Goal: Information Seeking & Learning: Learn about a topic

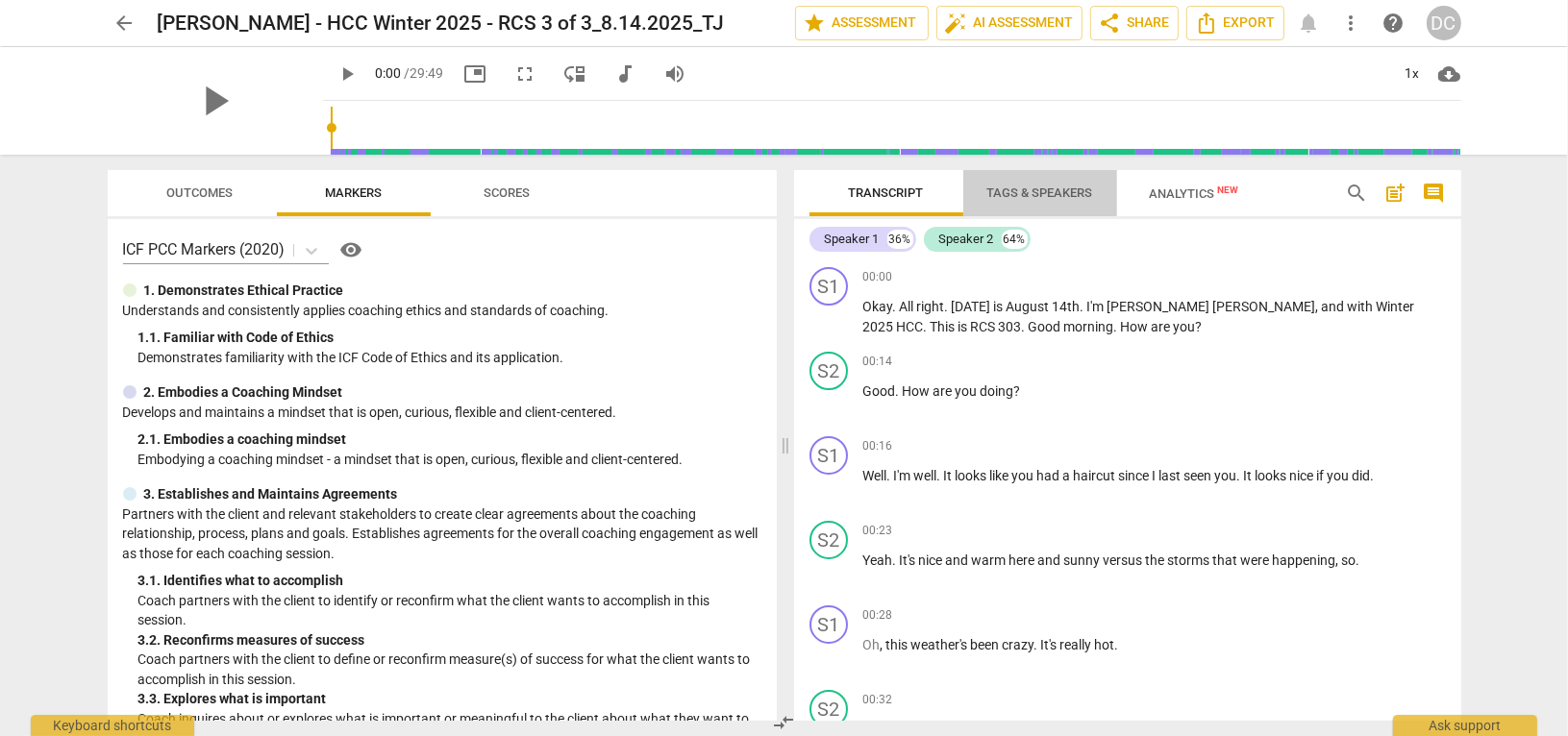
click at [1060, 198] on span "Tags & Speakers" at bounding box center [1041, 192] width 106 height 15
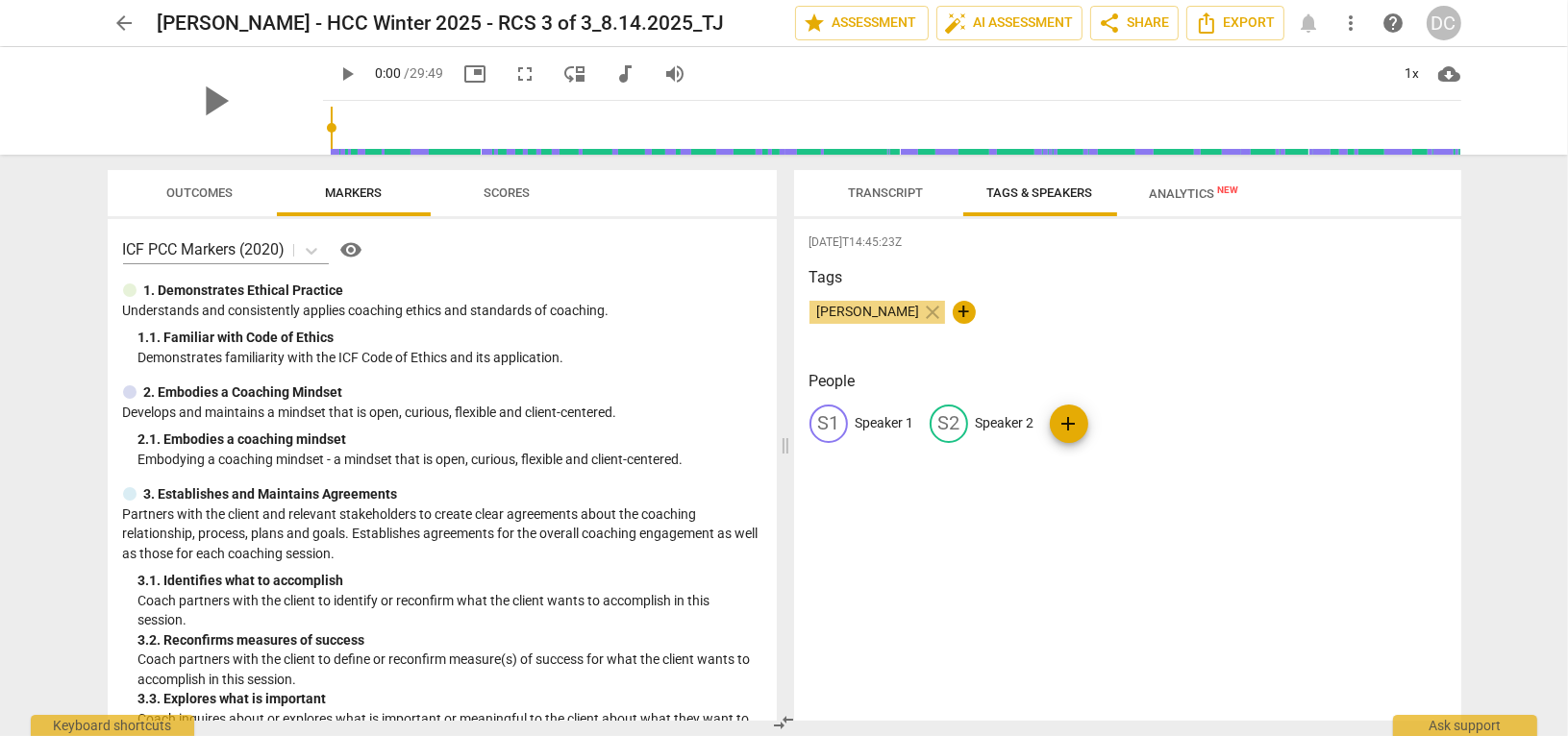
click at [869, 416] on p "Speaker 1" at bounding box center [885, 423] width 59 height 21
click at [850, 186] on span "Transcript" at bounding box center [887, 192] width 75 height 15
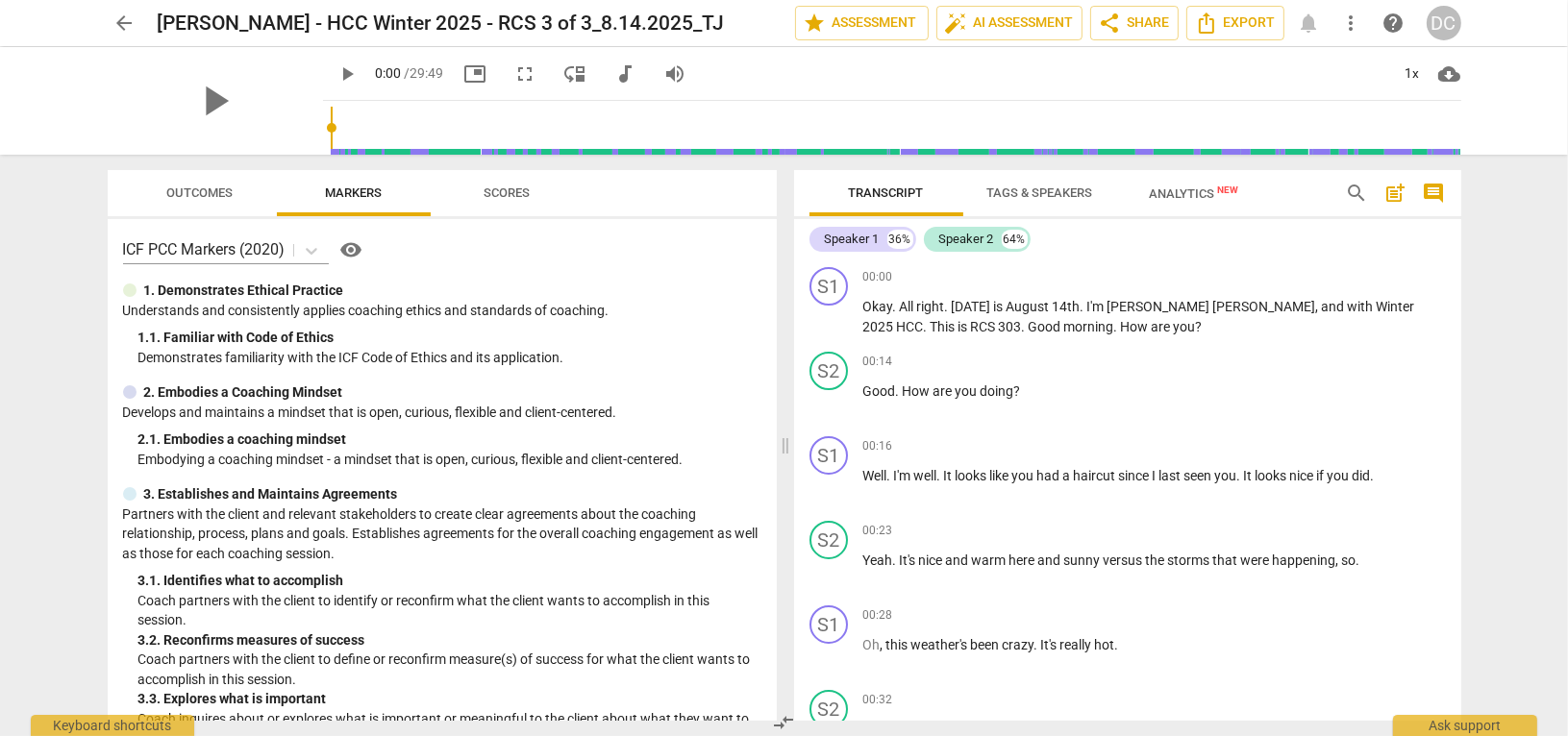
click at [1029, 192] on span "Tags & Speakers" at bounding box center [1041, 192] width 106 height 15
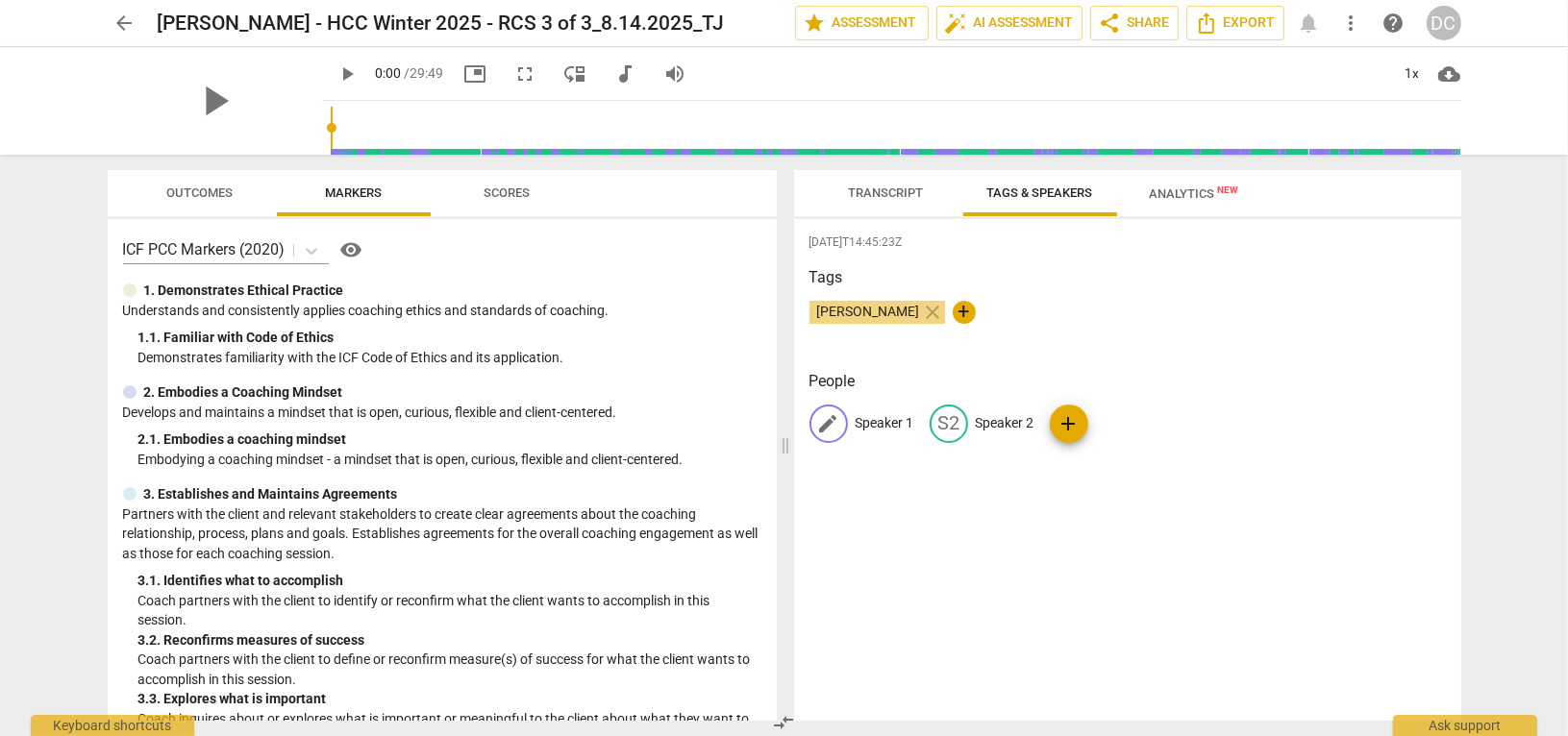
click at [872, 424] on p "Speaker 1" at bounding box center [885, 423] width 59 height 21
type input "Coach"
click at [1111, 417] on p "Speaker 2" at bounding box center [1130, 423] width 59 height 21
type input "Client"
click at [1339, 331] on div "[PERSON_NAME] close +" at bounding box center [1127, 319] width 636 height 38
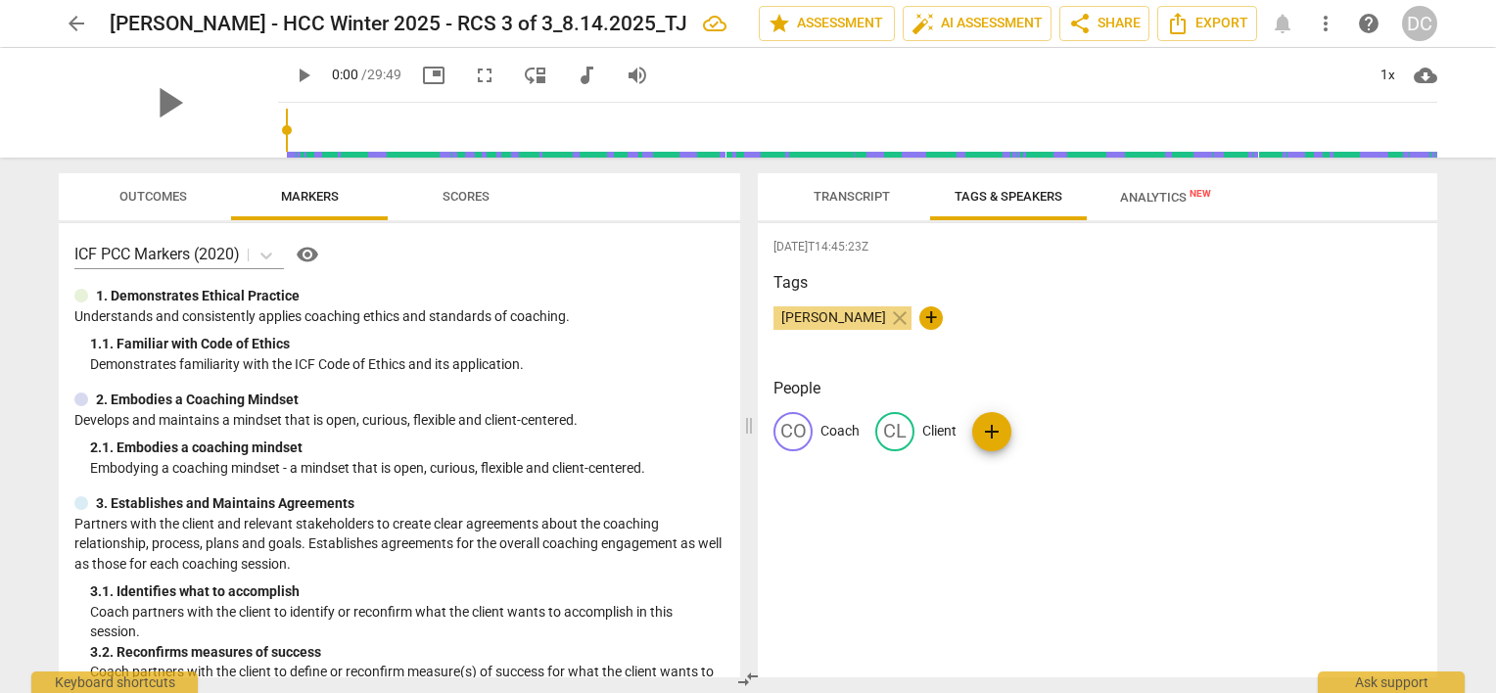
click at [483, 195] on span "Scores" at bounding box center [466, 196] width 47 height 15
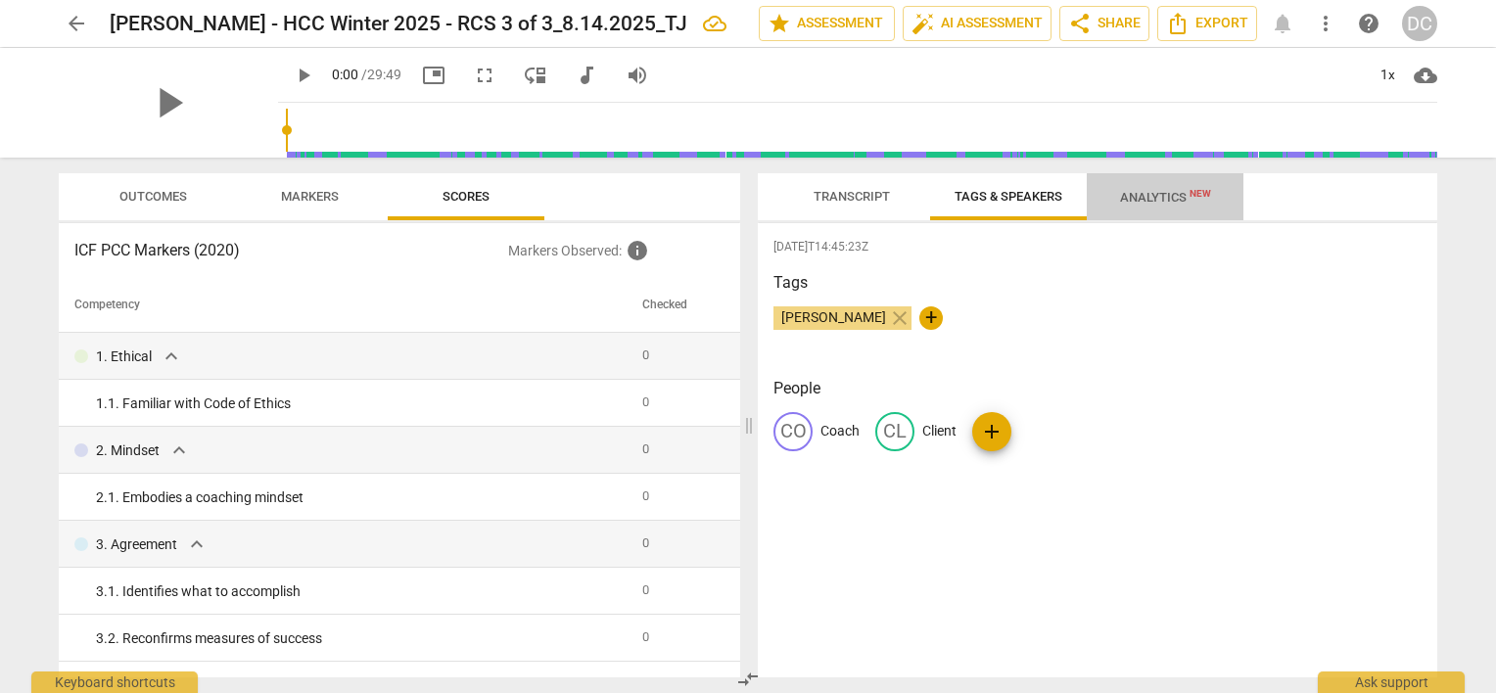
click at [1158, 180] on button "Analytics New" at bounding box center [1165, 196] width 157 height 47
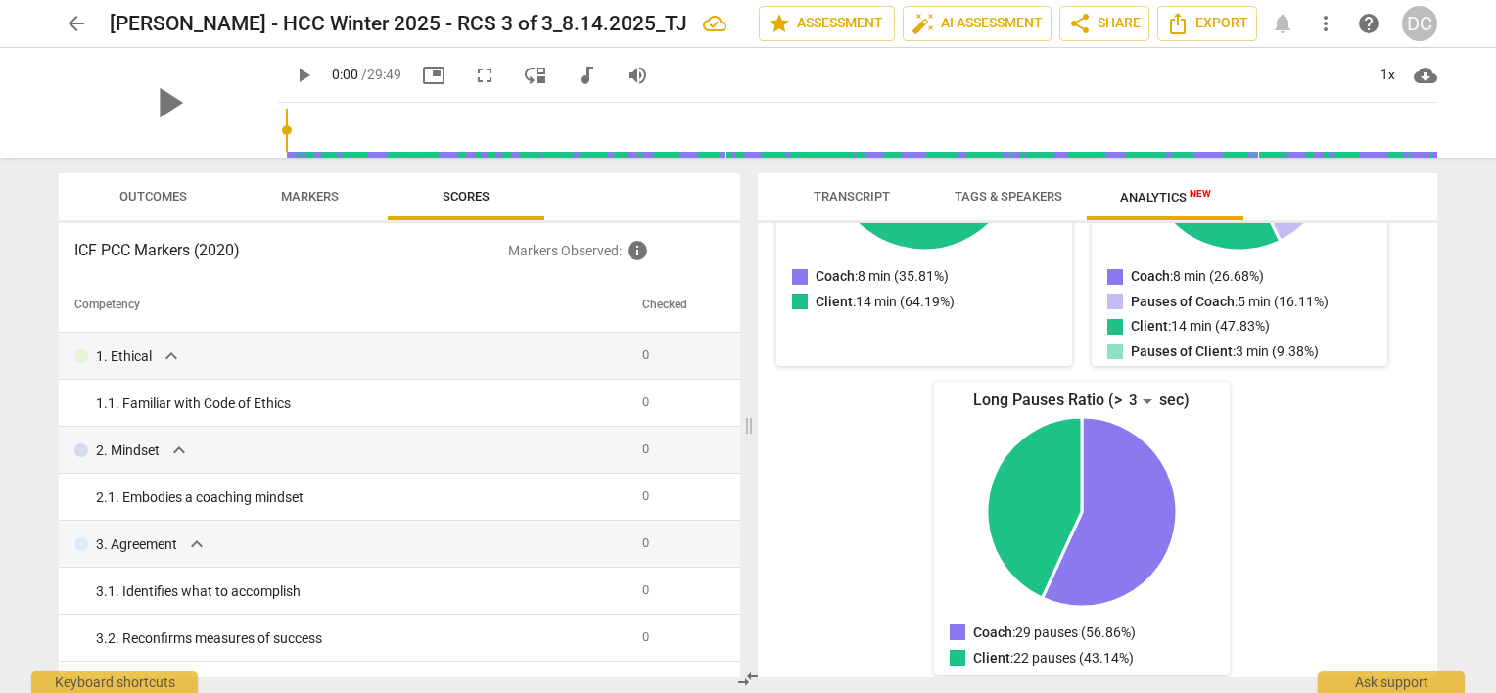
scroll to position [431, 0]
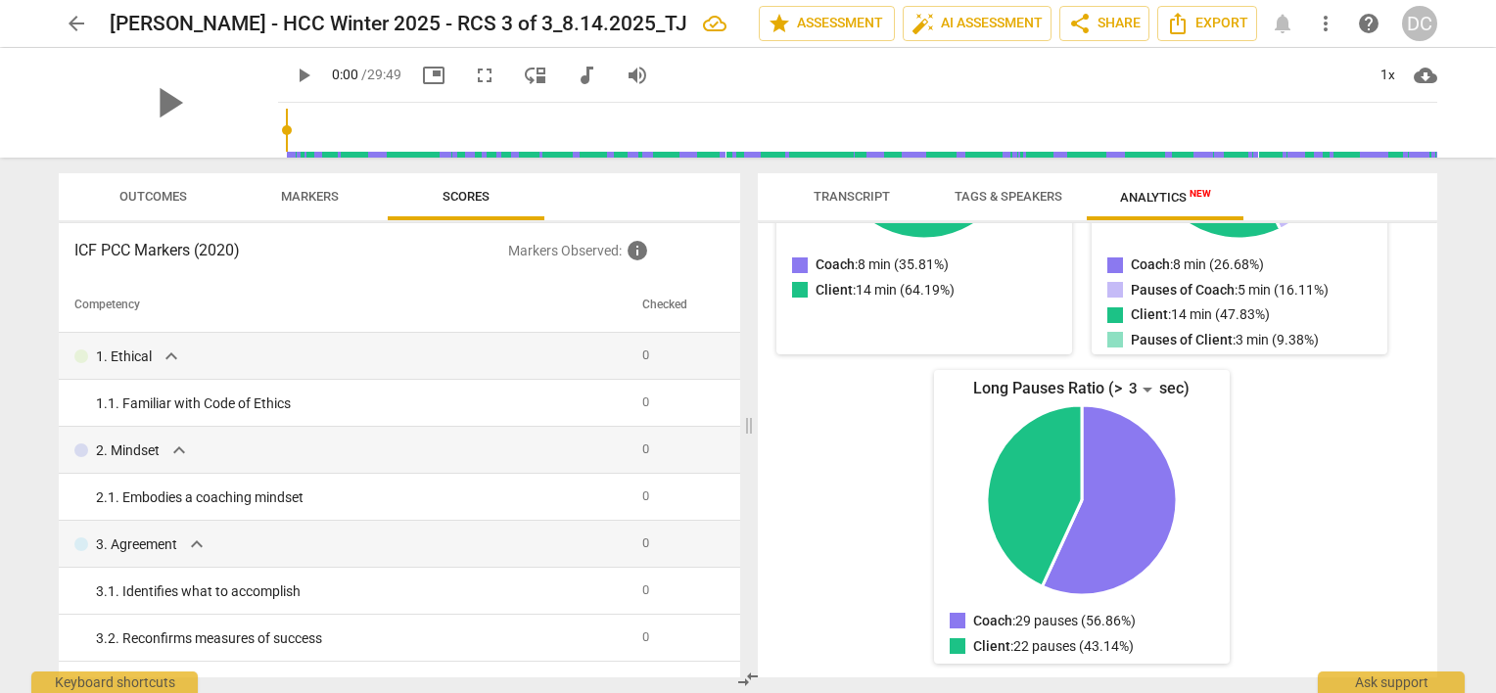
click at [168, 200] on span "Outcomes" at bounding box center [153, 196] width 68 height 15
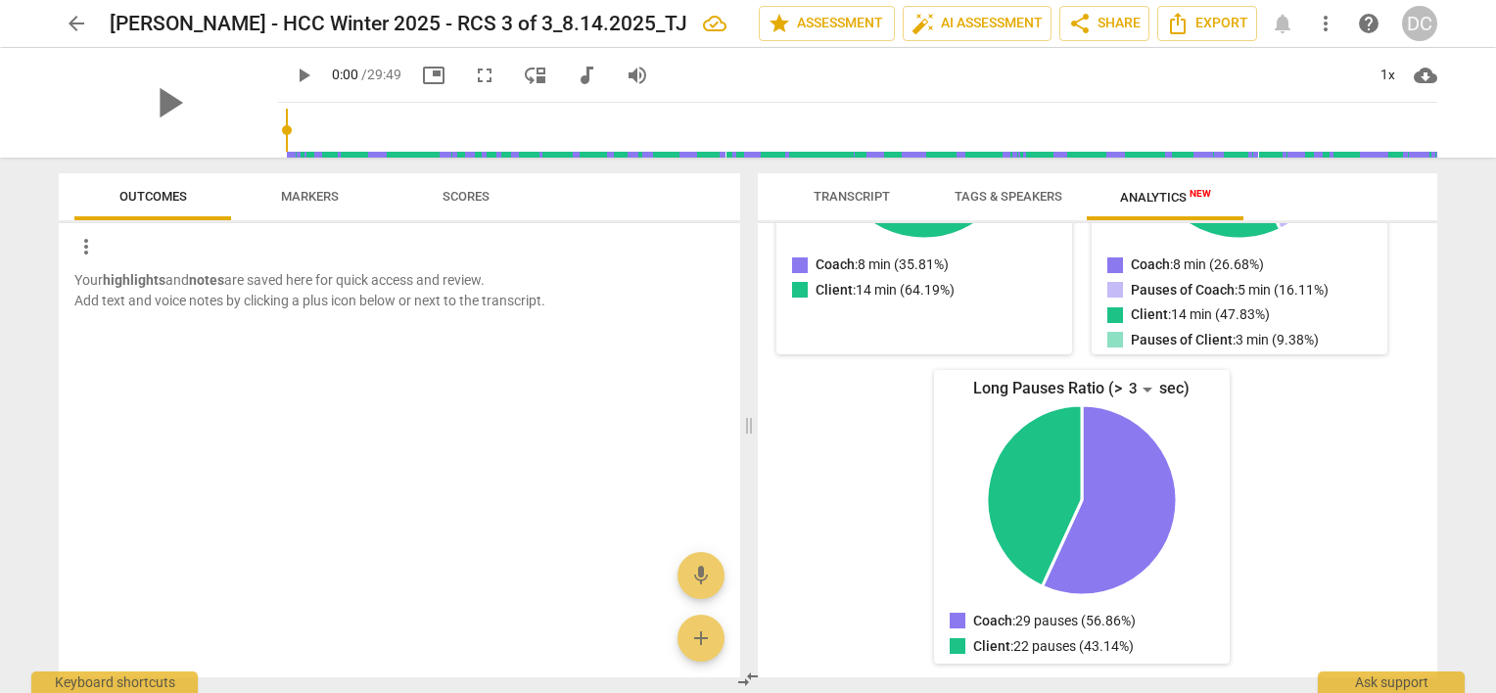
click at [326, 200] on span "Markers" at bounding box center [310, 196] width 58 height 15
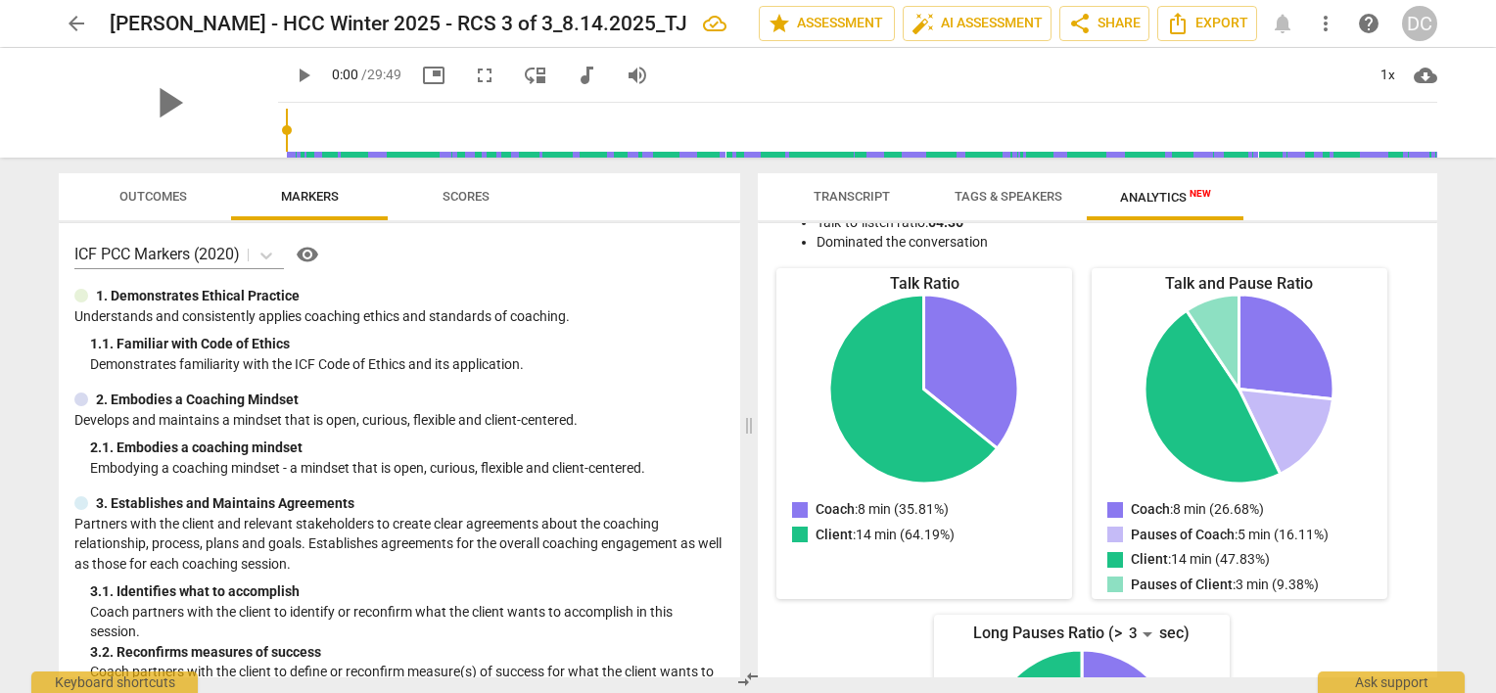
scroll to position [0, 0]
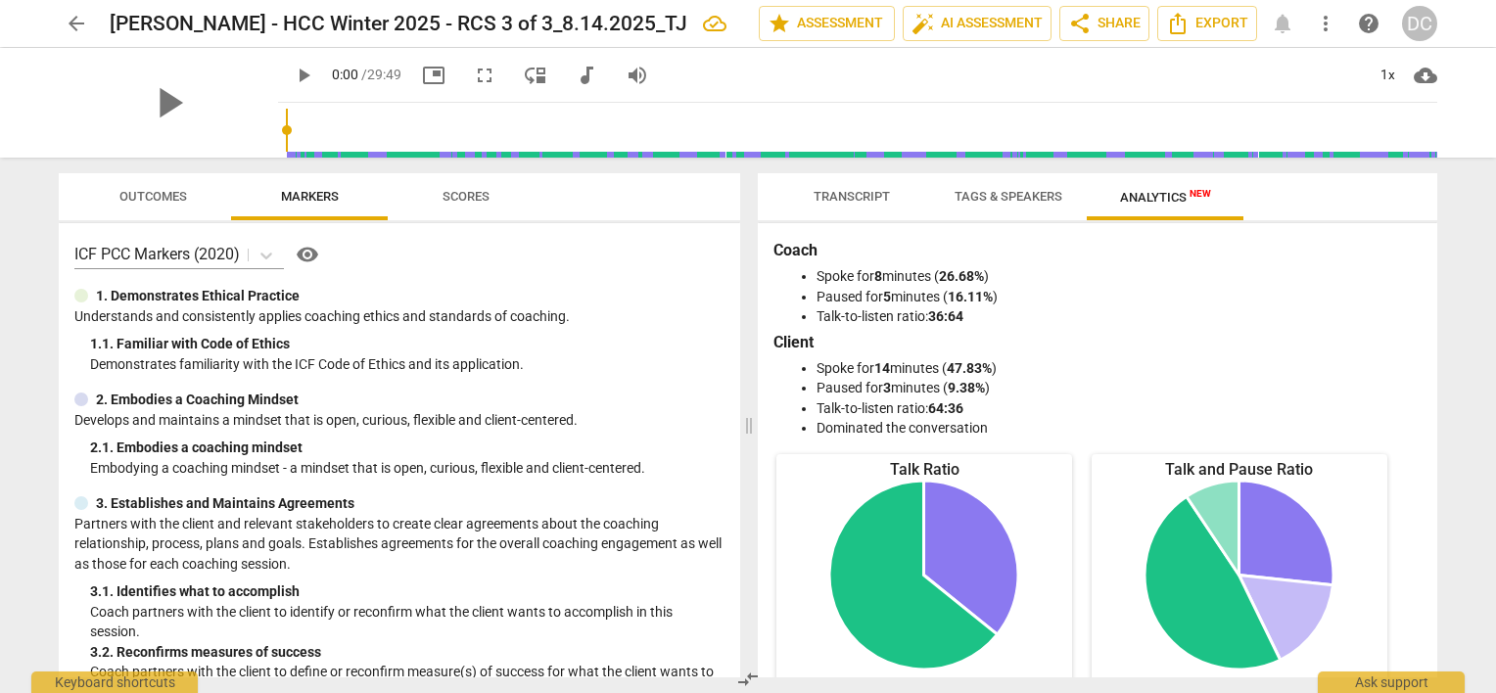
click at [483, 198] on span "Scores" at bounding box center [466, 196] width 47 height 15
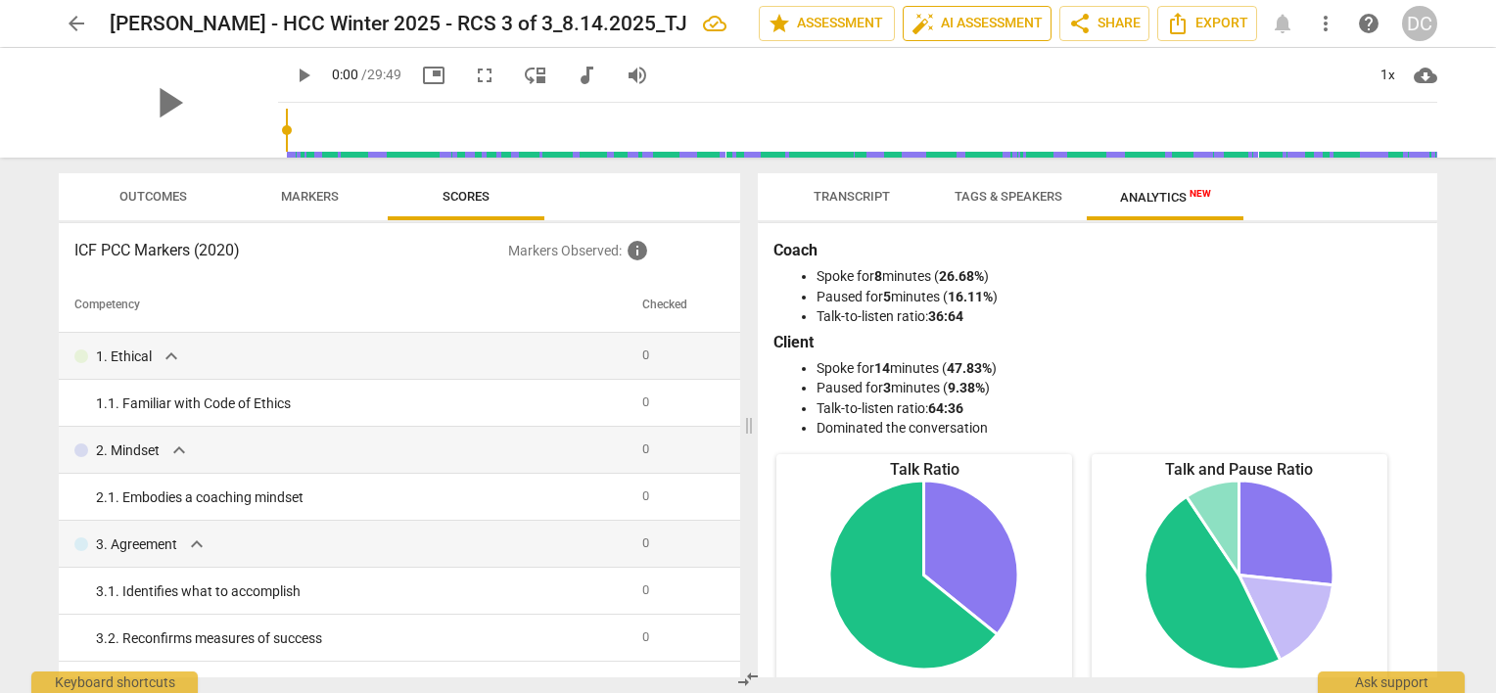
click at [958, 29] on span "auto_fix_high AI Assessment" at bounding box center [977, 23] width 131 height 23
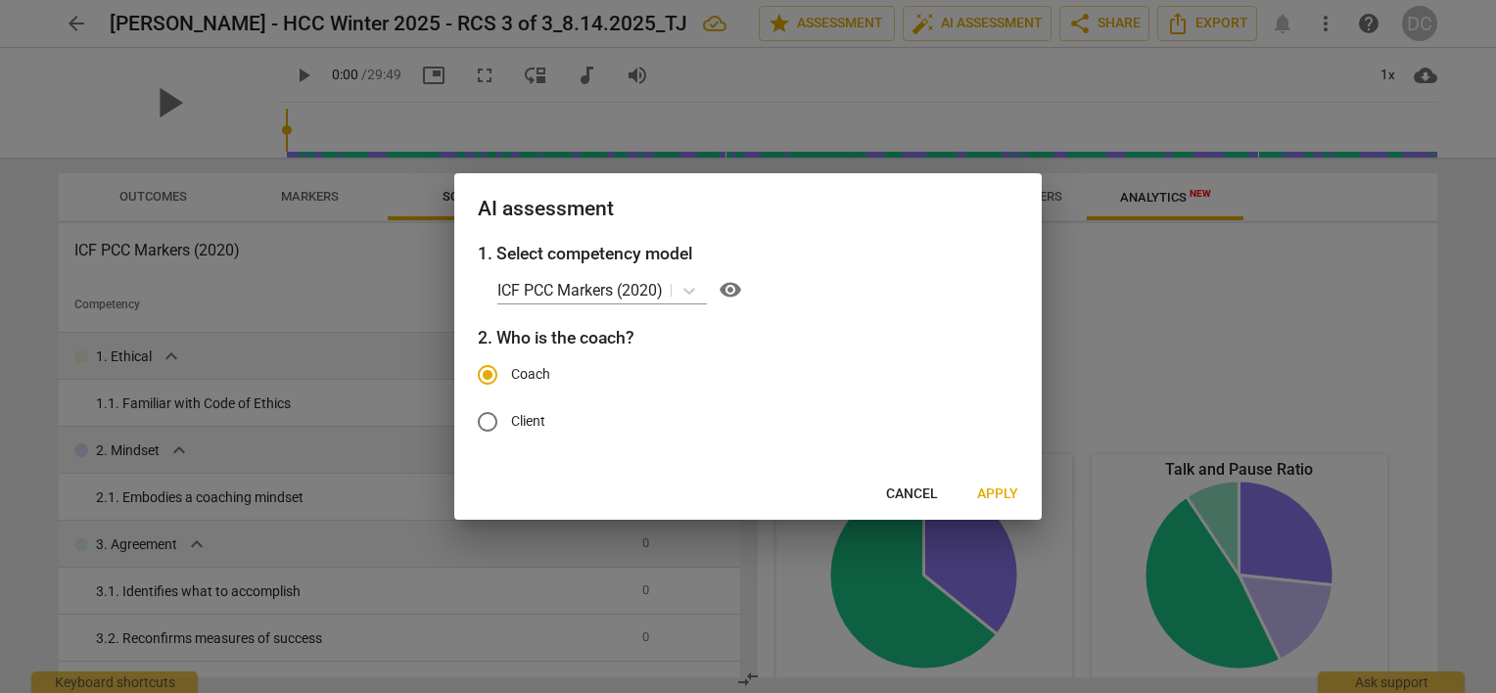
click at [992, 491] on span "Apply" at bounding box center [997, 495] width 41 height 20
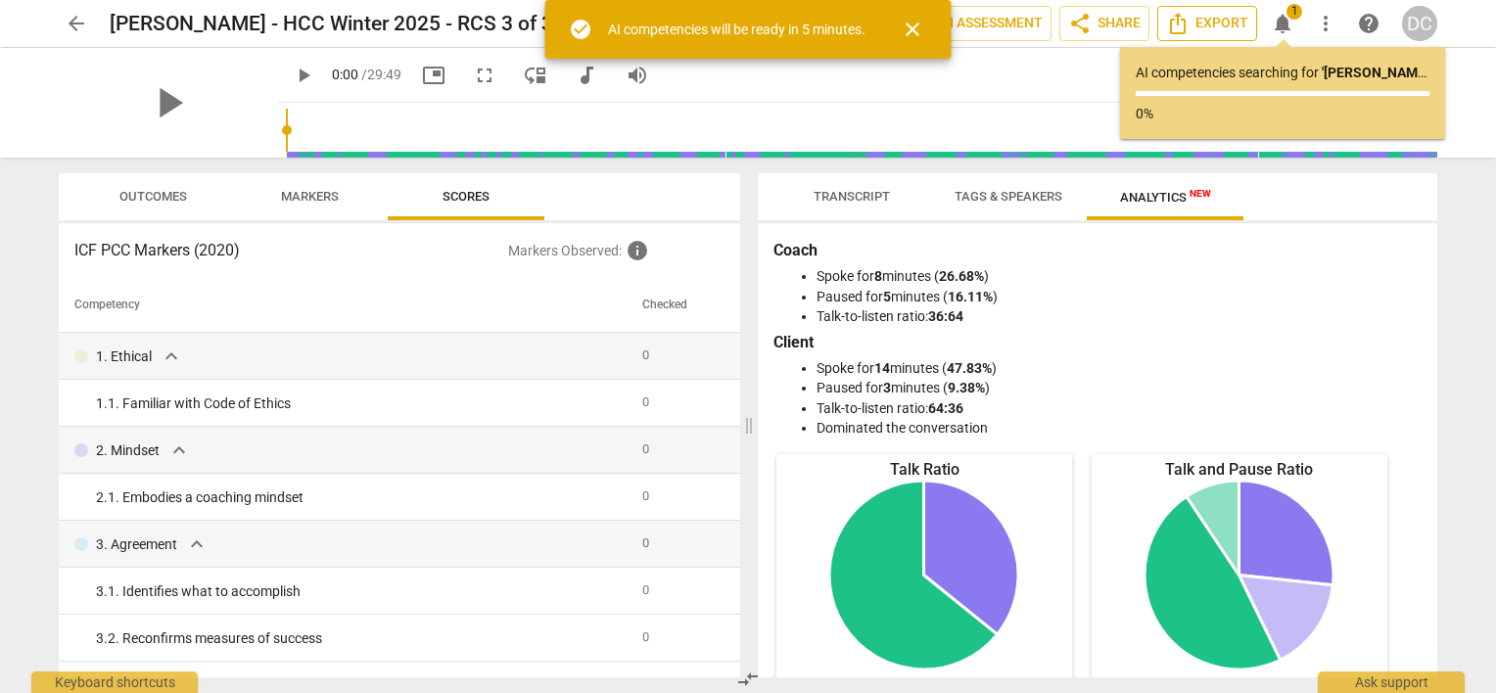
click at [1202, 23] on span "Export" at bounding box center [1207, 23] width 82 height 23
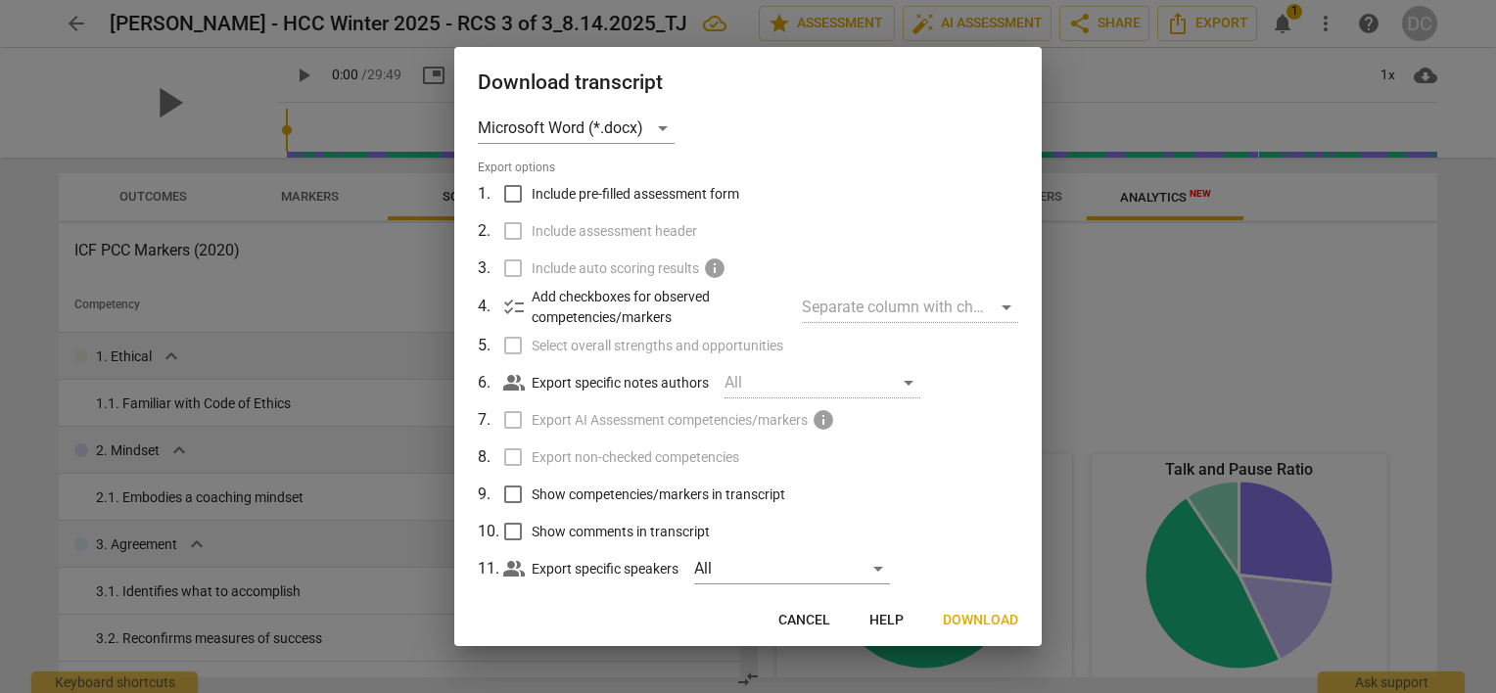
scroll to position [49, 0]
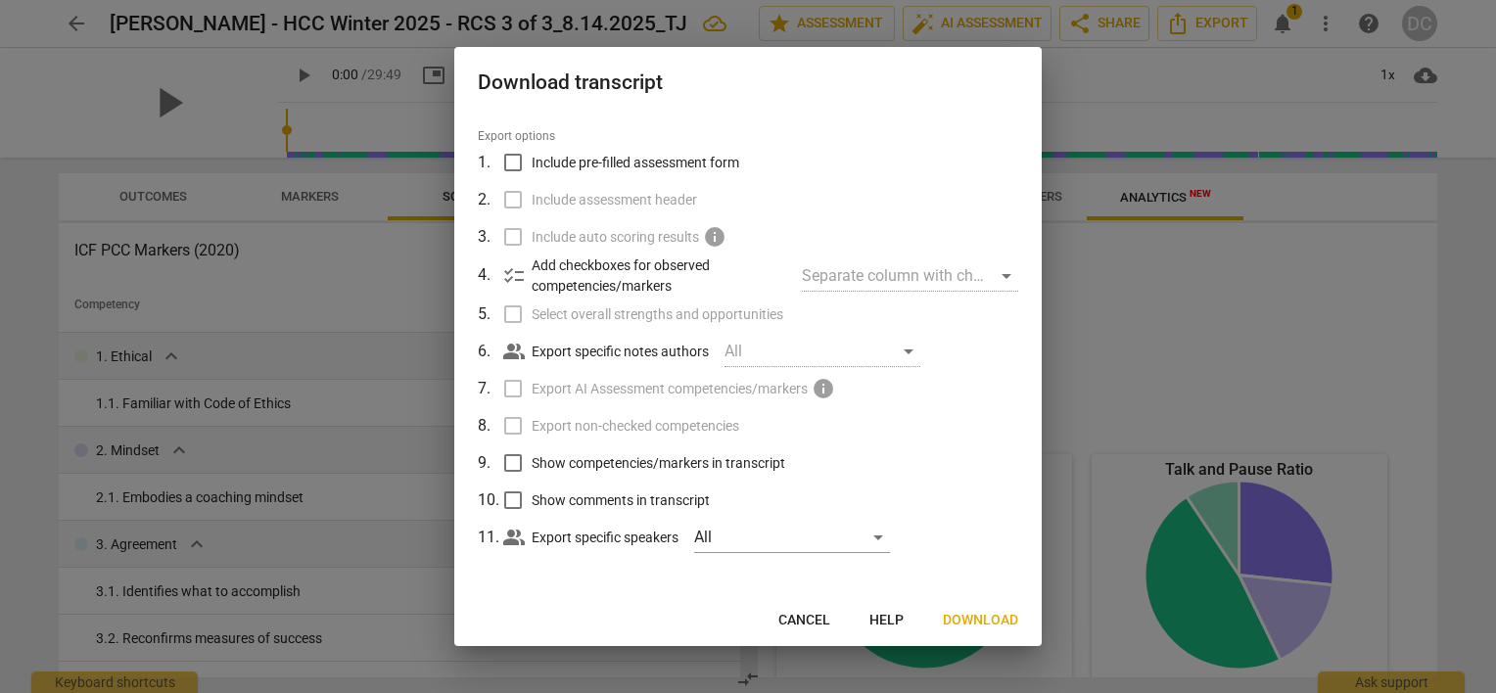
click at [962, 617] on span "Download" at bounding box center [980, 621] width 75 height 20
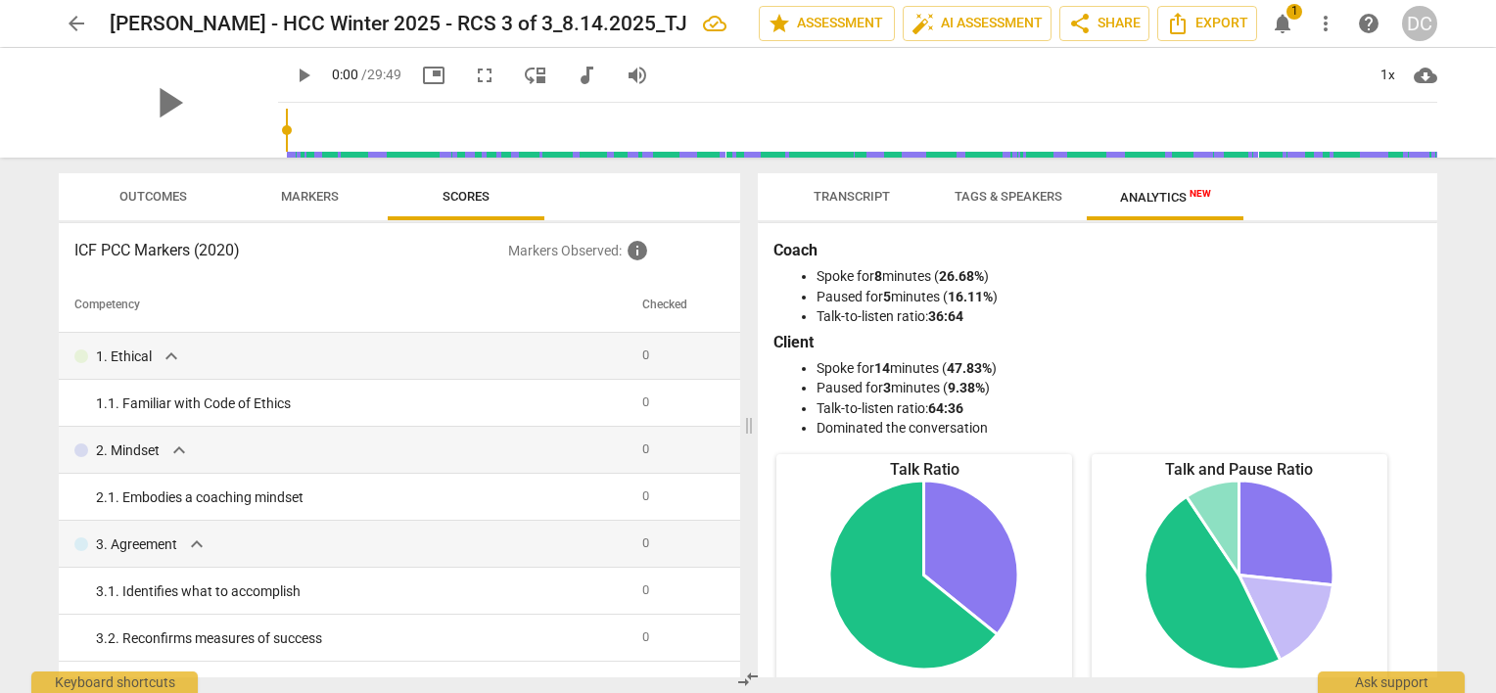
type input "1174"
click at [1032, 133] on input "range" at bounding box center [861, 130] width 1151 height 63
click at [1023, 78] on div "play_arrow 19:34 / 29:49 picture_in_picture fullscreen move_down audiotrack vol…" at bounding box center [857, 75] width 1159 height 55
click at [980, 23] on span "auto_fix_high AI Assessment" at bounding box center [977, 23] width 131 height 23
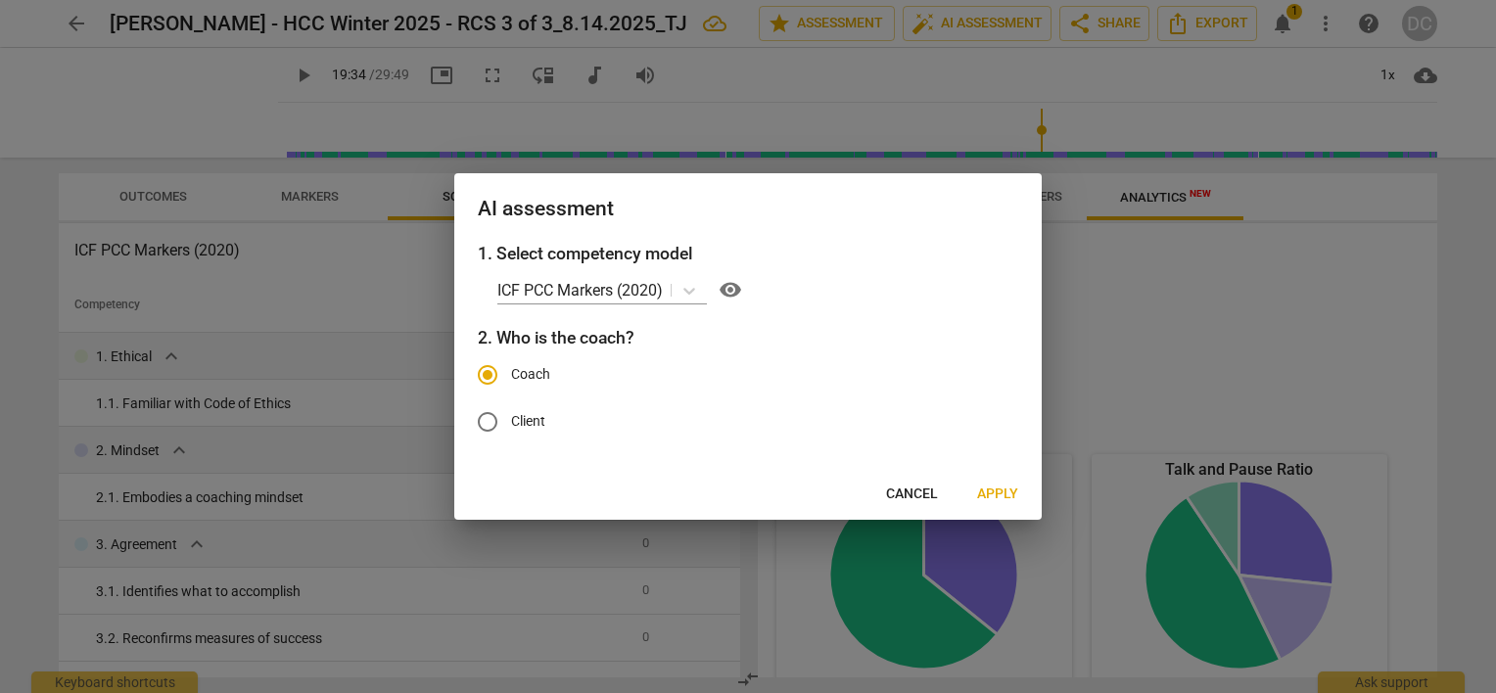
click at [997, 492] on span "Apply" at bounding box center [997, 495] width 41 height 20
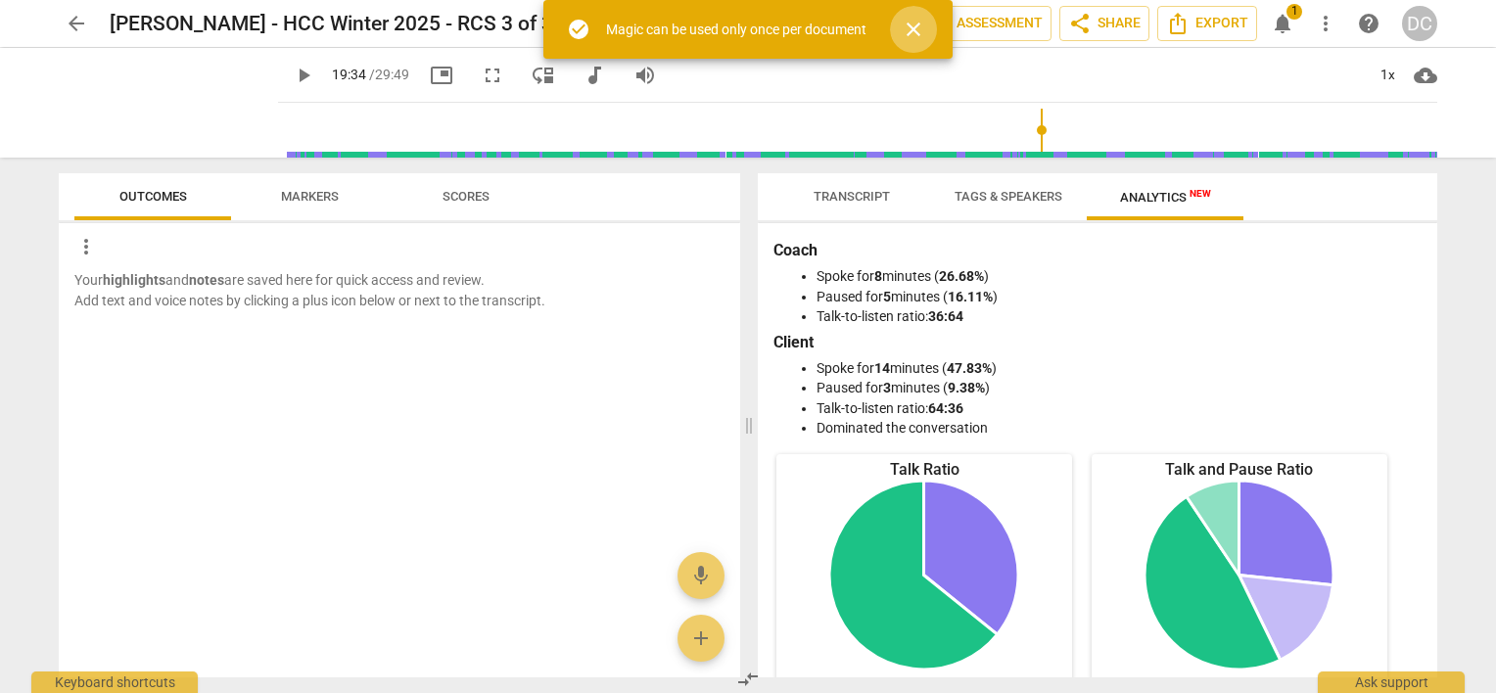
click at [919, 31] on span "close" at bounding box center [913, 29] width 23 height 23
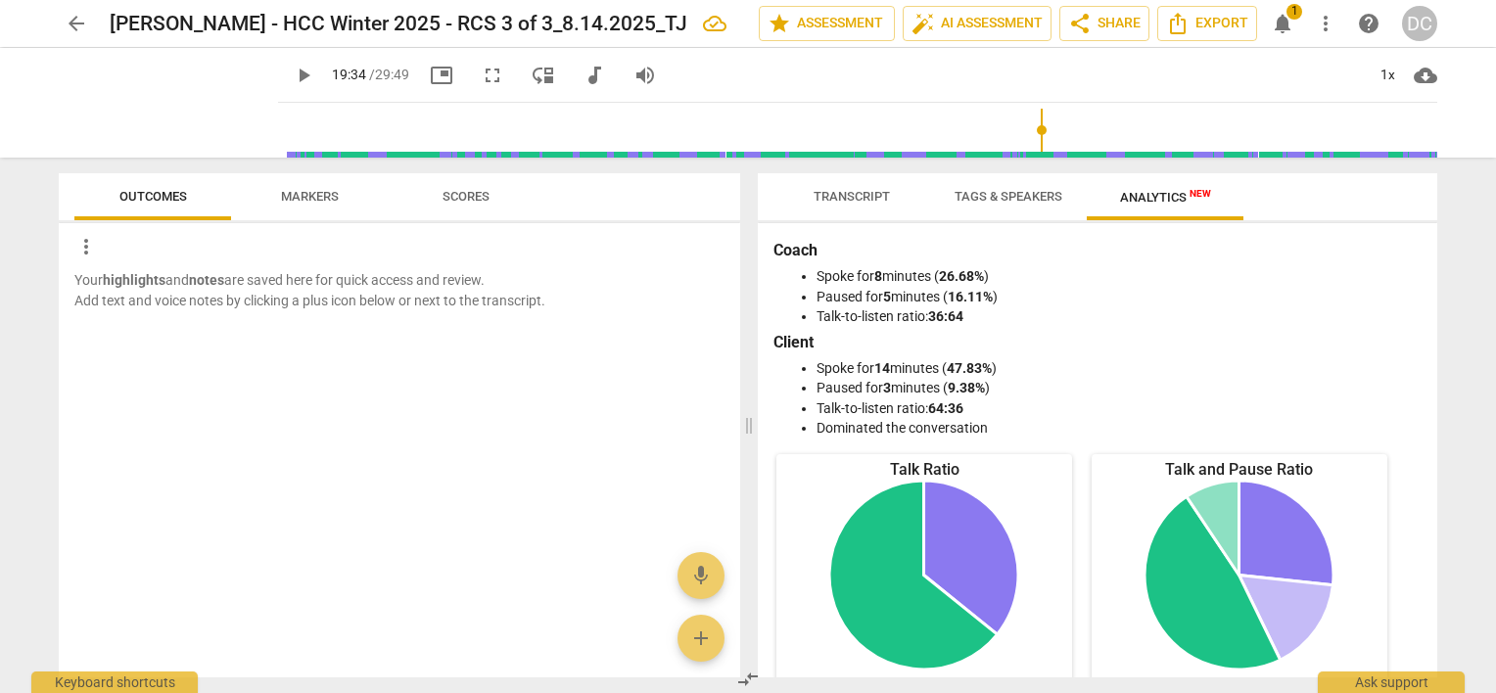
click at [471, 196] on span "Scores" at bounding box center [466, 196] width 47 height 15
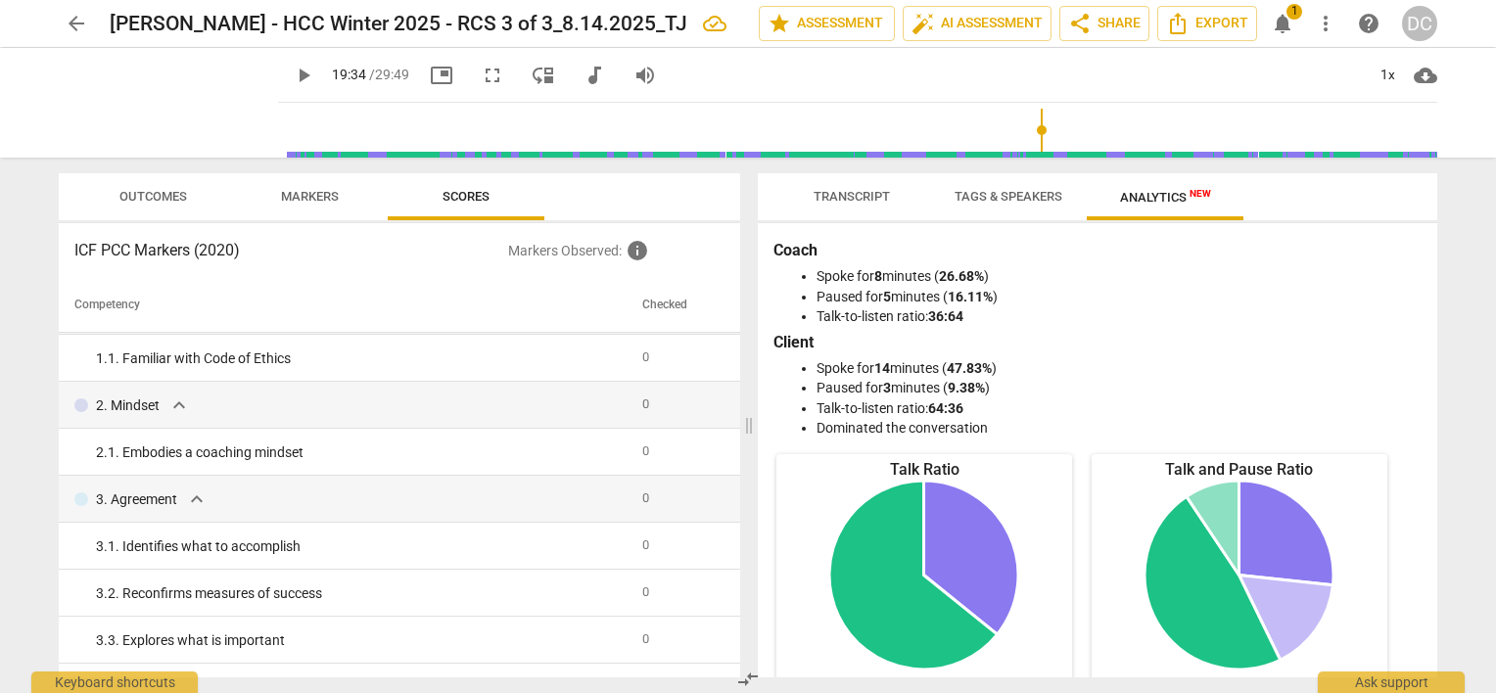
scroll to position [0, 0]
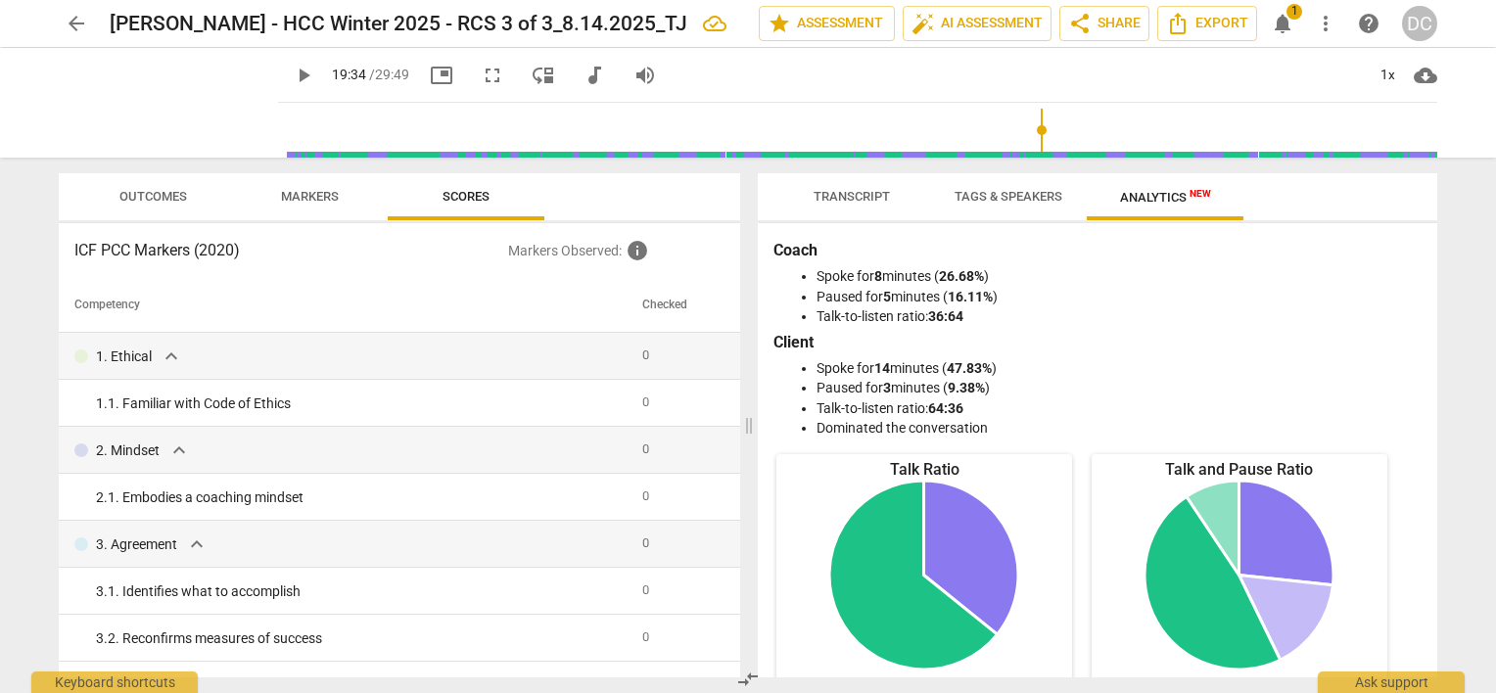
click at [284, 195] on span "Markers" at bounding box center [310, 196] width 58 height 15
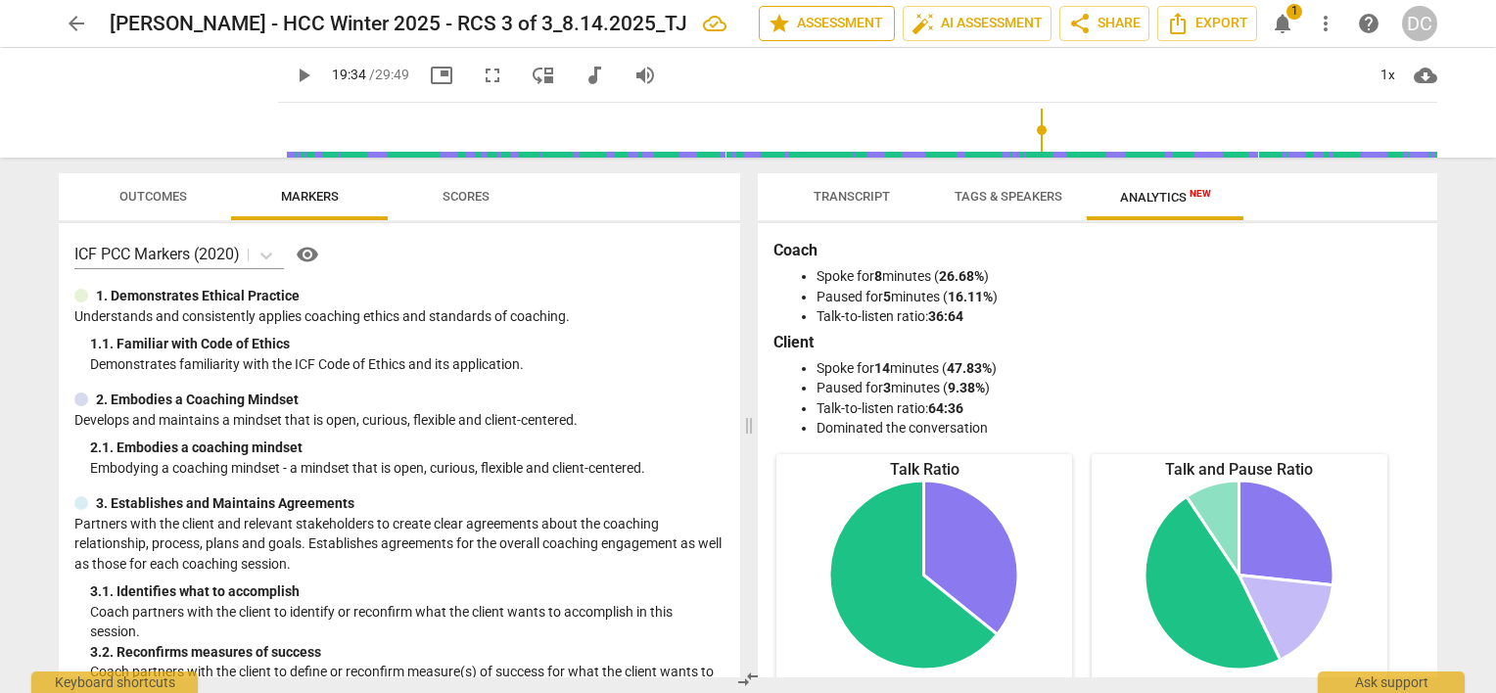
click at [862, 25] on span "star Assessment" at bounding box center [827, 23] width 118 height 23
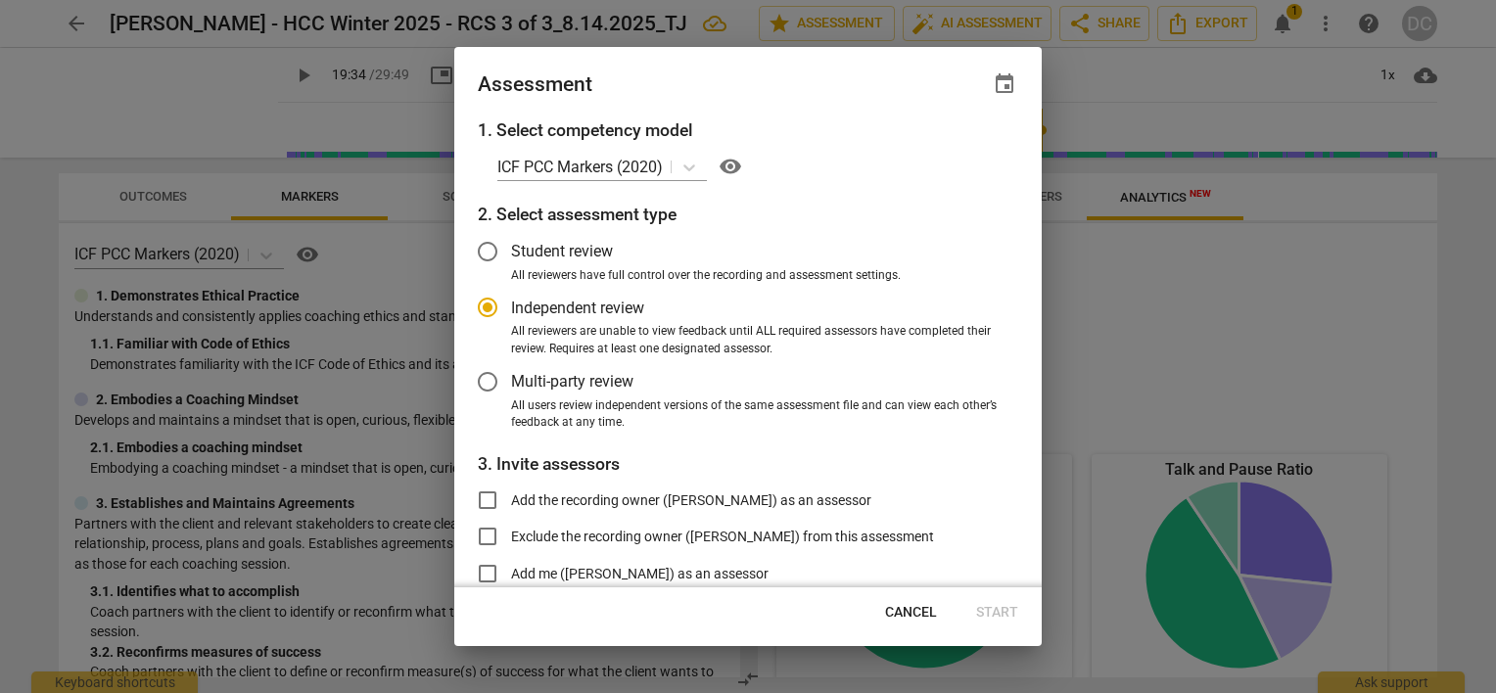
click at [1084, 82] on div at bounding box center [748, 346] width 1496 height 693
radio input "false"
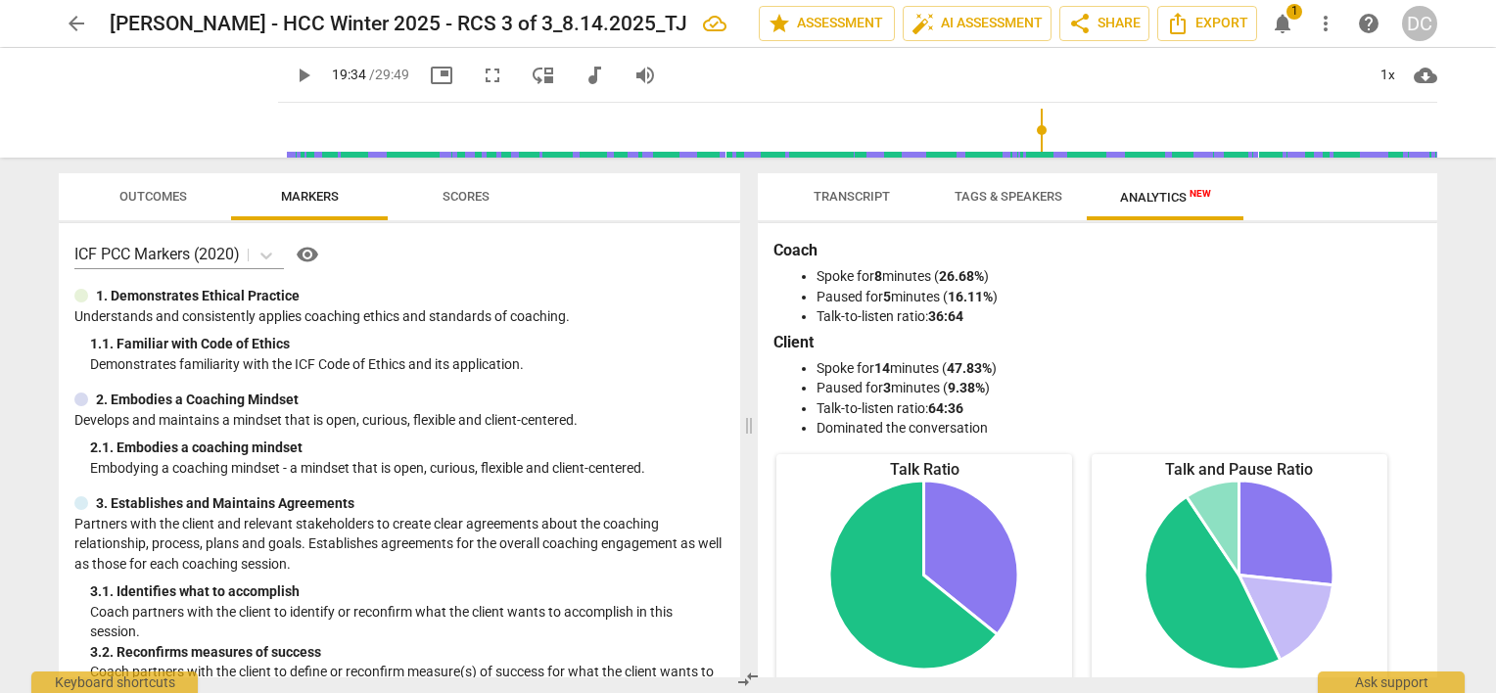
click at [1146, 196] on span "Analytics New" at bounding box center [1165, 197] width 91 height 15
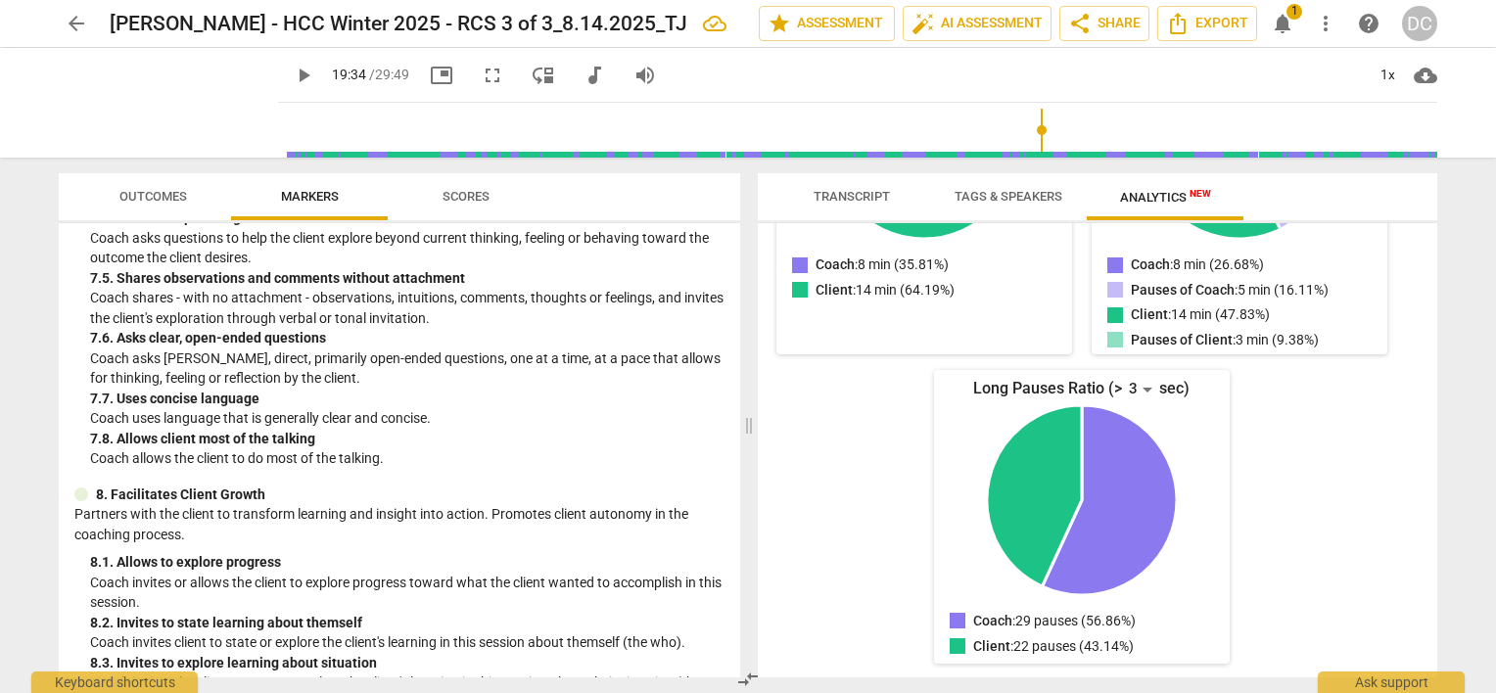
scroll to position [2205, 0]
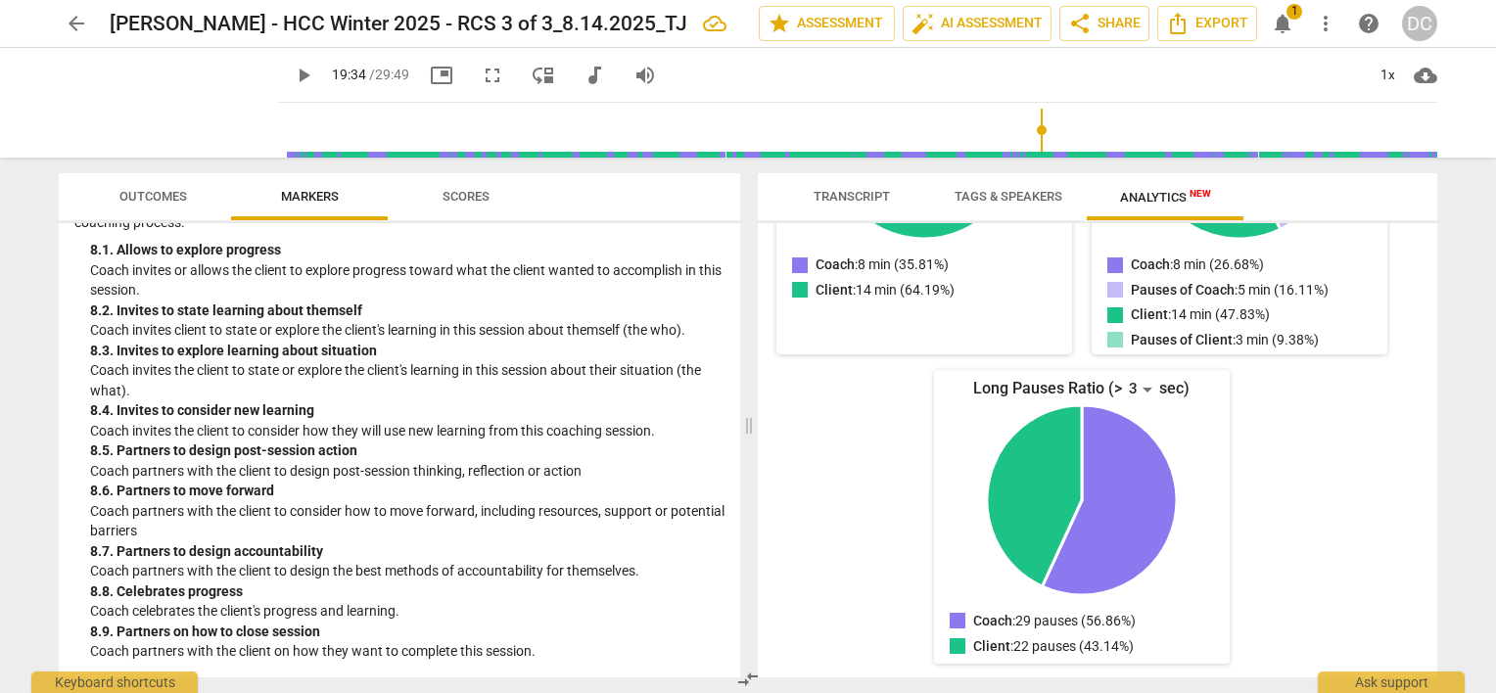
click at [466, 194] on span "Scores" at bounding box center [466, 196] width 47 height 15
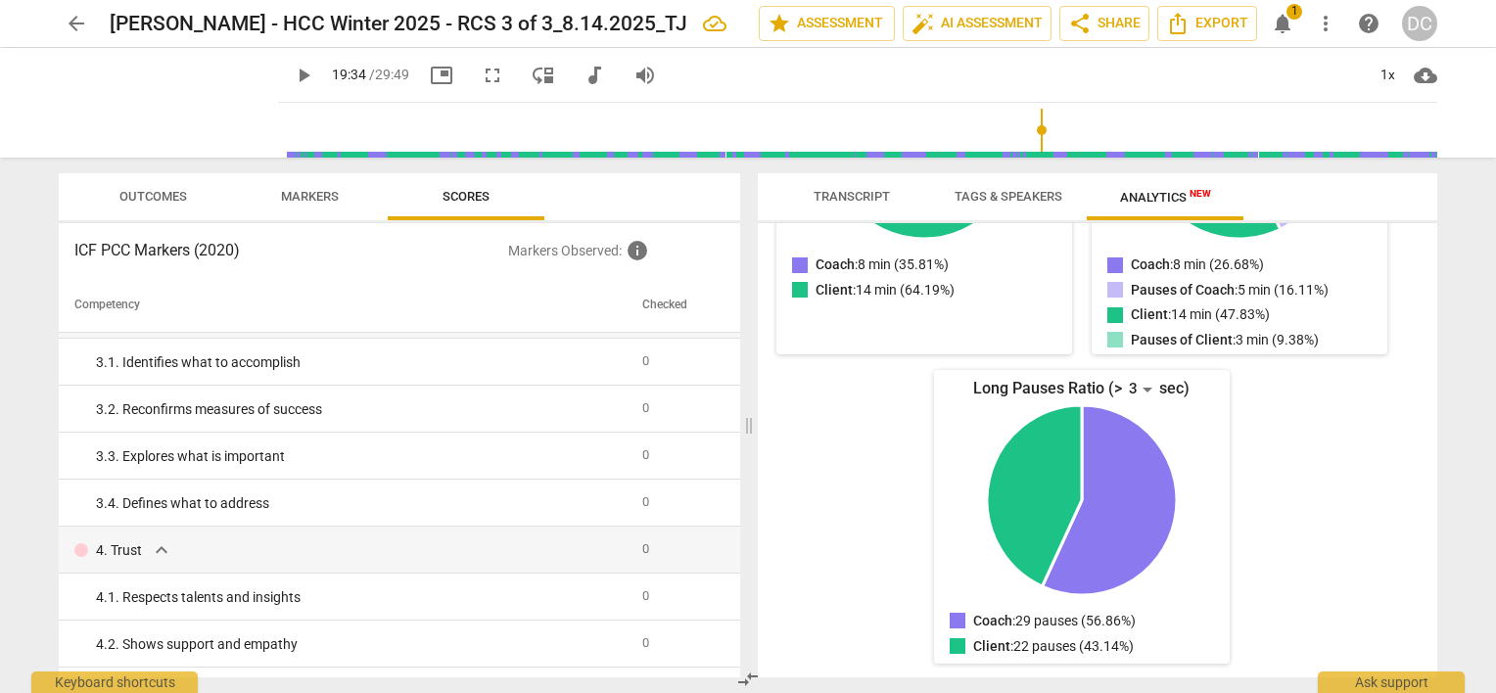
scroll to position [0, 0]
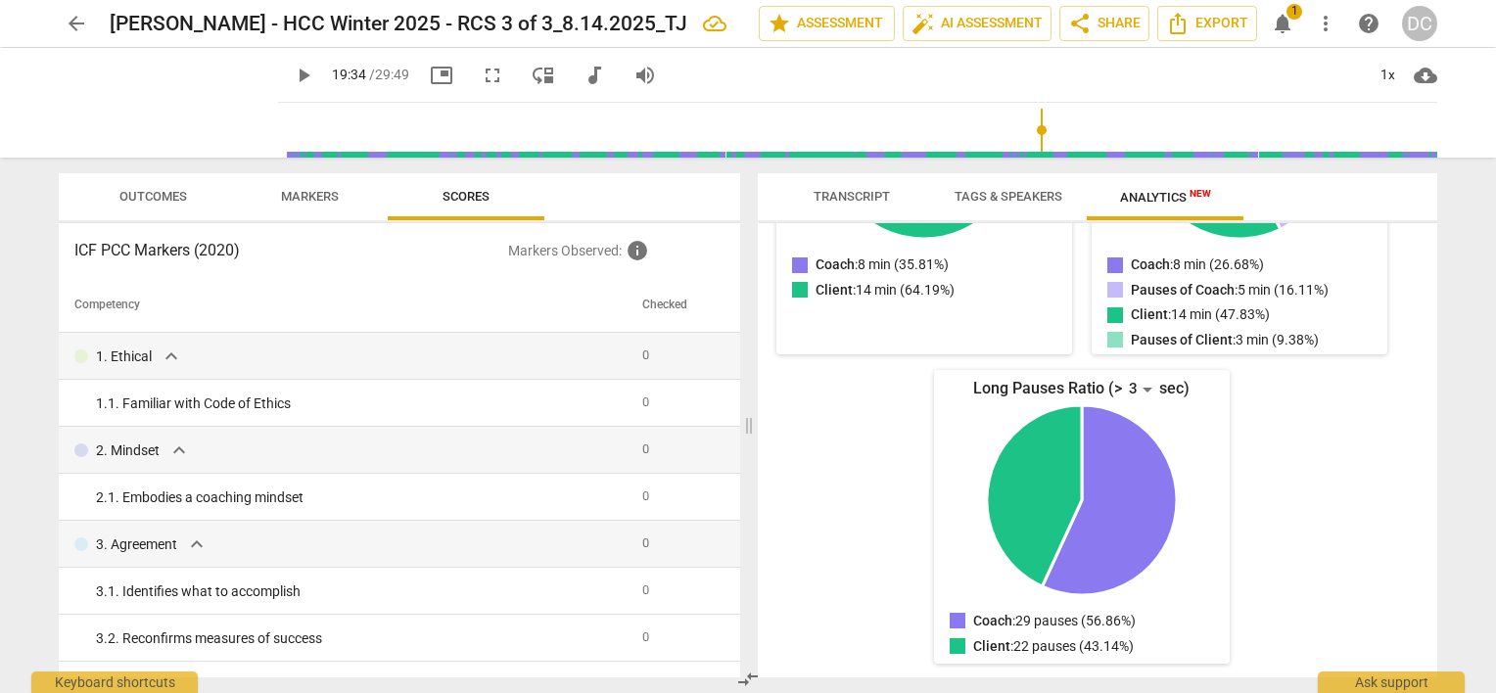
click at [160, 202] on span "Outcomes" at bounding box center [153, 196] width 68 height 15
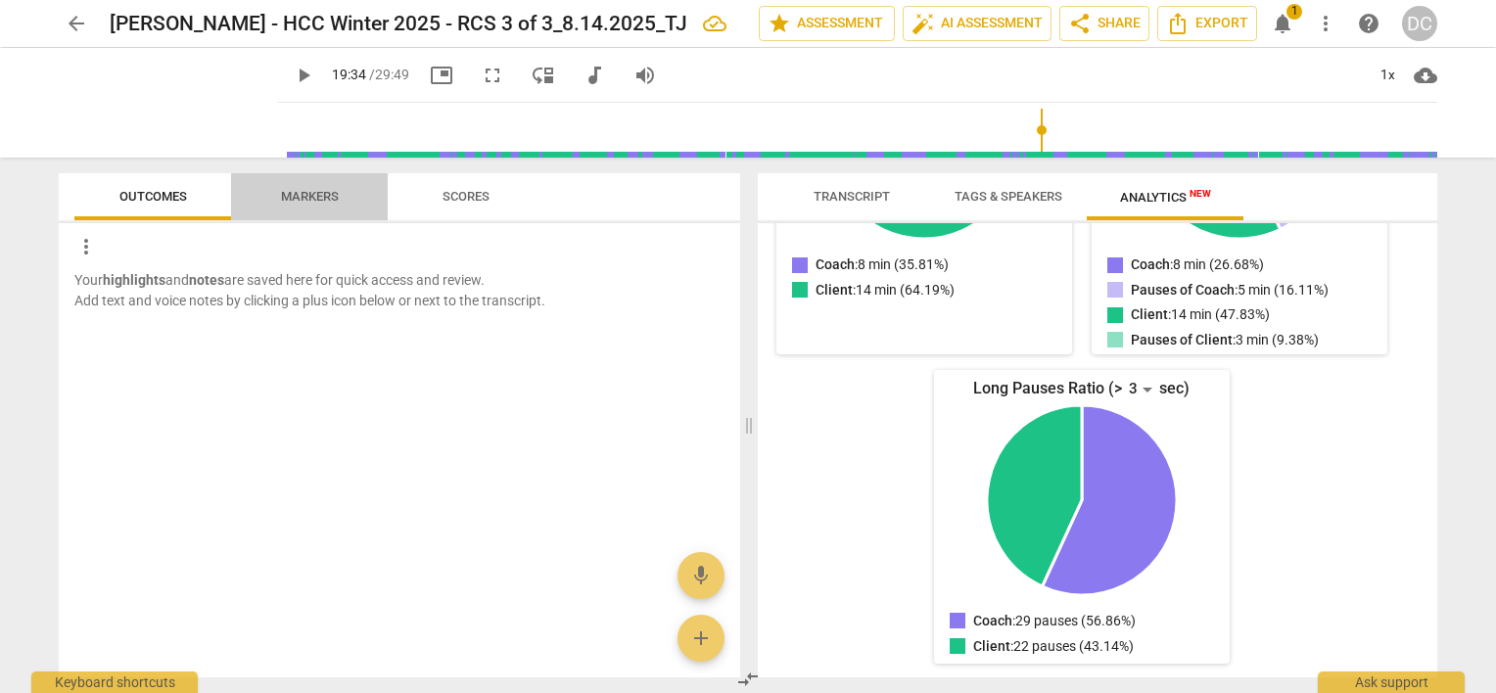
click at [333, 192] on span "Markers" at bounding box center [310, 196] width 58 height 15
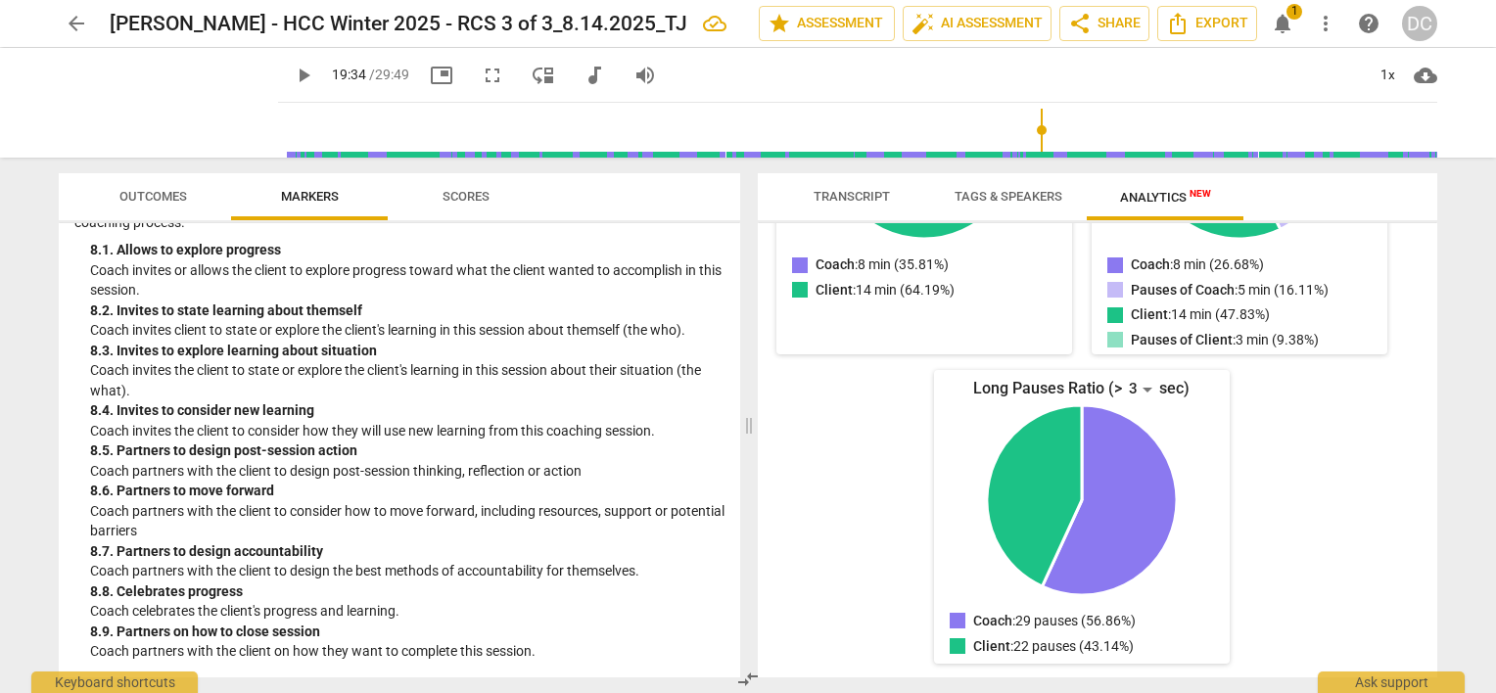
scroll to position [2205, 0]
click at [462, 202] on span "Scores" at bounding box center [466, 196] width 47 height 15
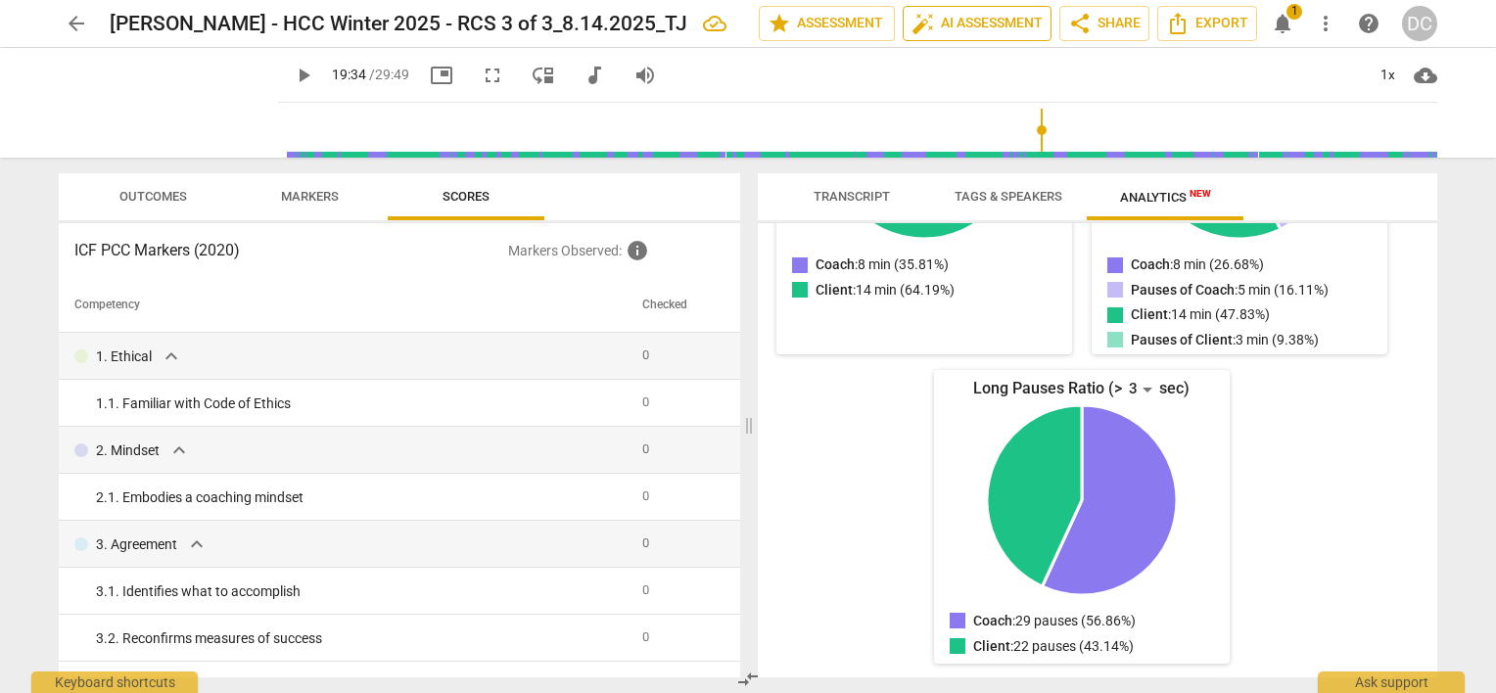
click at [940, 31] on span "auto_fix_high AI Assessment" at bounding box center [977, 23] width 131 height 23
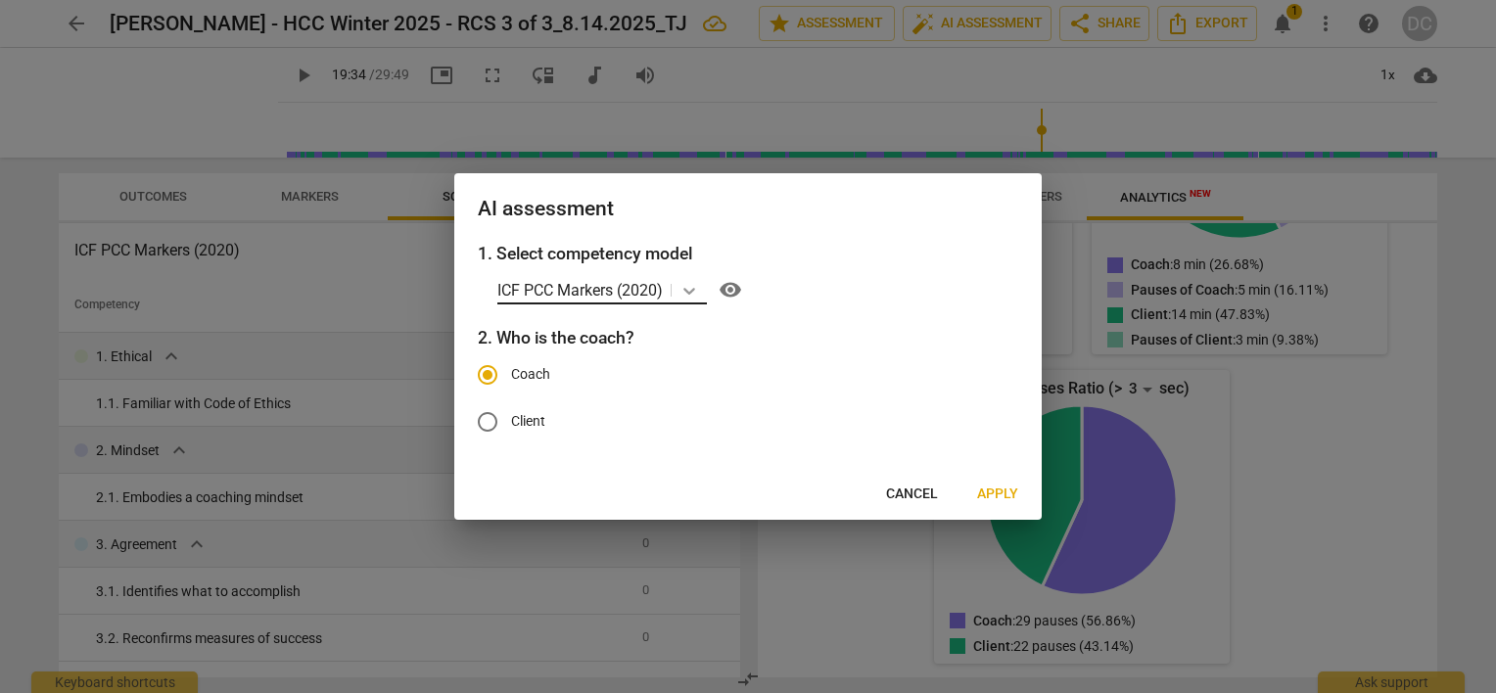
click at [693, 287] on icon at bounding box center [690, 291] width 20 height 20
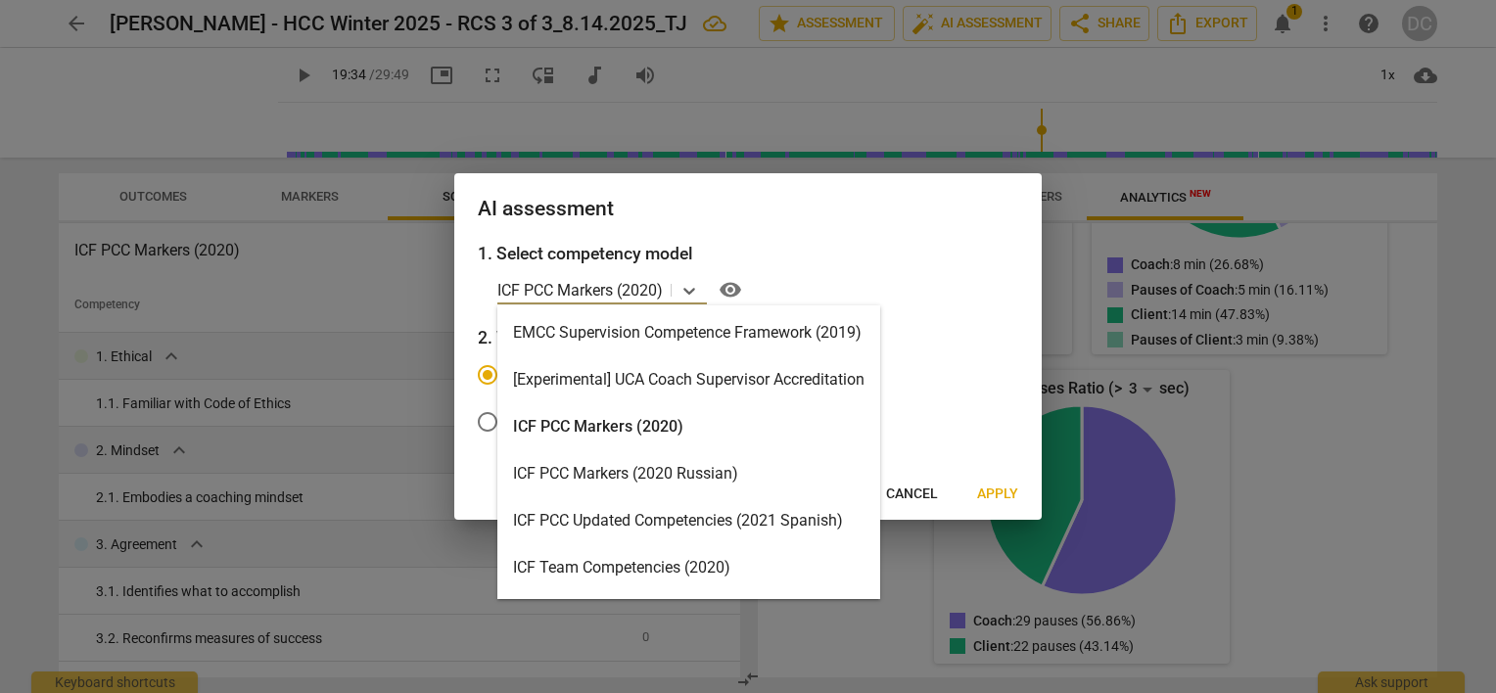
click at [632, 415] on div "ICF PCC Markers (2020)" at bounding box center [688, 426] width 383 height 47
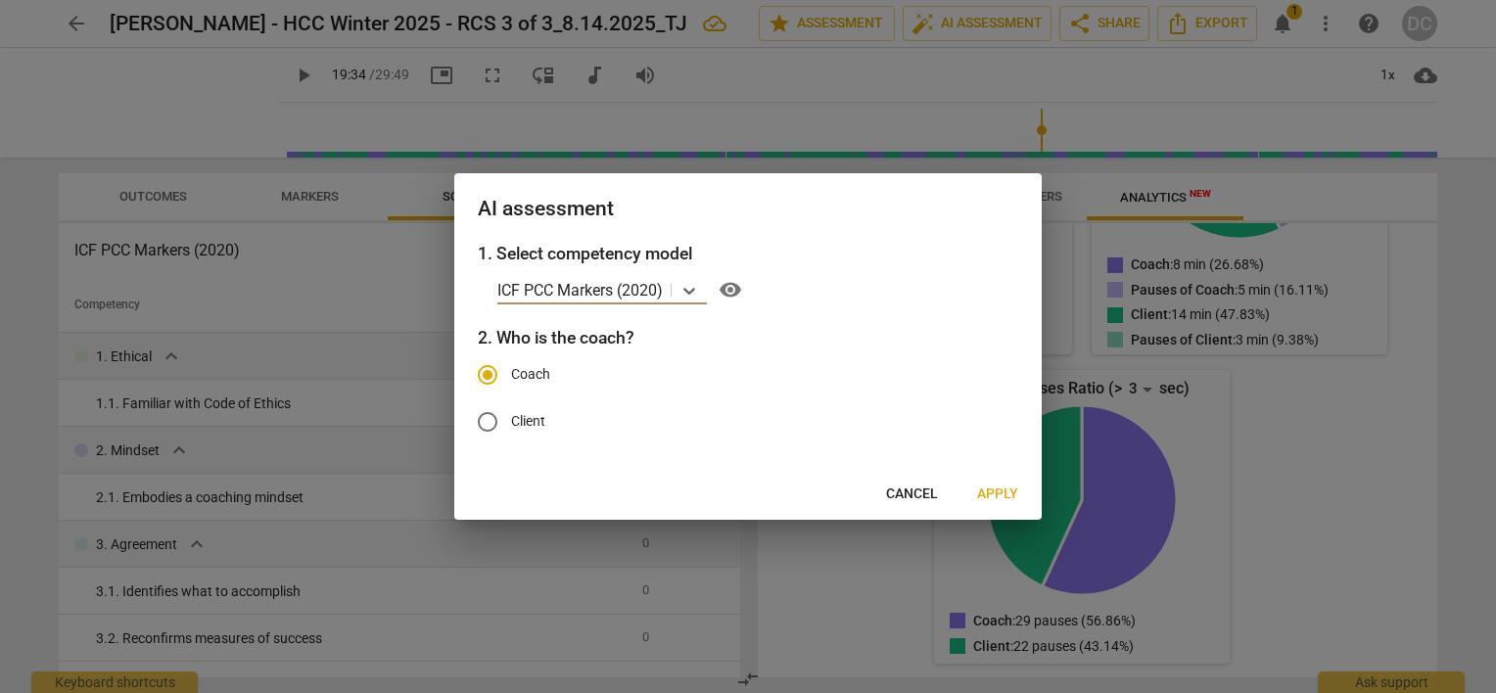
click at [1006, 497] on span "Apply" at bounding box center [997, 495] width 41 height 20
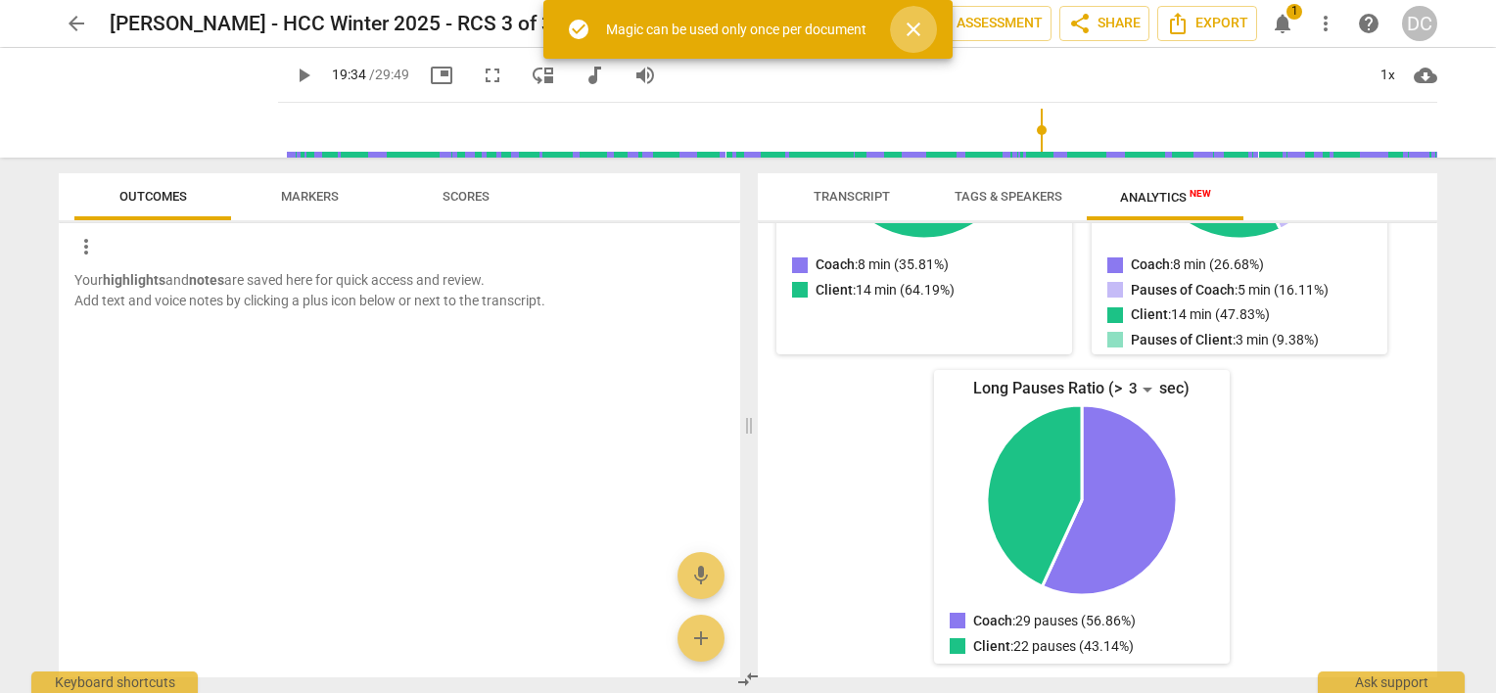
click at [936, 26] on span "close" at bounding box center [913, 29] width 47 height 23
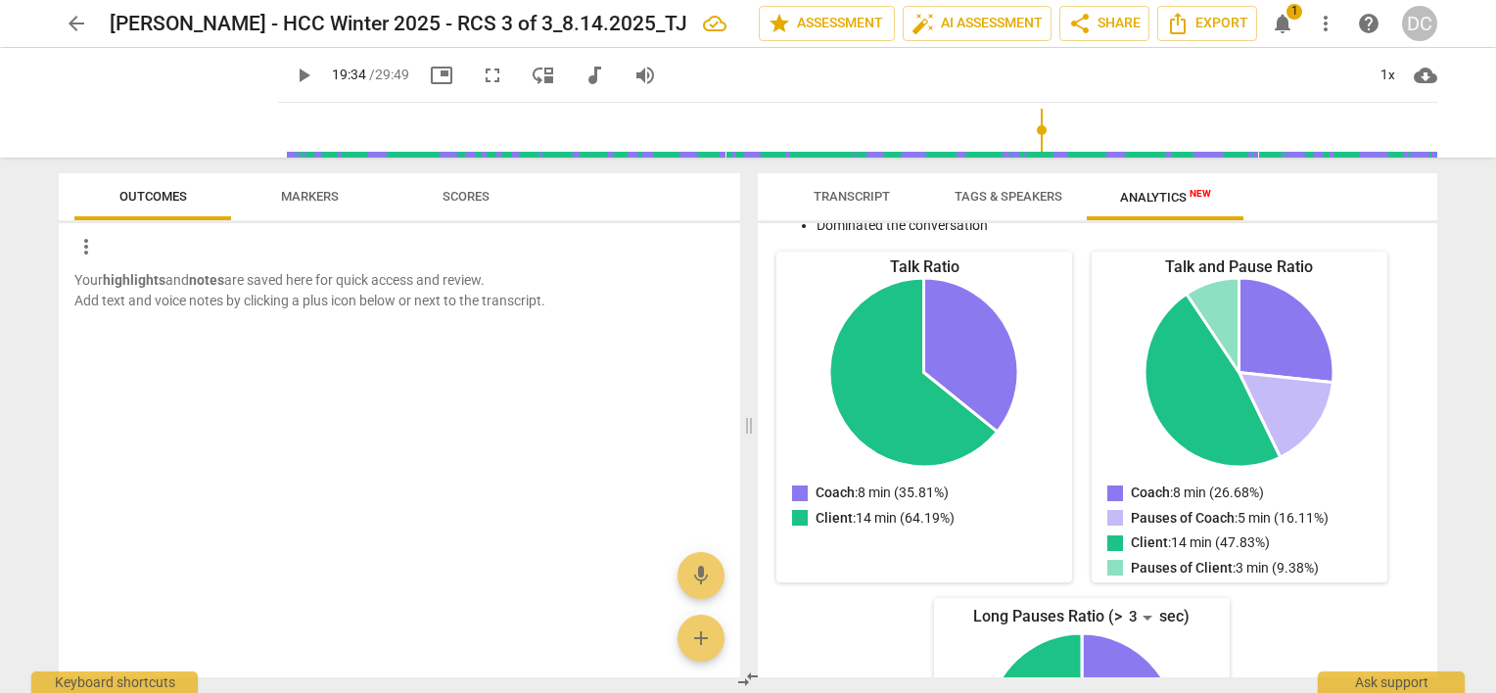
scroll to position [0, 0]
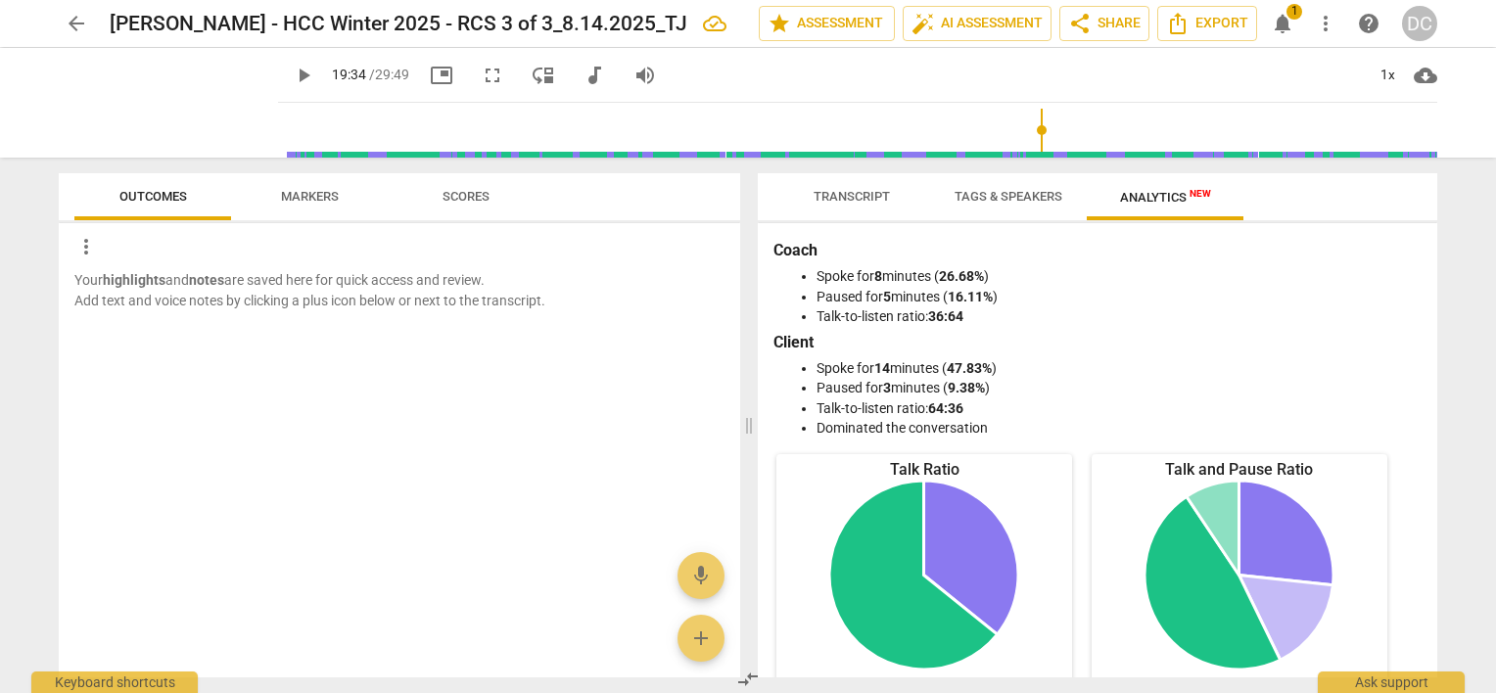
click at [868, 206] on span "Transcript" at bounding box center [851, 197] width 123 height 26
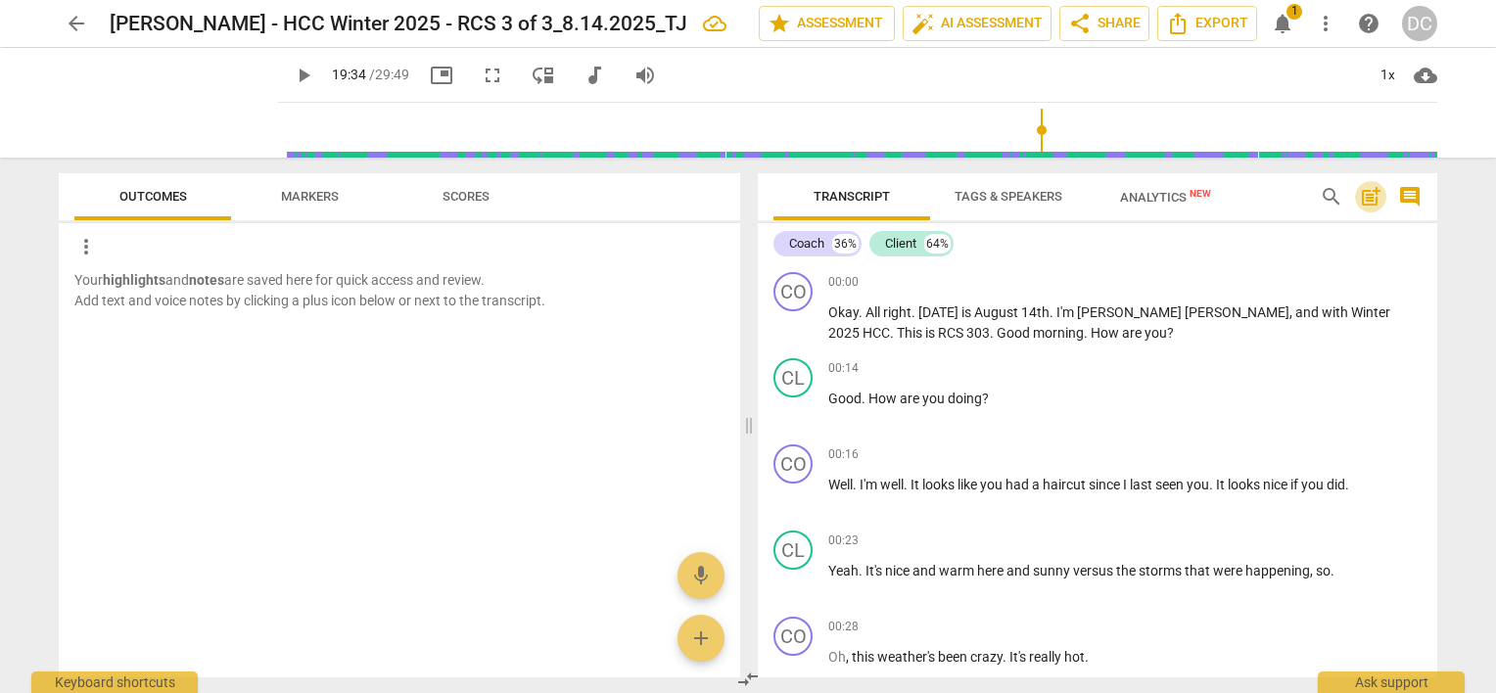
click at [1367, 197] on span "post_add" at bounding box center [1370, 196] width 23 height 23
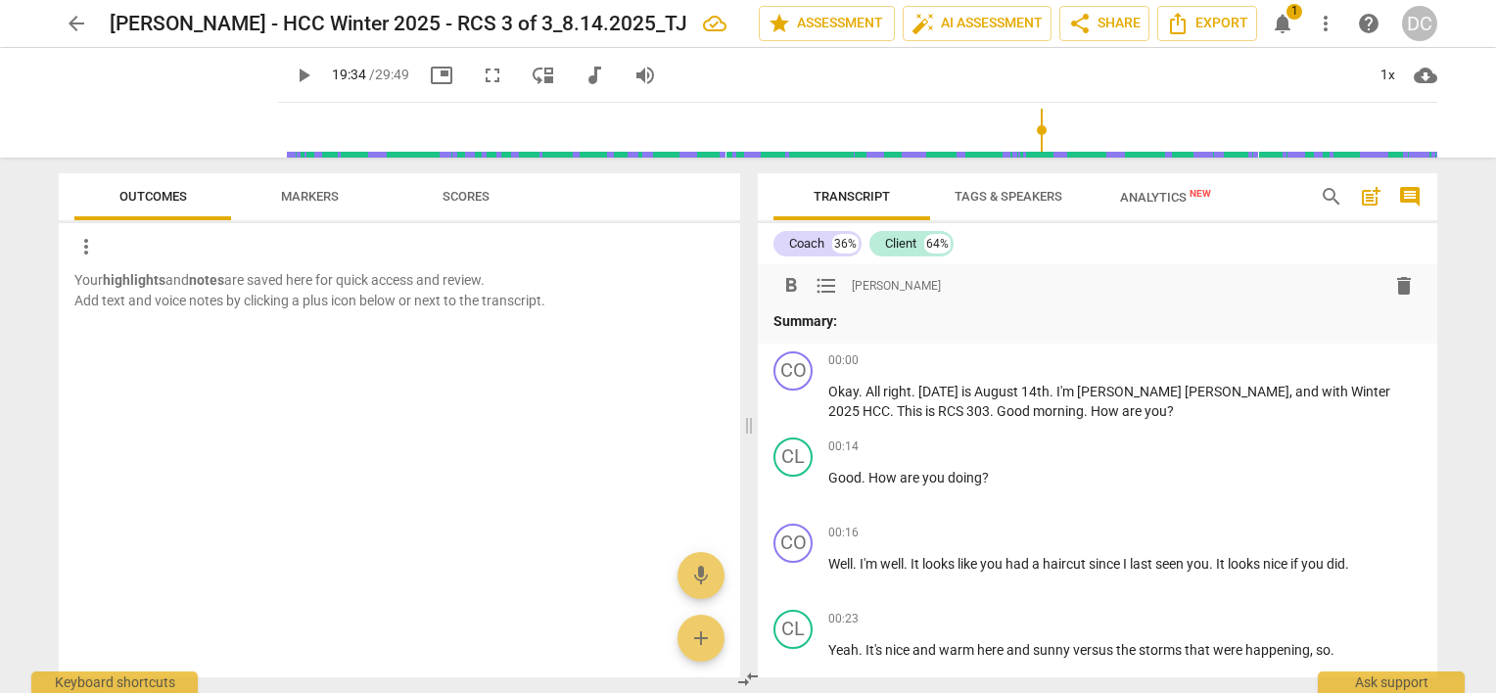
click at [823, 293] on span "format_list_bulleted" at bounding box center [826, 285] width 23 height 23
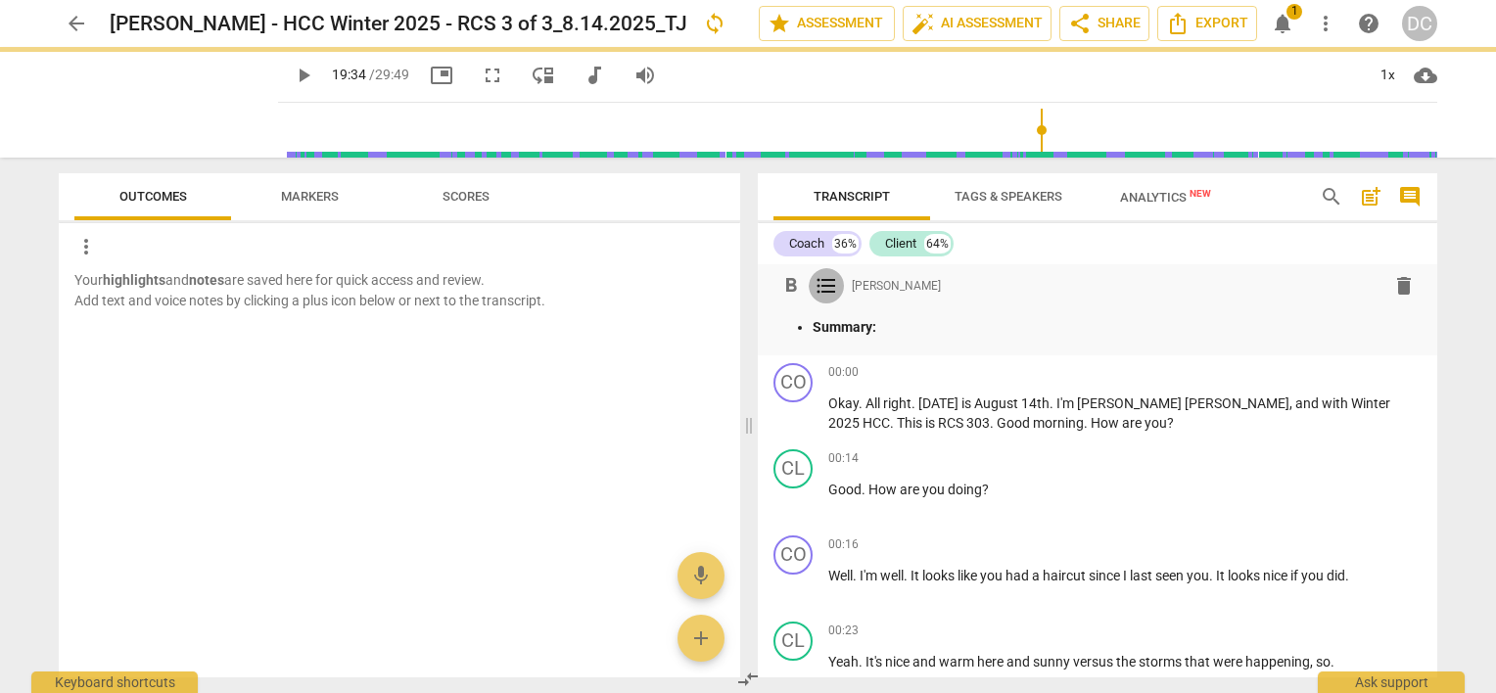
click at [823, 293] on span "format_list_bulleted" at bounding box center [826, 285] width 23 height 23
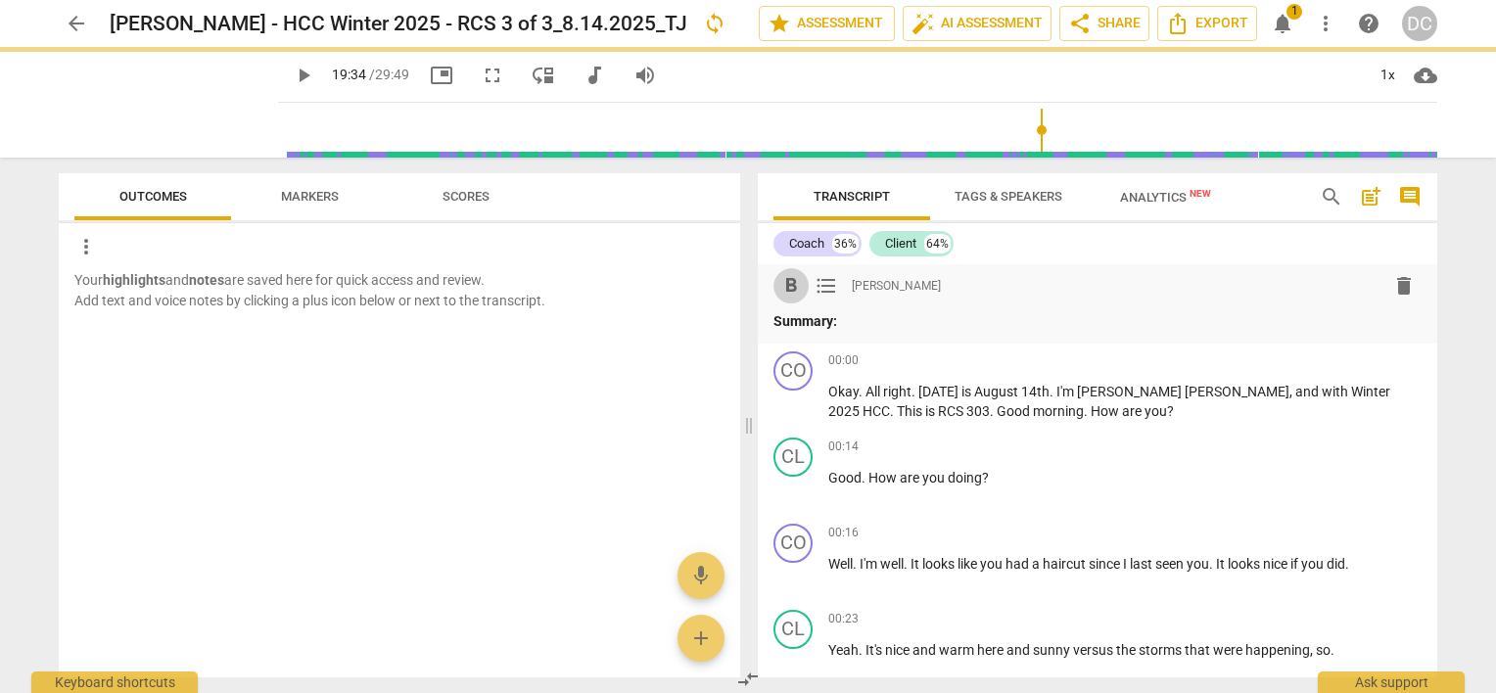
click at [790, 287] on span "format_bold" at bounding box center [790, 285] width 23 height 23
click at [882, 352] on div "00:00 + Add competency keyboard_arrow_right" at bounding box center [1124, 362] width 593 height 20
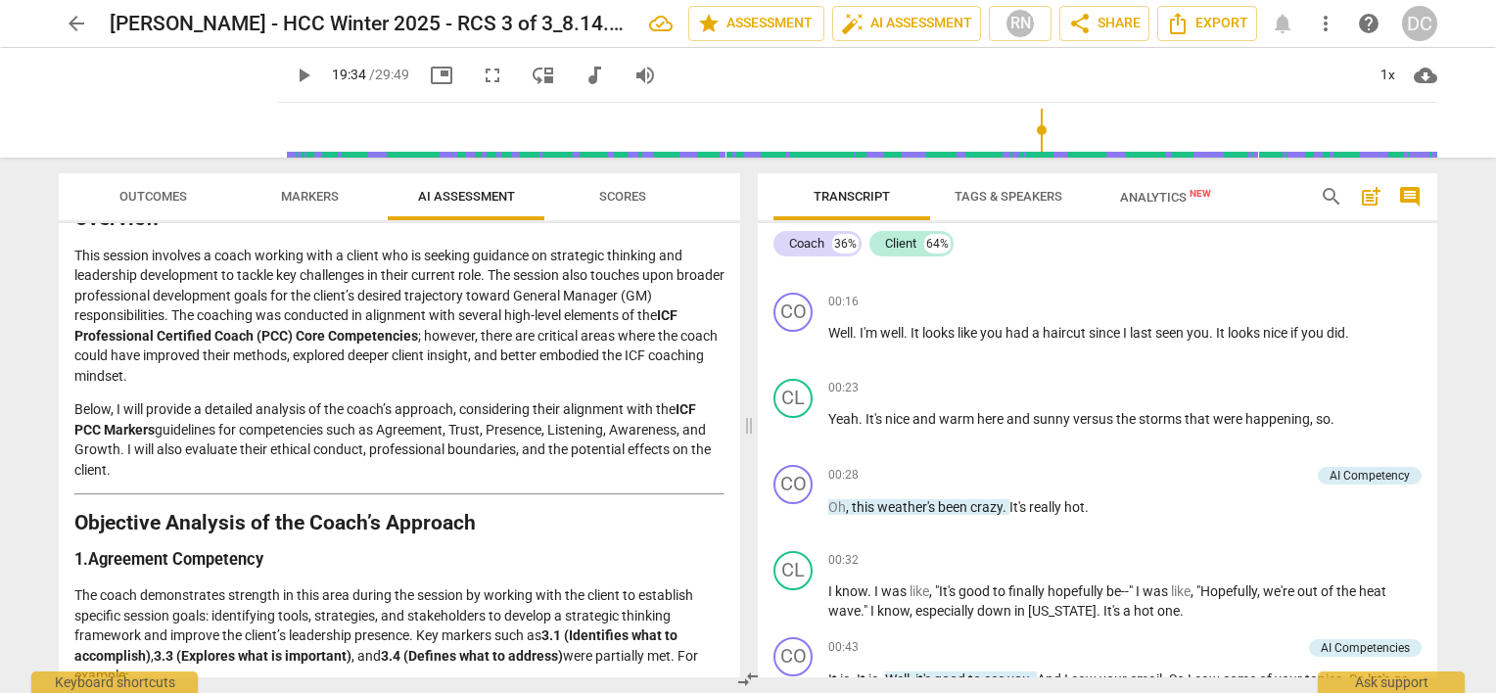
scroll to position [294, 0]
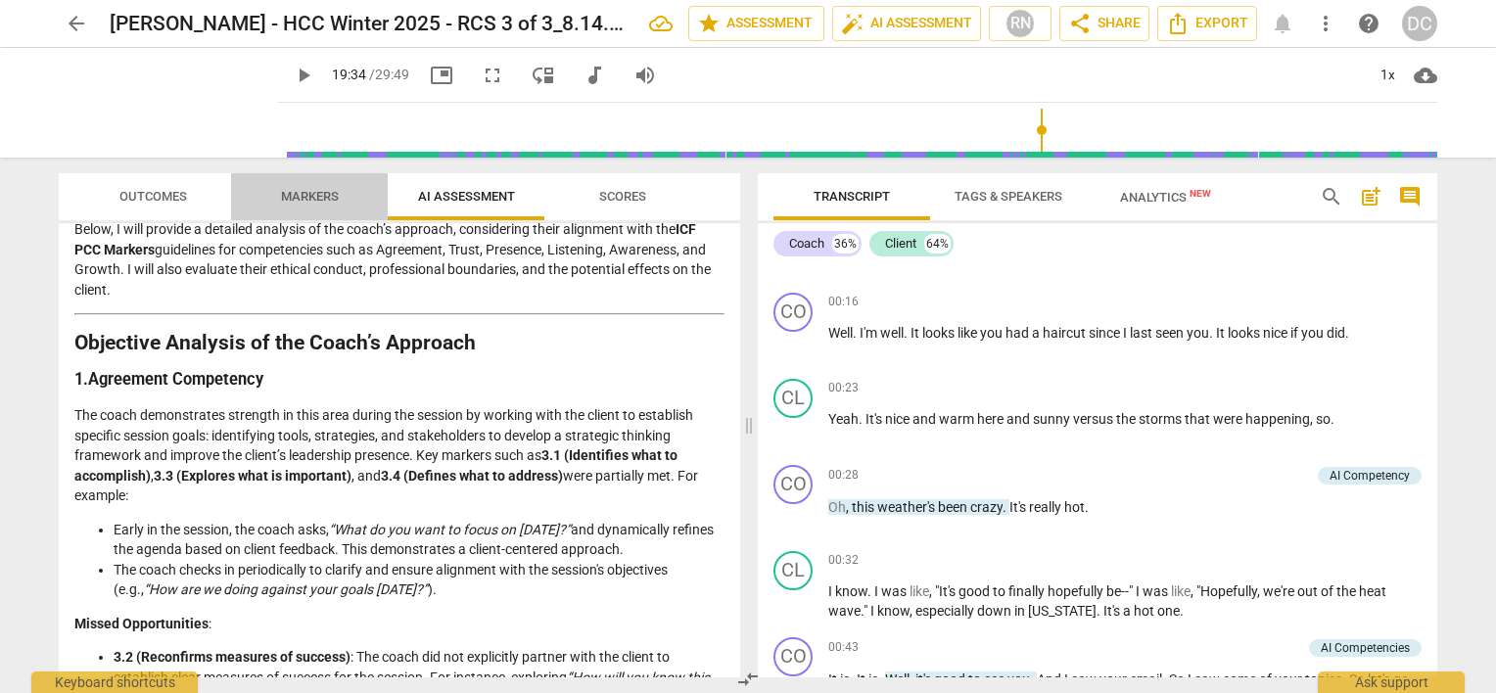
click at [335, 199] on span "Markers" at bounding box center [310, 196] width 58 height 15
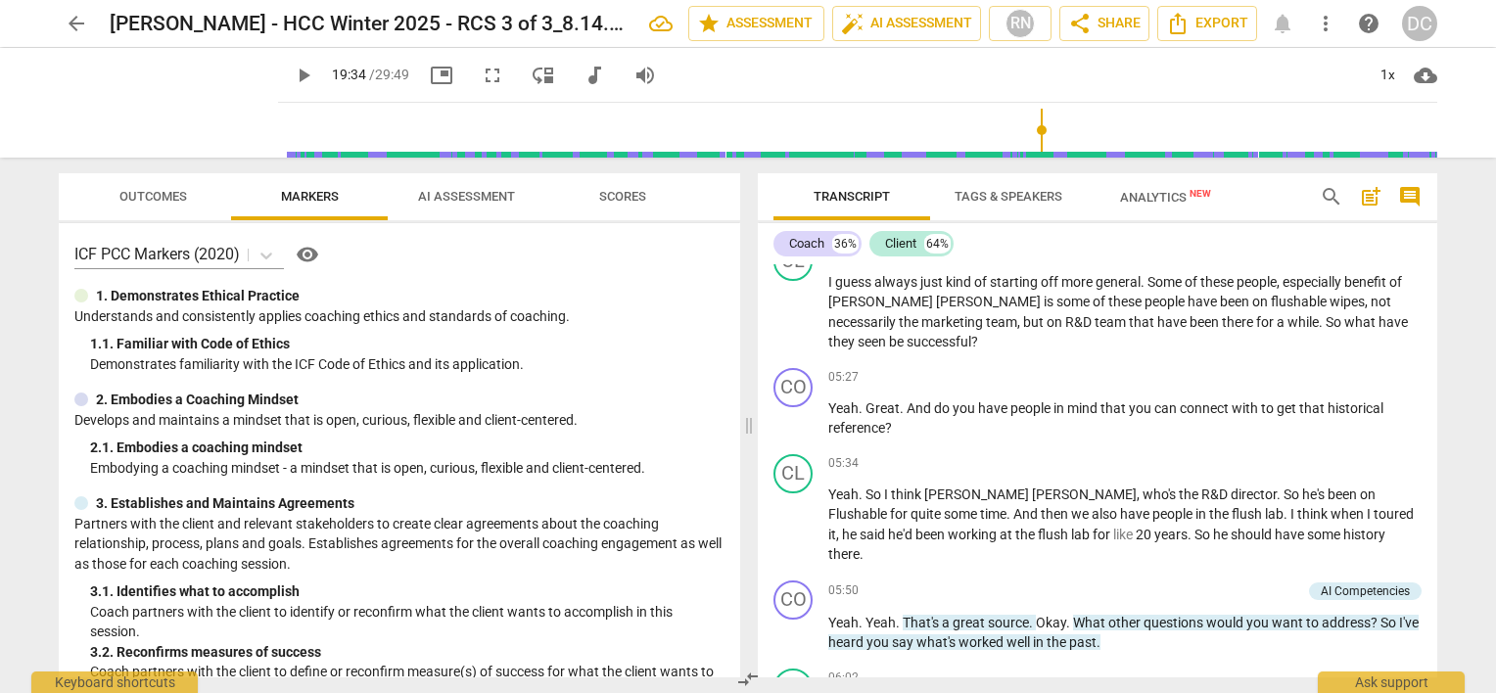
scroll to position [2122, 0]
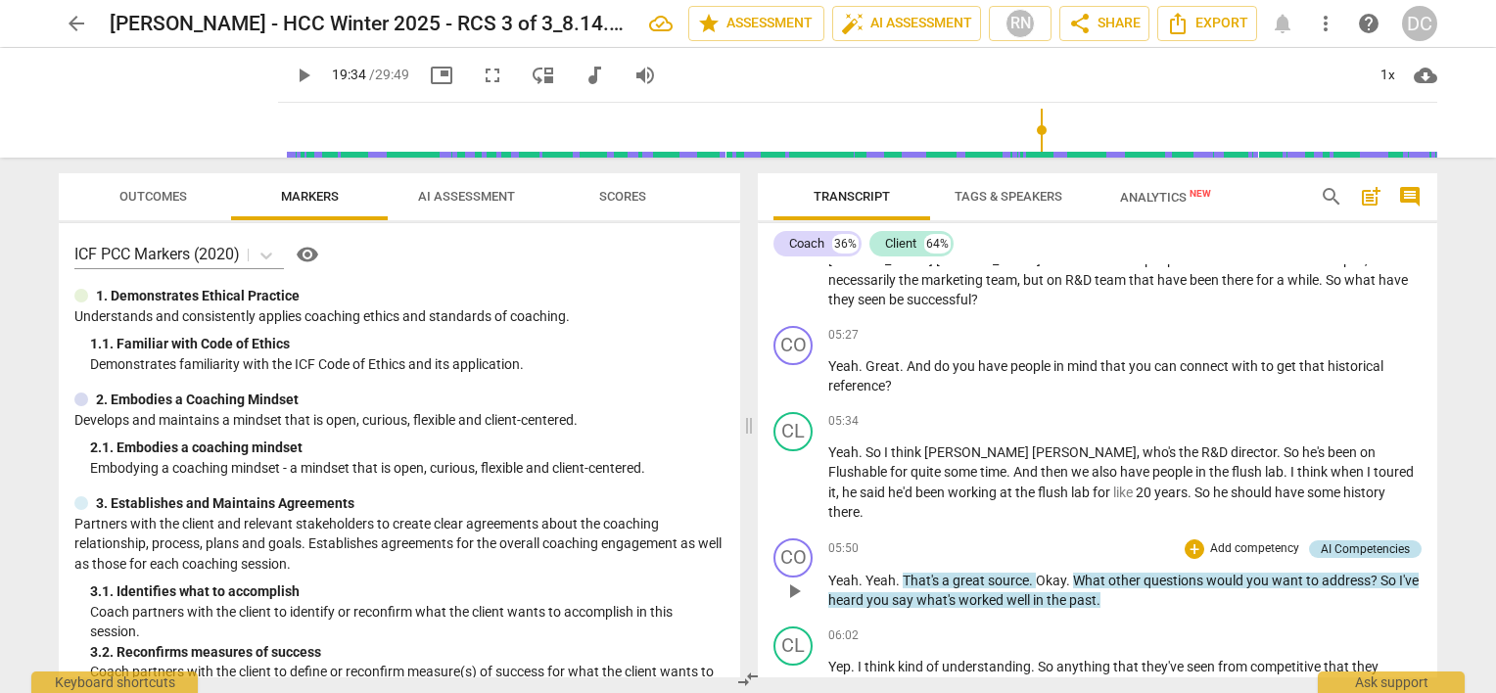
click at [1357, 540] on div "AI Competencies" at bounding box center [1365, 549] width 89 height 18
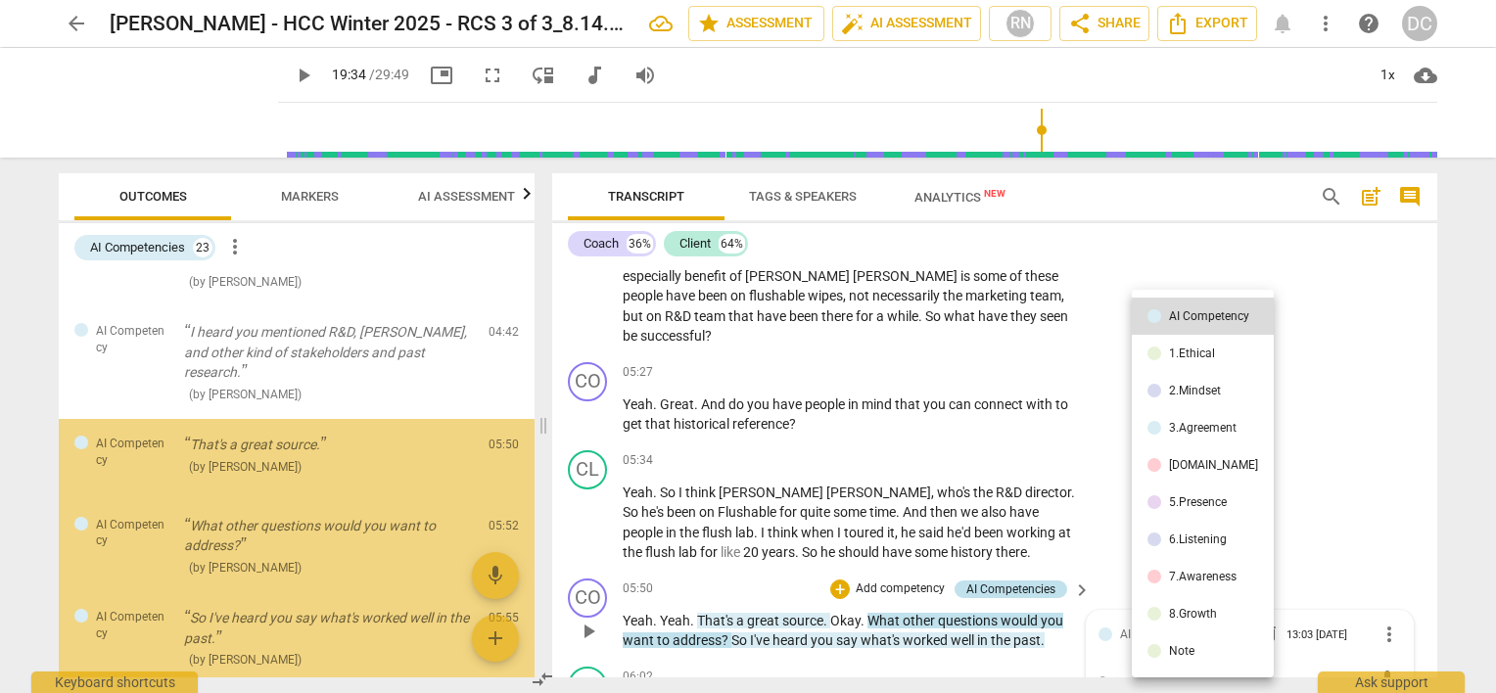
scroll to position [793, 0]
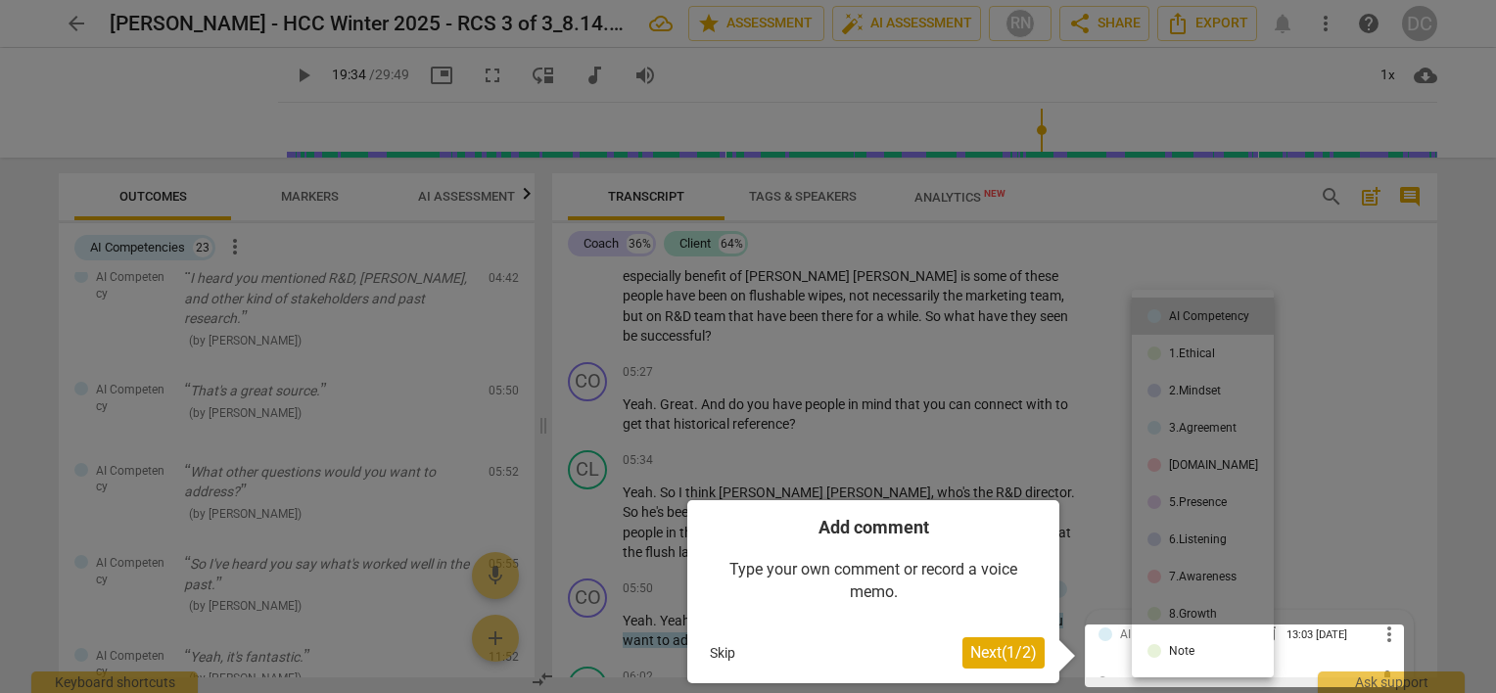
click at [714, 650] on button "Skip" at bounding box center [722, 652] width 41 height 29
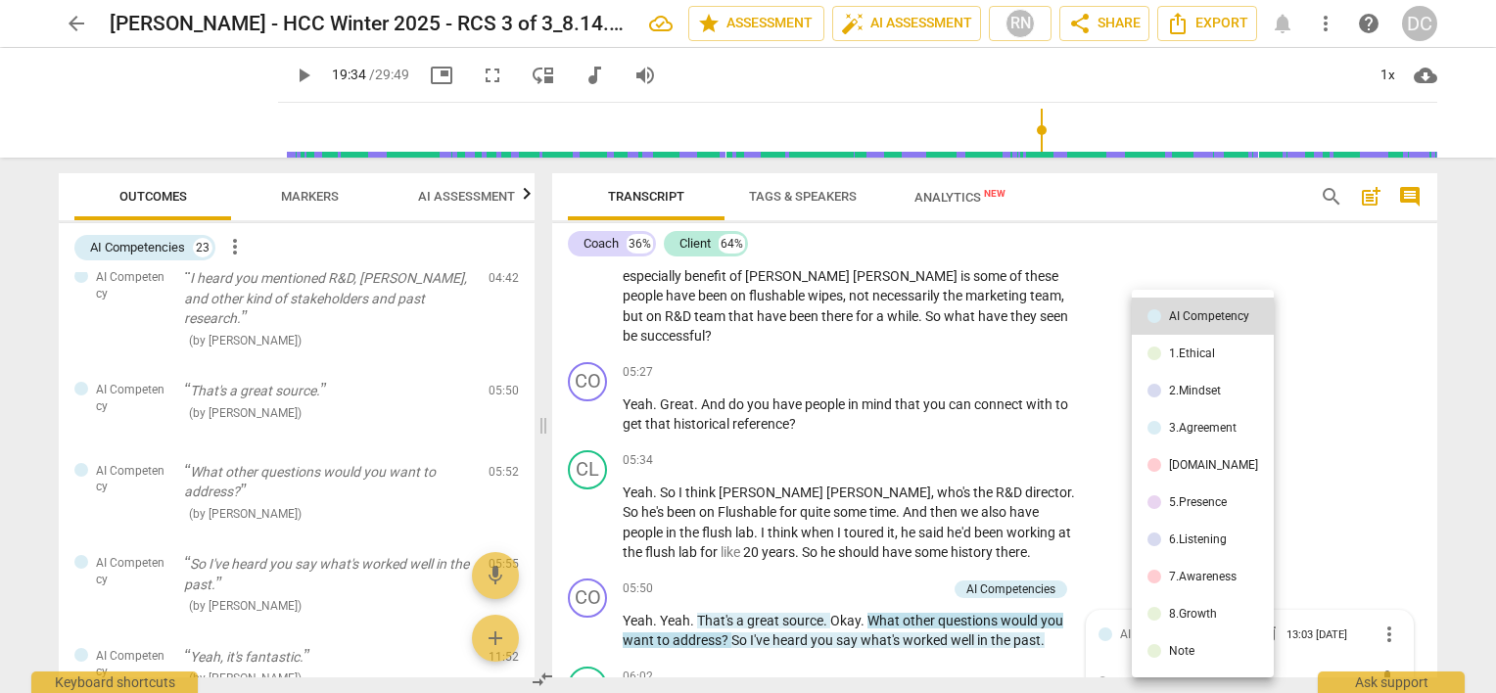
click at [237, 246] on div at bounding box center [748, 346] width 1496 height 693
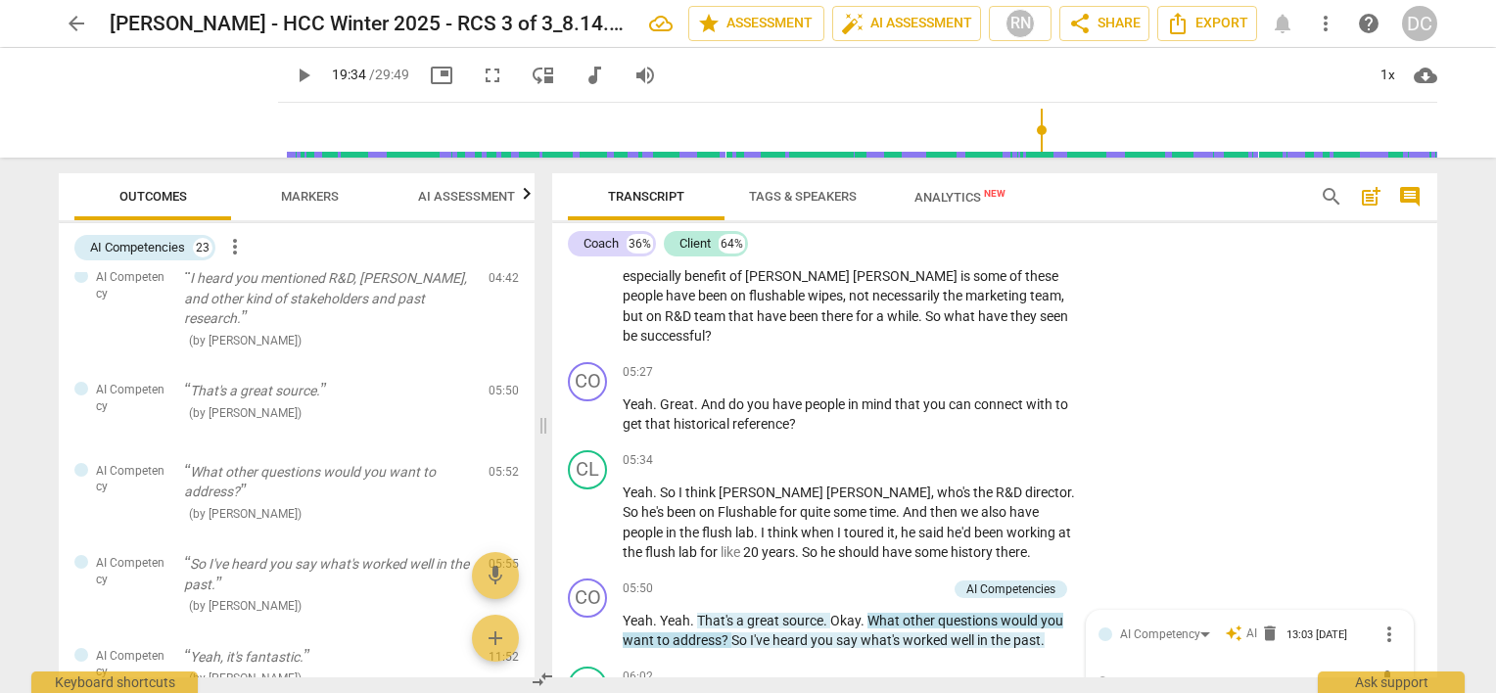
click at [297, 200] on span "Markers" at bounding box center [310, 196] width 58 height 15
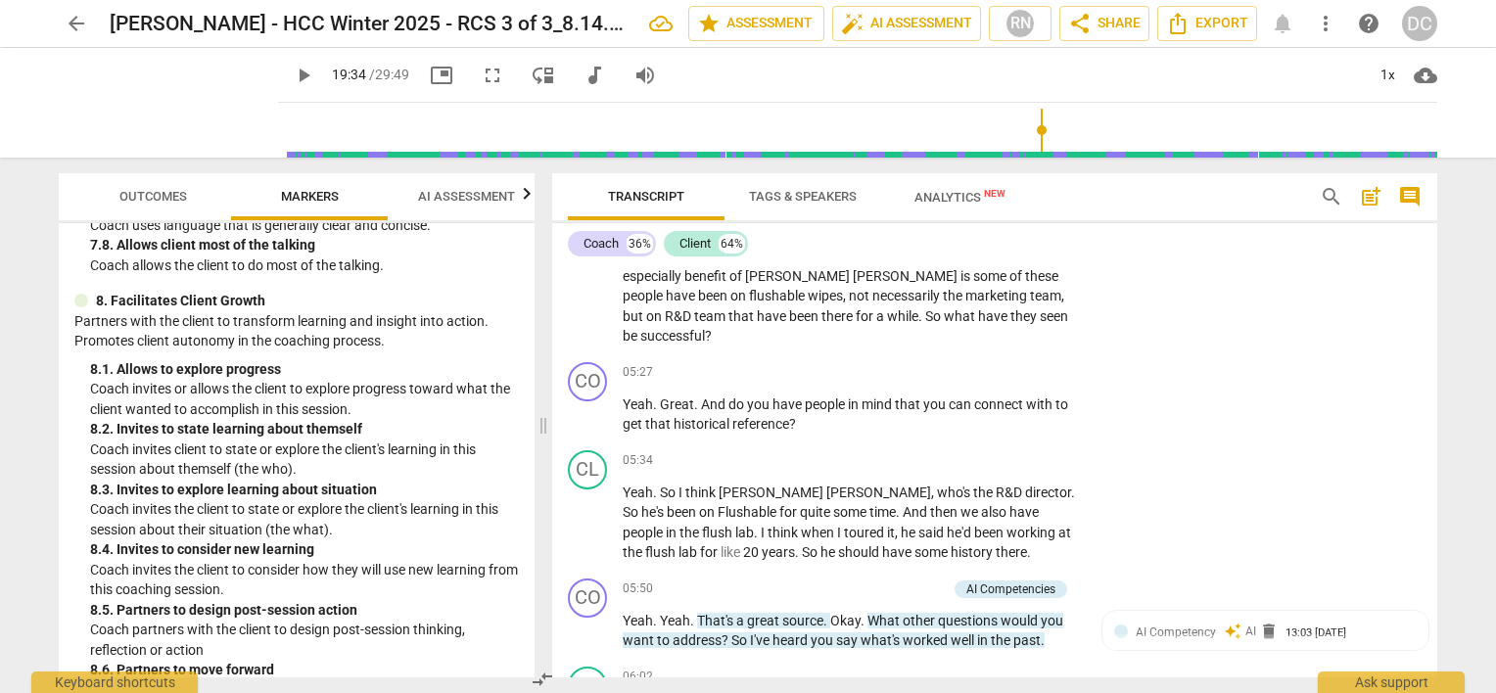
scroll to position [2626, 0]
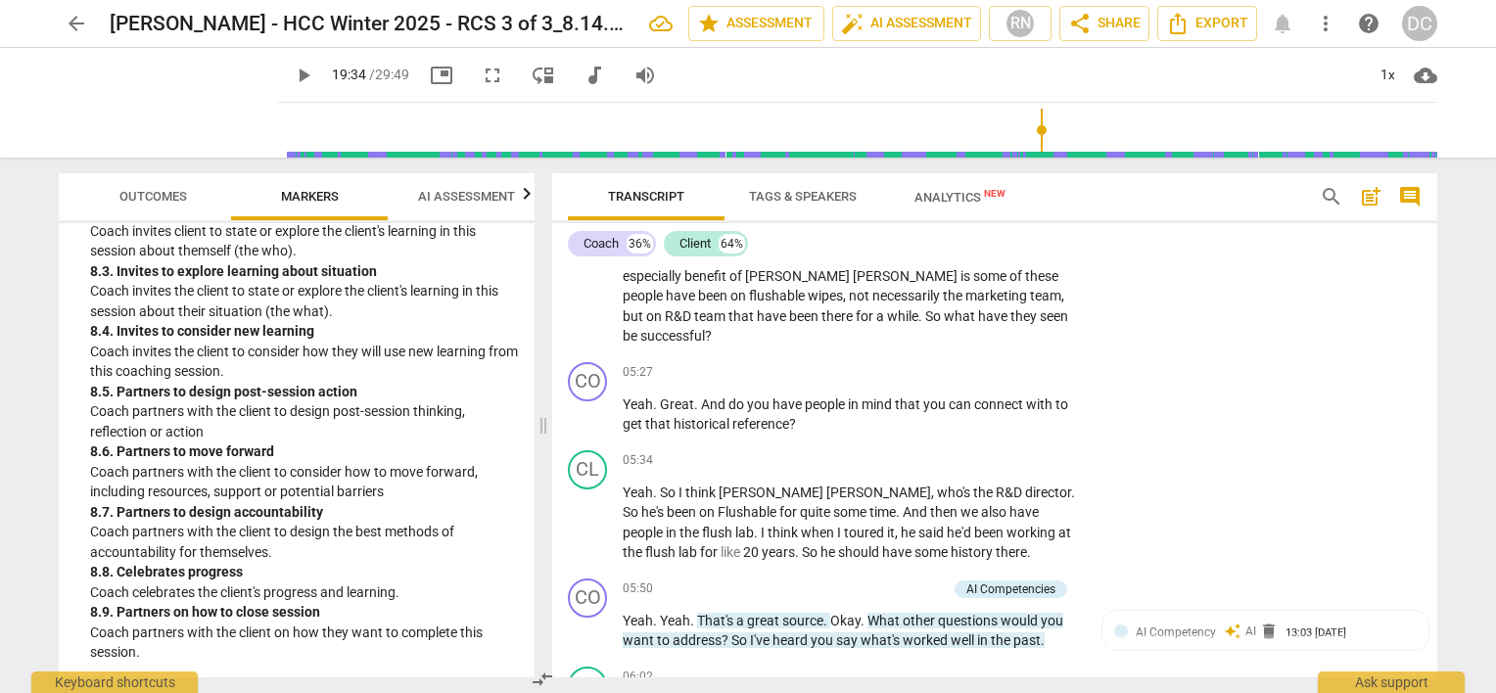
click at [486, 192] on span "AI Assessment" at bounding box center [466, 196] width 97 height 15
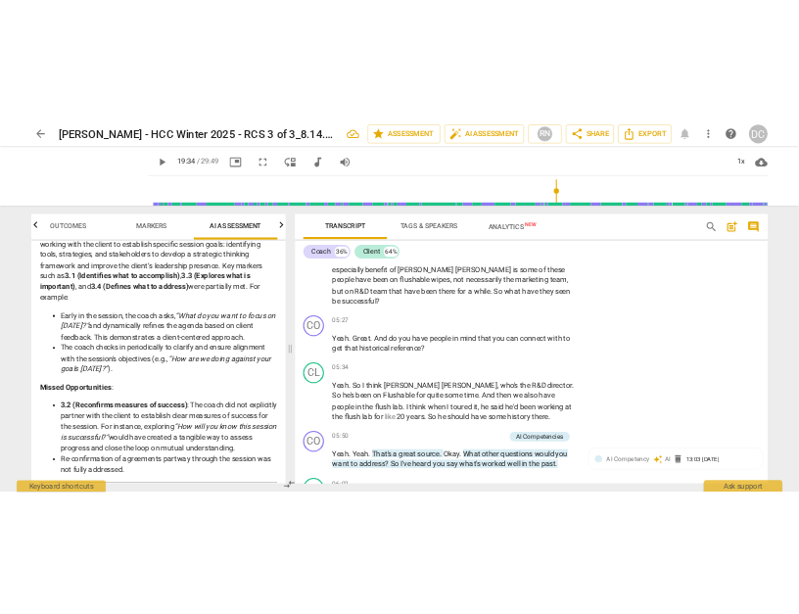
scroll to position [433, 0]
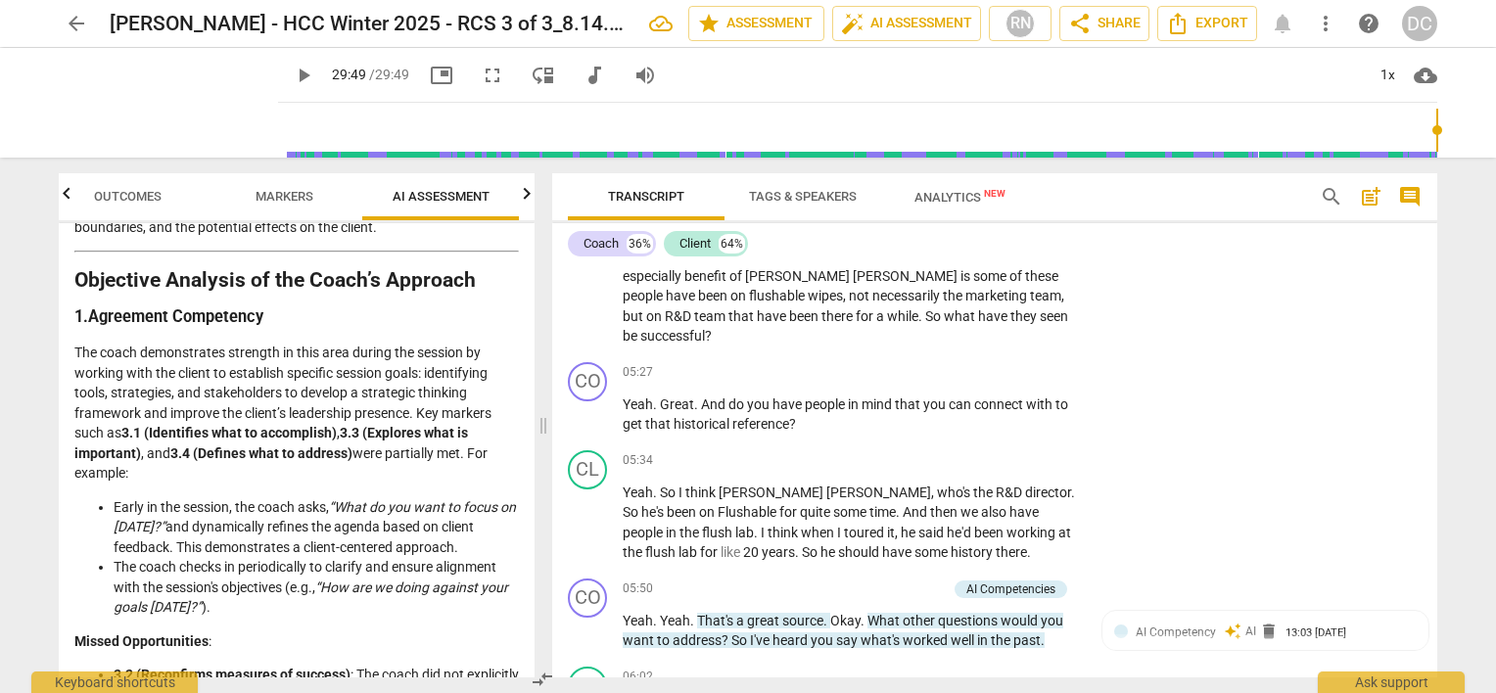
drag, startPoint x: 1034, startPoint y: 132, endPoint x: 1437, endPoint y: 148, distance: 403.7
type input "1789"
click at [1437, 148] on input "range" at bounding box center [861, 130] width 1151 height 63
drag, startPoint x: 1437, startPoint y: 132, endPoint x: 380, endPoint y: 126, distance: 1057.5
click at [380, 126] on div at bounding box center [861, 130] width 1151 height 55
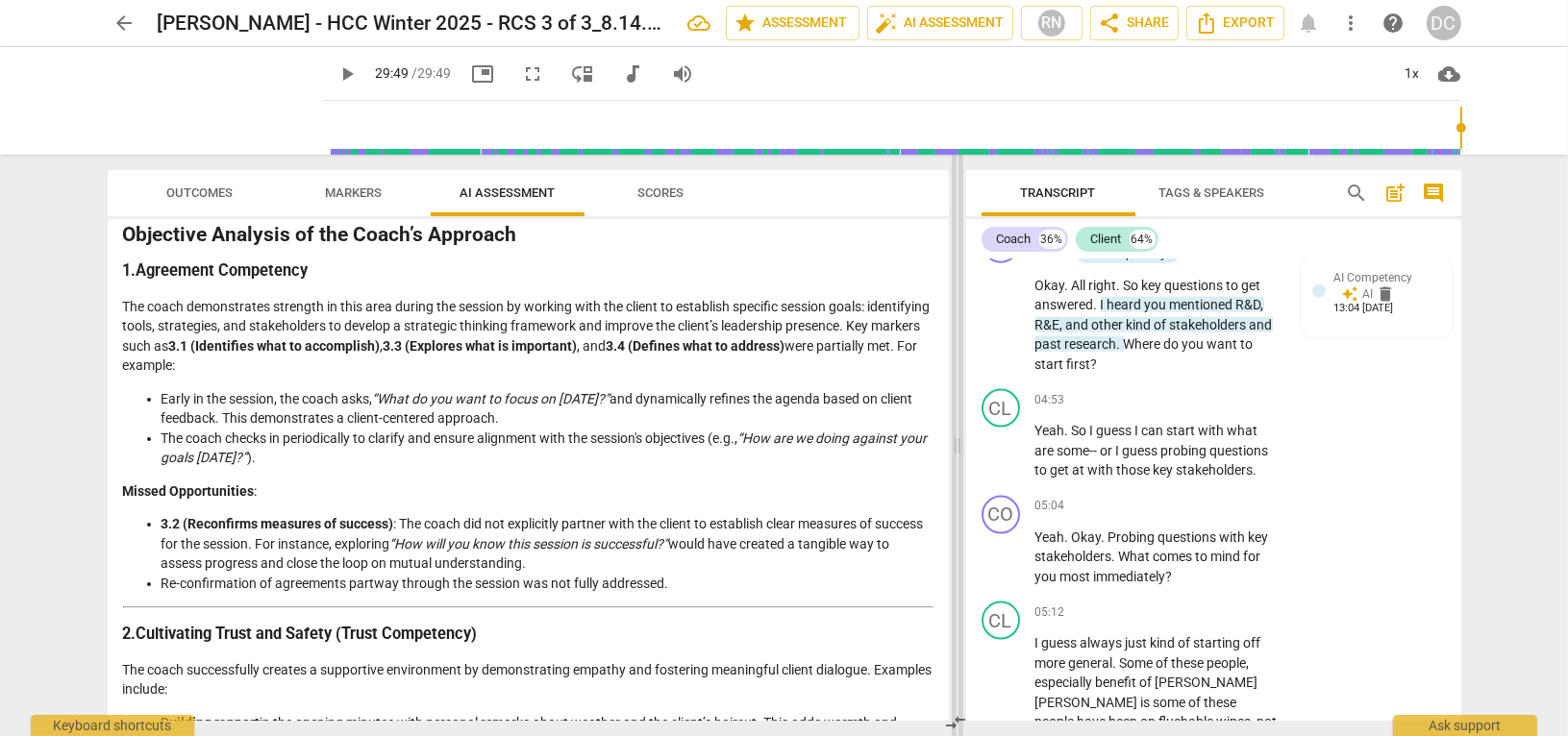
scroll to position [291, 0]
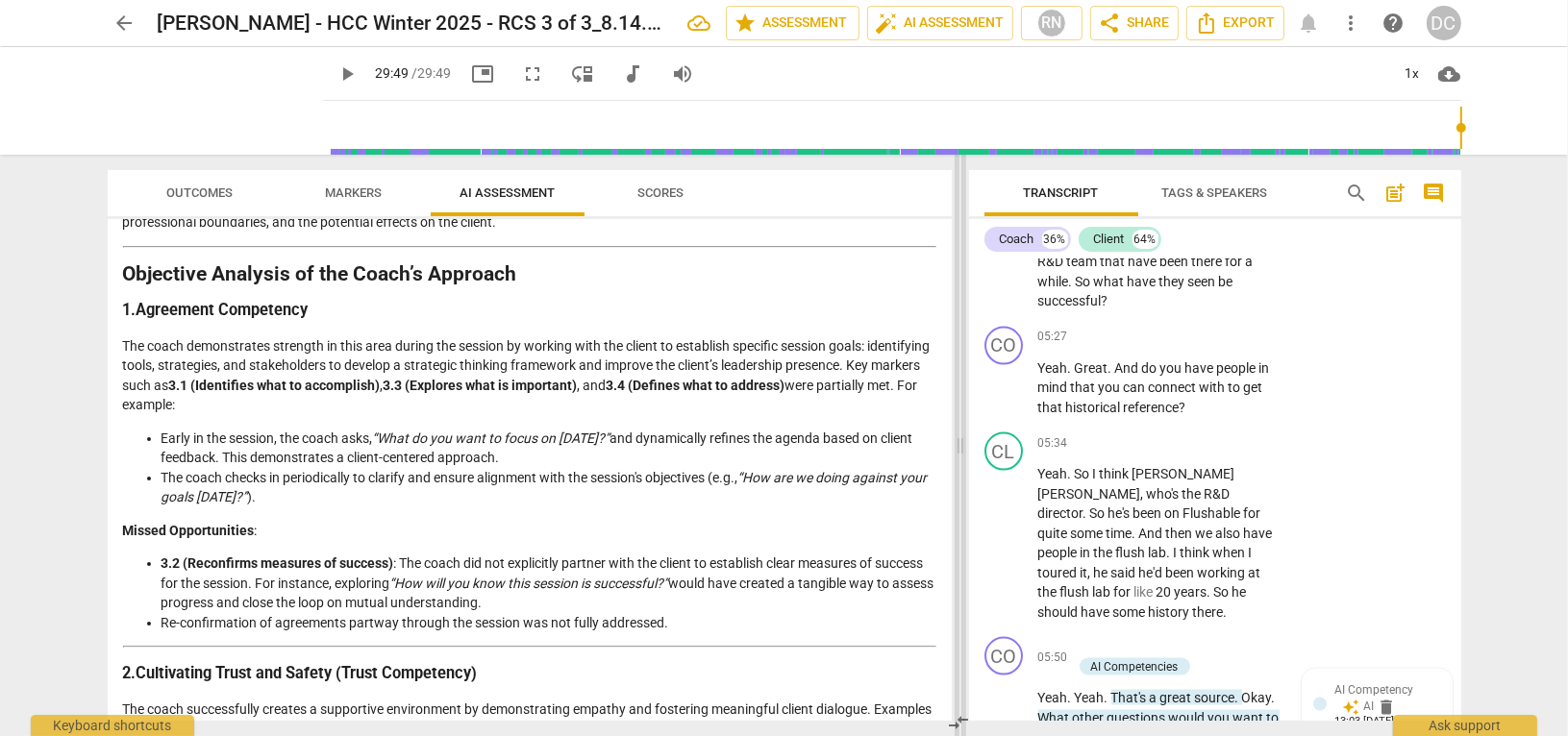
drag, startPoint x: 584, startPoint y: 446, endPoint x: 961, endPoint y: 466, distance: 377.5
click at [961, 466] on span at bounding box center [960, 446] width 12 height 581
click at [346, 185] on span "Markers" at bounding box center [353, 192] width 57 height 15
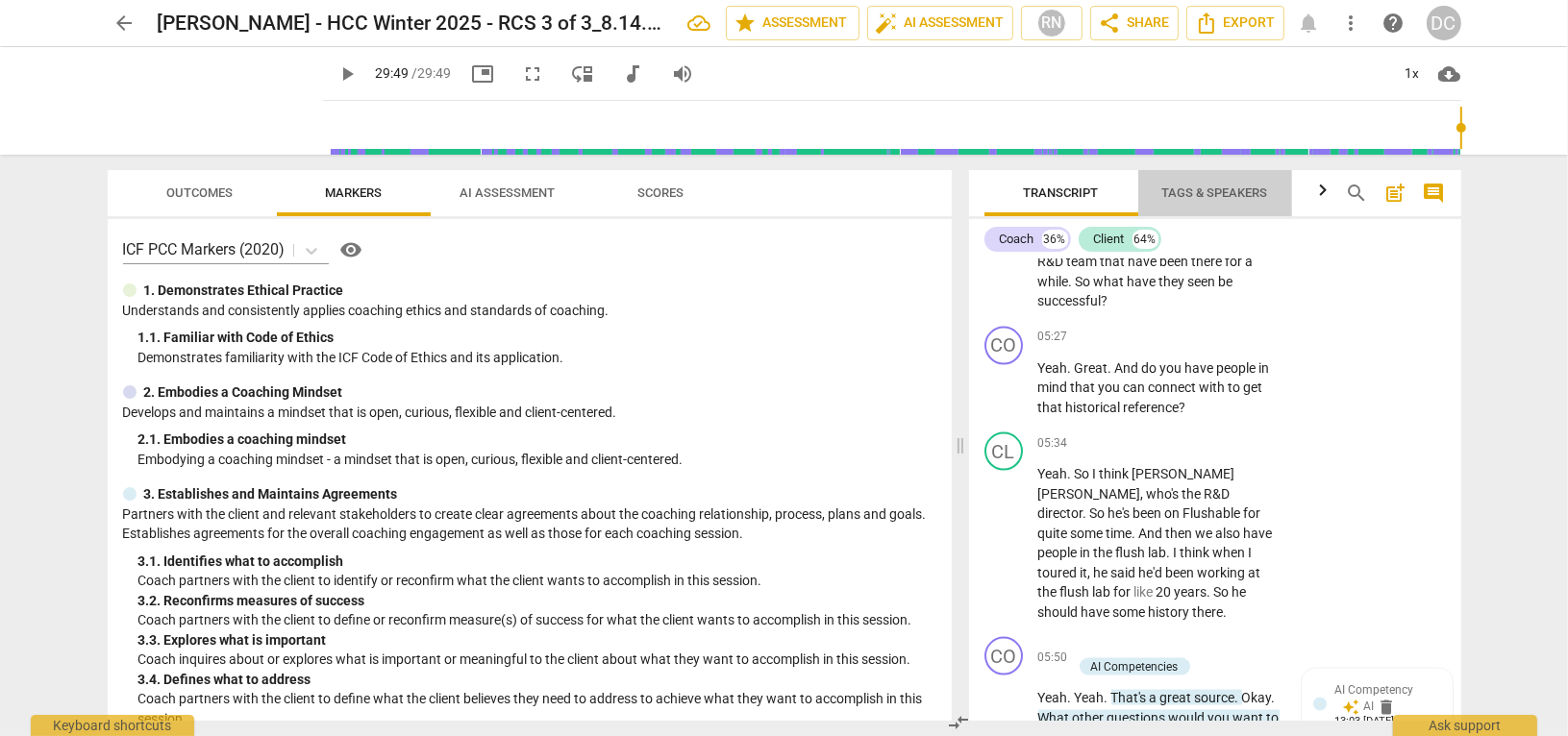
click at [1222, 192] on span "Tags & Speakers" at bounding box center [1216, 192] width 106 height 15
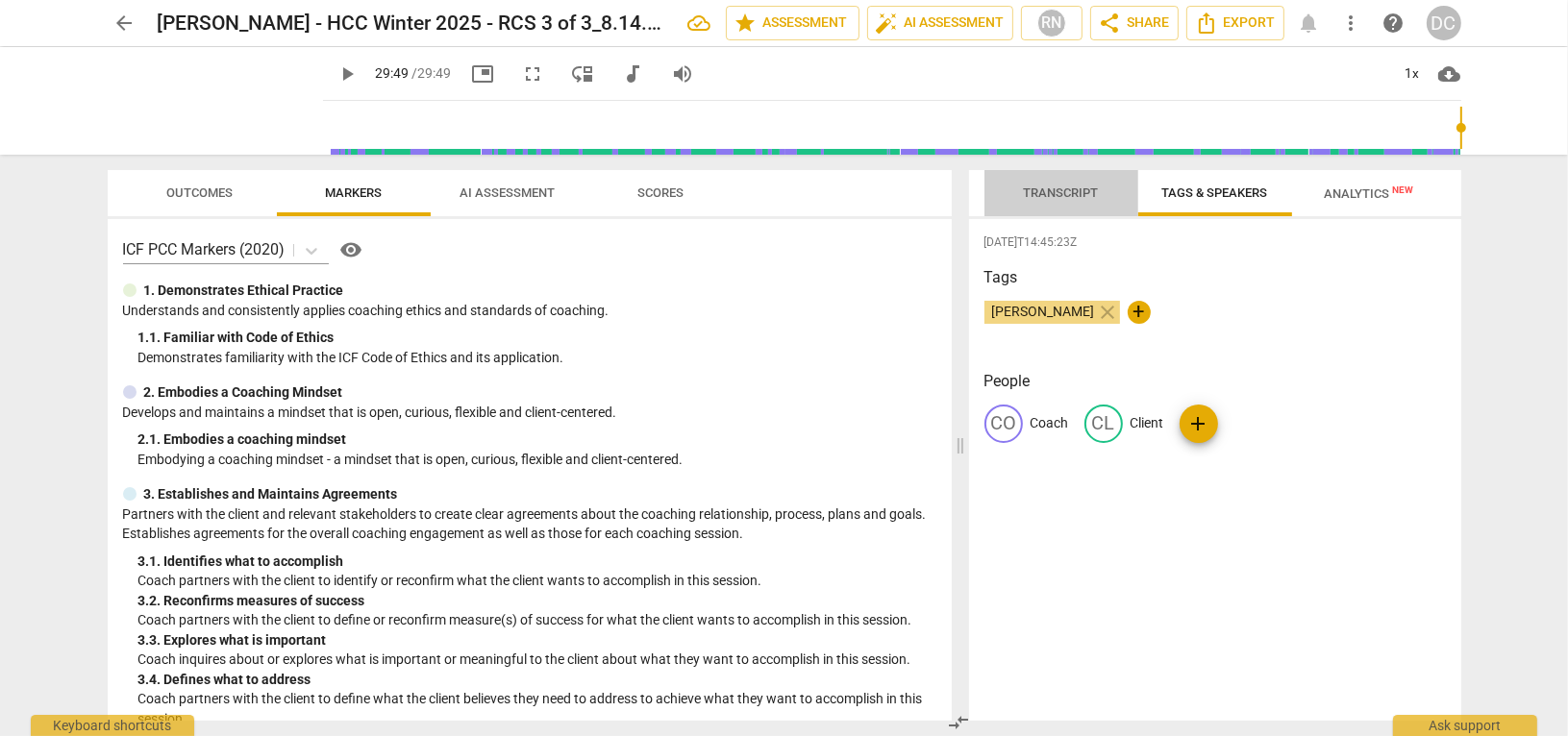
click at [1083, 186] on span "Transcript" at bounding box center [1061, 192] width 75 height 15
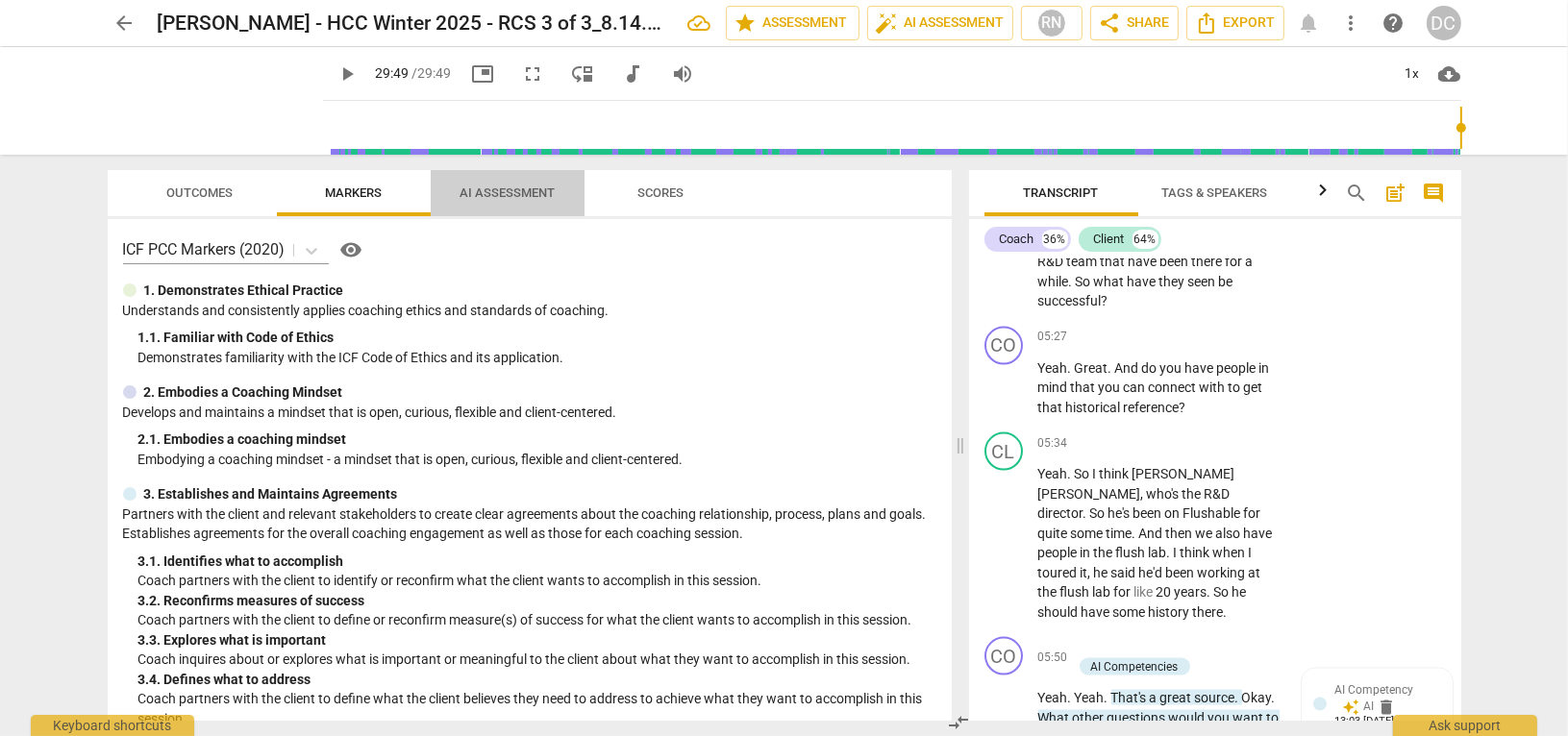
click at [496, 182] on span "AI Assessment" at bounding box center [508, 193] width 141 height 26
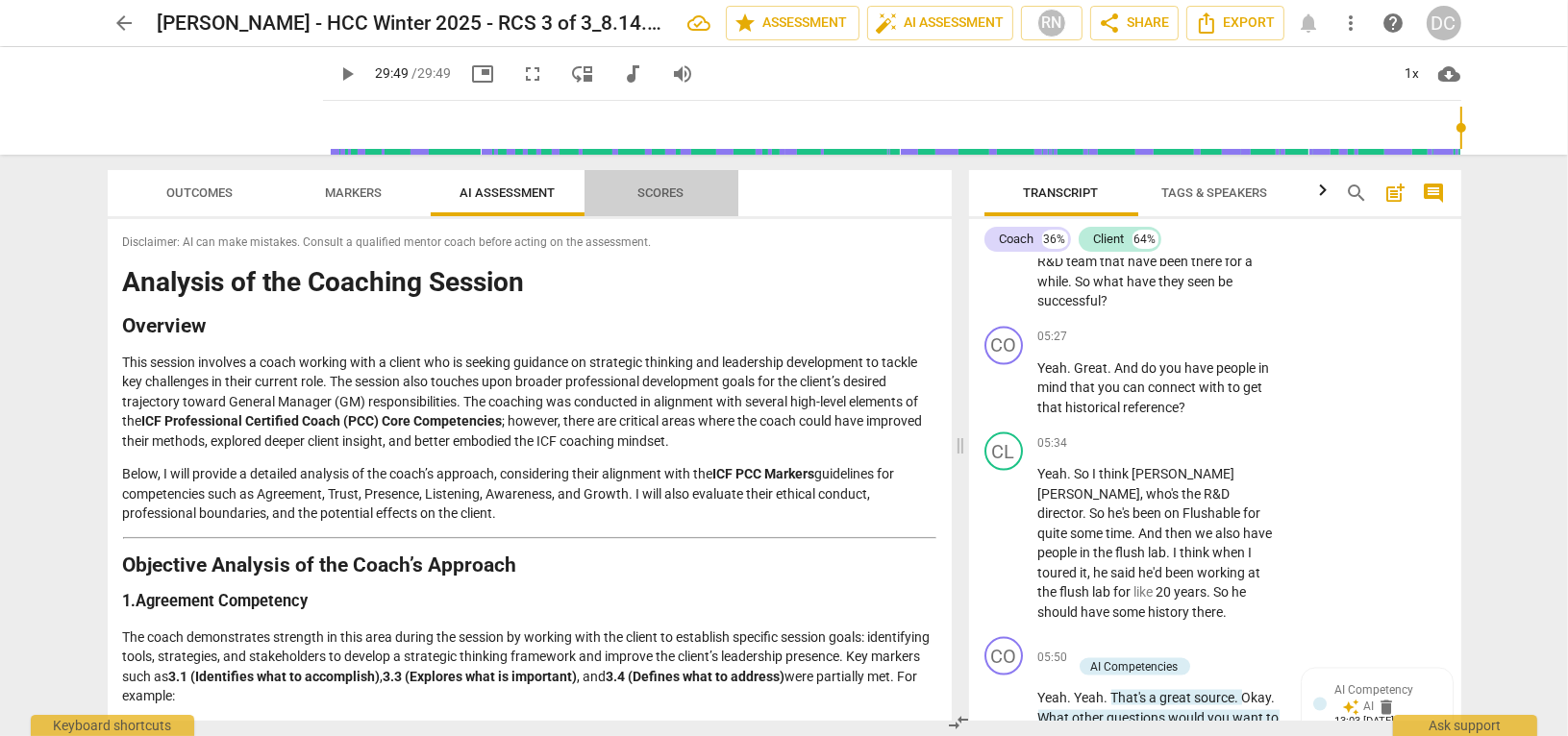
click at [654, 182] on span "Scores" at bounding box center [662, 193] width 92 height 26
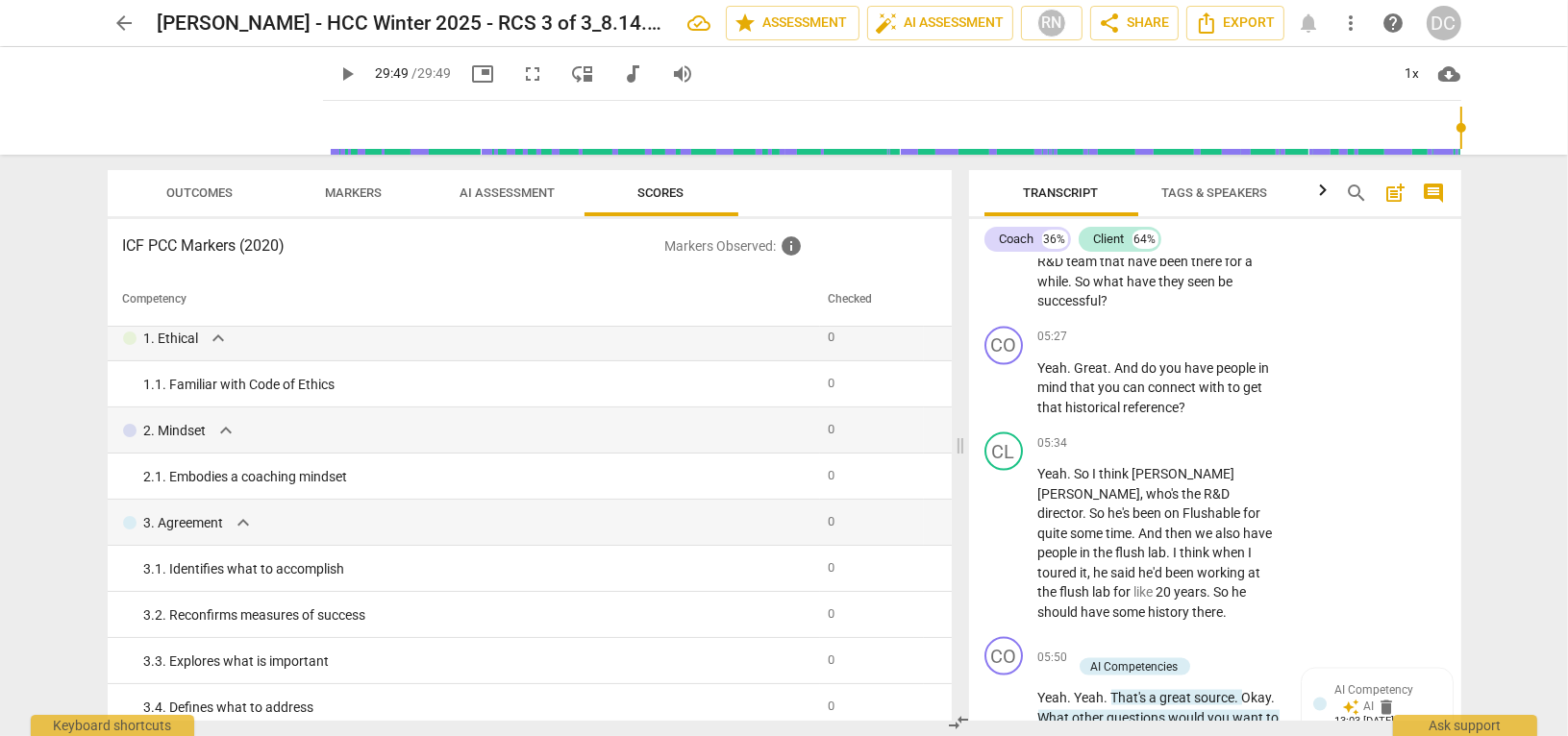
scroll to position [0, 0]
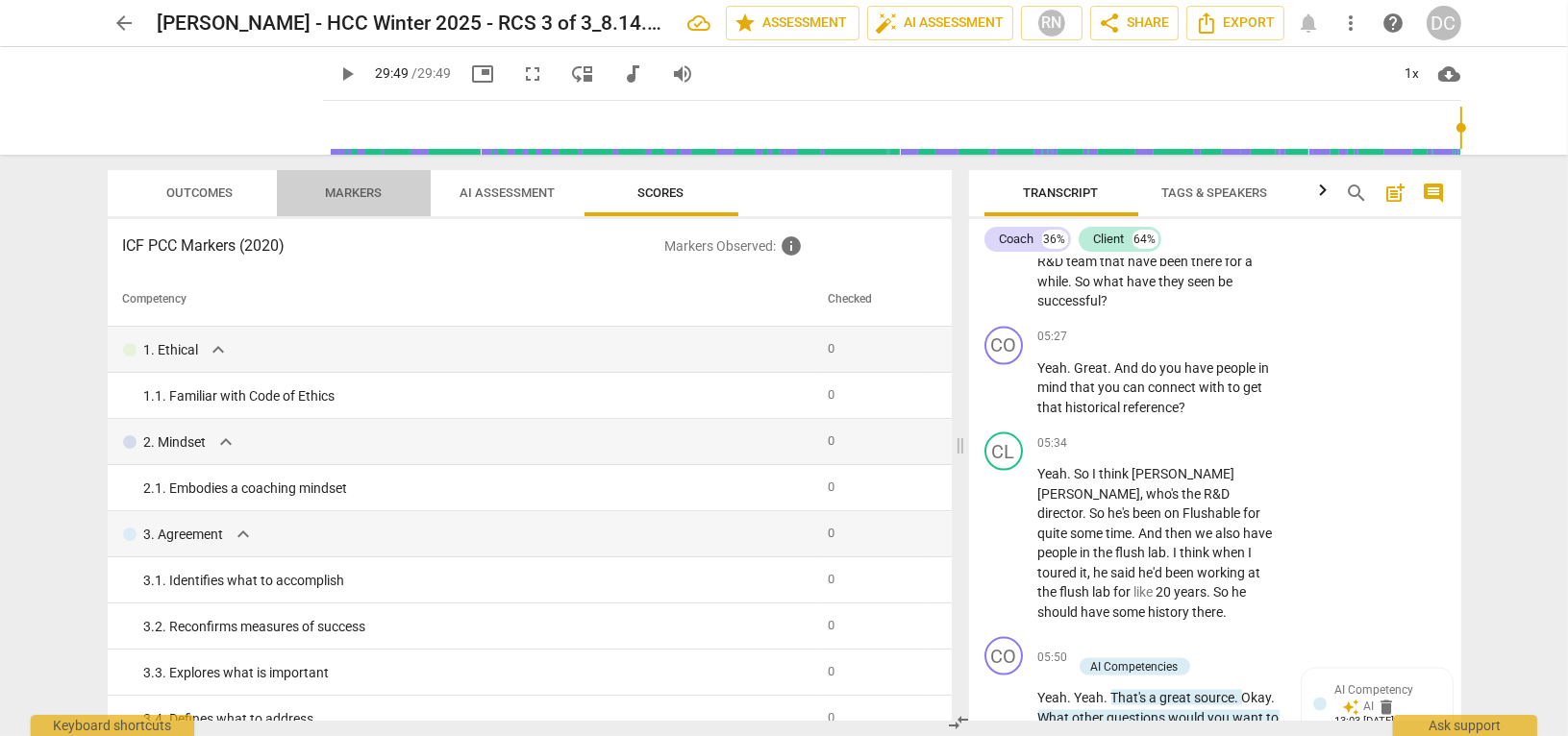
click at [328, 199] on span "Markers" at bounding box center [353, 192] width 57 height 15
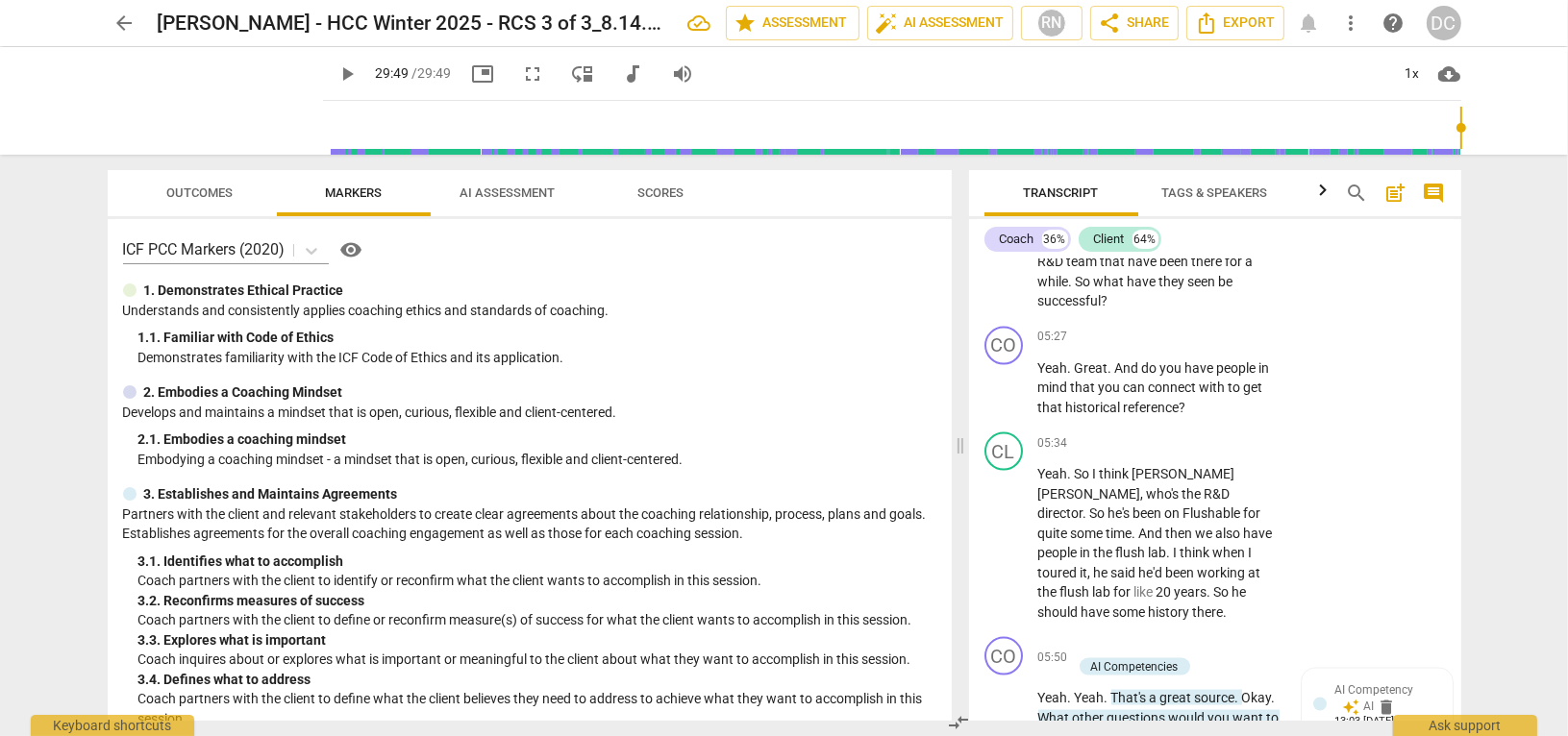
click at [212, 191] on span "Outcomes" at bounding box center [199, 192] width 67 height 15
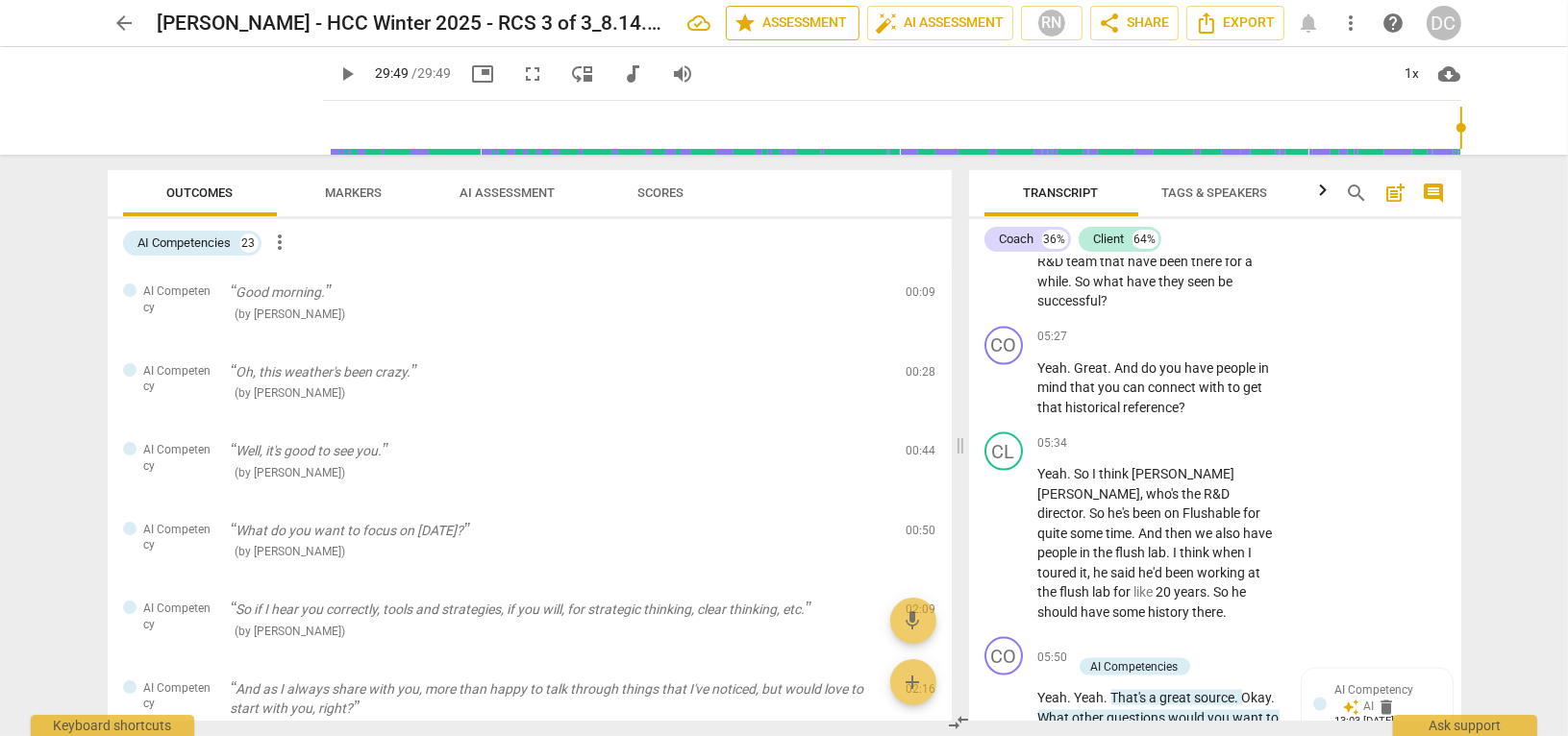
click at [790, 26] on span "star Assessment" at bounding box center [792, 23] width 116 height 23
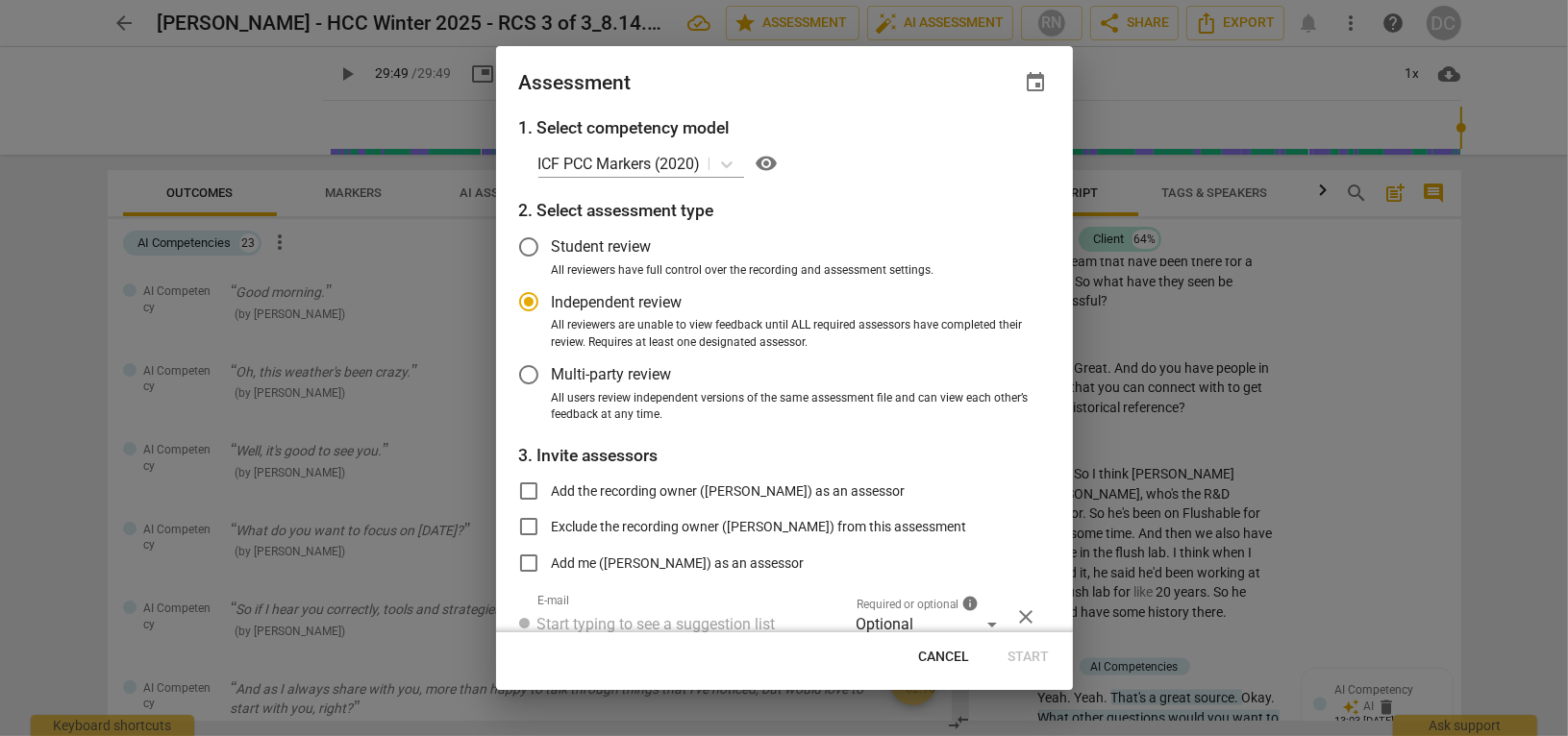
radio input "false"
click at [530, 490] on input "Add the recording owner ([PERSON_NAME]) as an assessor" at bounding box center [528, 491] width 46 height 46
checkbox input "true"
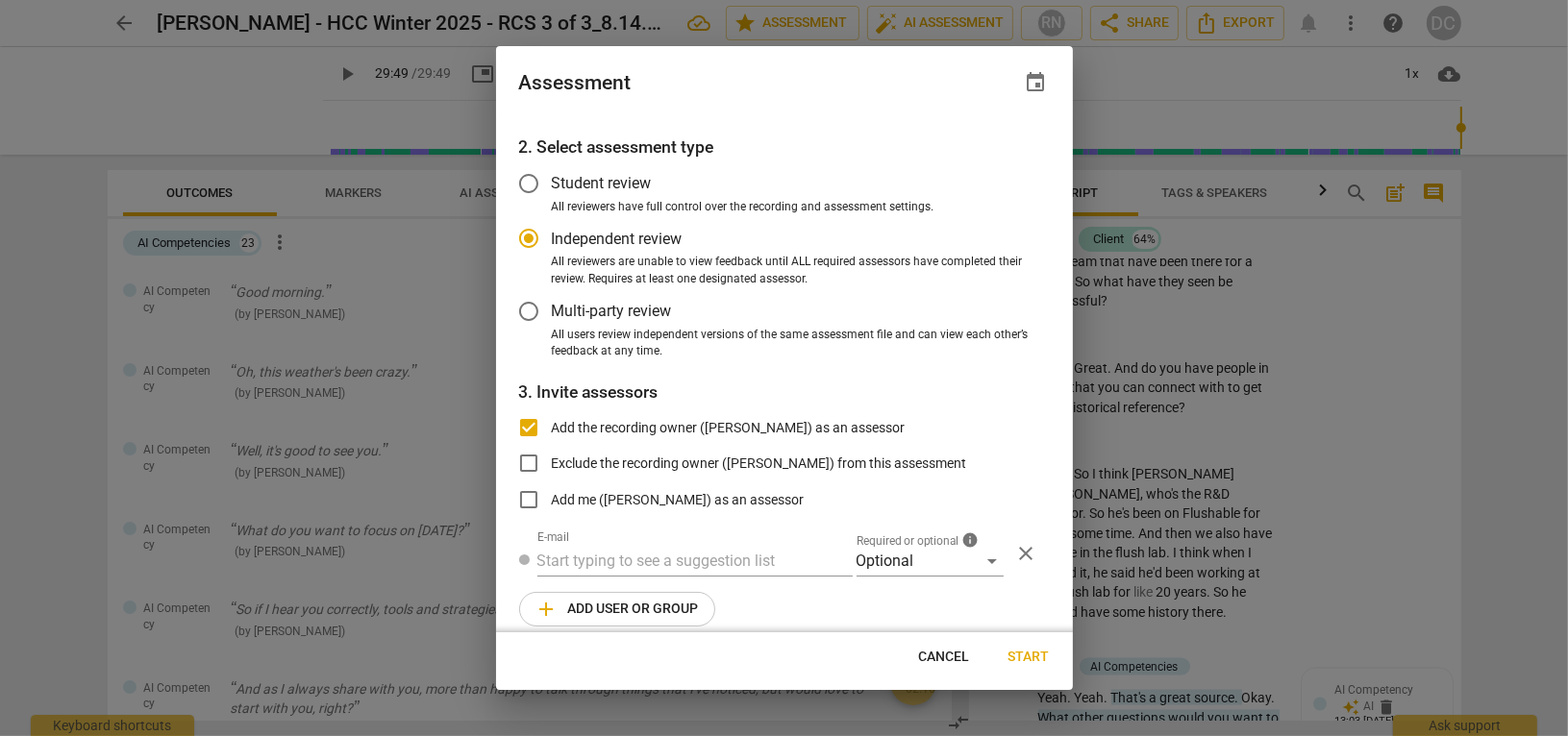
scroll to position [79, 0]
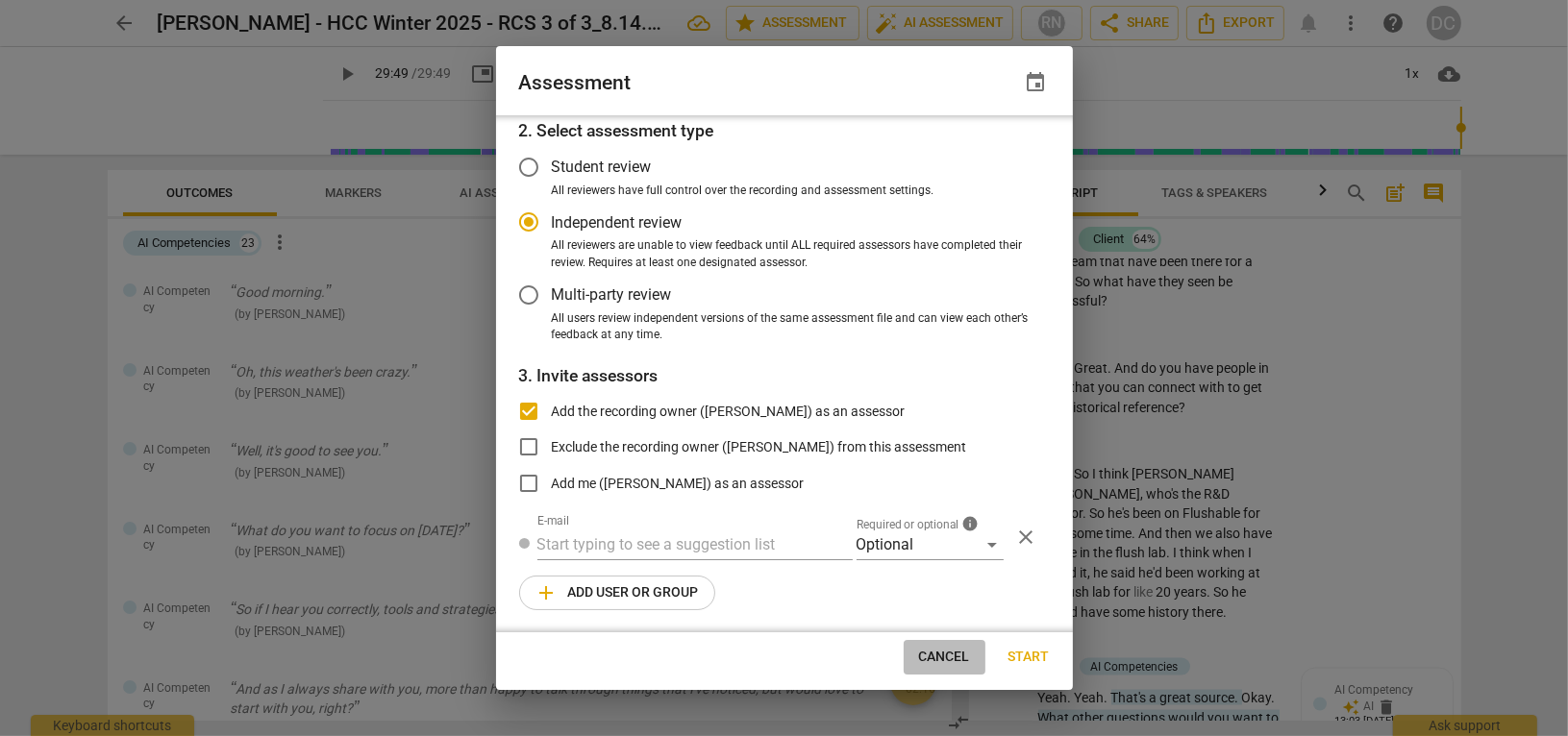
click at [951, 655] on span "Cancel" at bounding box center [945, 657] width 51 height 20
radio input "false"
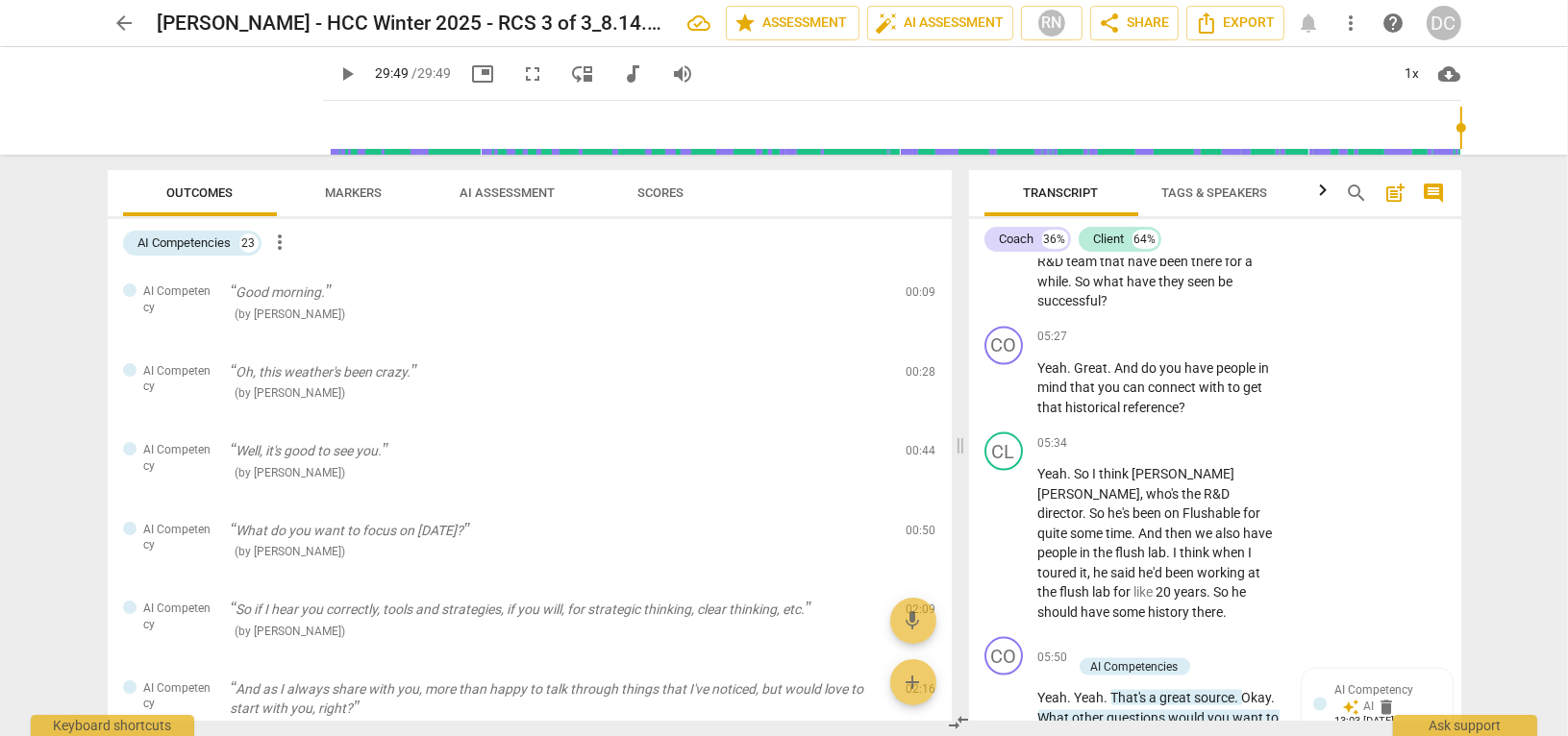
click at [1345, 23] on span "more_vert" at bounding box center [1351, 23] width 23 height 23
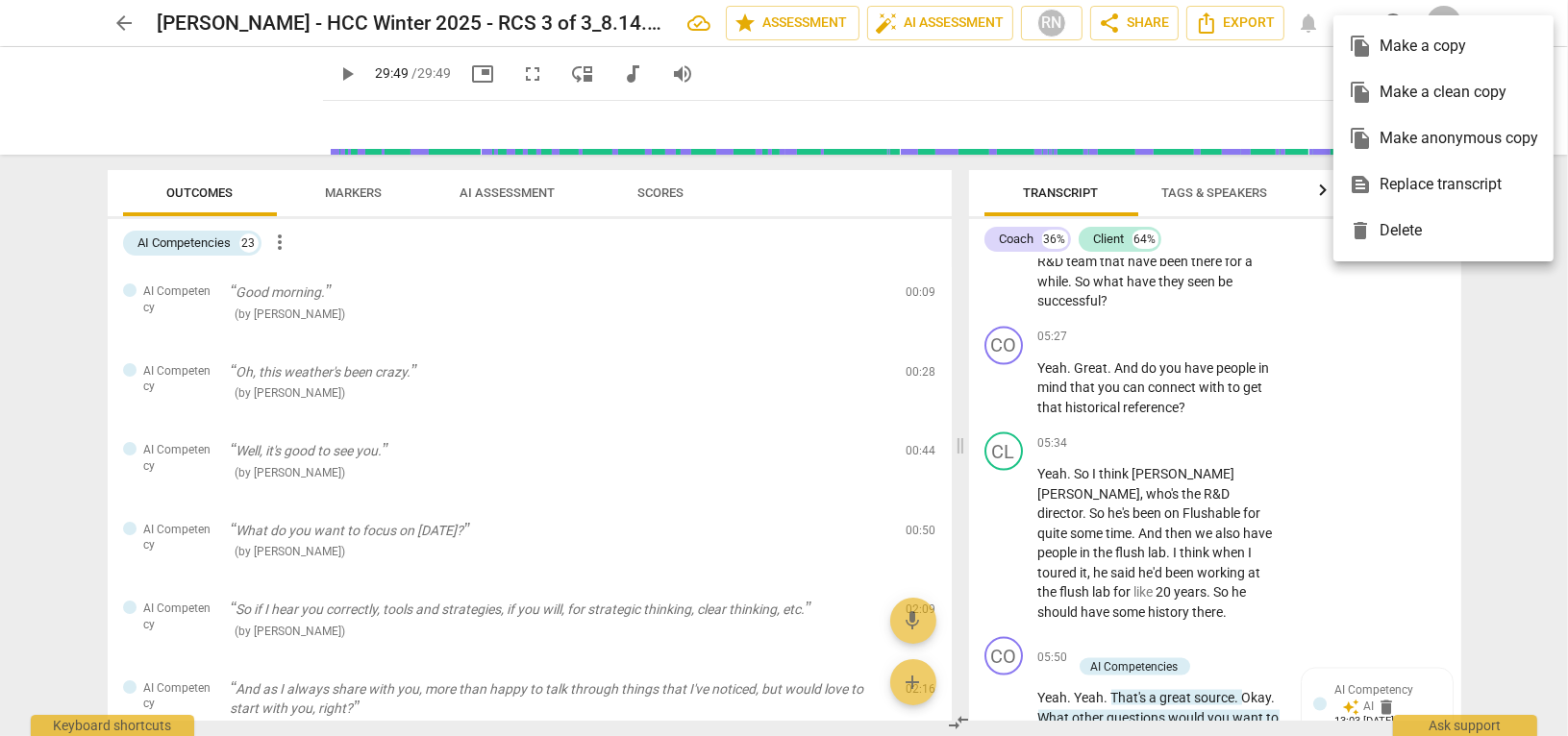
click at [887, 98] on div at bounding box center [784, 368] width 1568 height 736
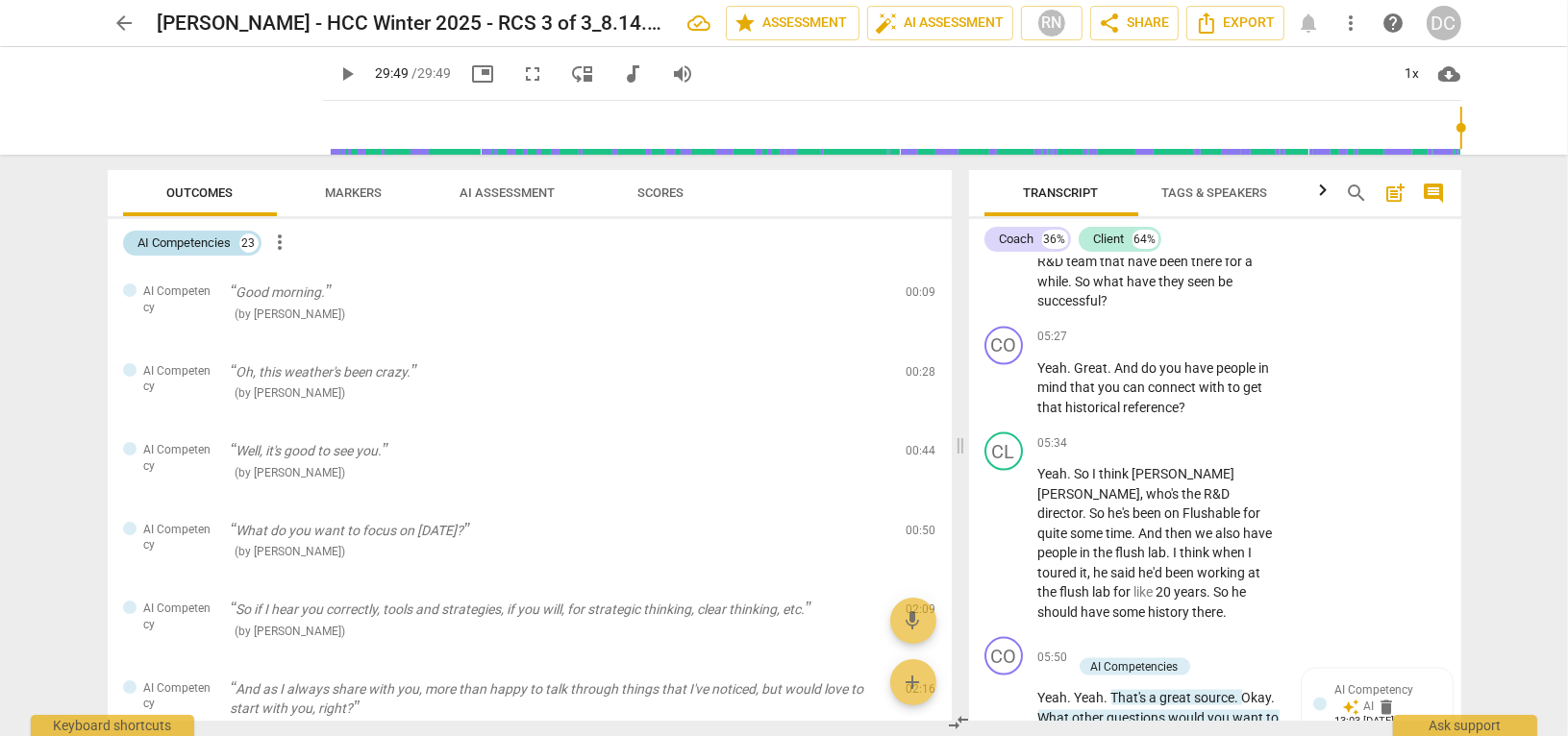
click at [253, 238] on div "23" at bounding box center [249, 243] width 20 height 20
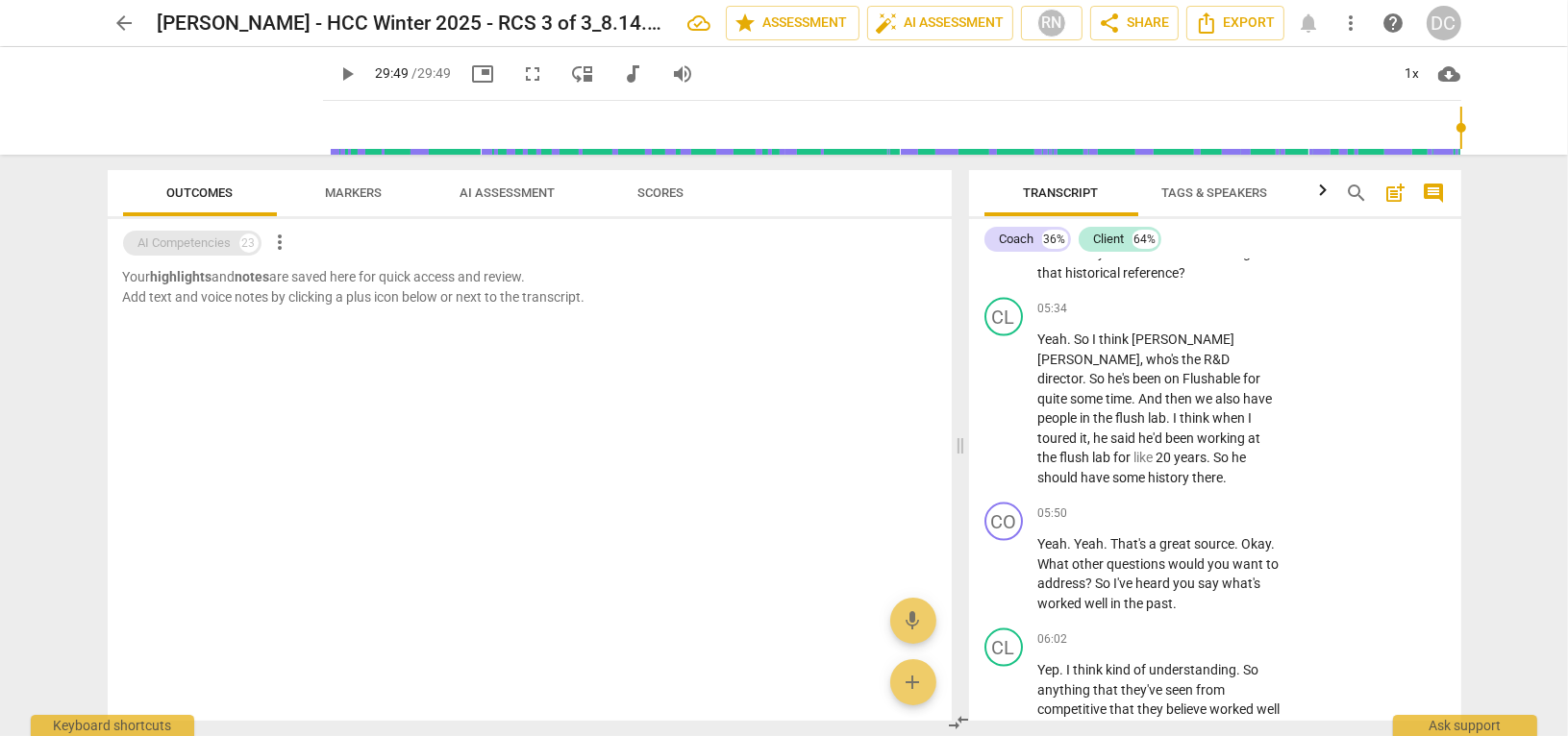
scroll to position [3203, 0]
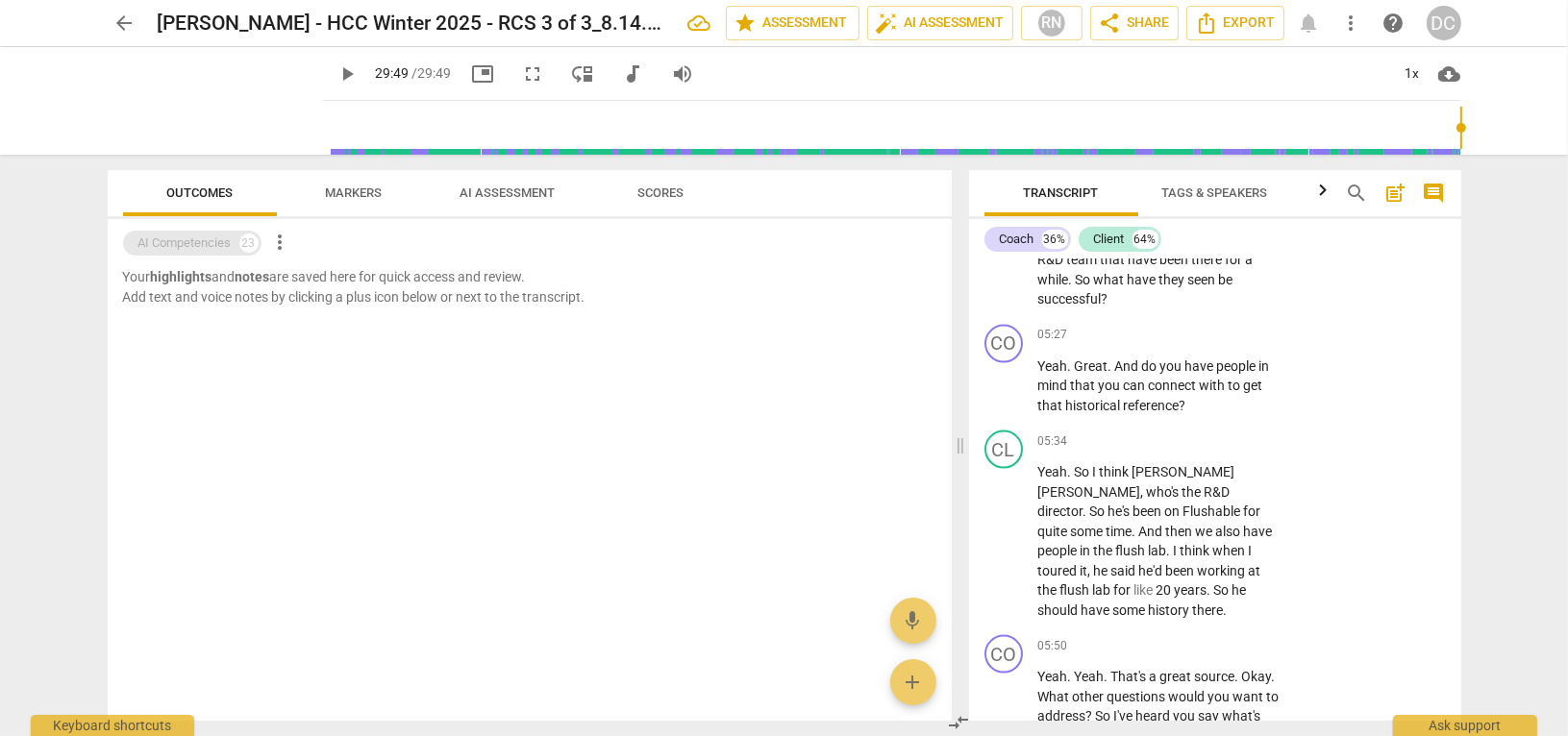
click at [253, 238] on div "23" at bounding box center [249, 243] width 20 height 20
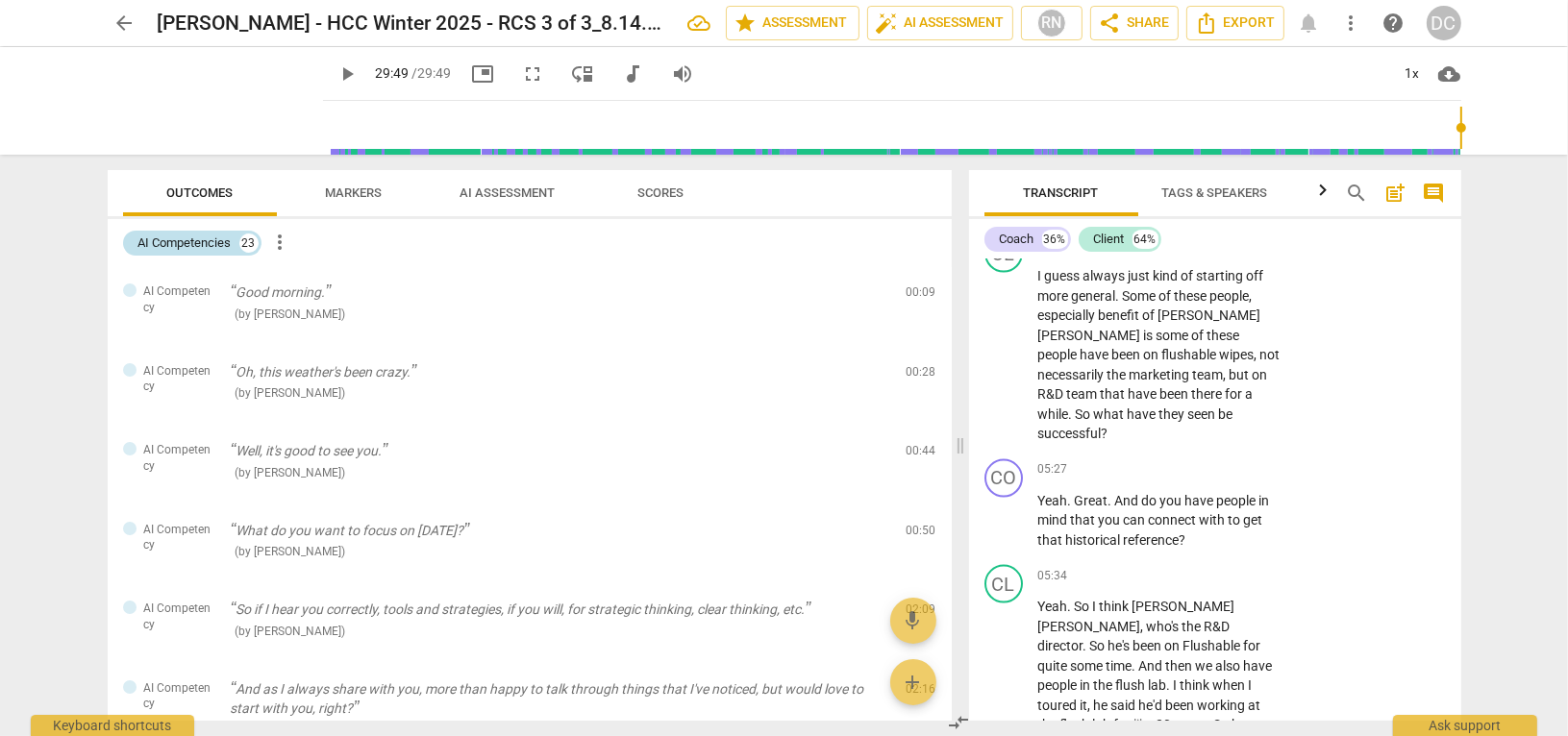
scroll to position [3337, 0]
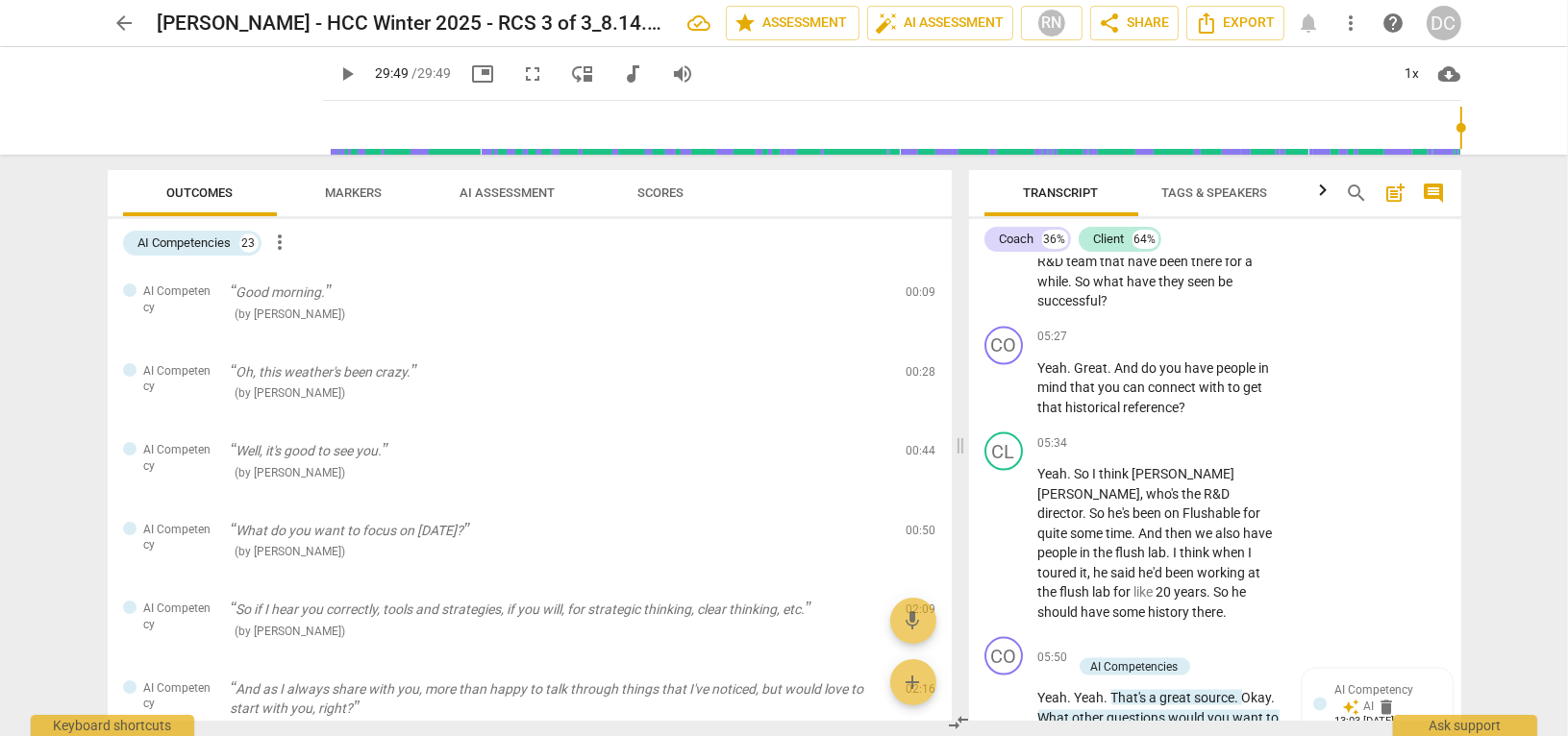
click at [339, 190] on span "Markers" at bounding box center [353, 192] width 57 height 15
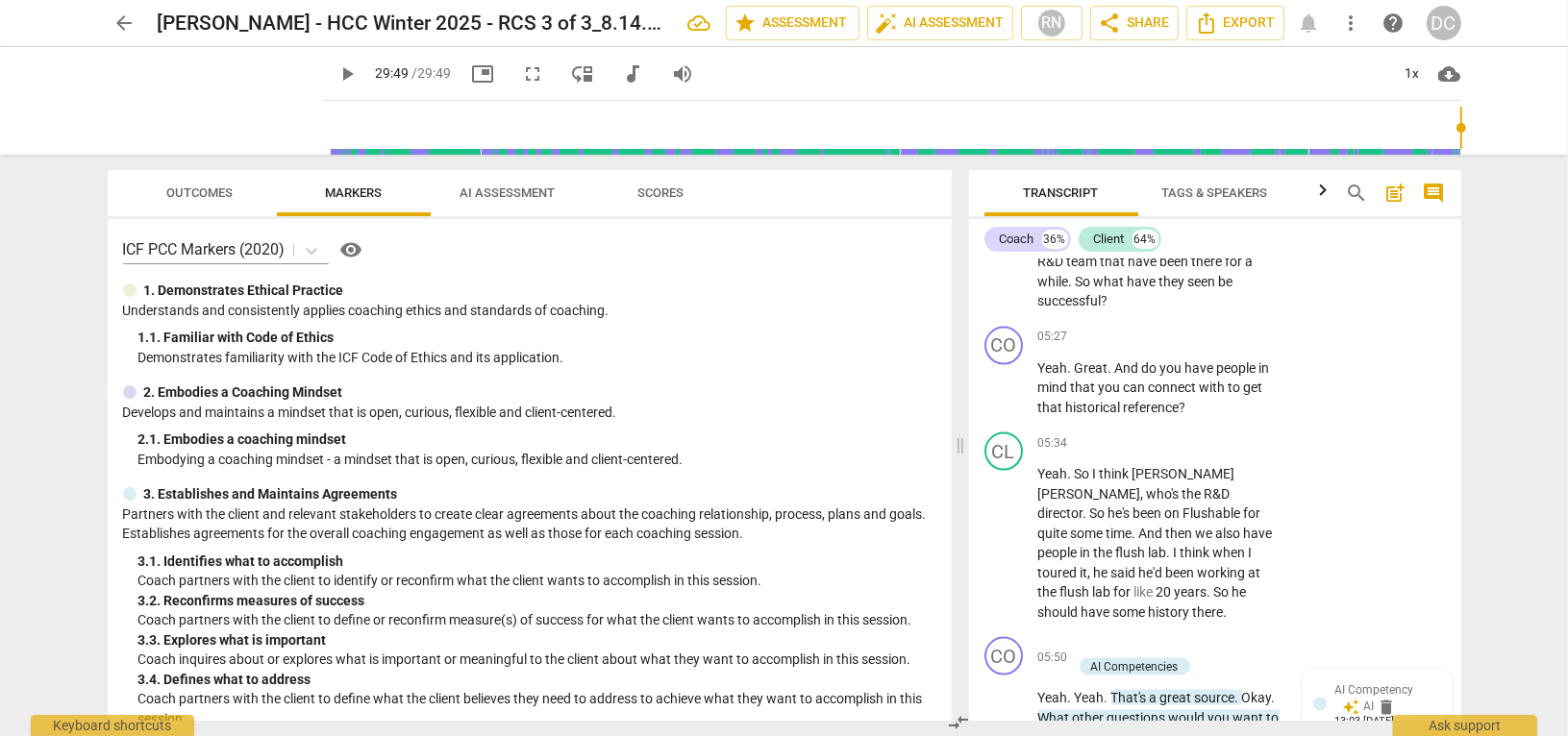
click at [504, 194] on span "AI Assessment" at bounding box center [507, 192] width 95 height 15
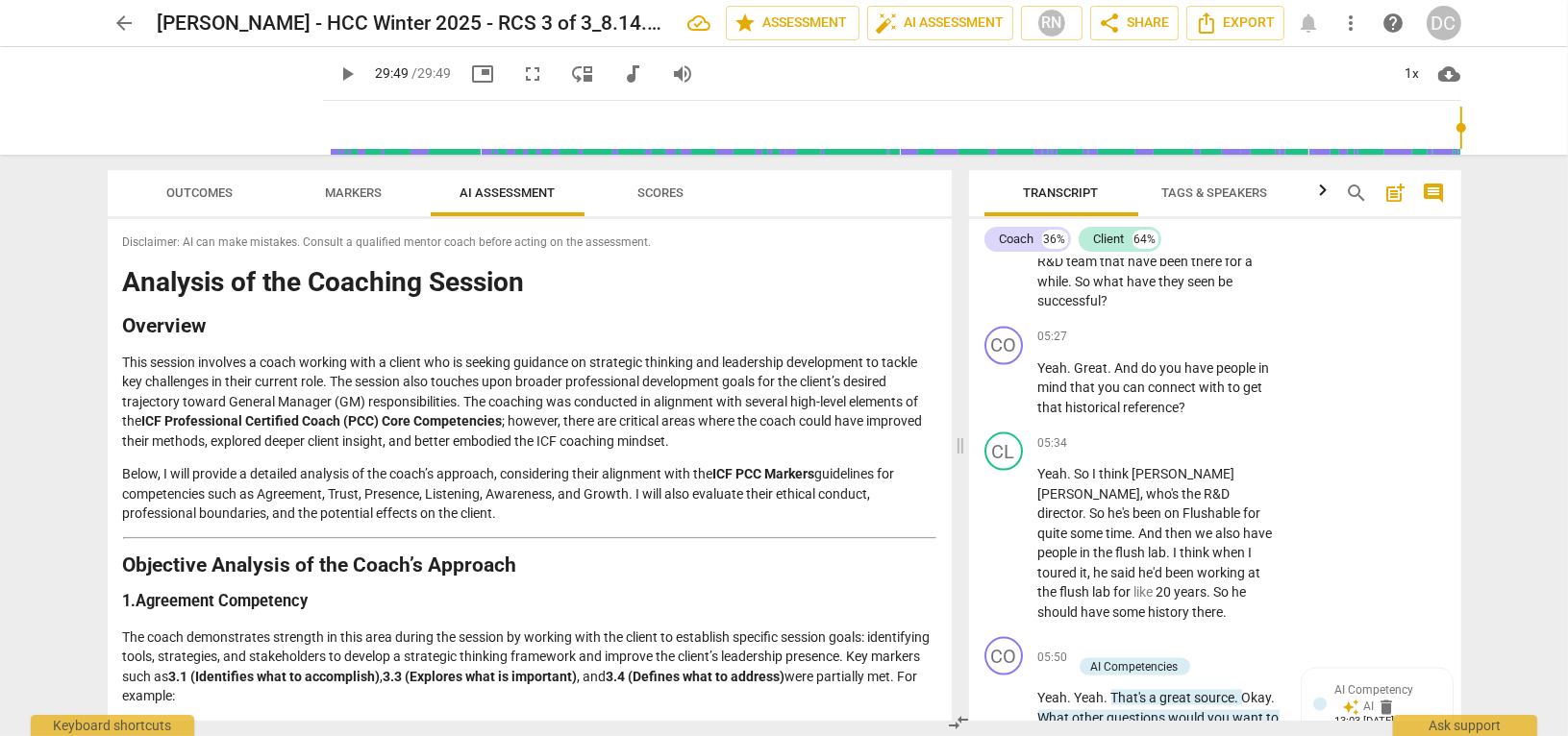
click at [656, 200] on span "Scores" at bounding box center [662, 193] width 92 height 26
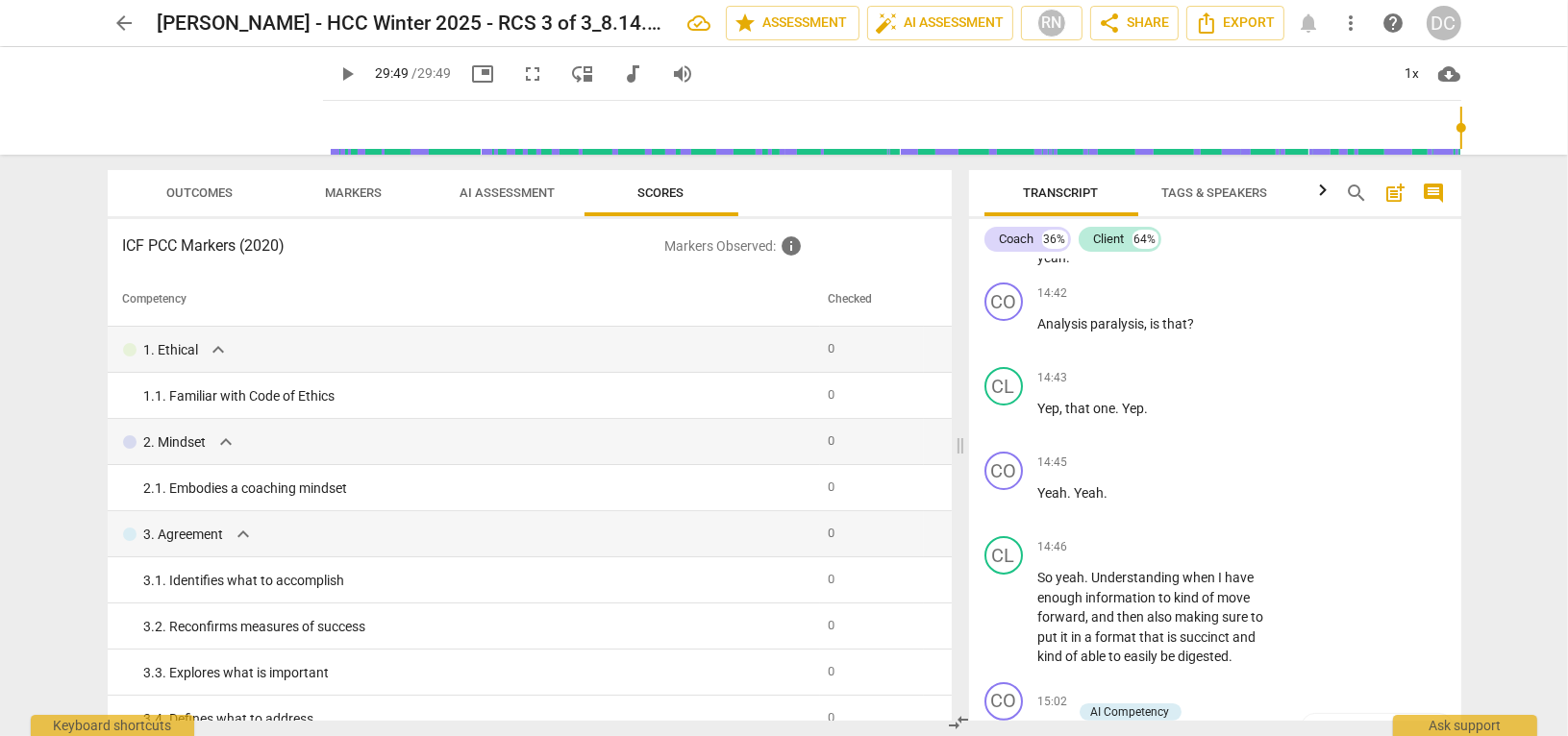
scroll to position [8717, 0]
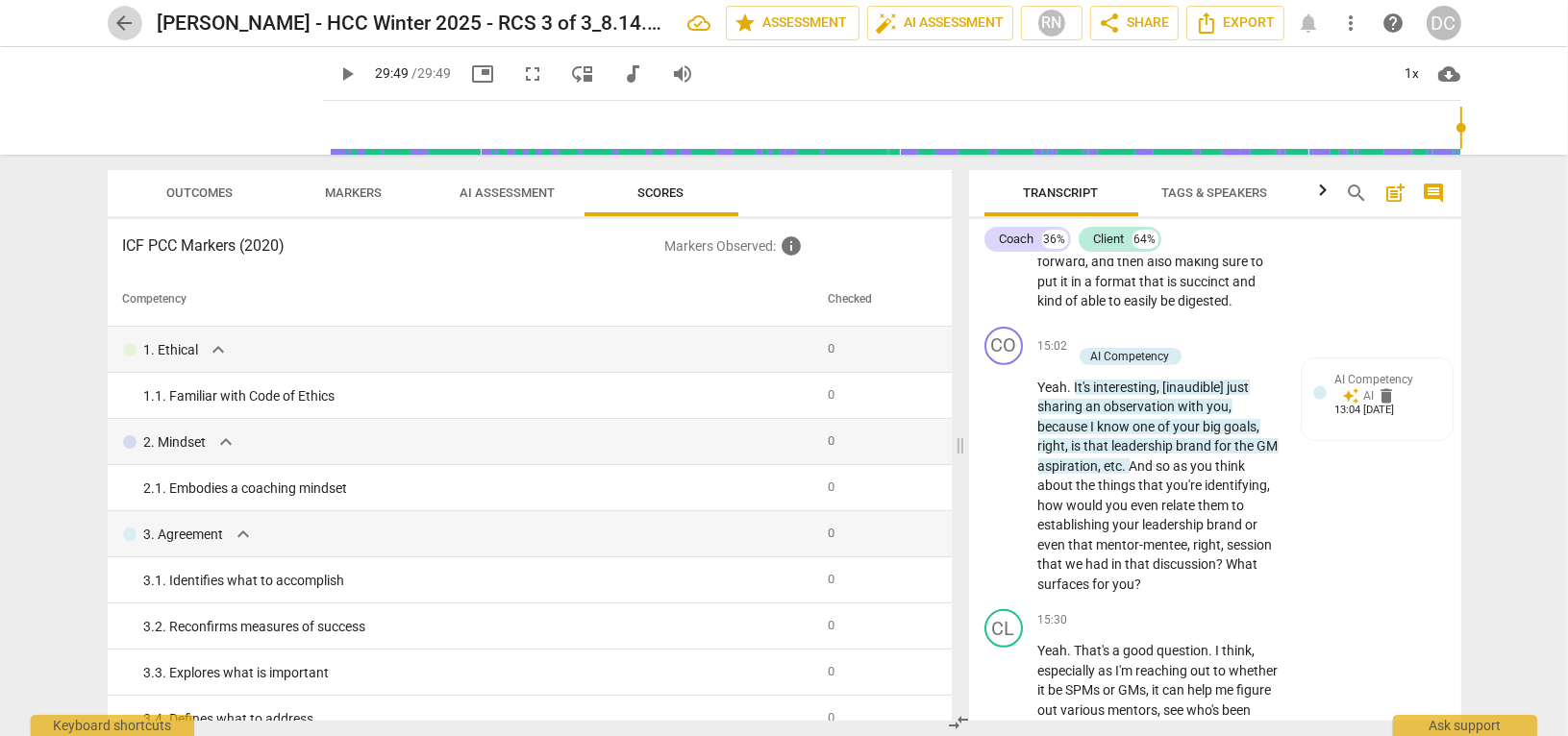
click at [124, 23] on span "arrow_back" at bounding box center [125, 23] width 23 height 23
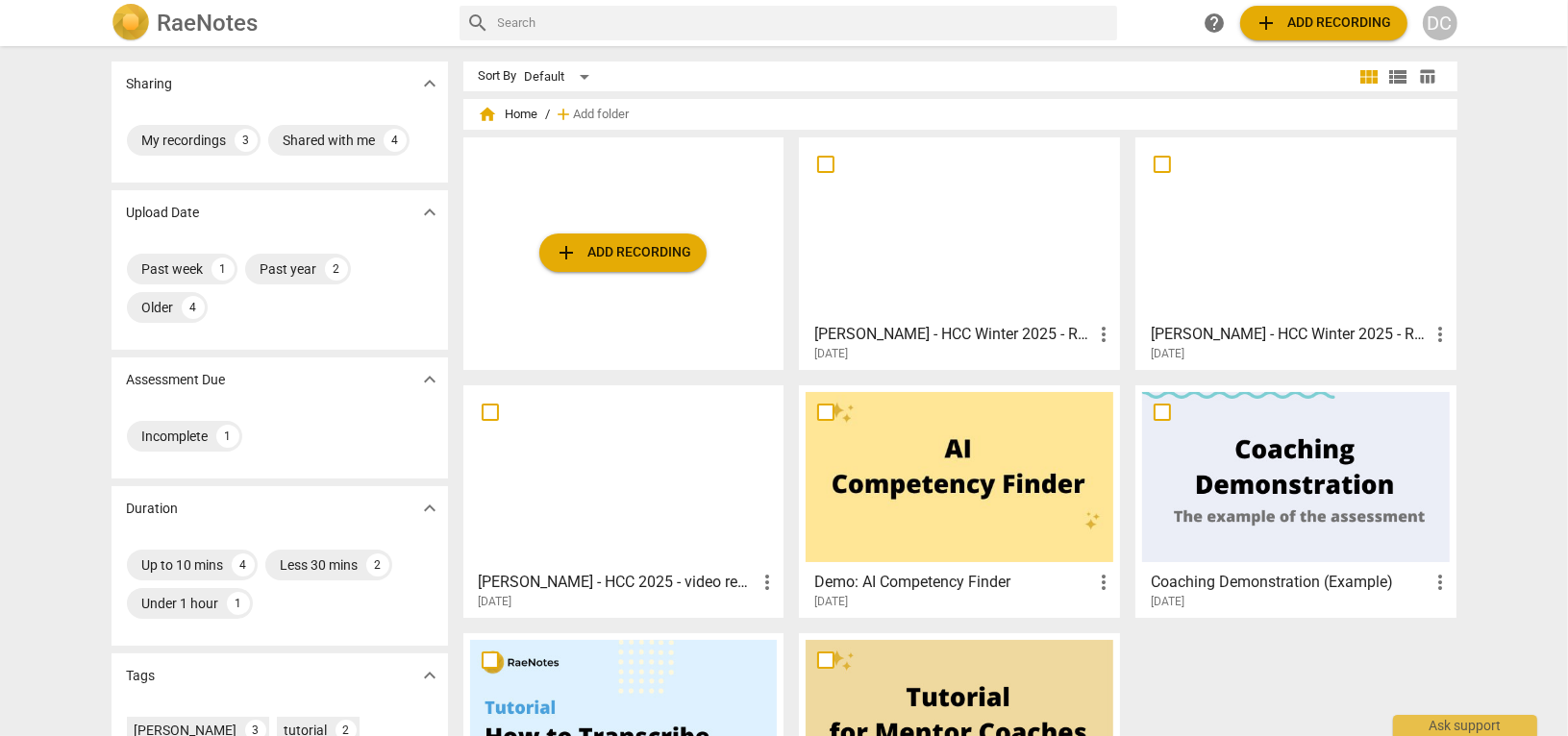
click at [1250, 336] on h3 "[PERSON_NAME] - HCC Winter 2025 - RCS 2 of 3_6.5.2025" at bounding box center [1289, 334] width 278 height 23
click at [930, 342] on h3 "[PERSON_NAME] - HCC Winter 2025 - RCS 3 of 3_8.14.2025_TJ" at bounding box center [952, 334] width 278 height 23
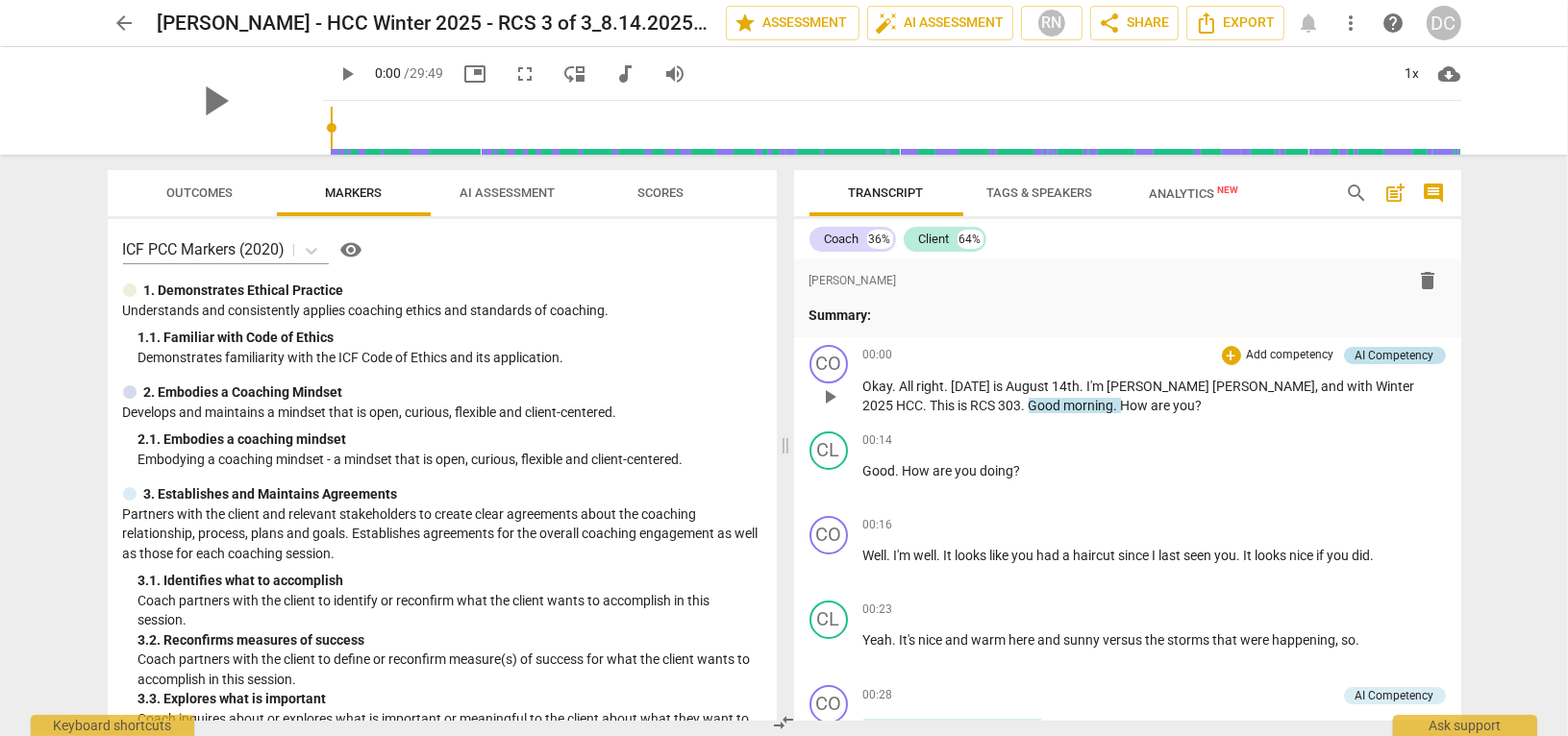
click at [1390, 352] on div "AI Competency" at bounding box center [1395, 355] width 79 height 18
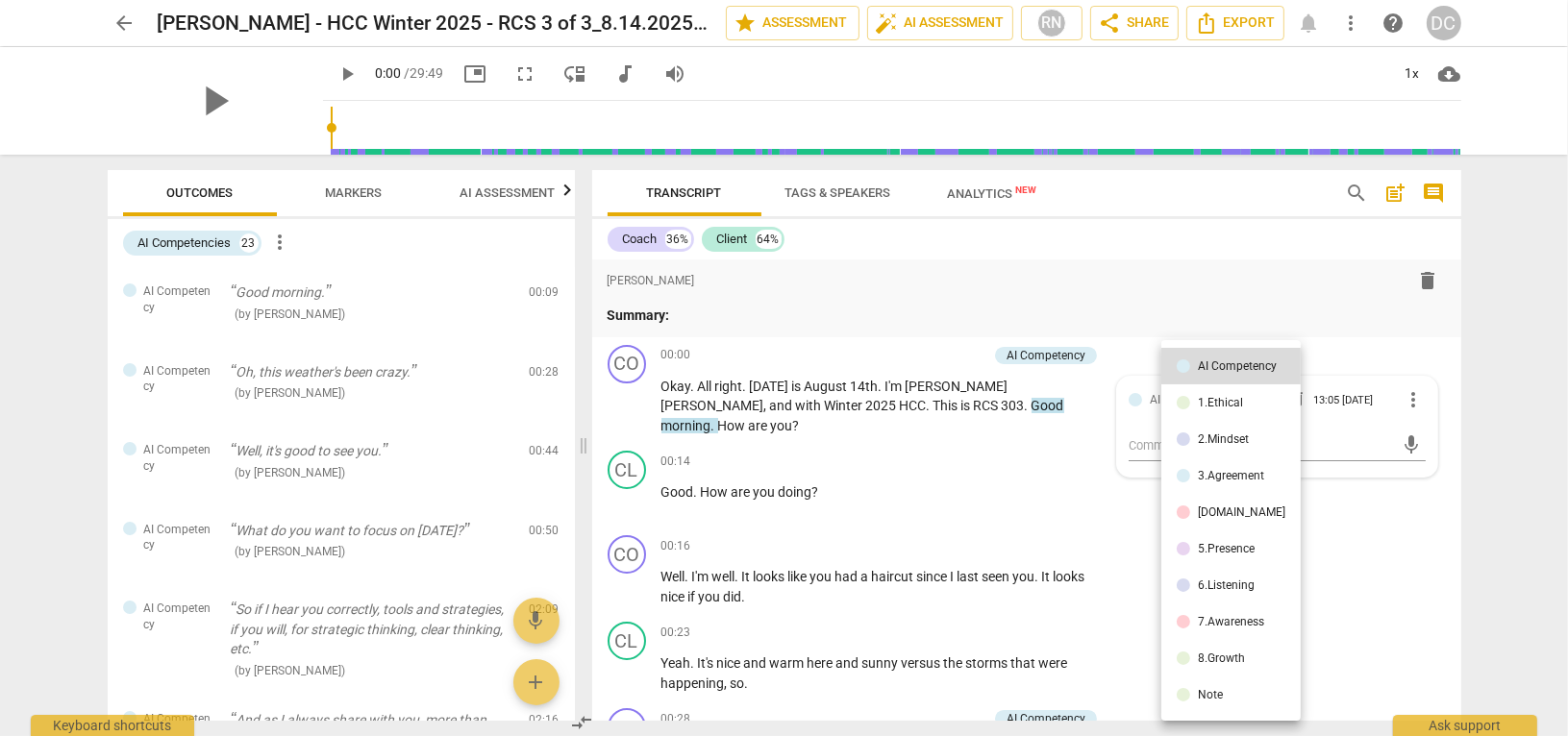
click at [1316, 312] on div at bounding box center [784, 368] width 1568 height 736
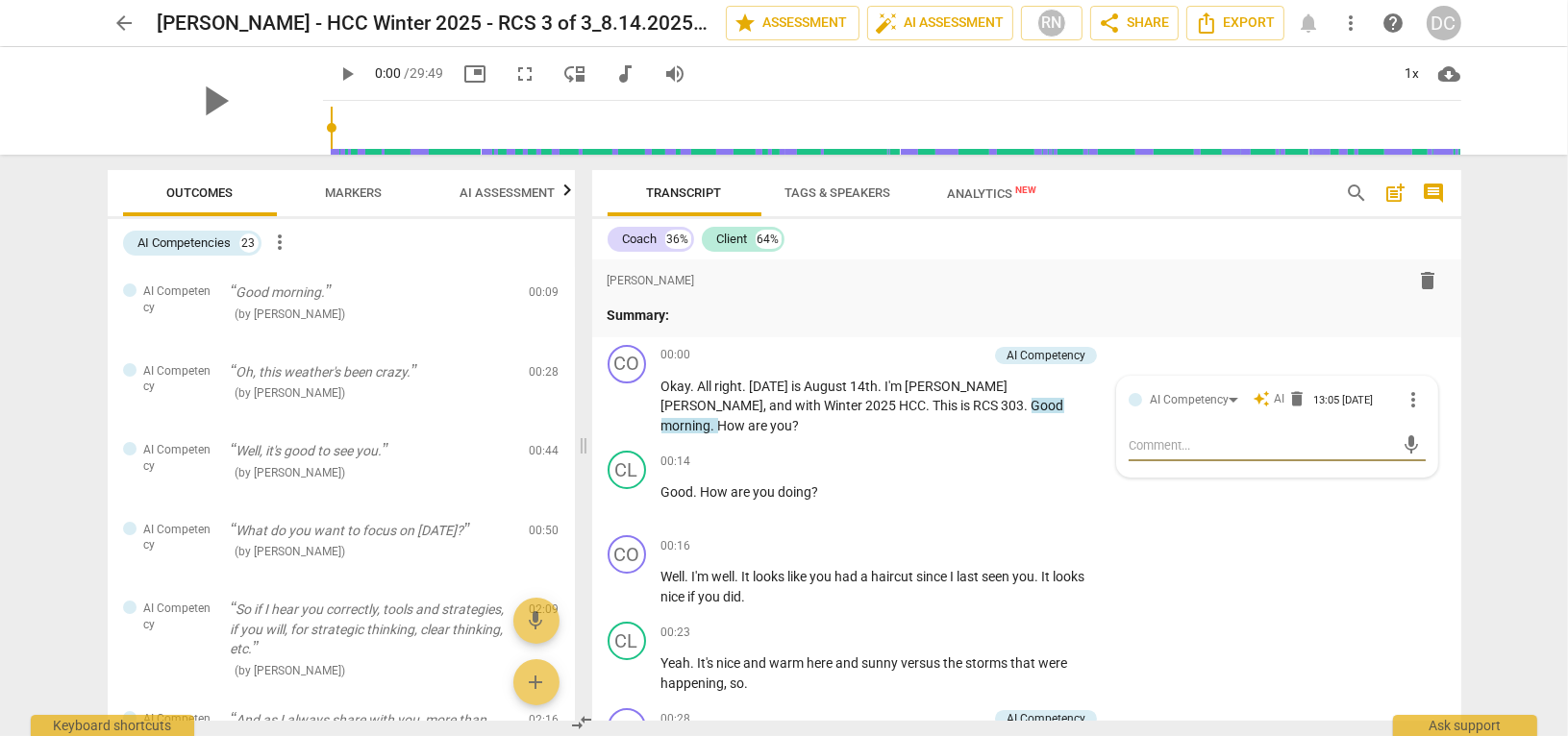
click at [123, 15] on span "arrow_back" at bounding box center [125, 23] width 23 height 23
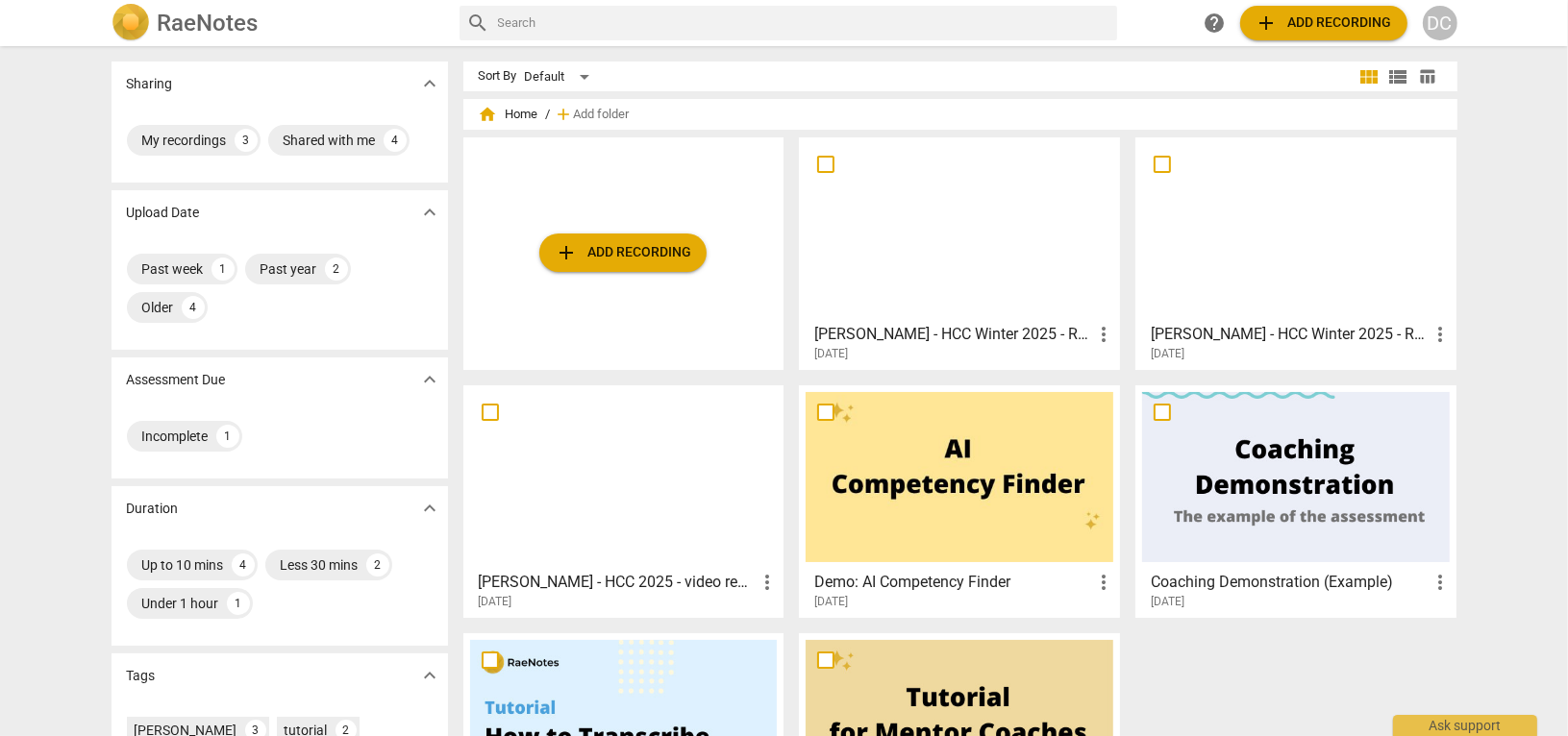
click at [1181, 342] on h3 "[PERSON_NAME] - HCC Winter 2025 - RCS 2 of 3_6.5.2025" at bounding box center [1289, 334] width 278 height 23
click at [846, 340] on h3 "[PERSON_NAME] - HCC Winter 2025 - RCS 3 of 3_8.14.2025_TJ" at bounding box center [952, 334] width 278 height 23
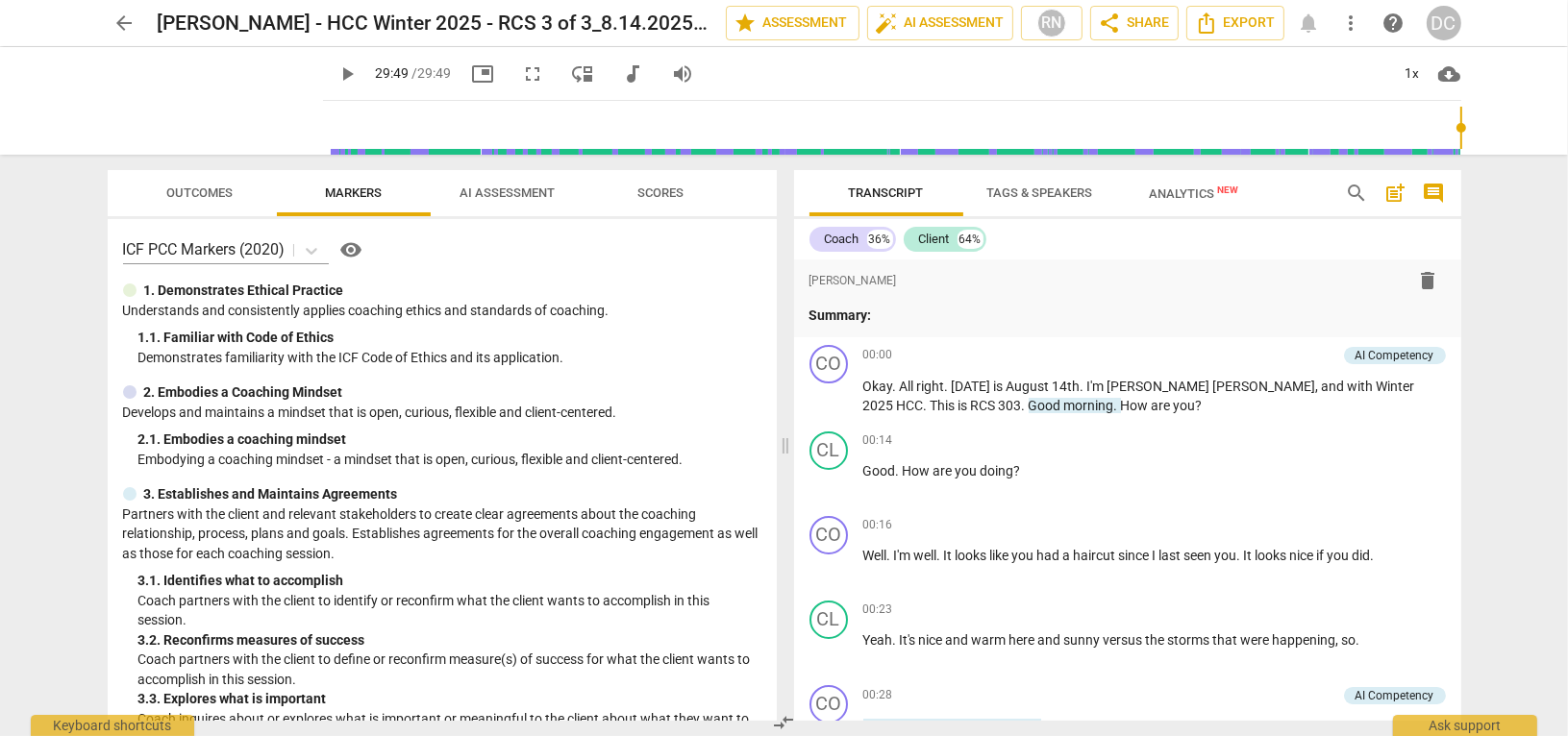
drag, startPoint x: 307, startPoint y: 131, endPoint x: 1462, endPoint y: 135, distance: 1155.0
type input "1789"
click at [1461, 135] on input "range" at bounding box center [895, 128] width 1130 height 62
click at [1394, 192] on span "post_add" at bounding box center [1395, 192] width 23 height 23
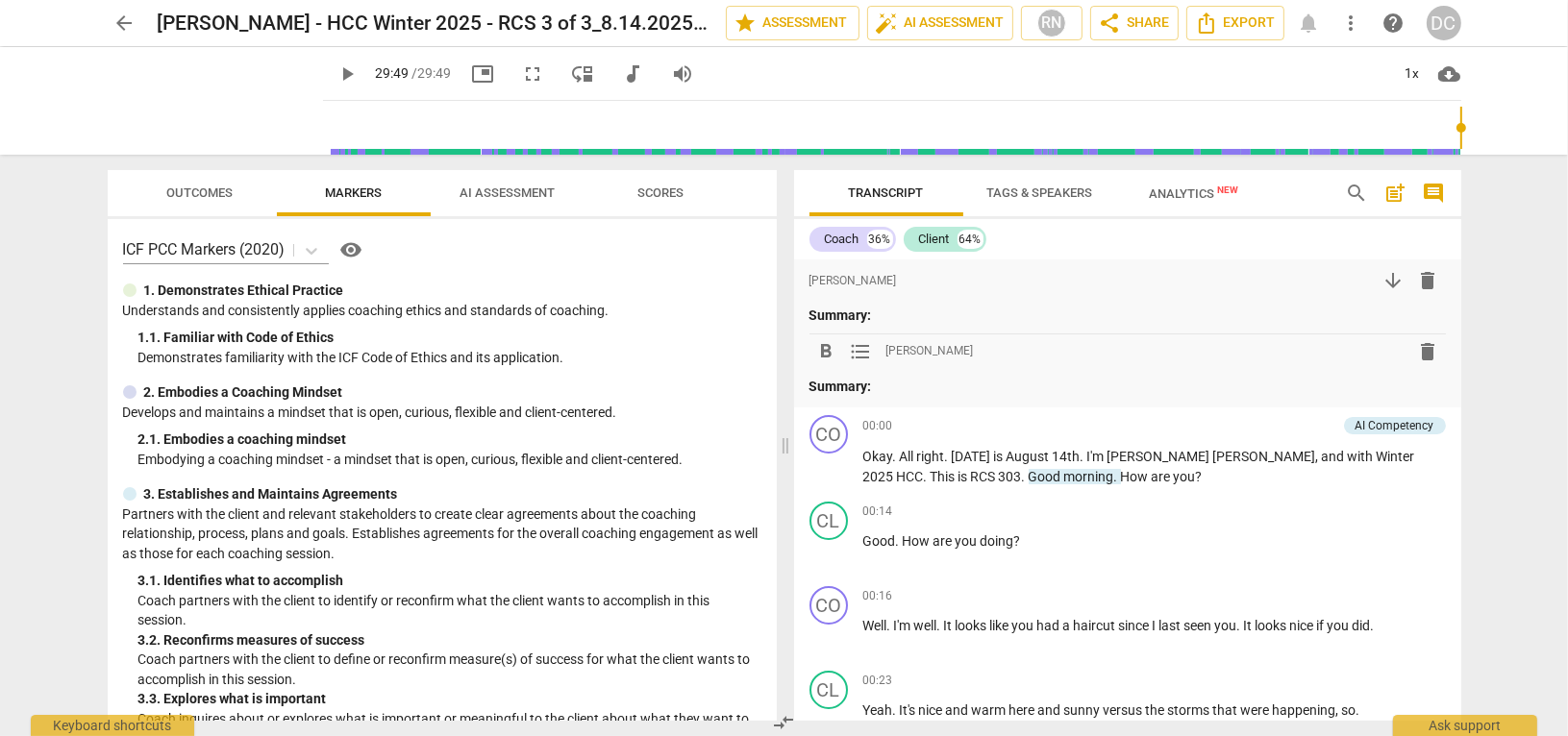
click at [1394, 192] on span "post_add" at bounding box center [1395, 192] width 23 height 23
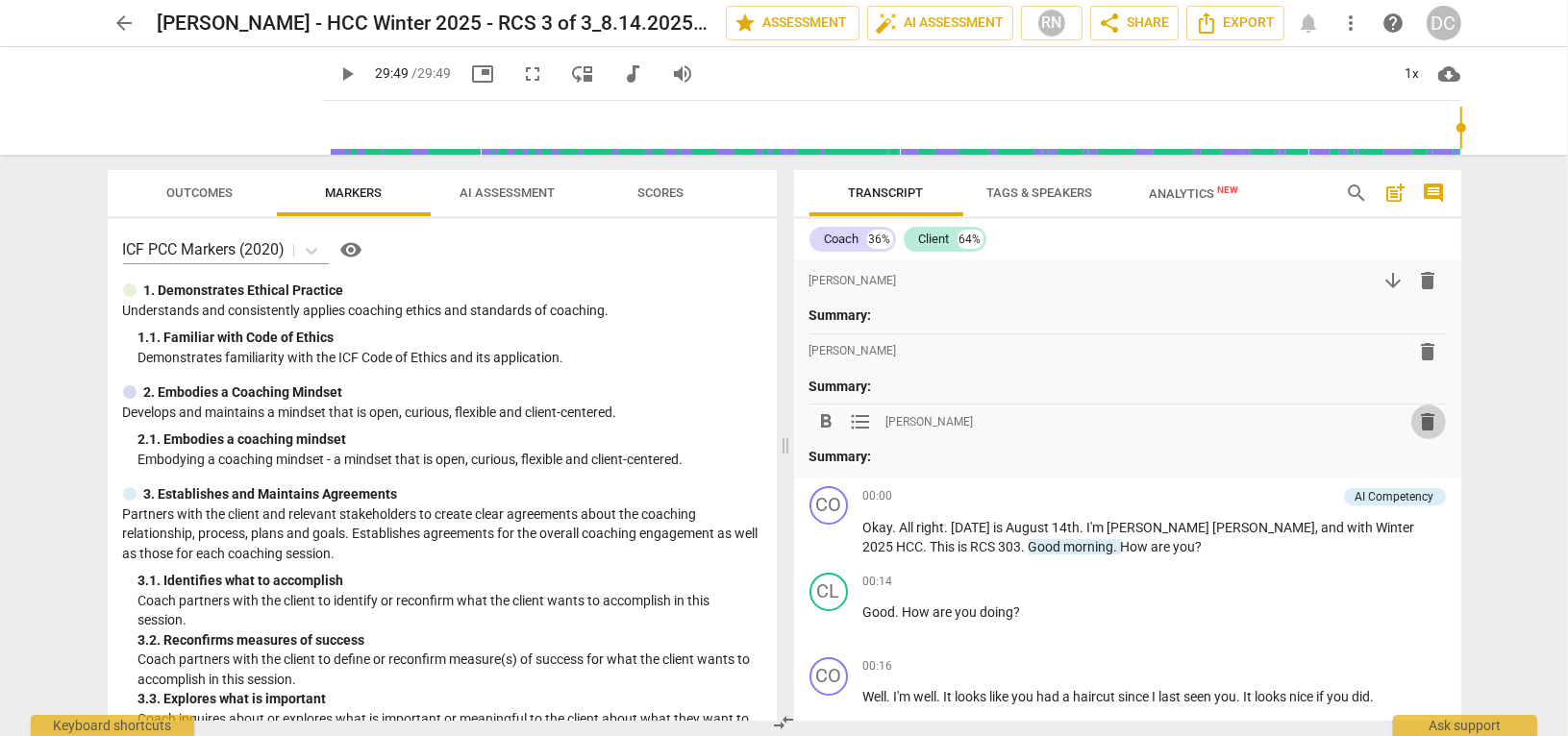
click at [1425, 425] on span "delete" at bounding box center [1428, 421] width 23 height 23
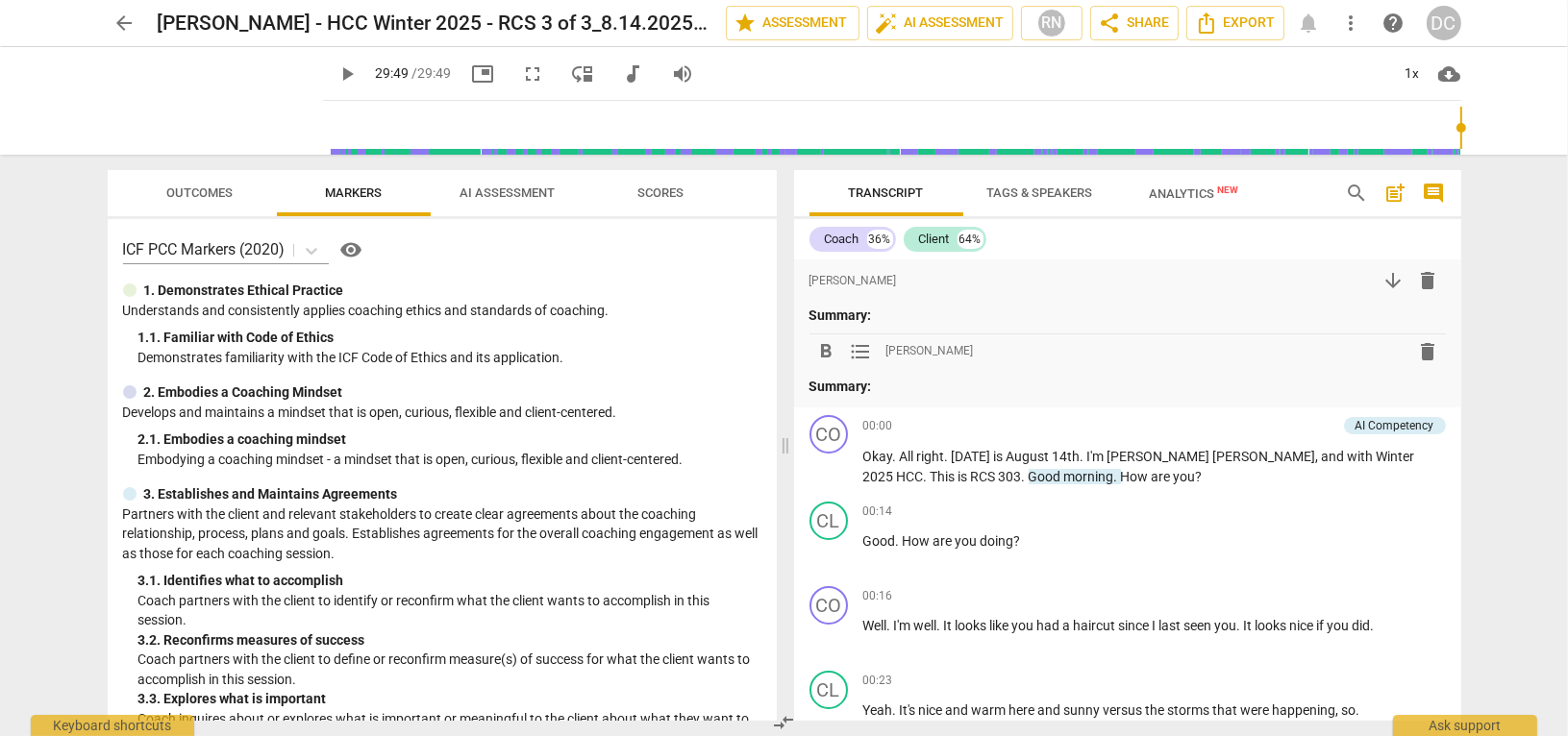
click at [1420, 345] on span "delete" at bounding box center [1428, 351] width 23 height 23
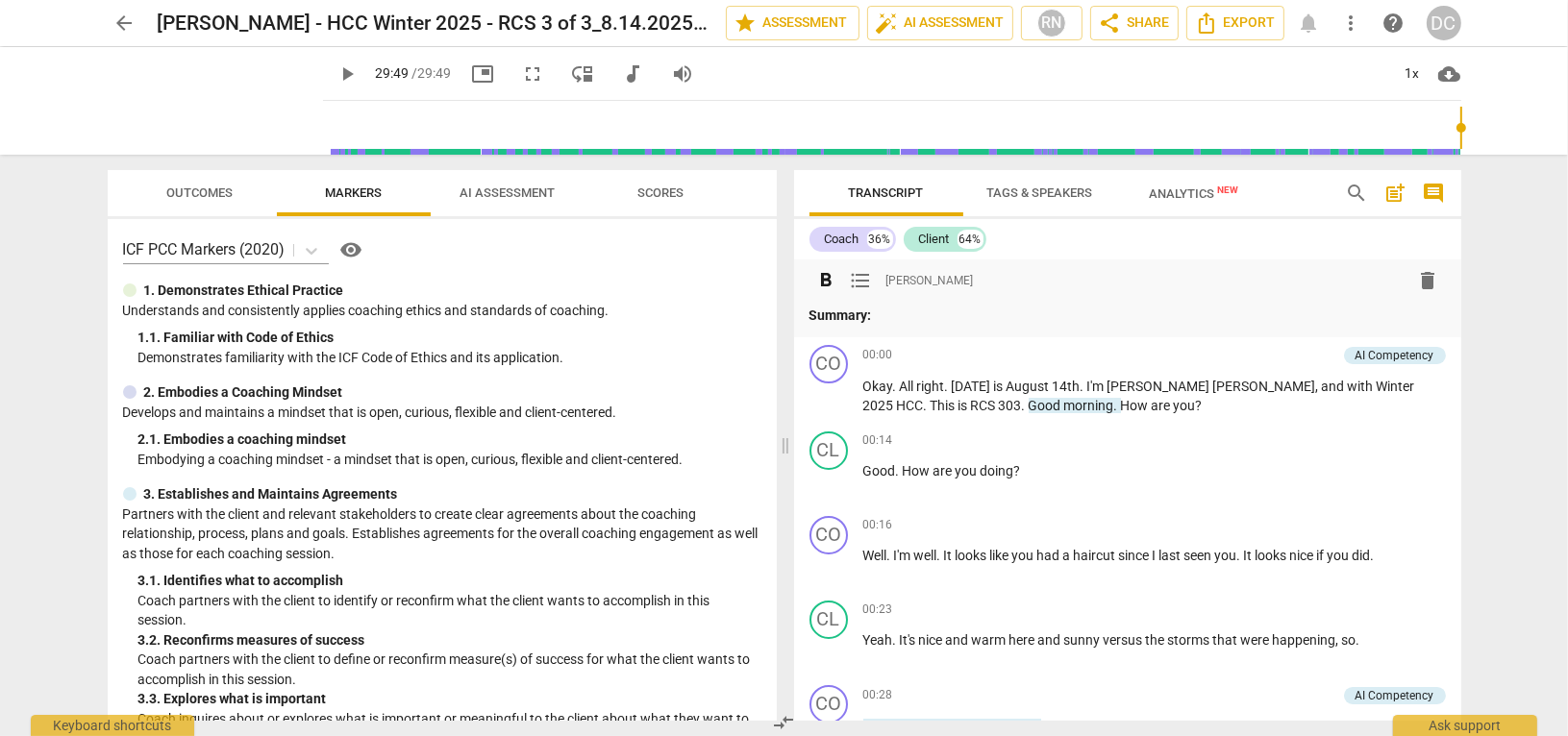
click at [1419, 279] on span "delete" at bounding box center [1428, 280] width 23 height 23
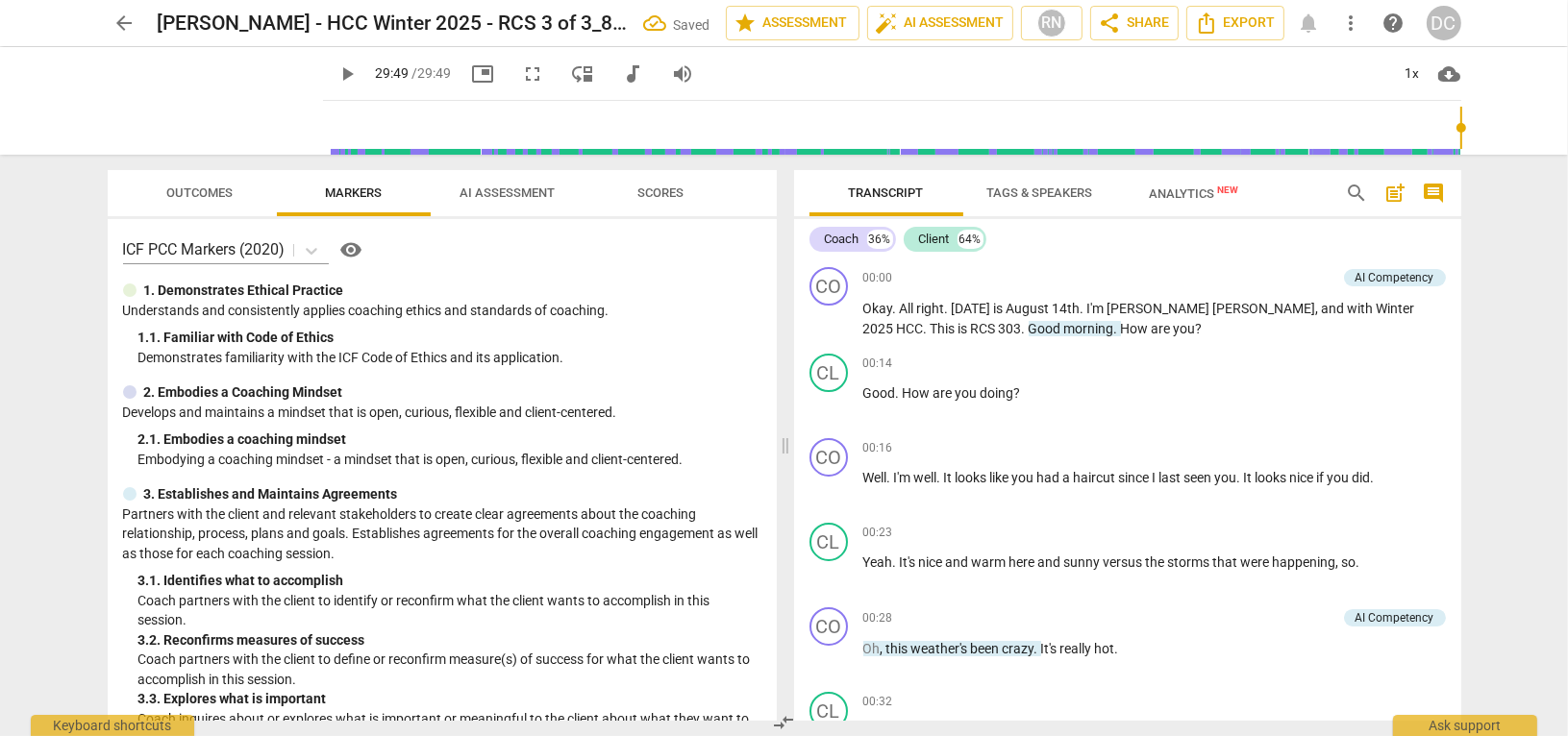
click at [1059, 196] on span "Tags & Speakers" at bounding box center [1041, 192] width 106 height 15
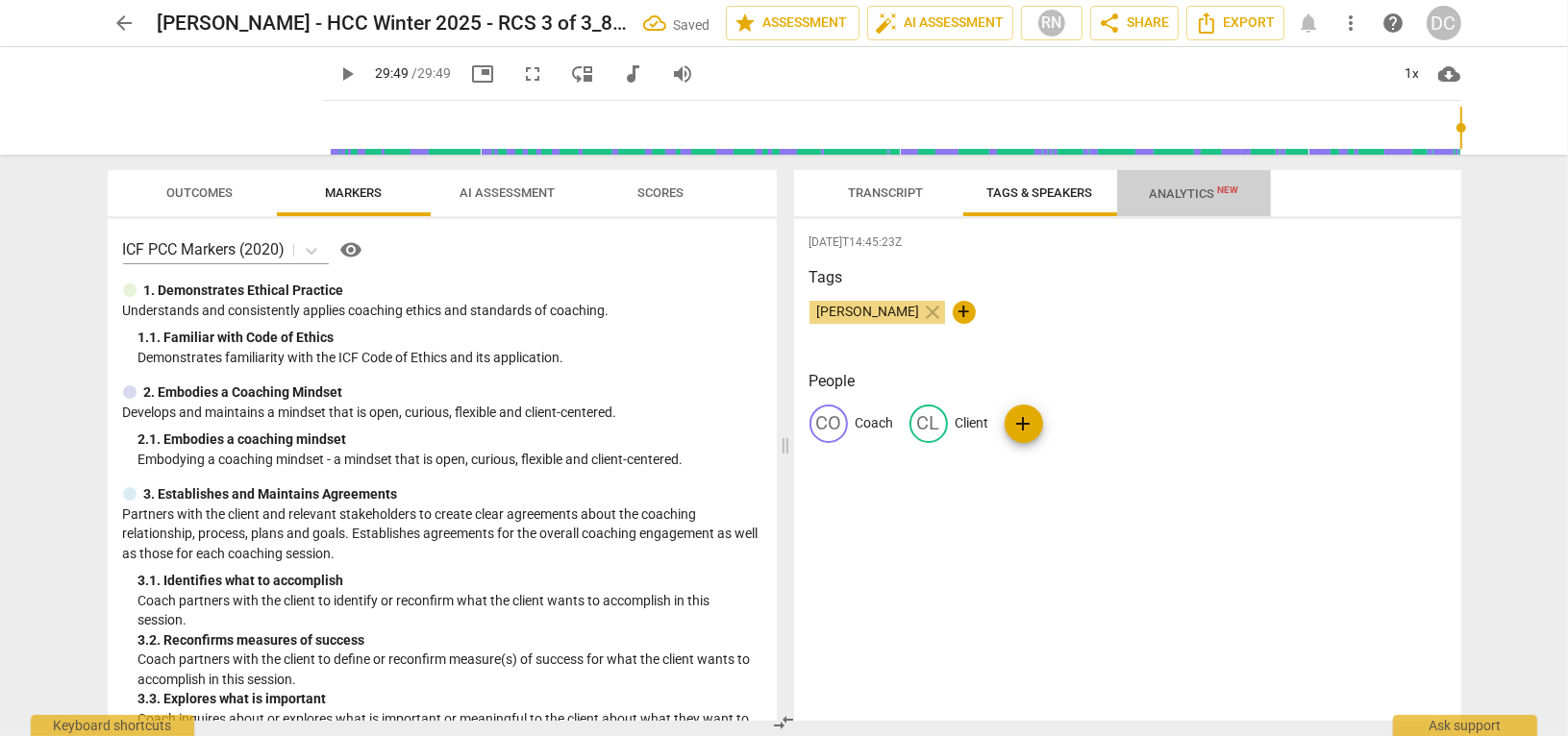
click at [1178, 191] on span "Analytics New" at bounding box center [1193, 193] width 89 height 15
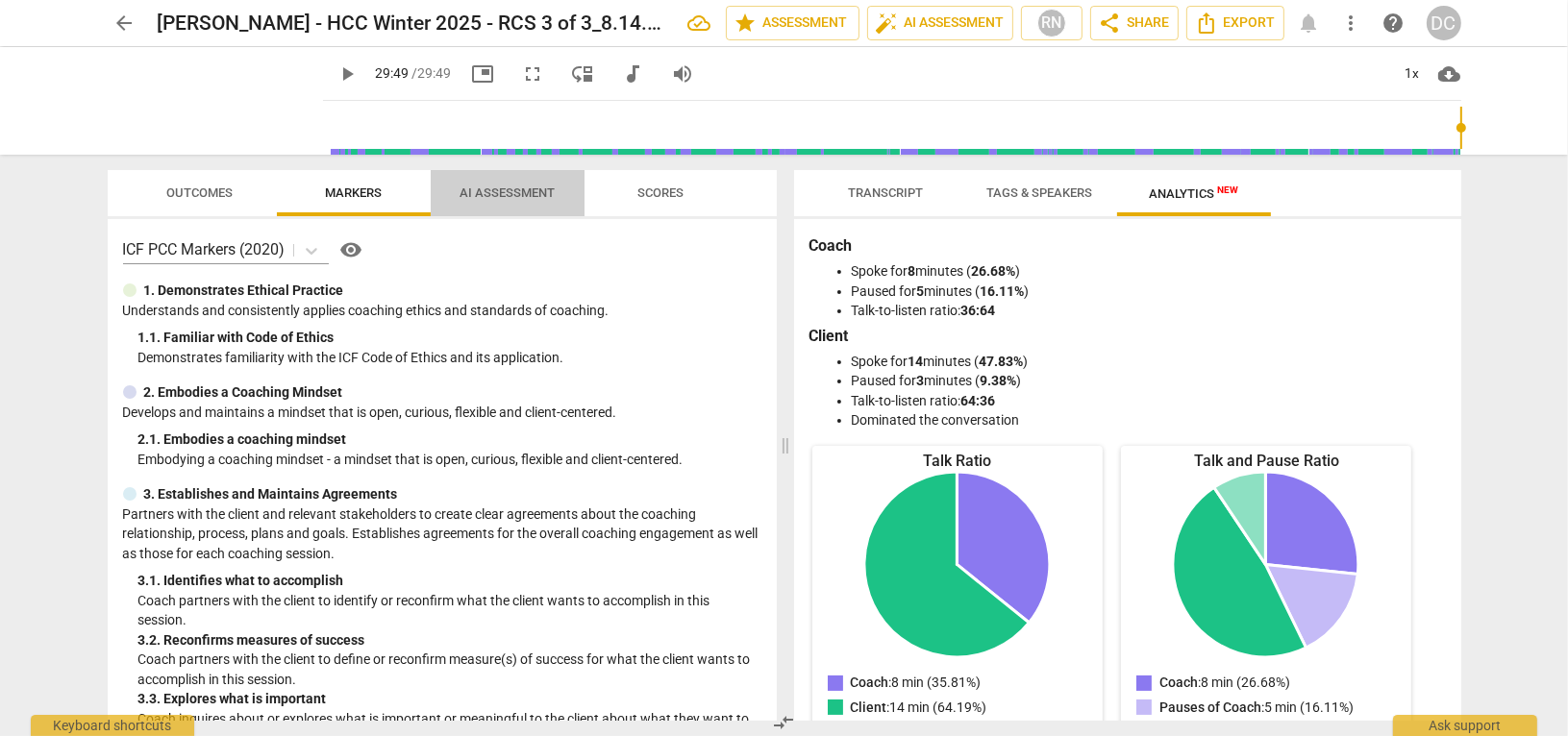
click at [518, 196] on span "AI Assessment" at bounding box center [507, 192] width 95 height 15
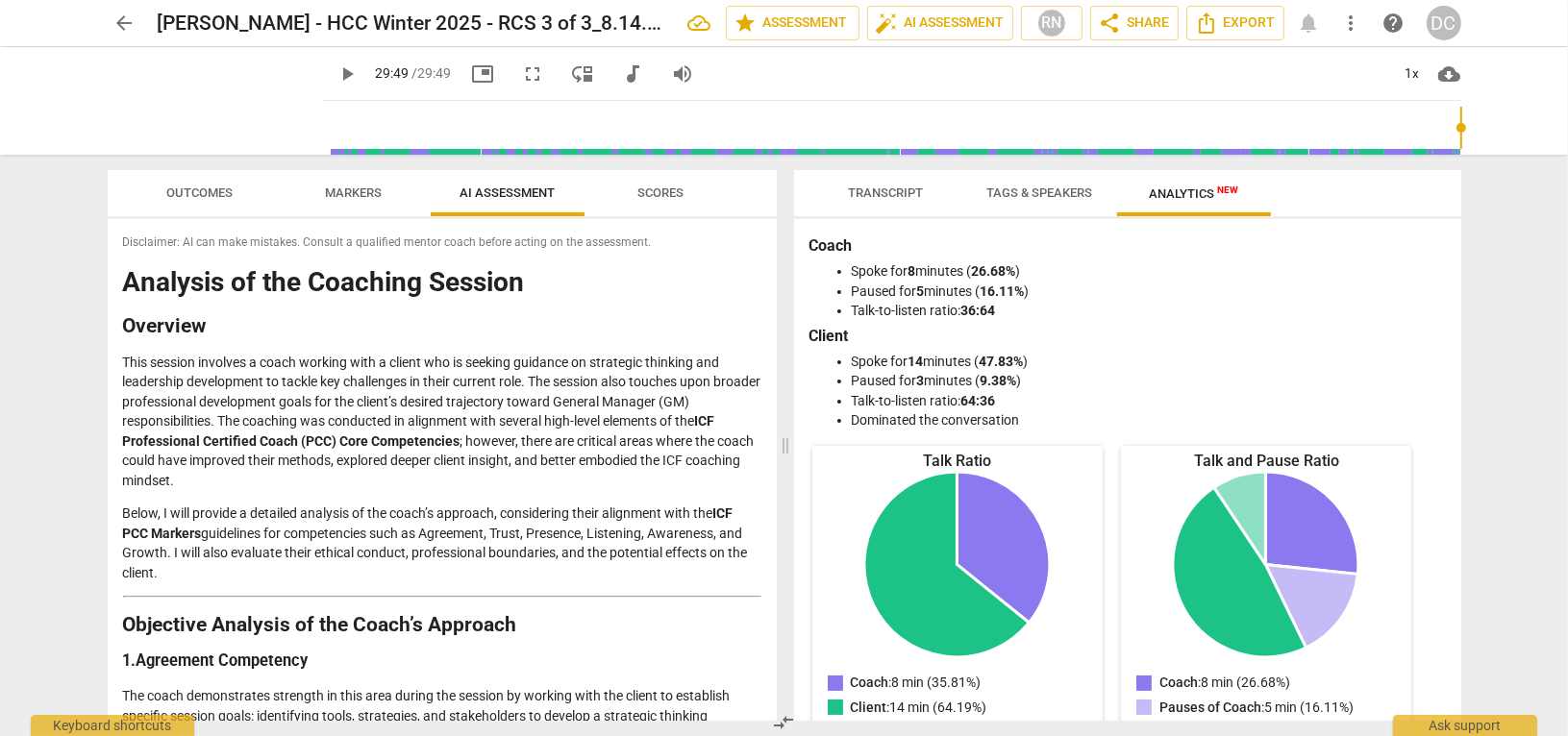
click at [132, 26] on span "arrow_back" at bounding box center [125, 23] width 23 height 23
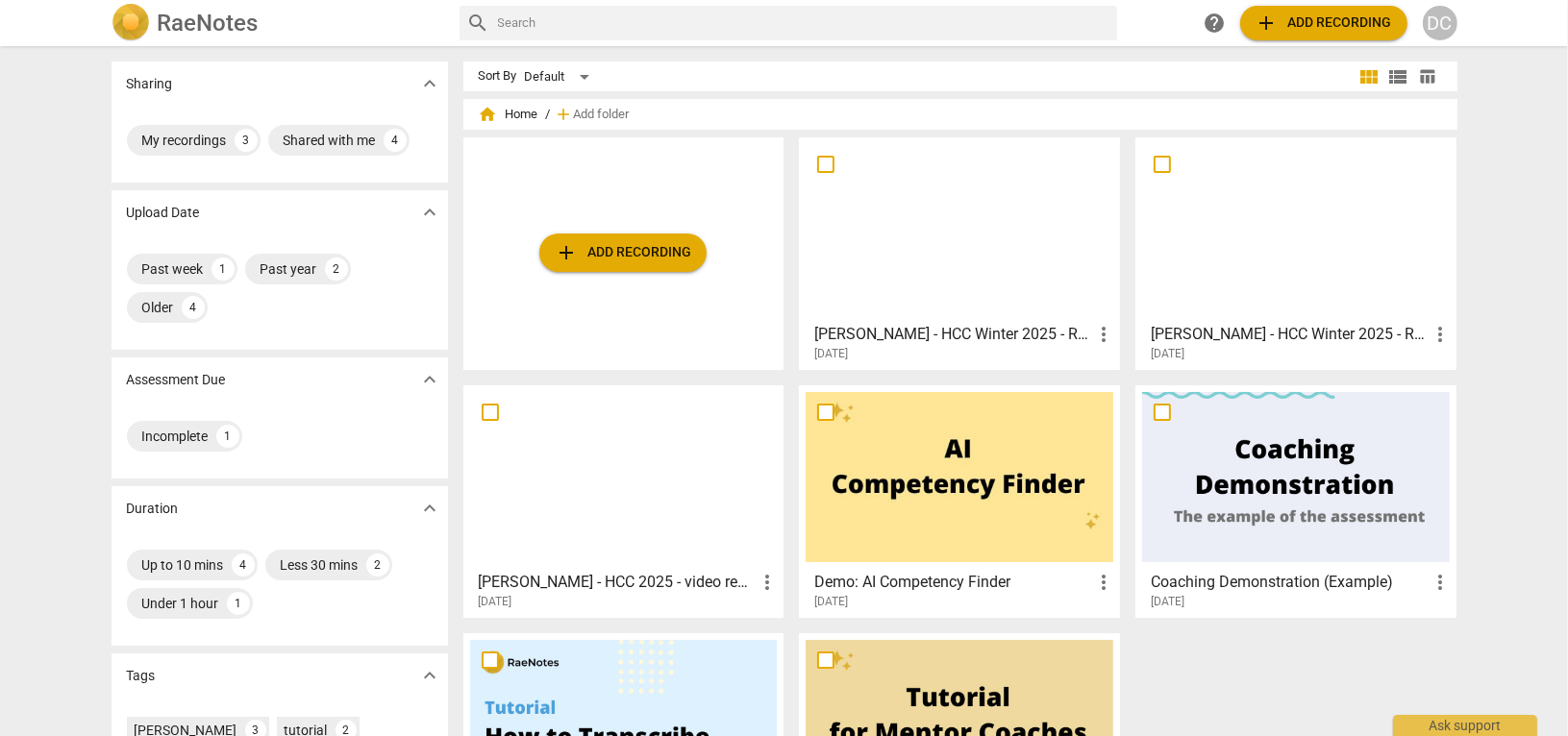
click at [1188, 336] on h3 "[PERSON_NAME] - HCC Winter 2025 - RCS 2 of 3_6.5.2025" at bounding box center [1289, 334] width 278 height 23
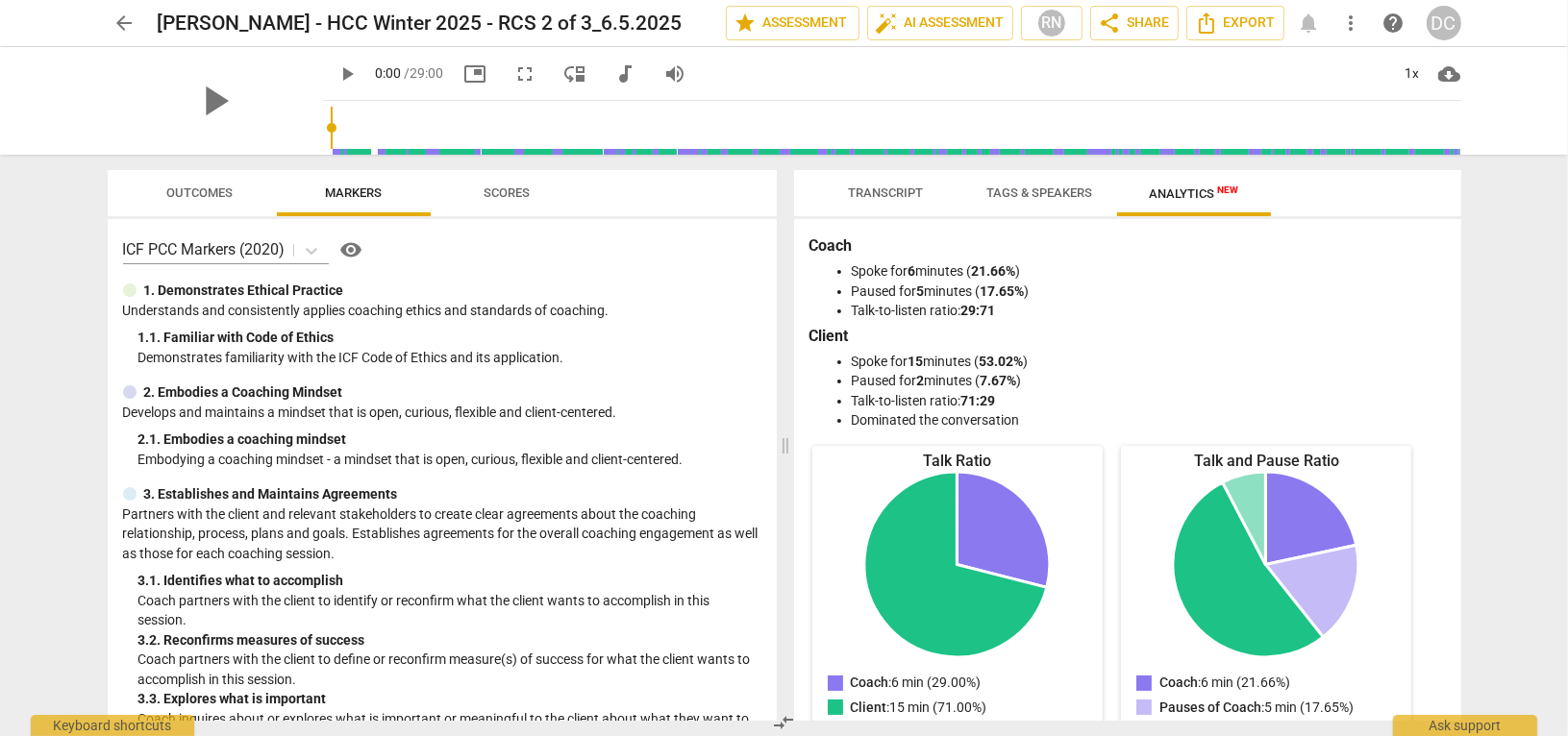
click at [999, 194] on span "Tags & Speakers" at bounding box center [1041, 192] width 106 height 15
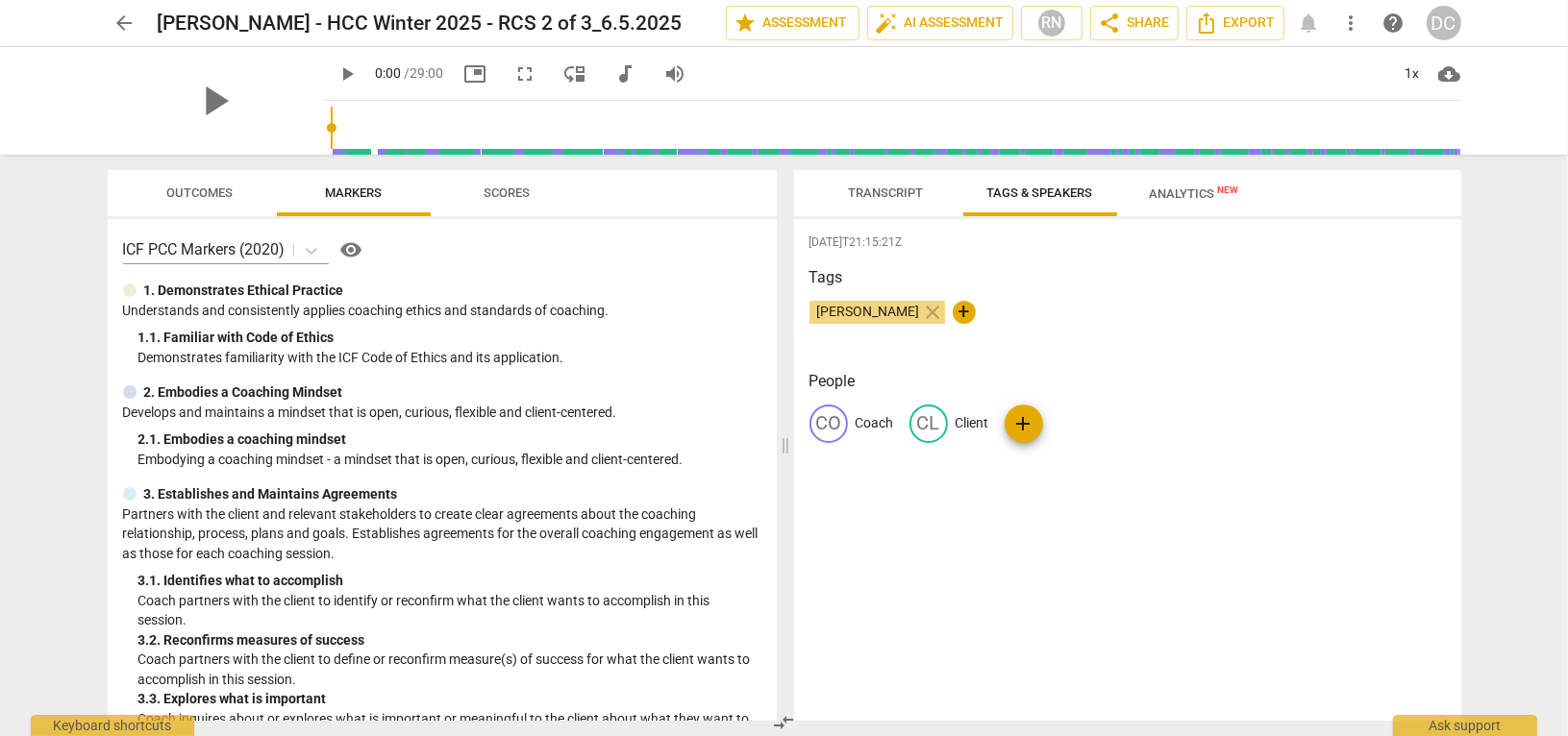
click at [883, 195] on span "Transcript" at bounding box center [887, 192] width 75 height 15
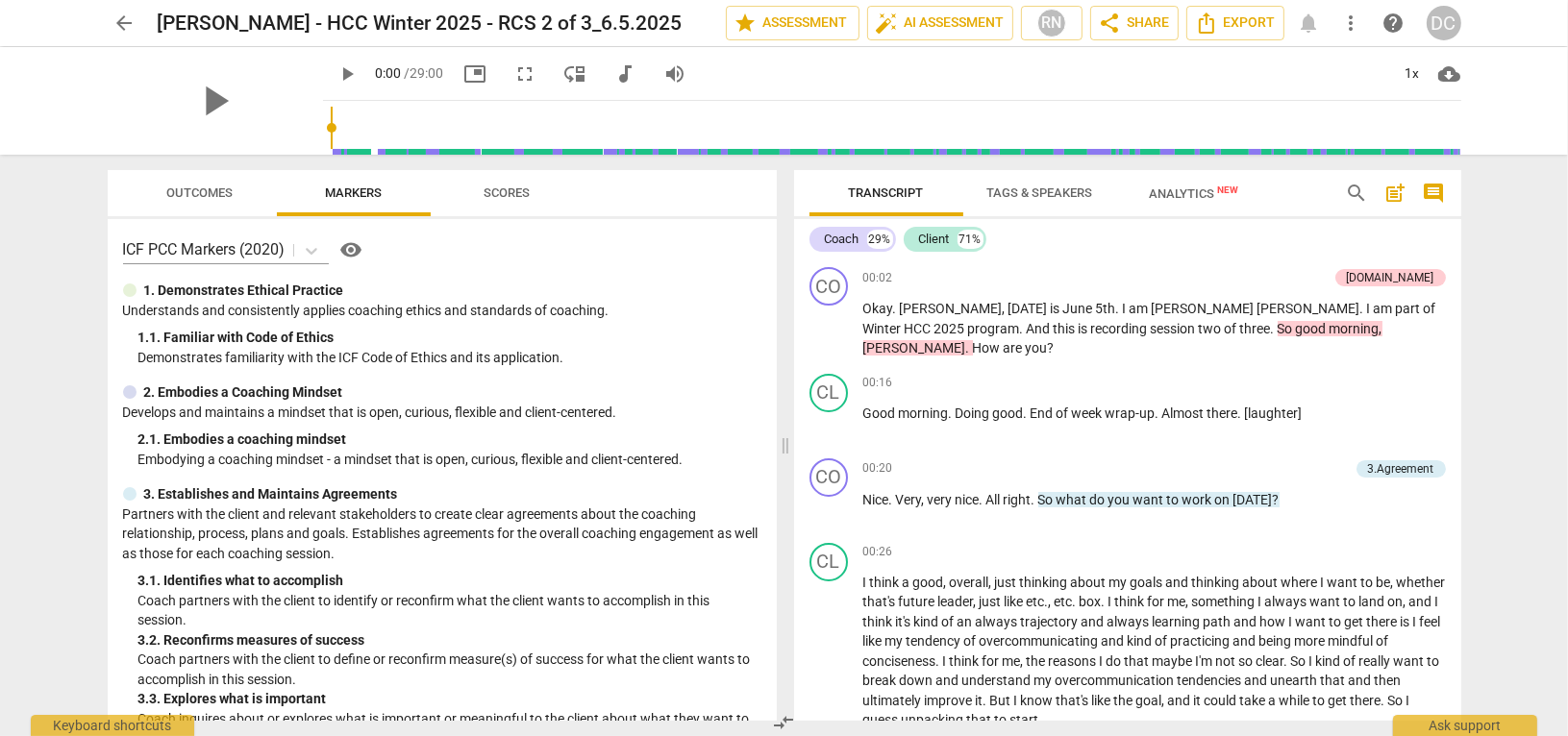
click at [1172, 192] on span "Analytics New" at bounding box center [1193, 193] width 89 height 15
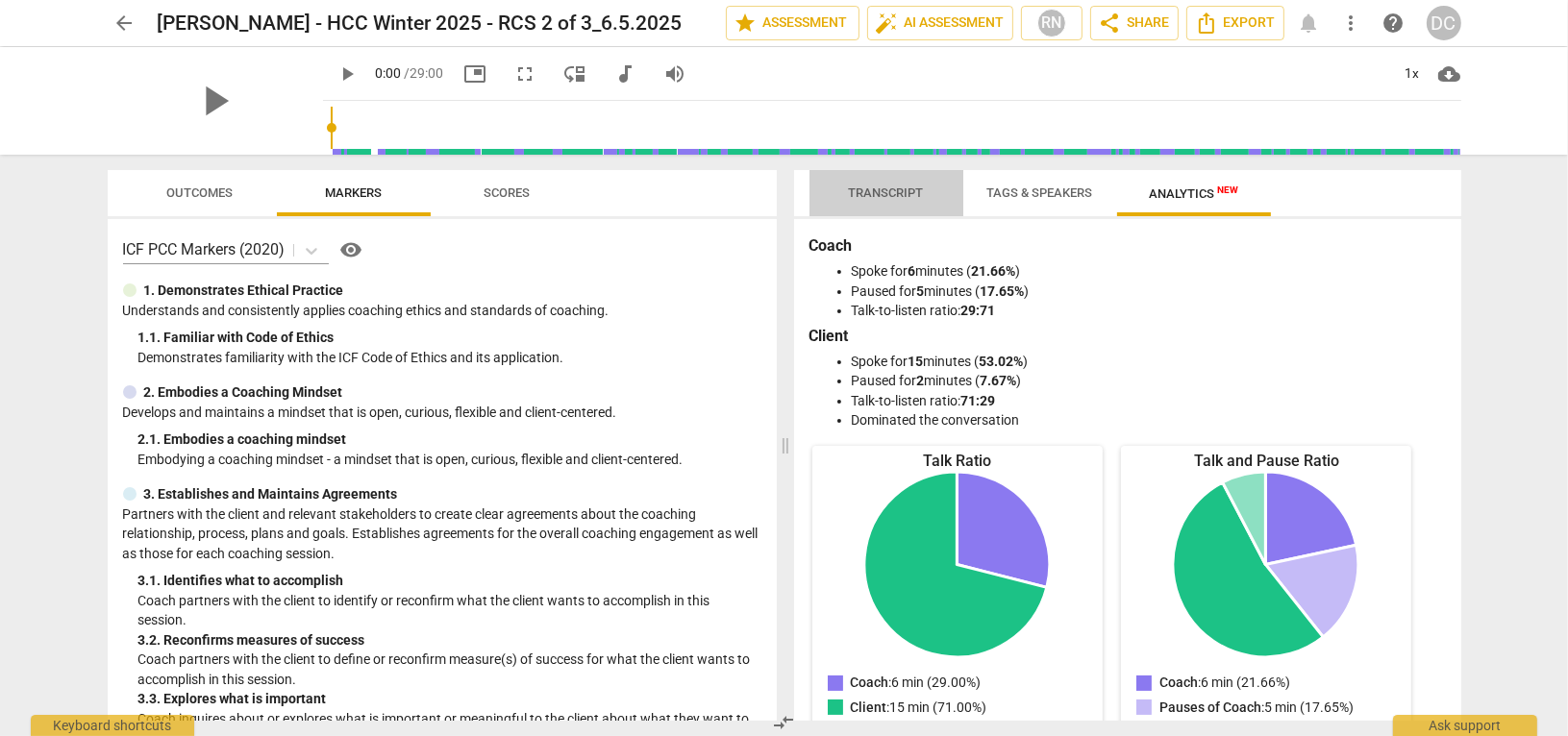
click at [900, 185] on span "Transcript" at bounding box center [887, 192] width 75 height 15
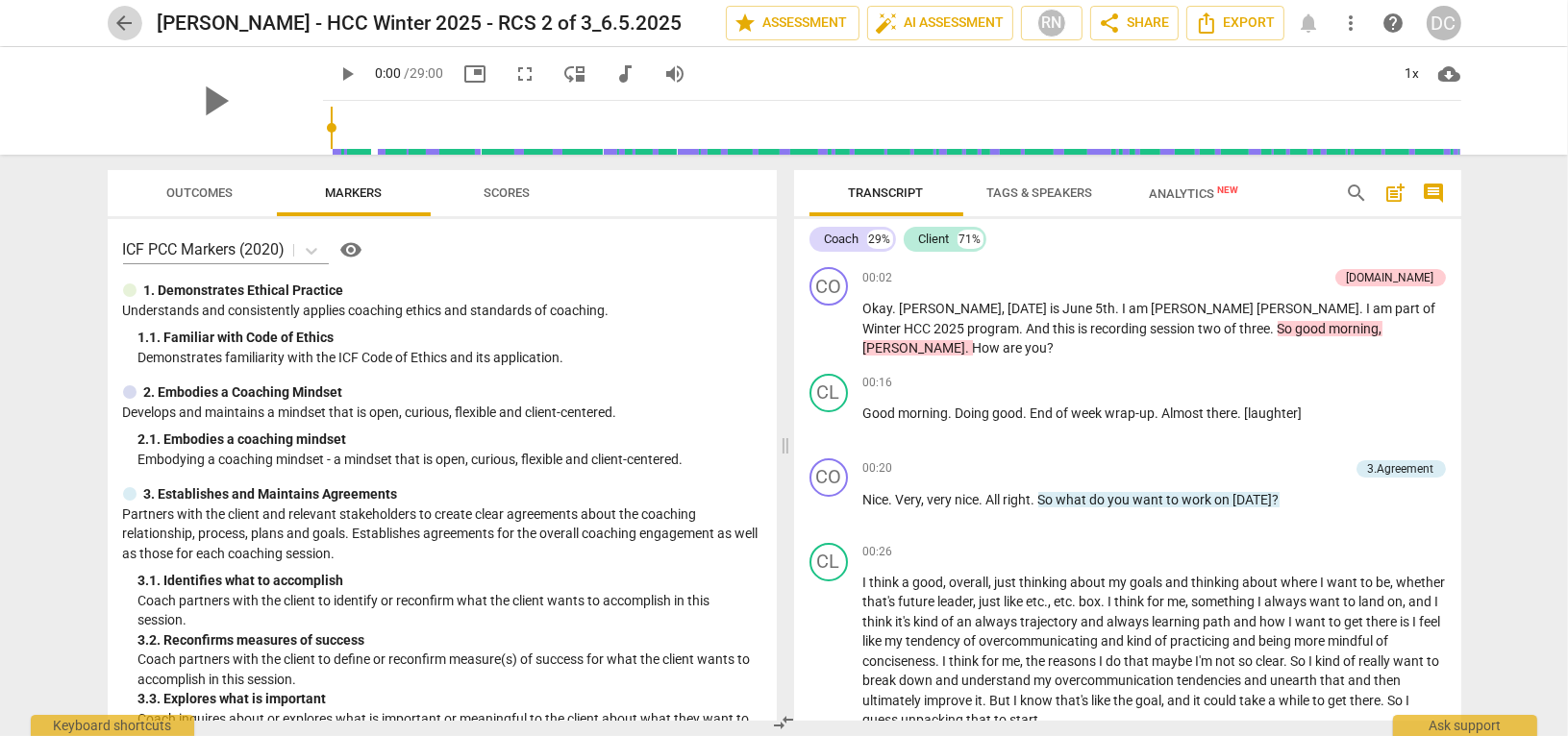
click at [135, 23] on span "arrow_back" at bounding box center [125, 23] width 34 height 23
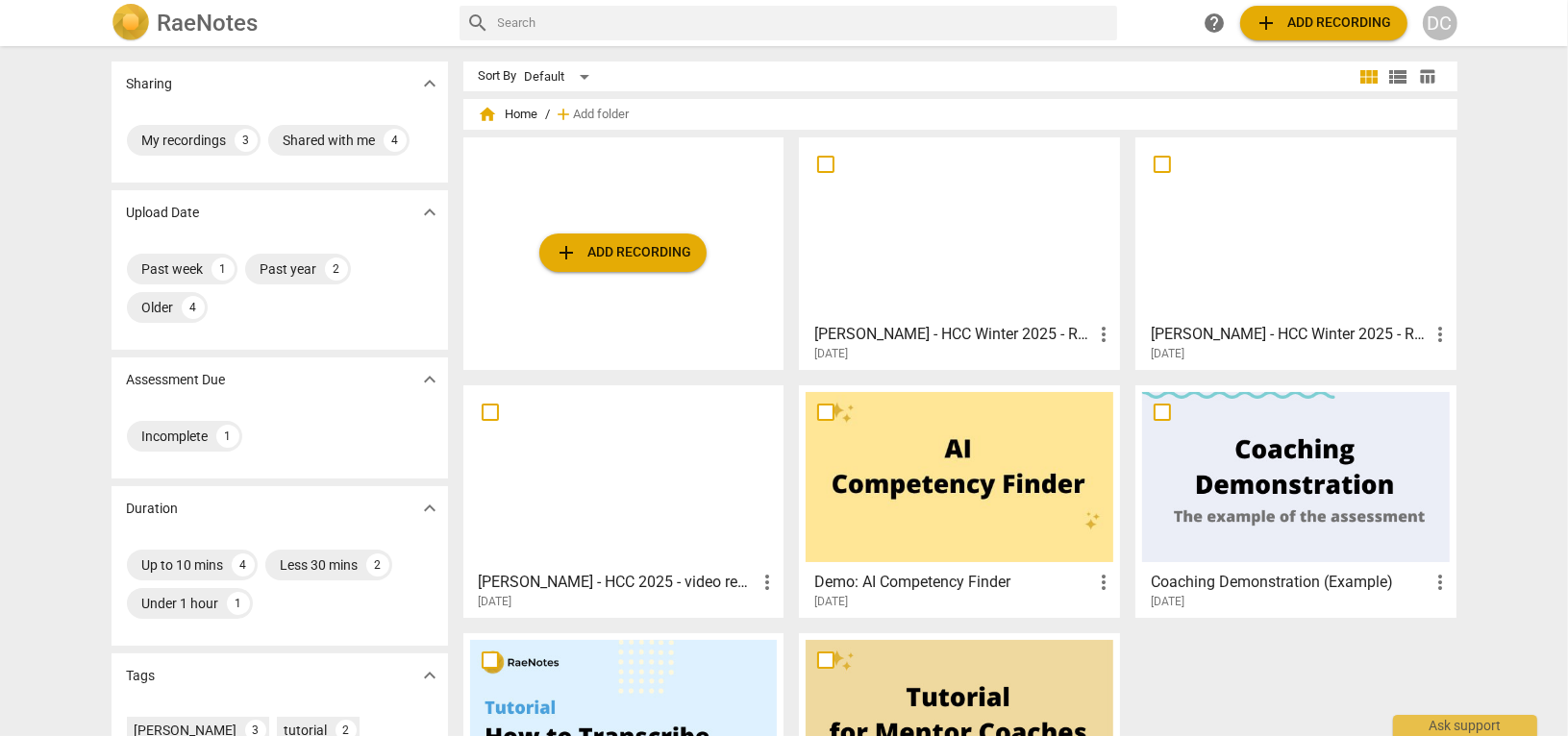
click at [849, 343] on h3 "[PERSON_NAME] - HCC Winter 2025 - RCS 3 of 3_8.14.2025_TJ" at bounding box center [952, 334] width 278 height 23
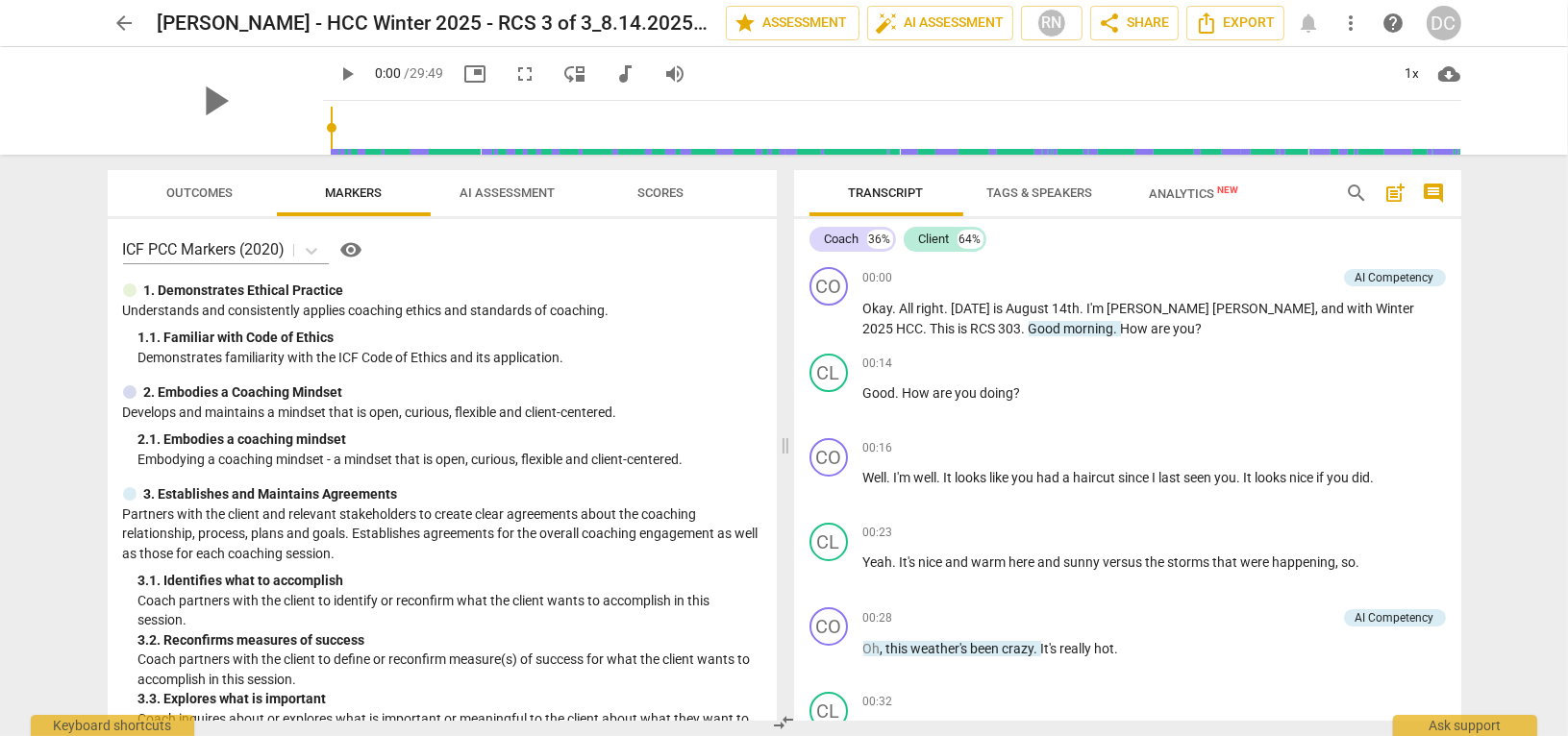
click at [497, 200] on span "AI Assessment" at bounding box center [508, 193] width 141 height 26
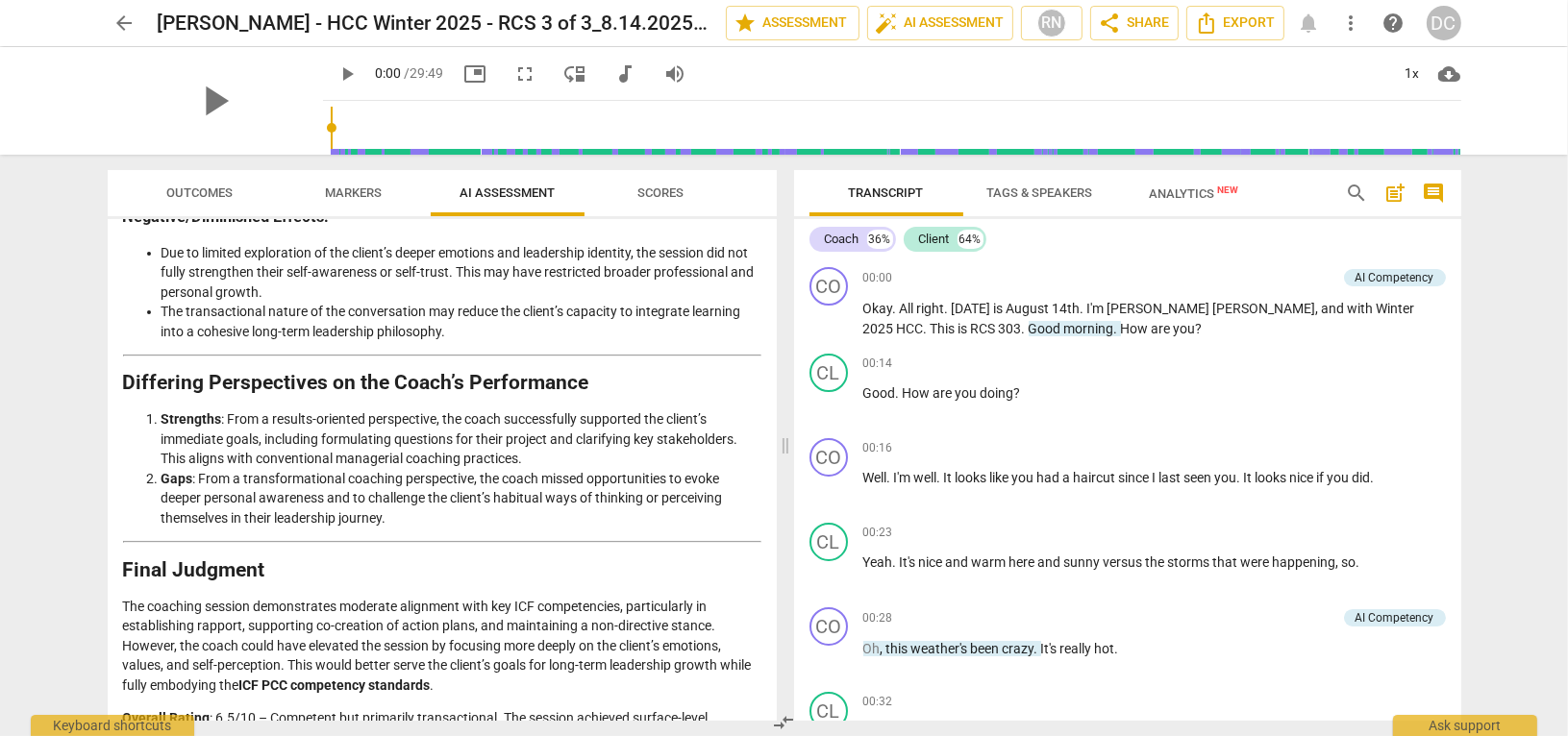
scroll to position [3014, 0]
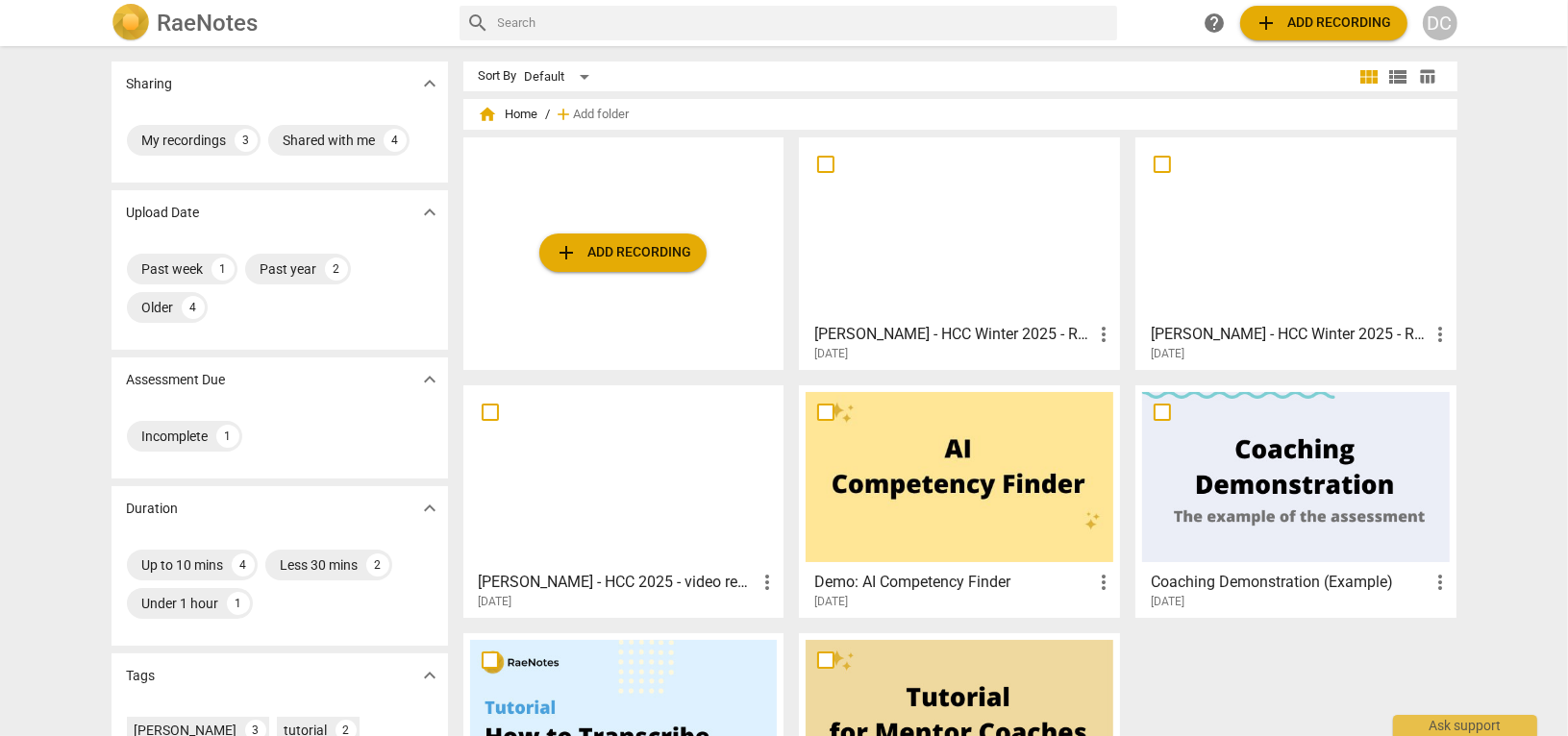
click at [1200, 342] on h3 "[PERSON_NAME] - HCC Winter 2025 - RCS 2 of 3_6.5.2025" at bounding box center [1289, 334] width 278 height 23
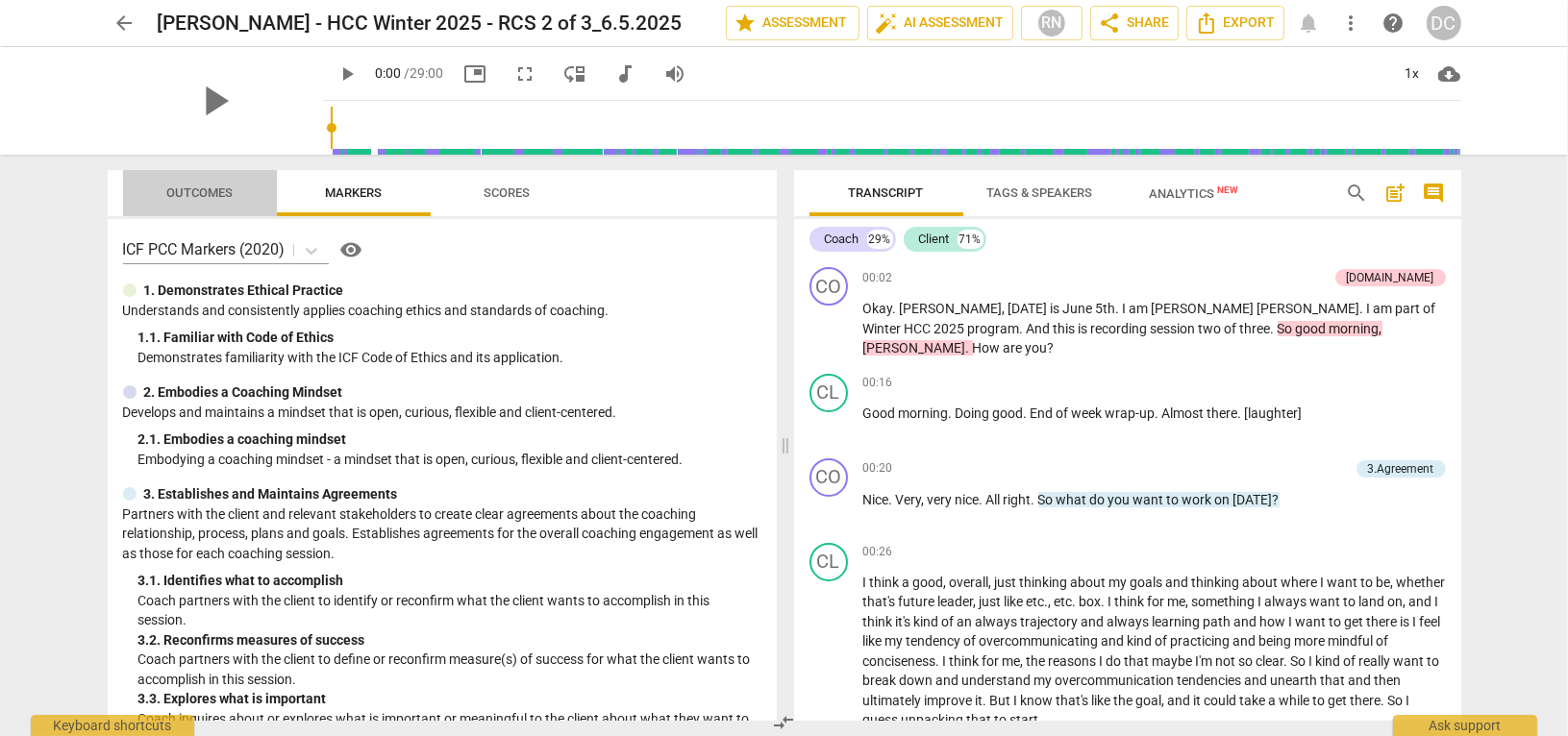
click at [207, 192] on span "Outcomes" at bounding box center [199, 192] width 67 height 15
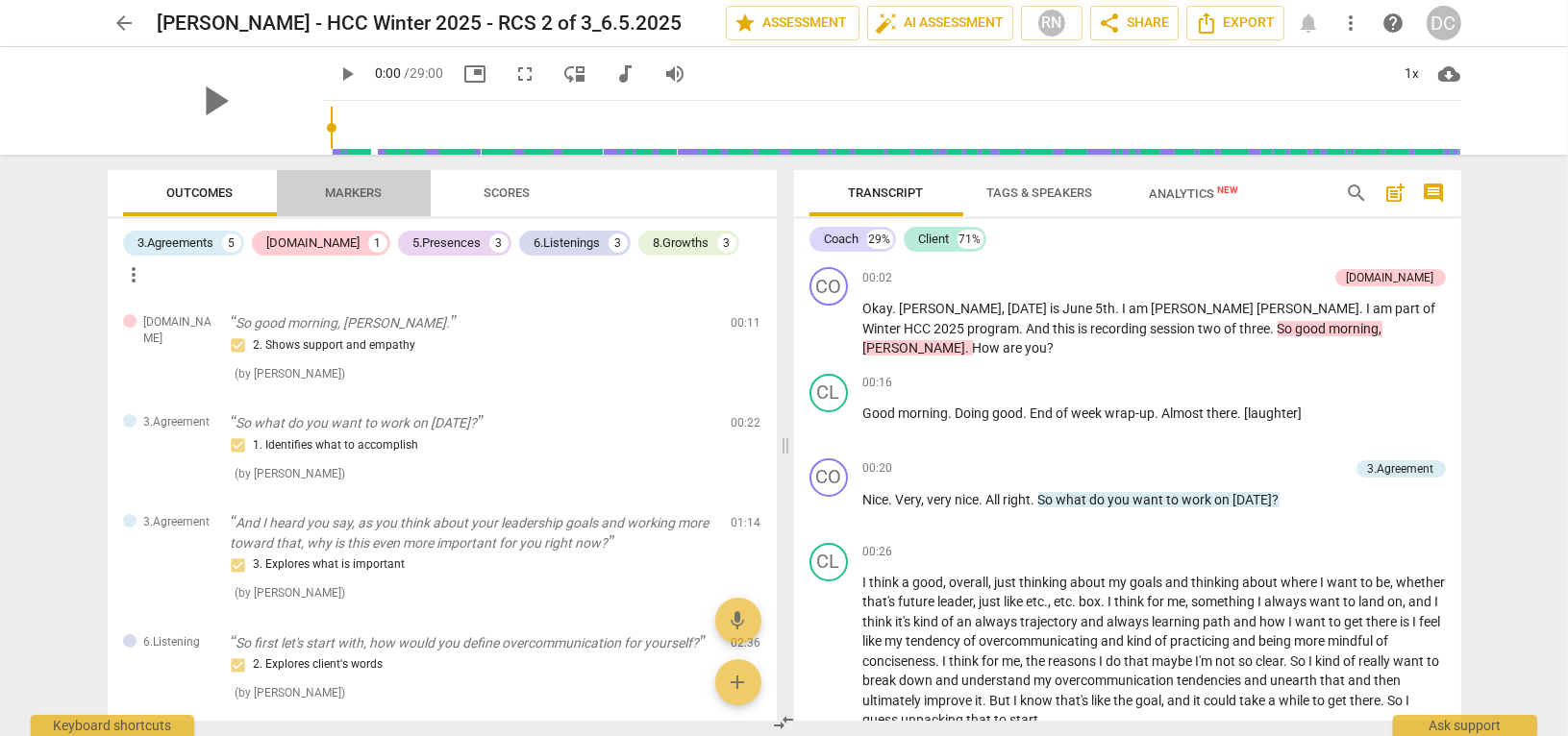
click at [353, 193] on span "Markers" at bounding box center [353, 192] width 57 height 15
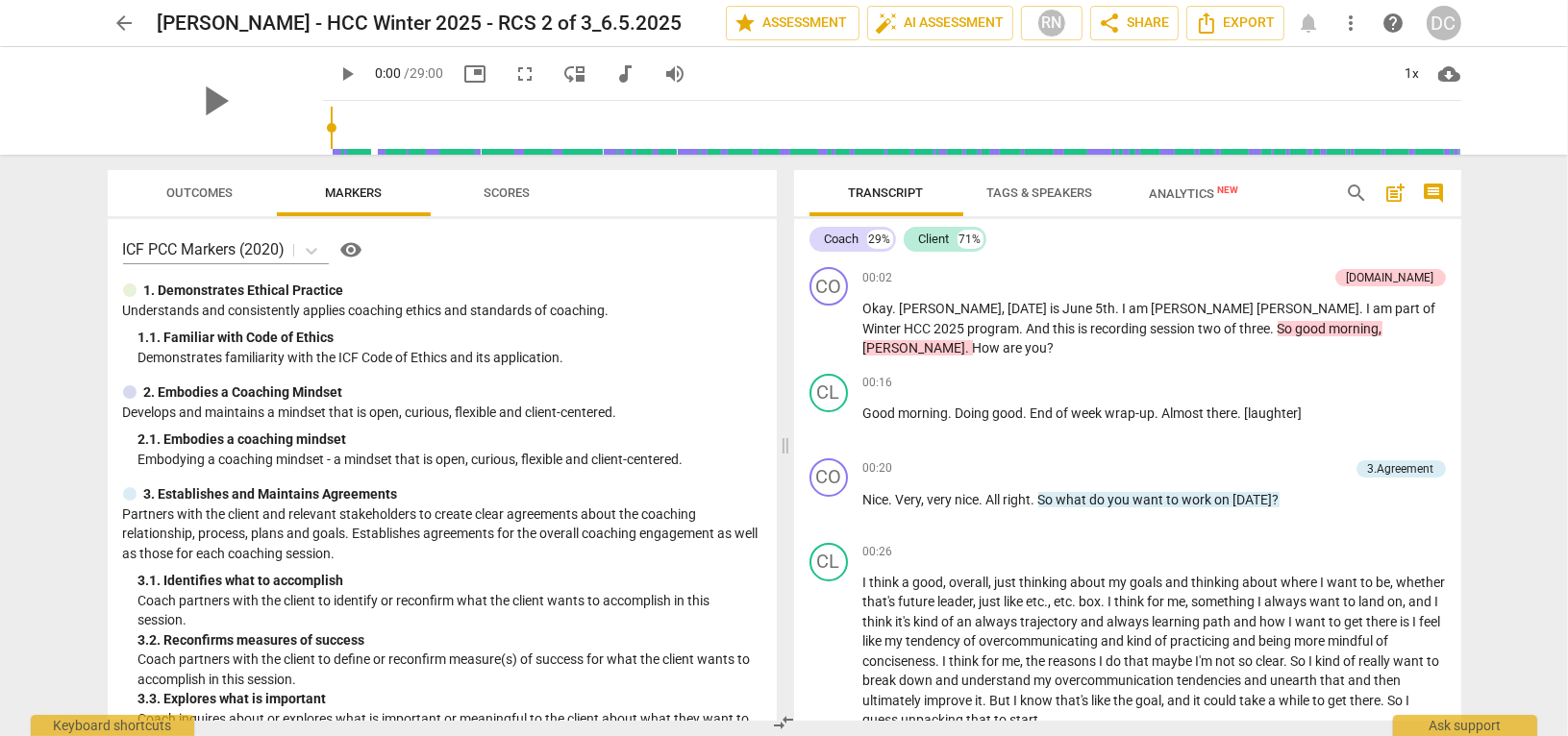
click at [500, 185] on span "Scores" at bounding box center [507, 192] width 46 height 15
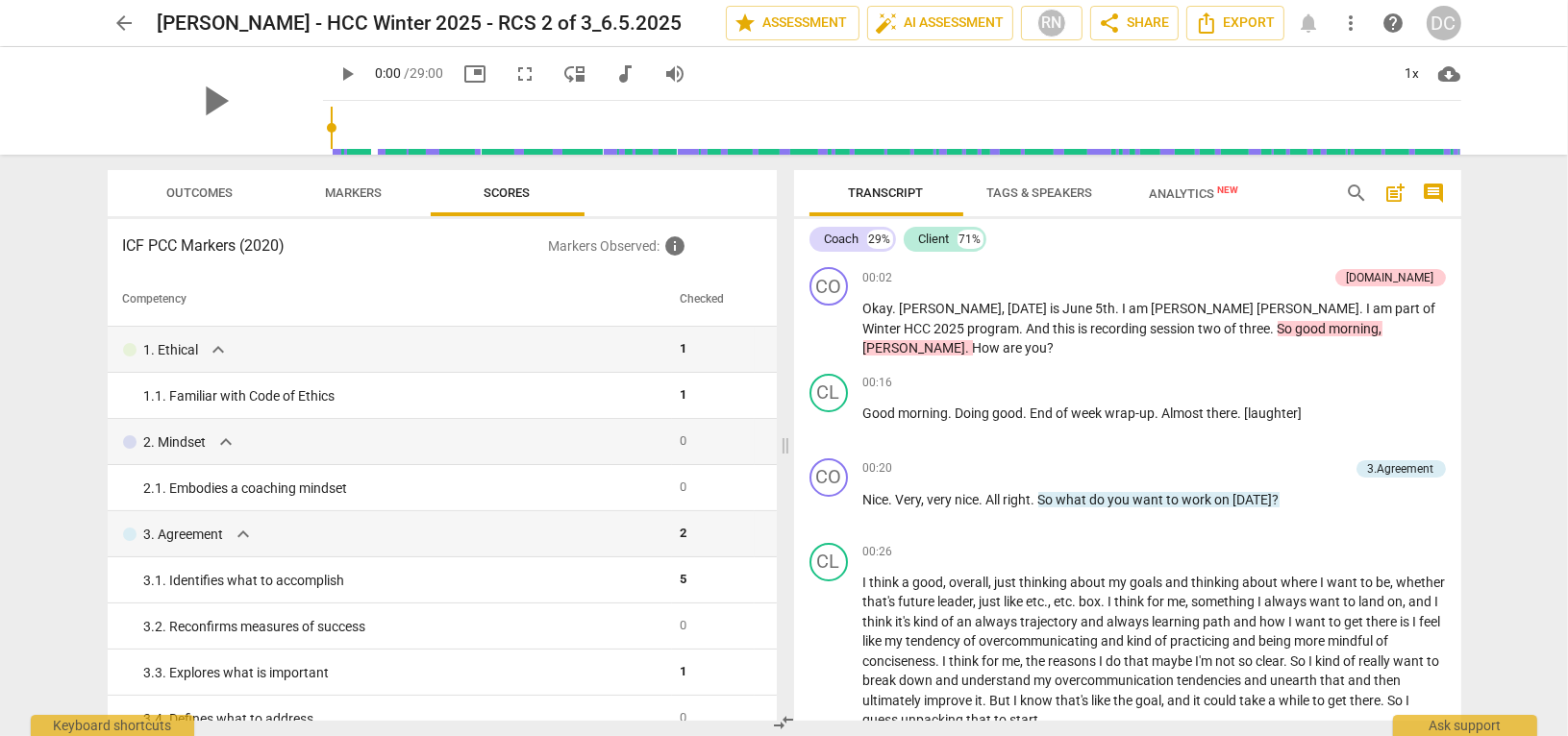
click at [167, 192] on span "Outcomes" at bounding box center [199, 192] width 67 height 15
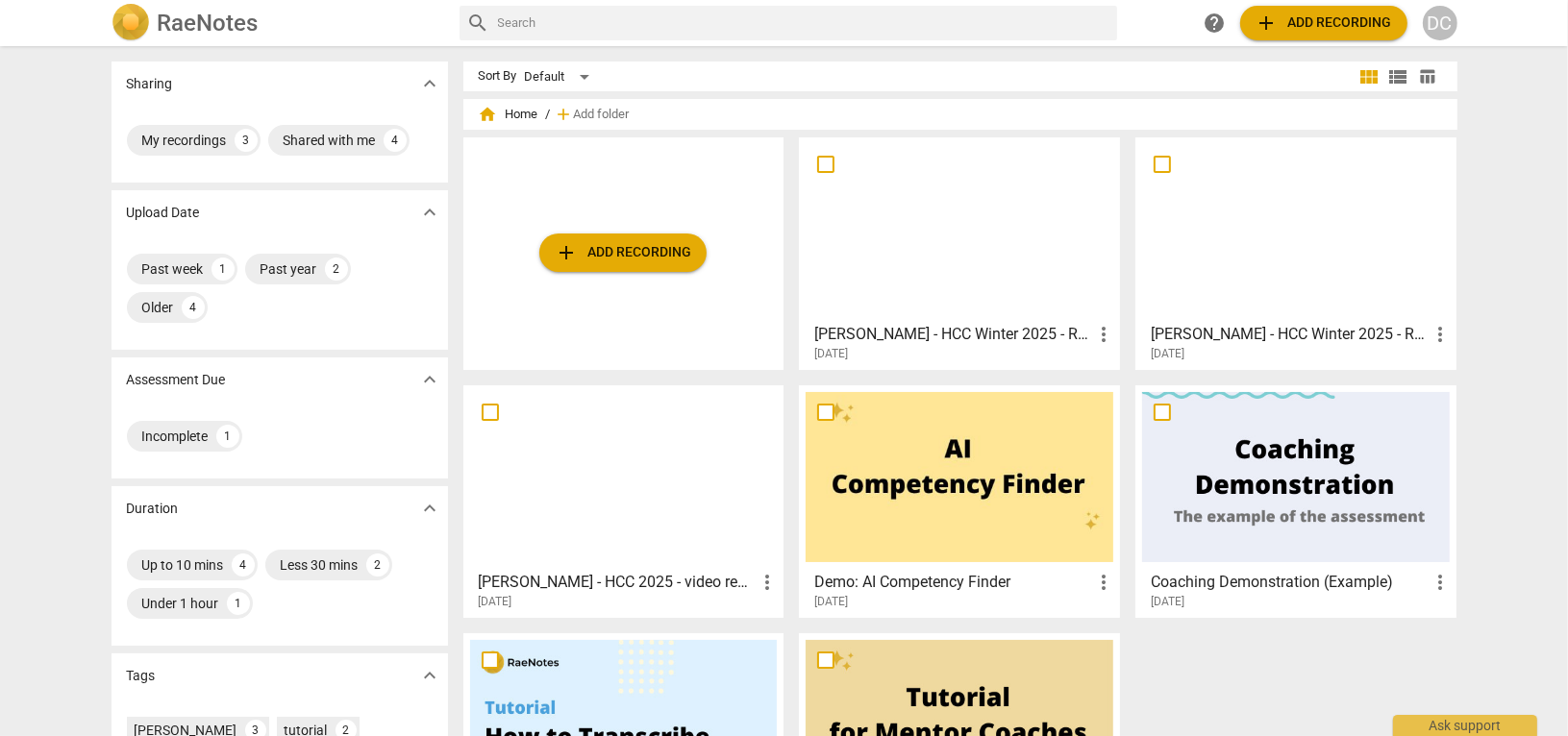
click at [1032, 342] on h3 "[PERSON_NAME] - HCC Winter 2025 - RCS 3 of 3_8.14.2025_TJ" at bounding box center [952, 334] width 278 height 23
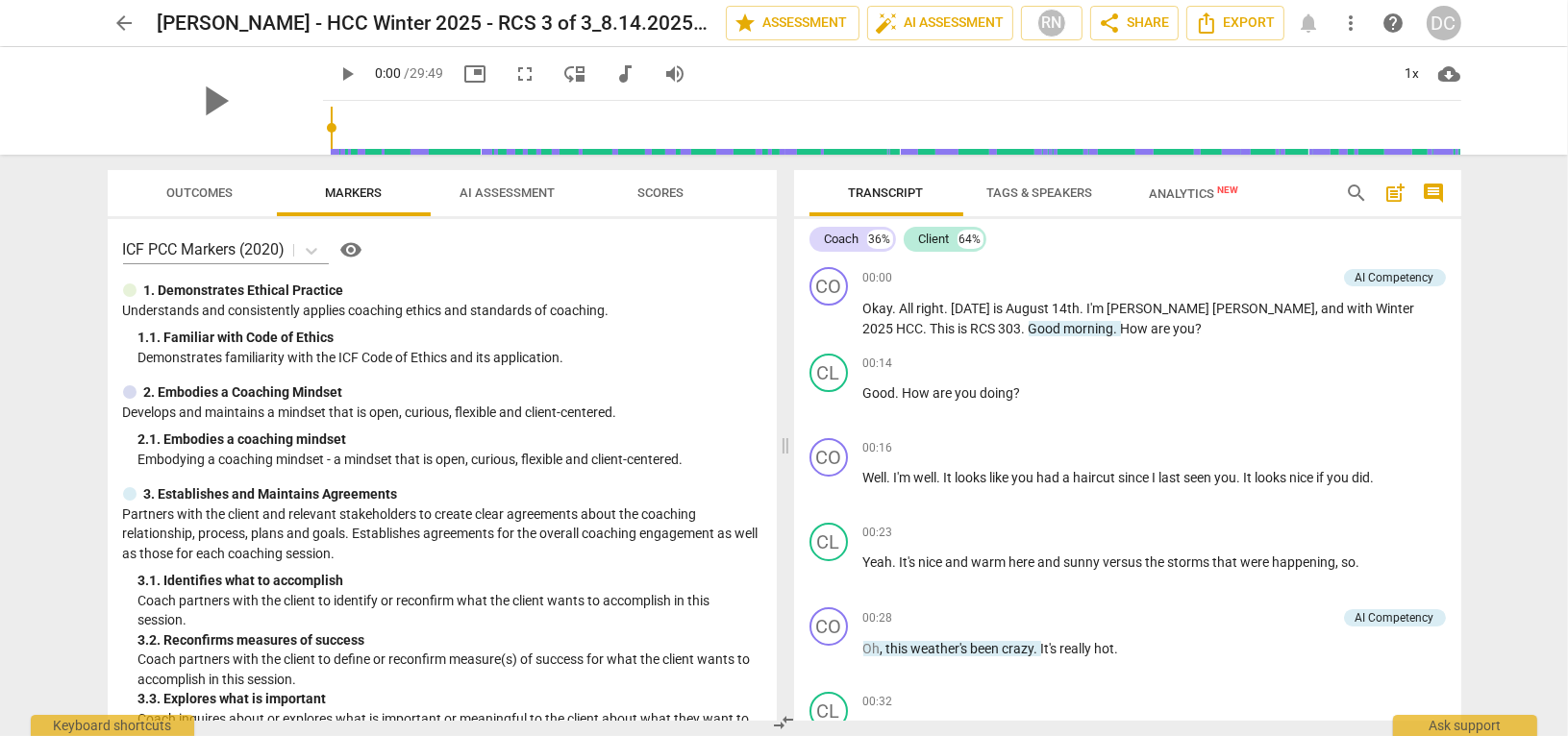
click at [192, 192] on span "Outcomes" at bounding box center [199, 192] width 67 height 15
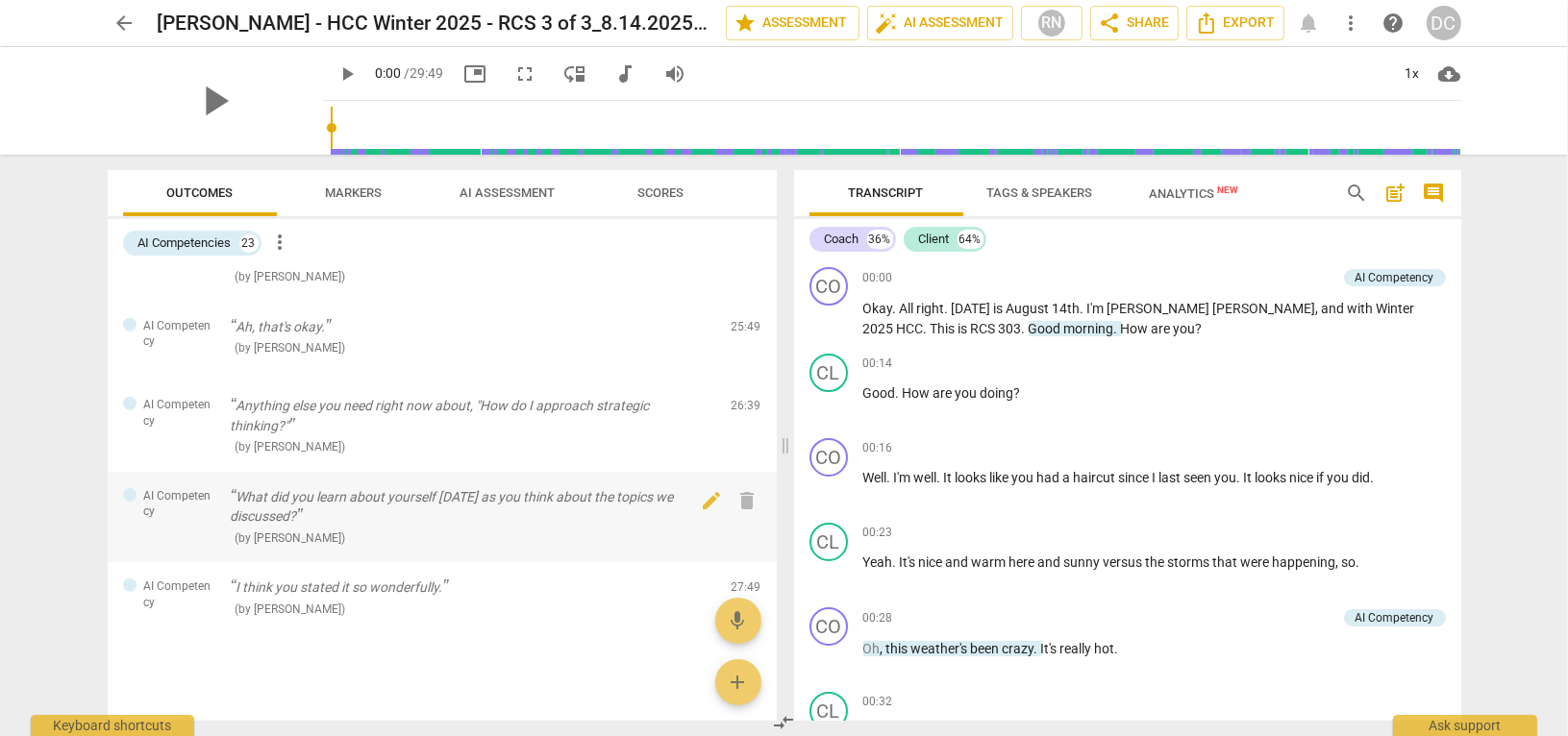
scroll to position [1632, 0]
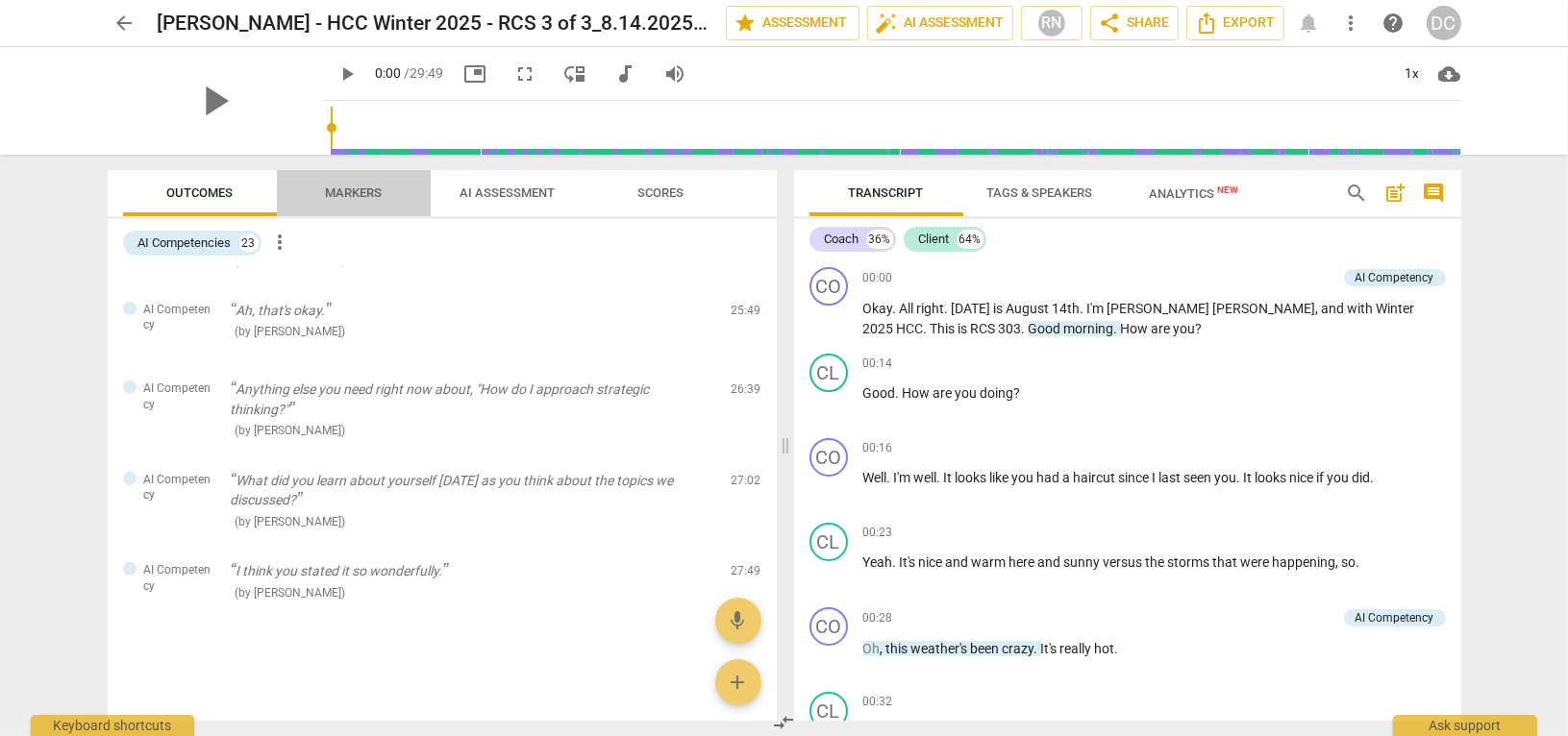
click at [379, 193] on span "Markers" at bounding box center [353, 192] width 57 height 15
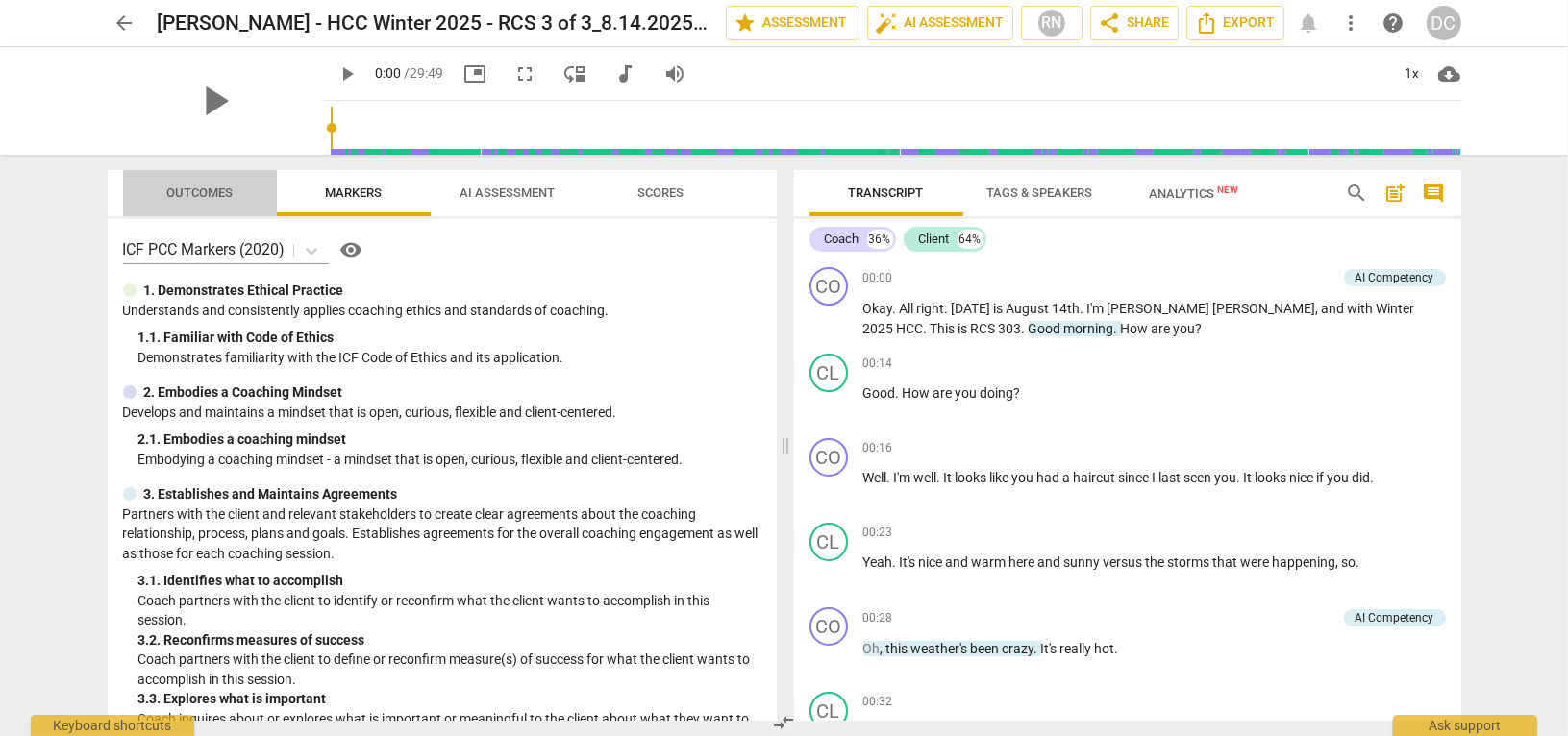
click at [231, 192] on span "Outcomes" at bounding box center [199, 192] width 67 height 15
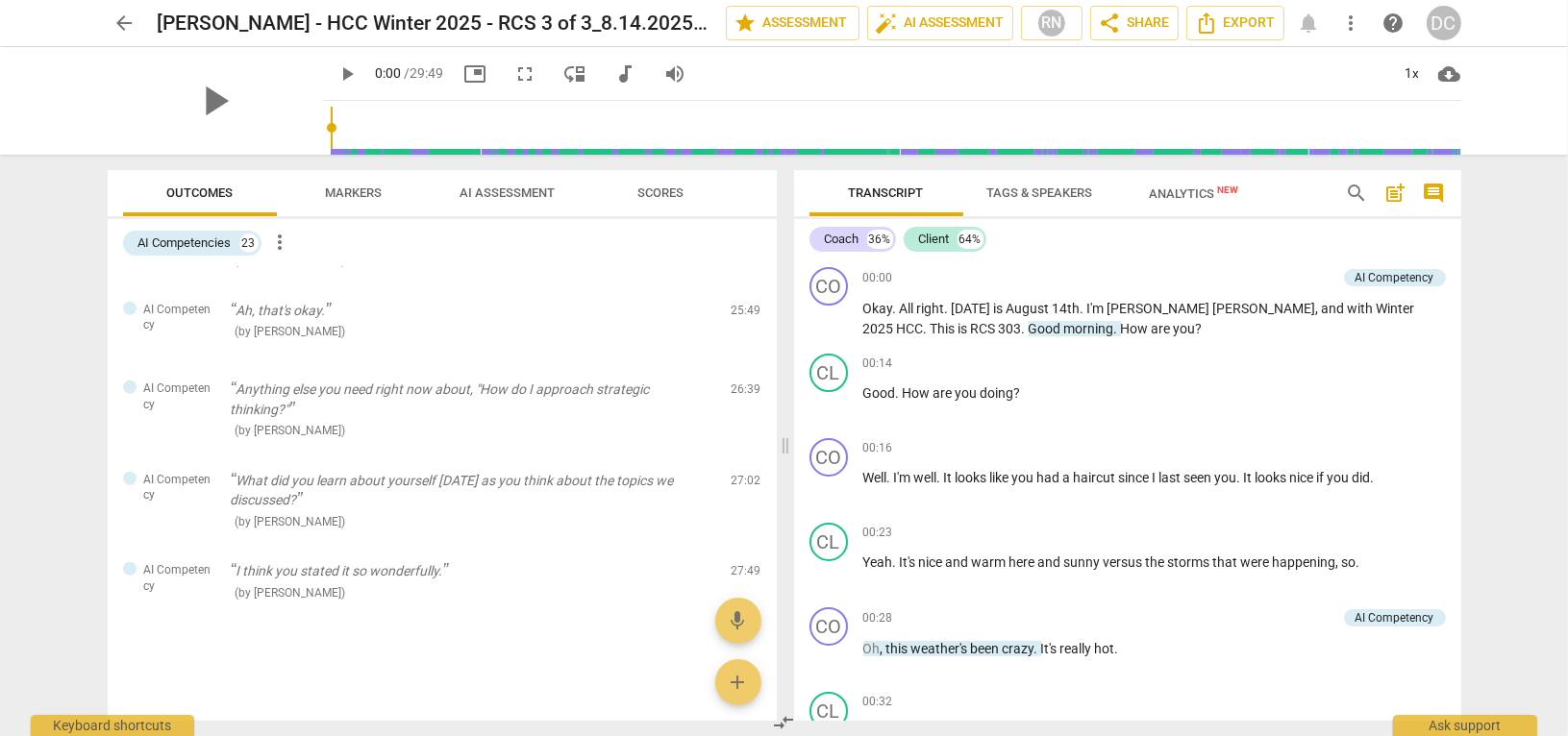
click at [284, 246] on span "more_vert" at bounding box center [280, 241] width 23 height 23
click at [308, 243] on li "Uncheck all" at bounding box center [324, 241] width 109 height 46
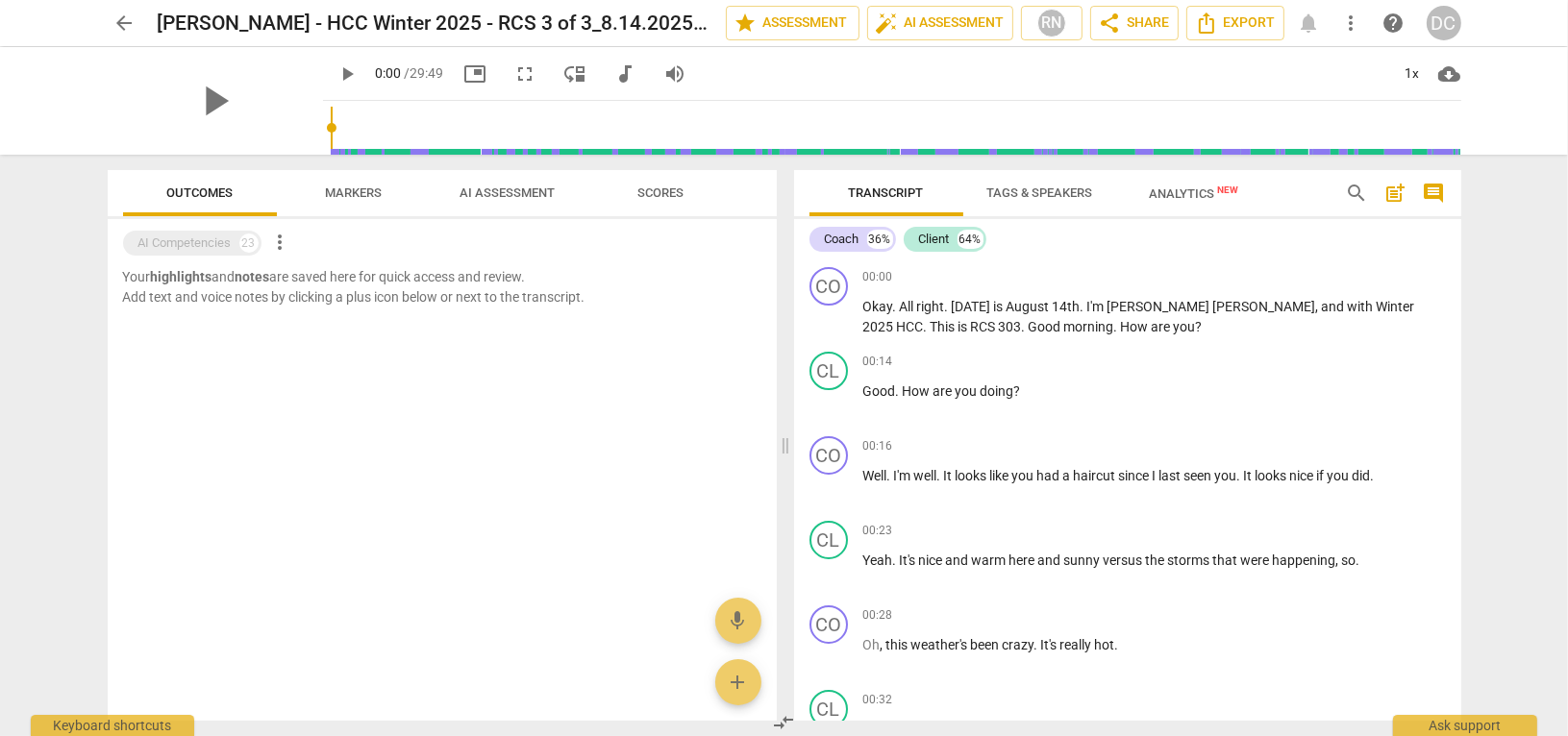
scroll to position [0, 0]
click at [211, 191] on span "Outcomes" at bounding box center [199, 192] width 67 height 15
click at [223, 235] on div "AI Competencies" at bounding box center [185, 243] width 93 height 20
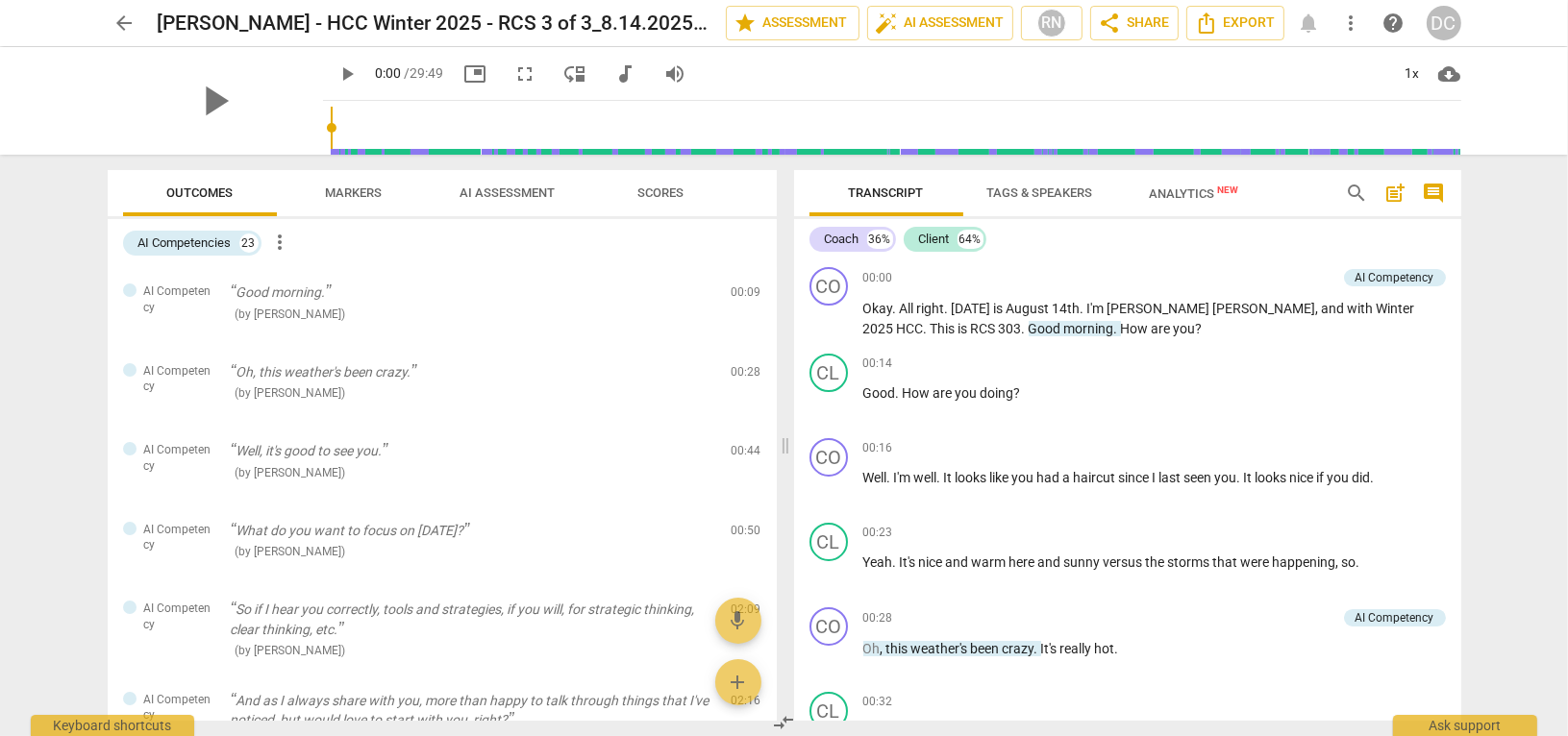
click at [529, 192] on span "AI Assessment" at bounding box center [507, 192] width 95 height 15
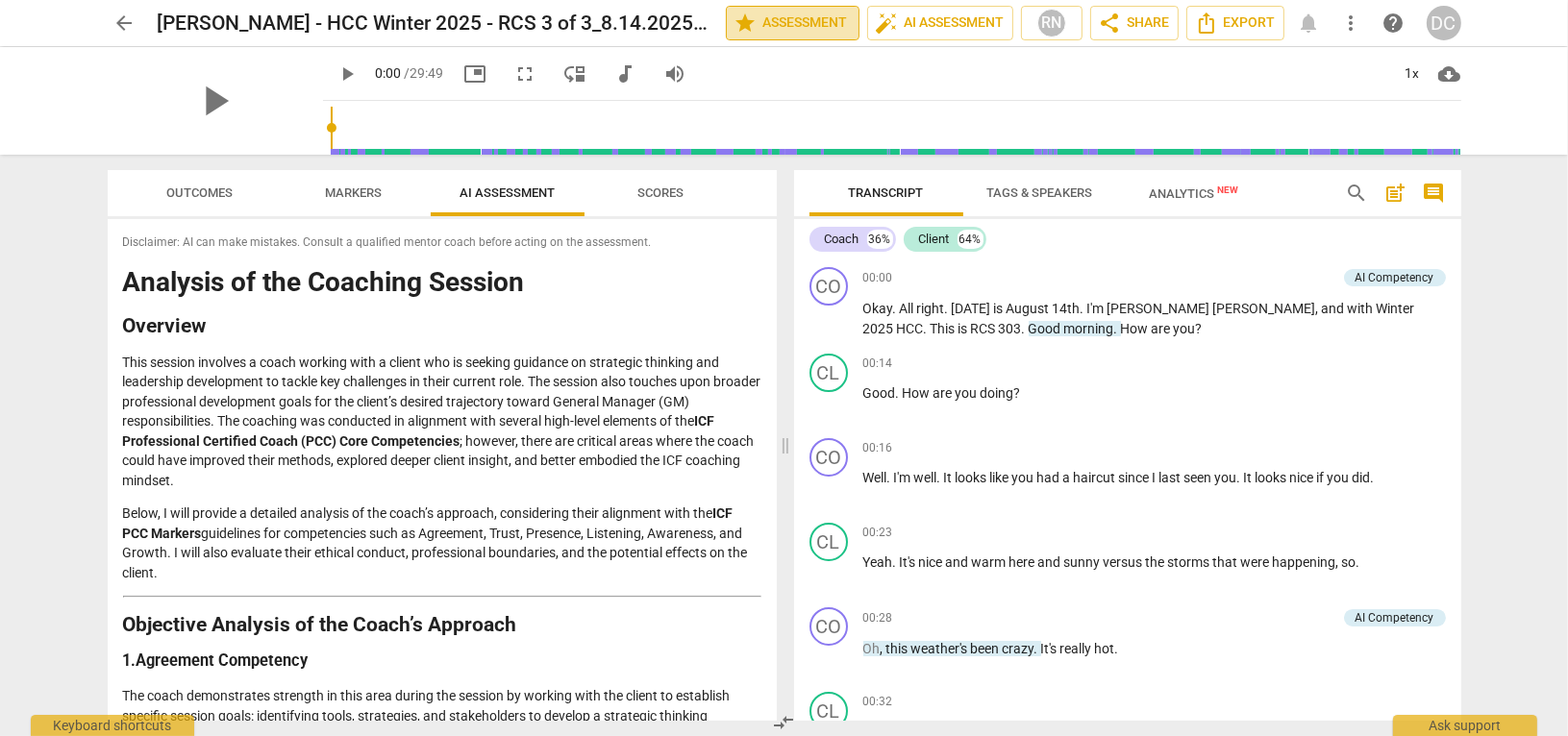
click at [784, 29] on span "star Assessment" at bounding box center [792, 23] width 116 height 23
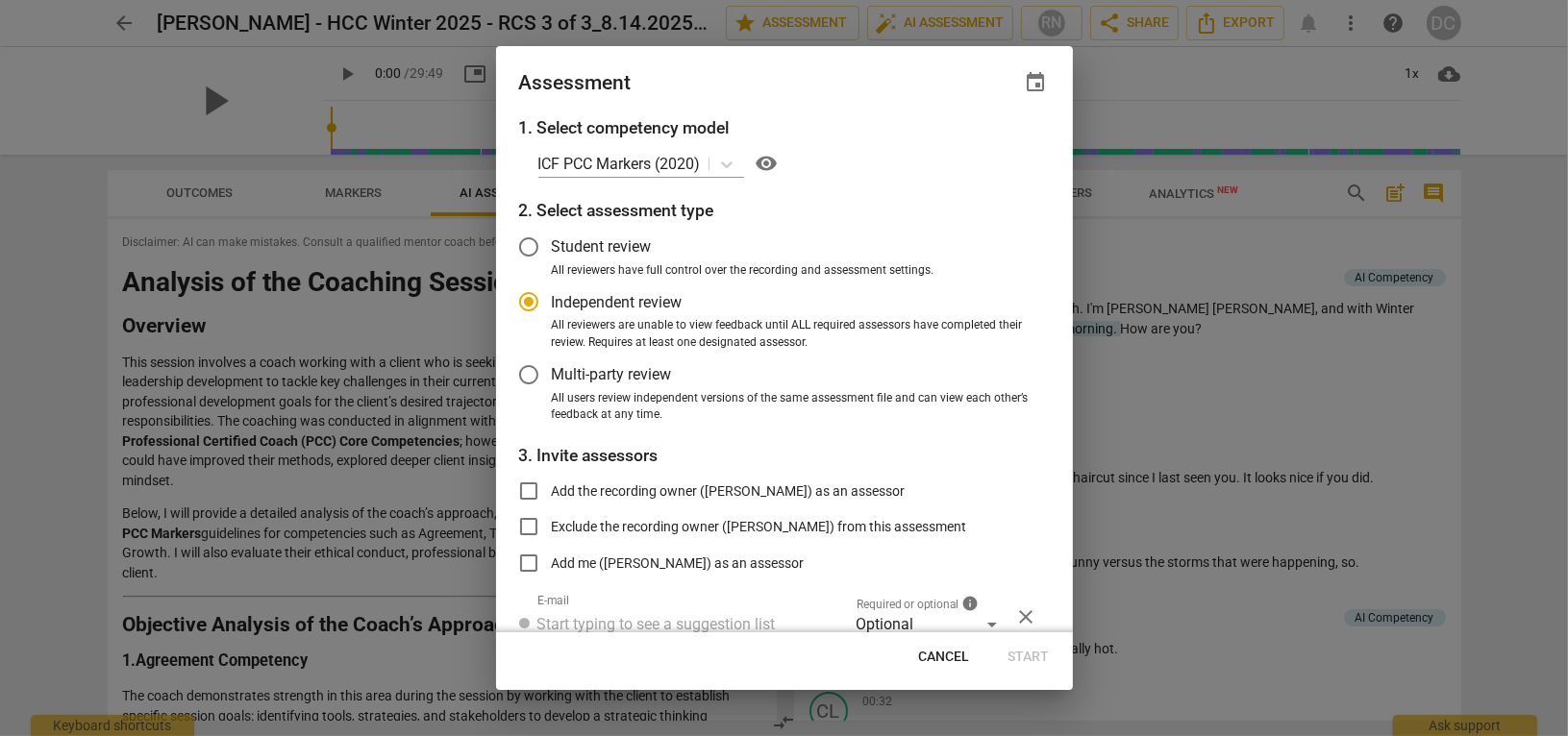
radio input "false"
click at [530, 492] on input "Add the recording owner ([PERSON_NAME]) as an assessor" at bounding box center [528, 491] width 46 height 46
checkbox input "true"
radio input "false"
click at [528, 253] on input "Student review" at bounding box center [528, 246] width 46 height 46
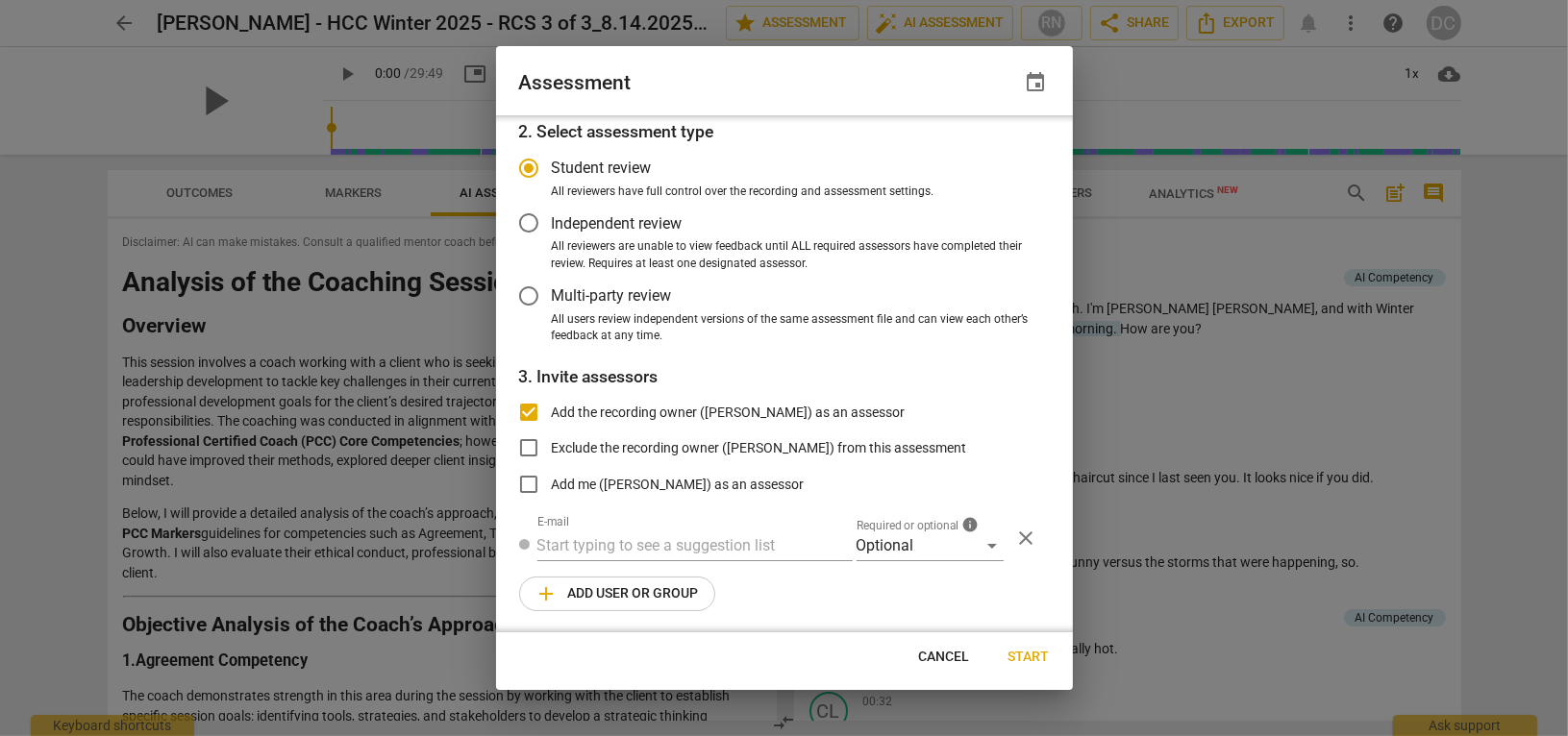
scroll to position [79, 0]
click at [936, 660] on span "Cancel" at bounding box center [945, 657] width 51 height 20
radio input "false"
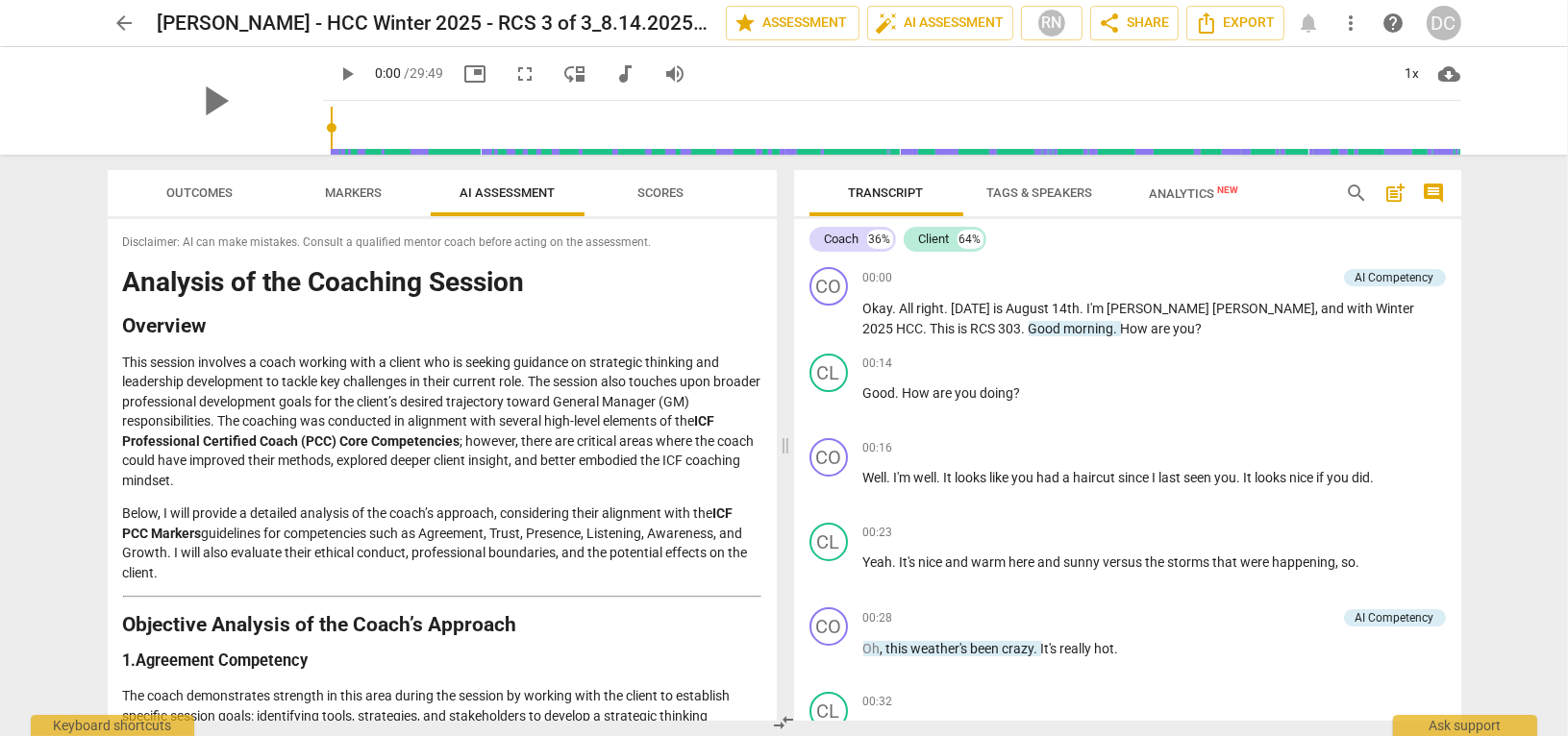
click at [1073, 196] on span "Tags & Speakers" at bounding box center [1041, 192] width 106 height 15
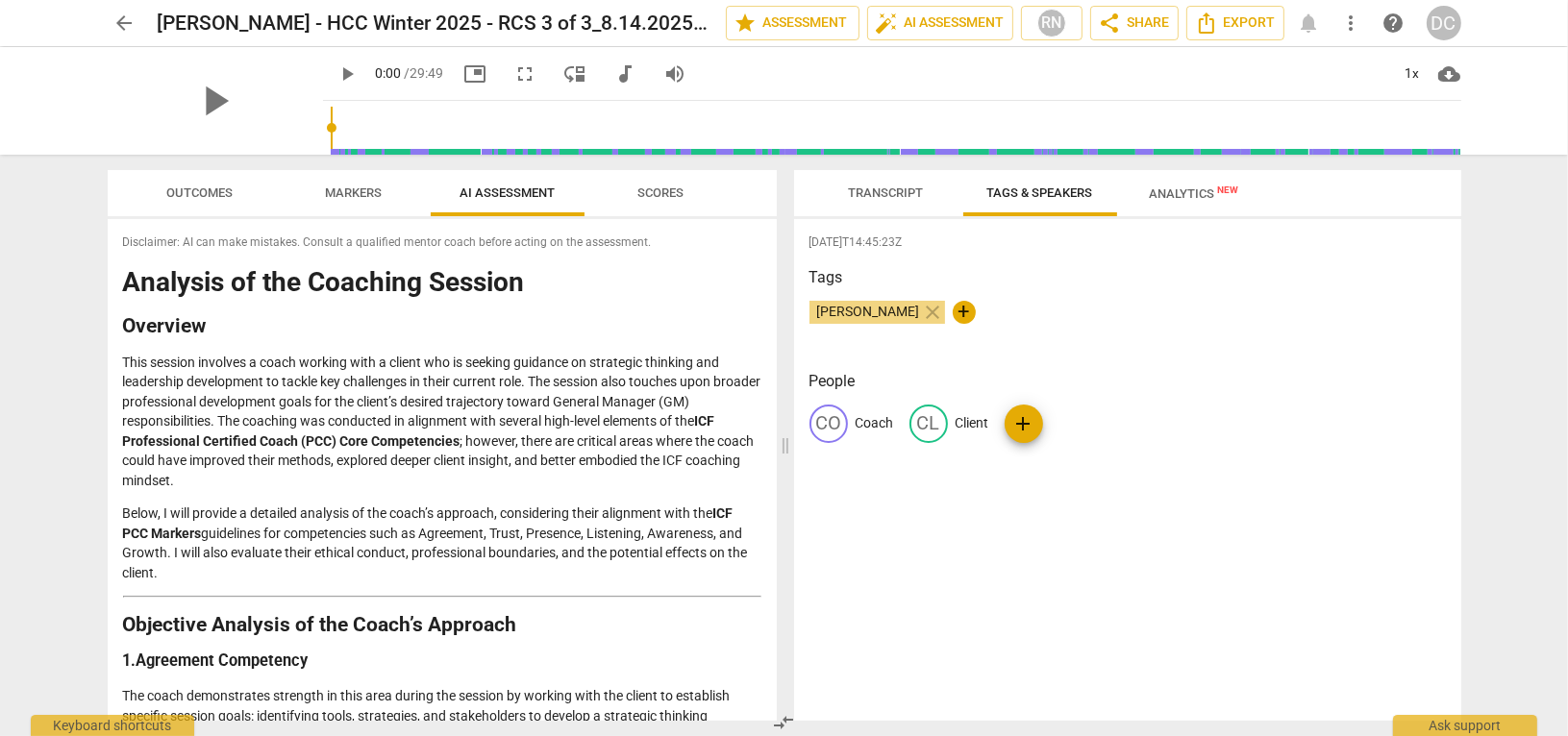
click at [127, 20] on span "arrow_back" at bounding box center [125, 23] width 23 height 23
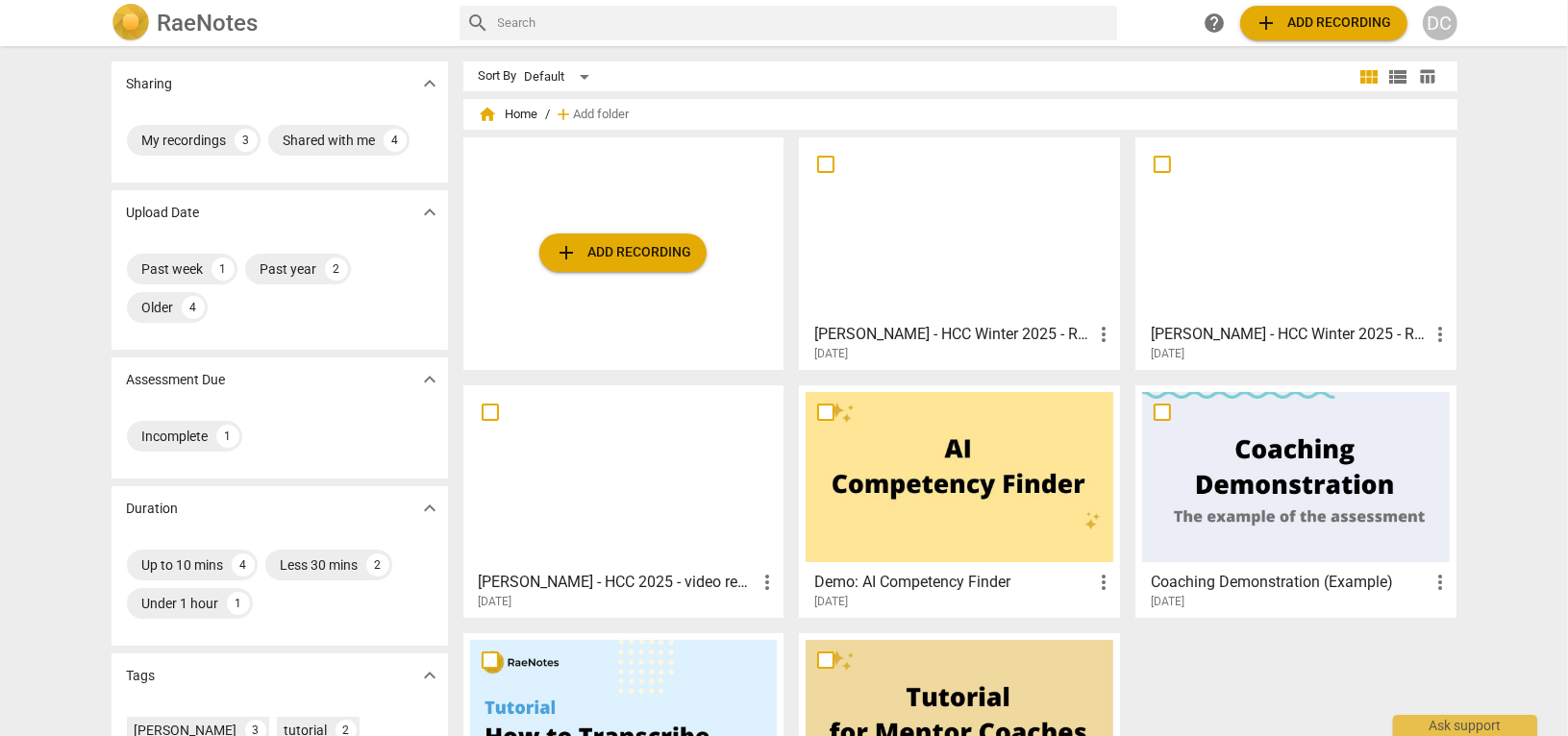
click at [688, 580] on h3 "[PERSON_NAME] - HCC 2025 - video recording 1 of 3_3.21.2025" at bounding box center [618, 582] width 278 height 23
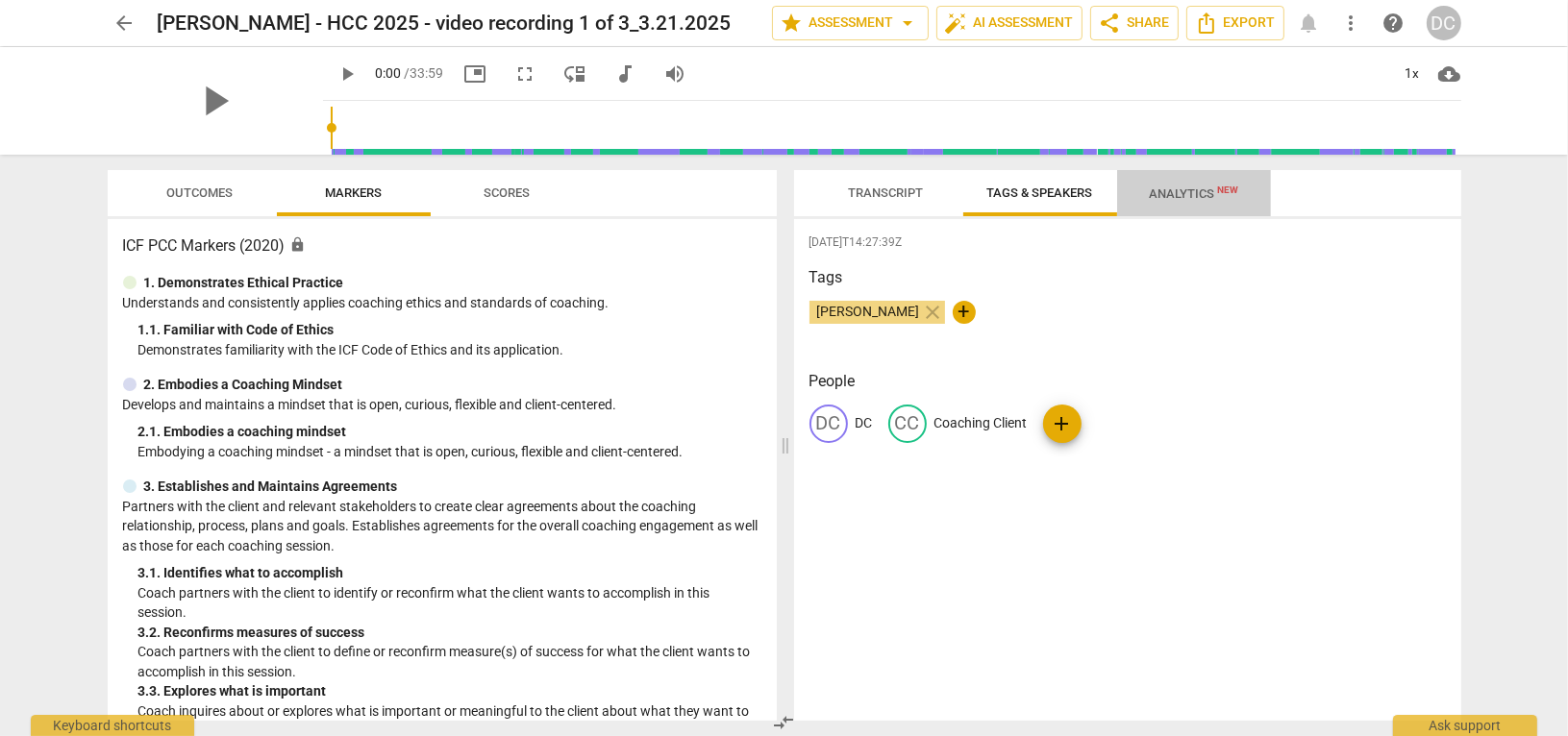
click at [1167, 186] on span "Analytics New" at bounding box center [1193, 193] width 89 height 15
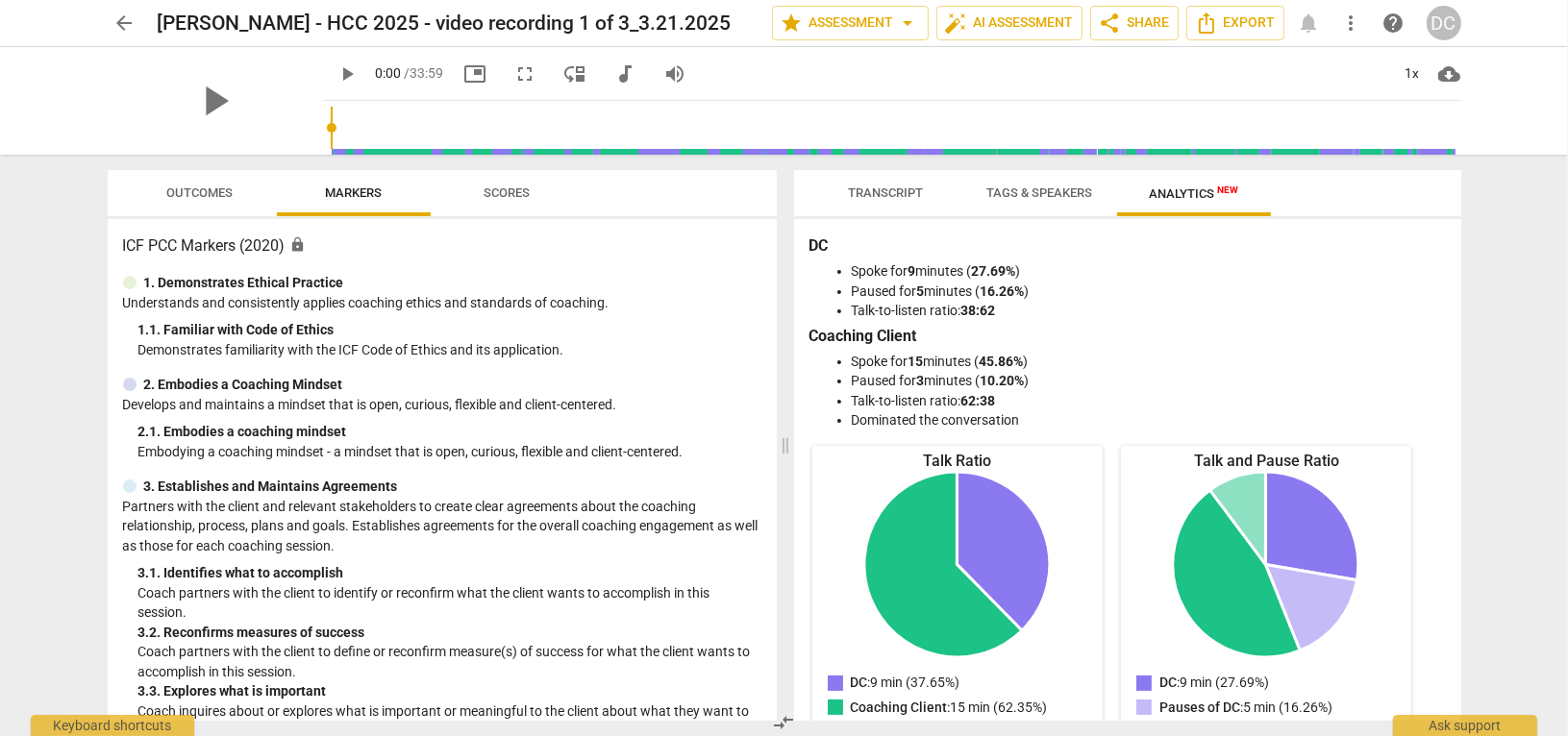
click at [899, 188] on span "Transcript" at bounding box center [887, 192] width 75 height 15
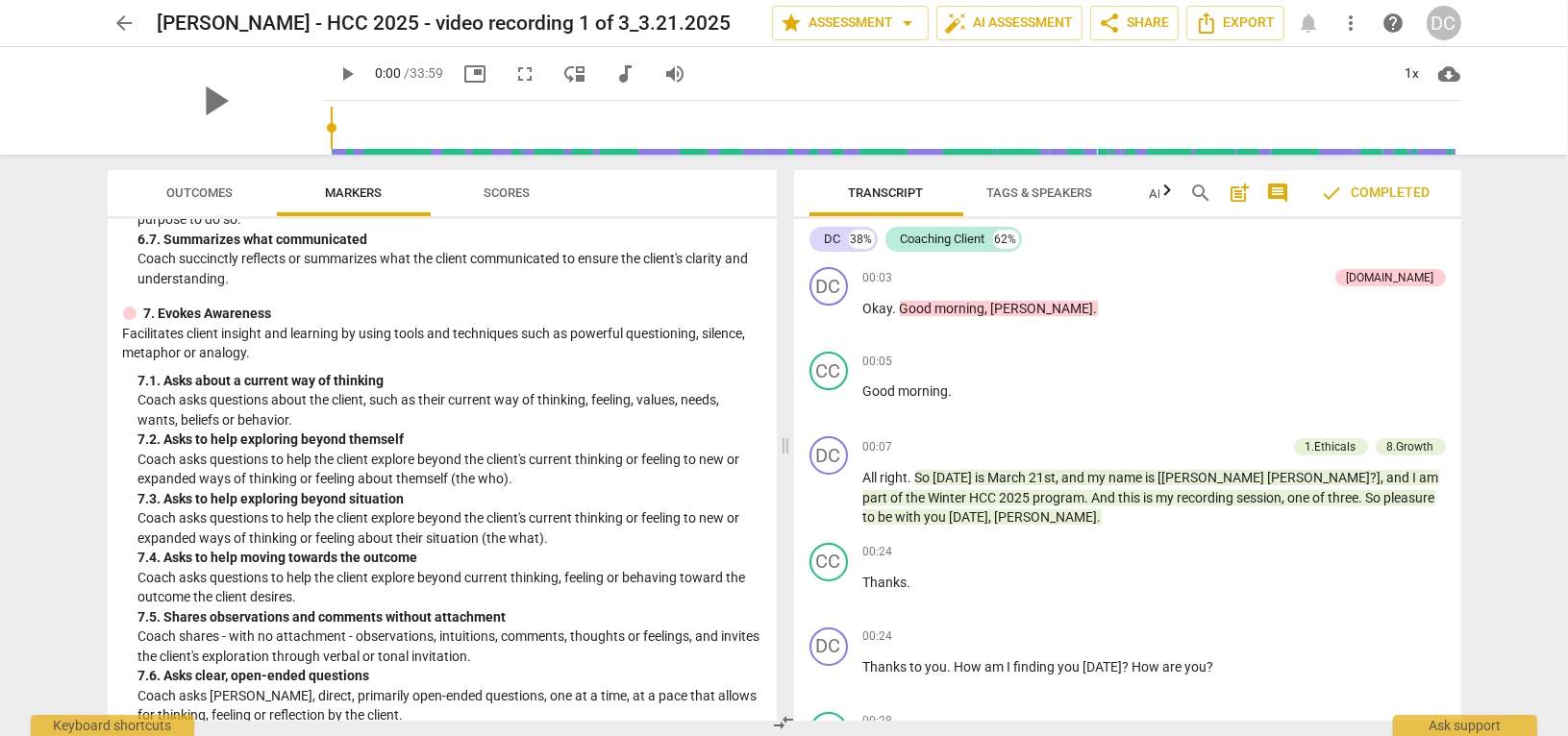
scroll to position [1538, 0]
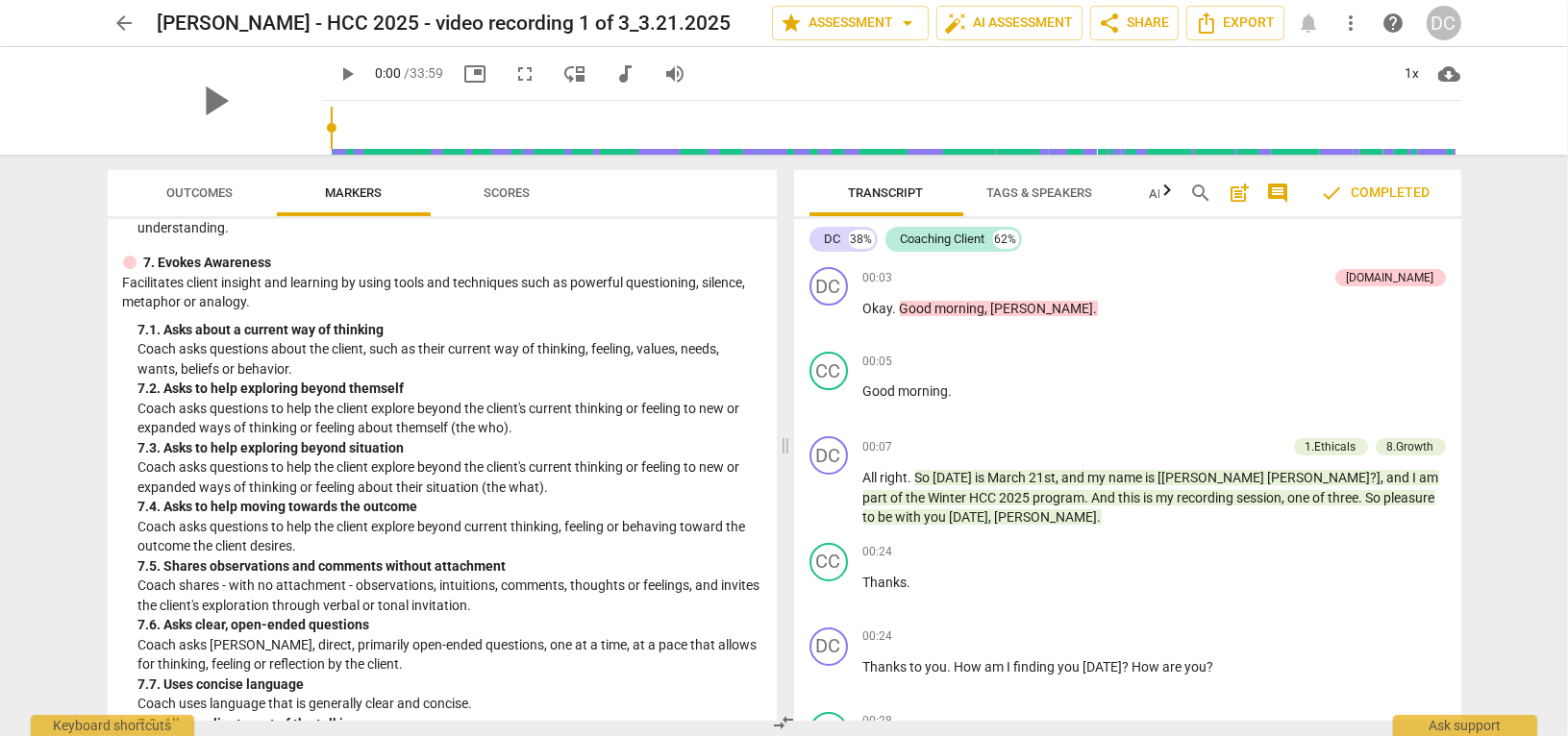
click at [508, 197] on span "Scores" at bounding box center [507, 192] width 46 height 15
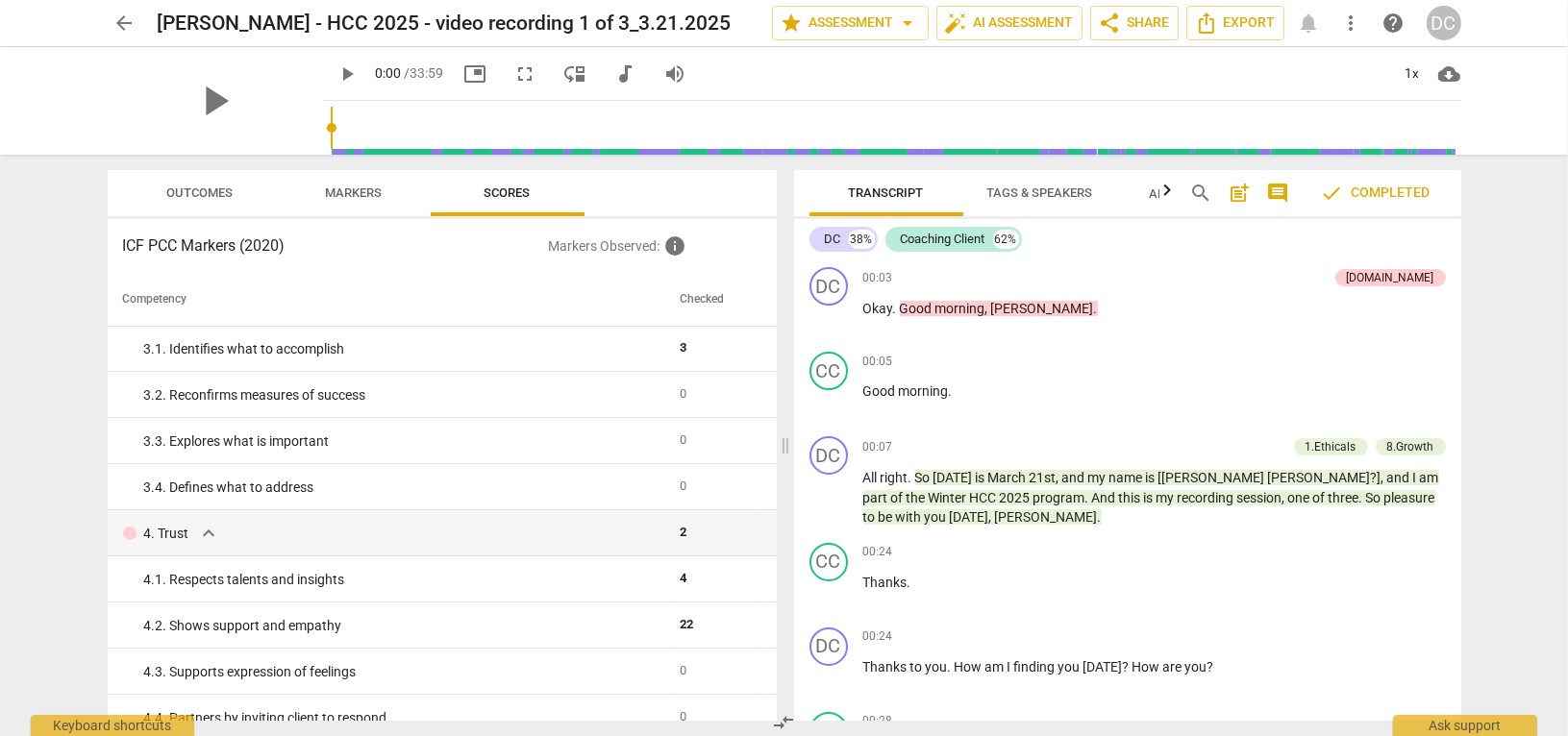
scroll to position [0, 0]
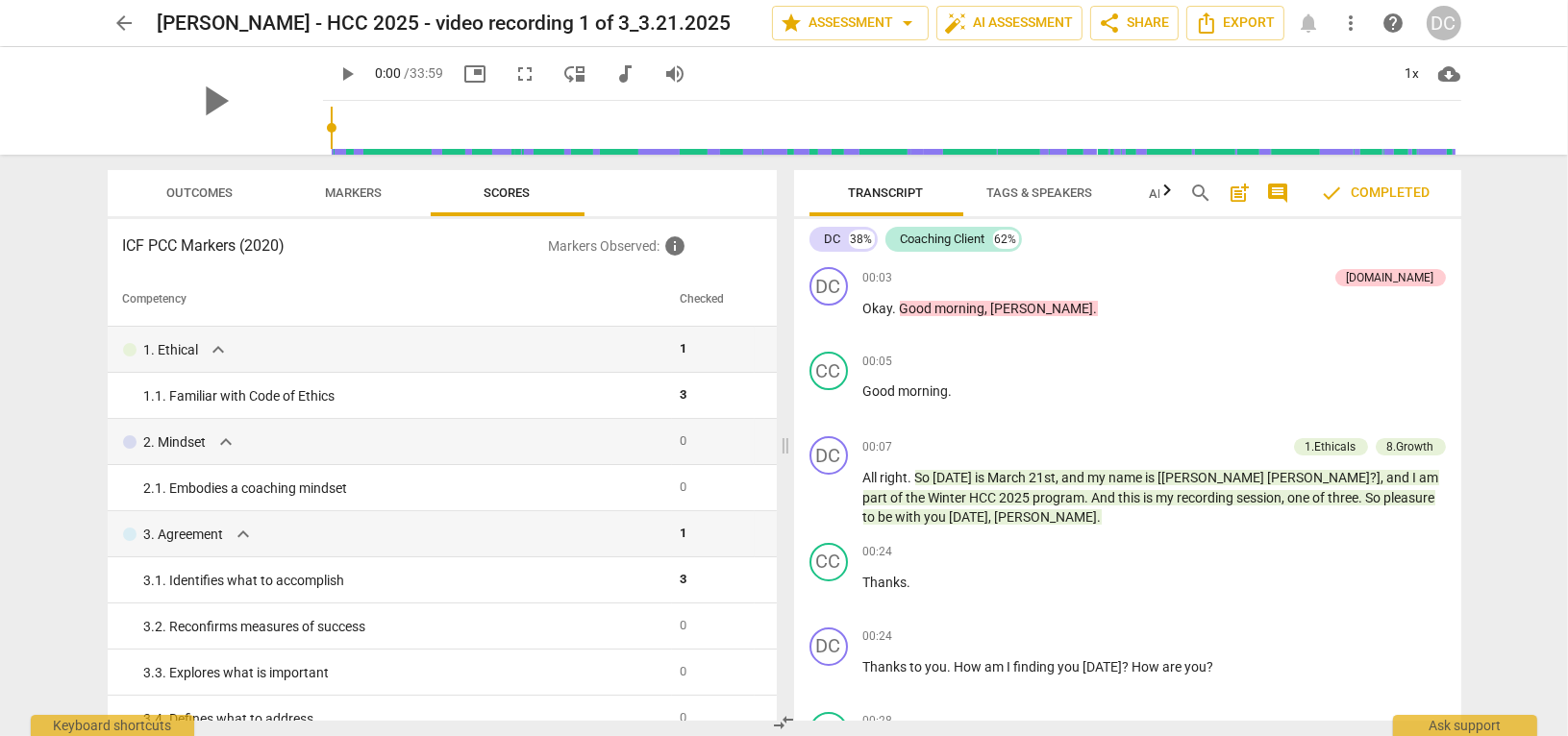
click at [183, 182] on span "Outcomes" at bounding box center [199, 193] width 113 height 26
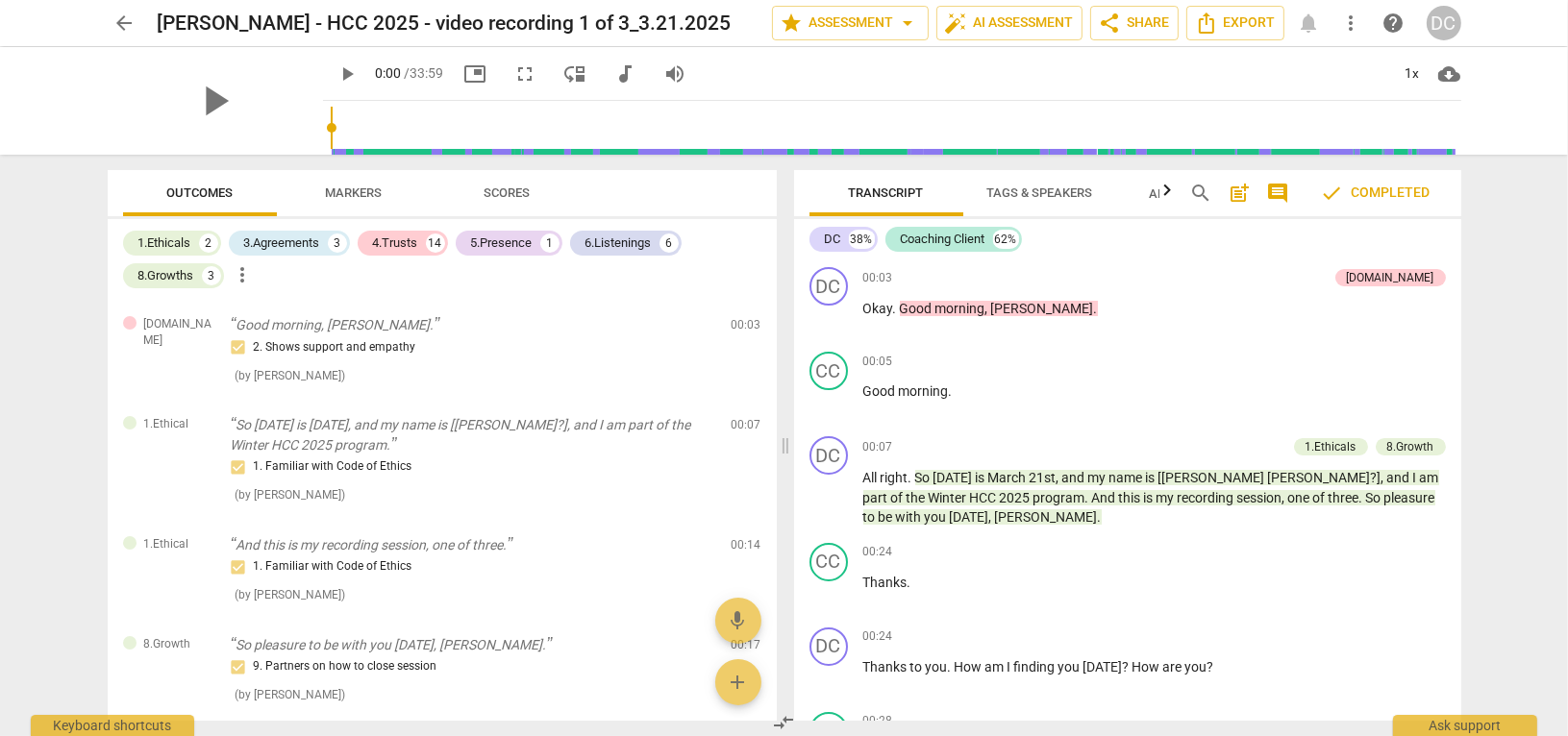
click at [135, 23] on span "arrow_back" at bounding box center [125, 23] width 23 height 23
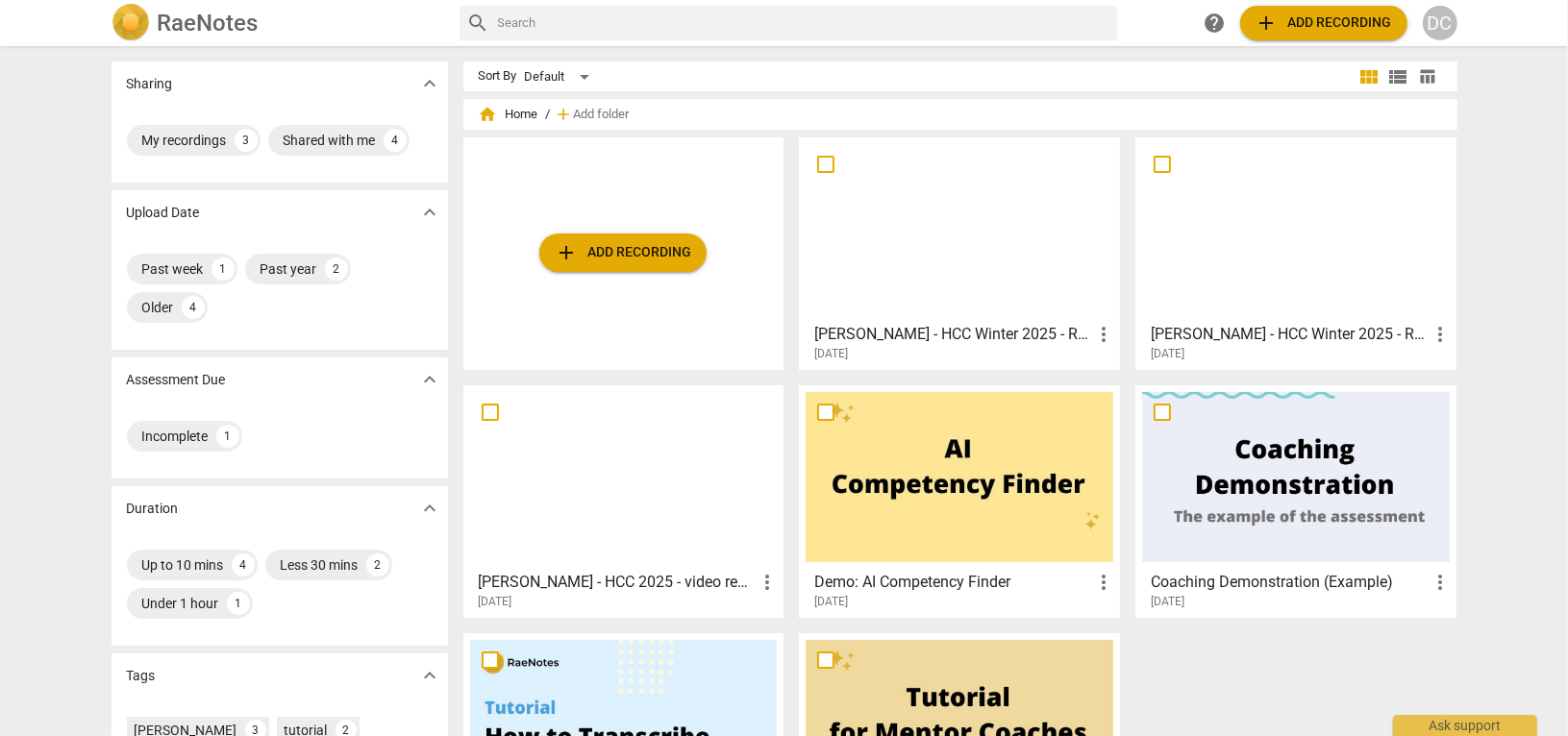
click at [936, 337] on h3 "[PERSON_NAME] - HCC Winter 2025 - RCS 3 of 3_8.14.2025_TJ" at bounding box center [952, 334] width 278 height 23
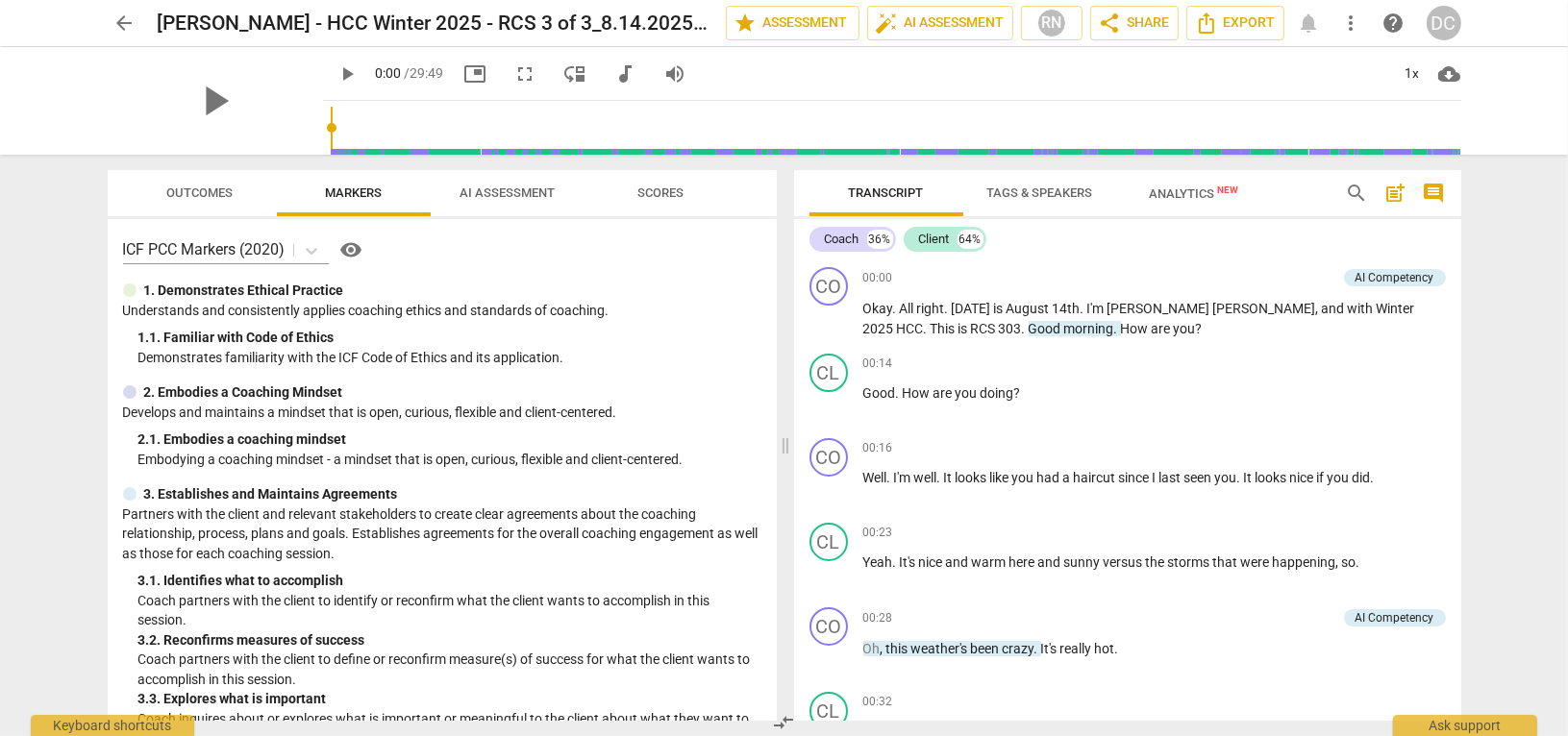
click at [526, 371] on div "ICF PCC Markers (2020) visibility 1. Demonstrates Ethical Practice Understands …" at bounding box center [442, 469] width 669 height 501
click at [355, 249] on span "visibility" at bounding box center [351, 249] width 23 height 23
click at [309, 250] on icon at bounding box center [311, 251] width 12 height 7
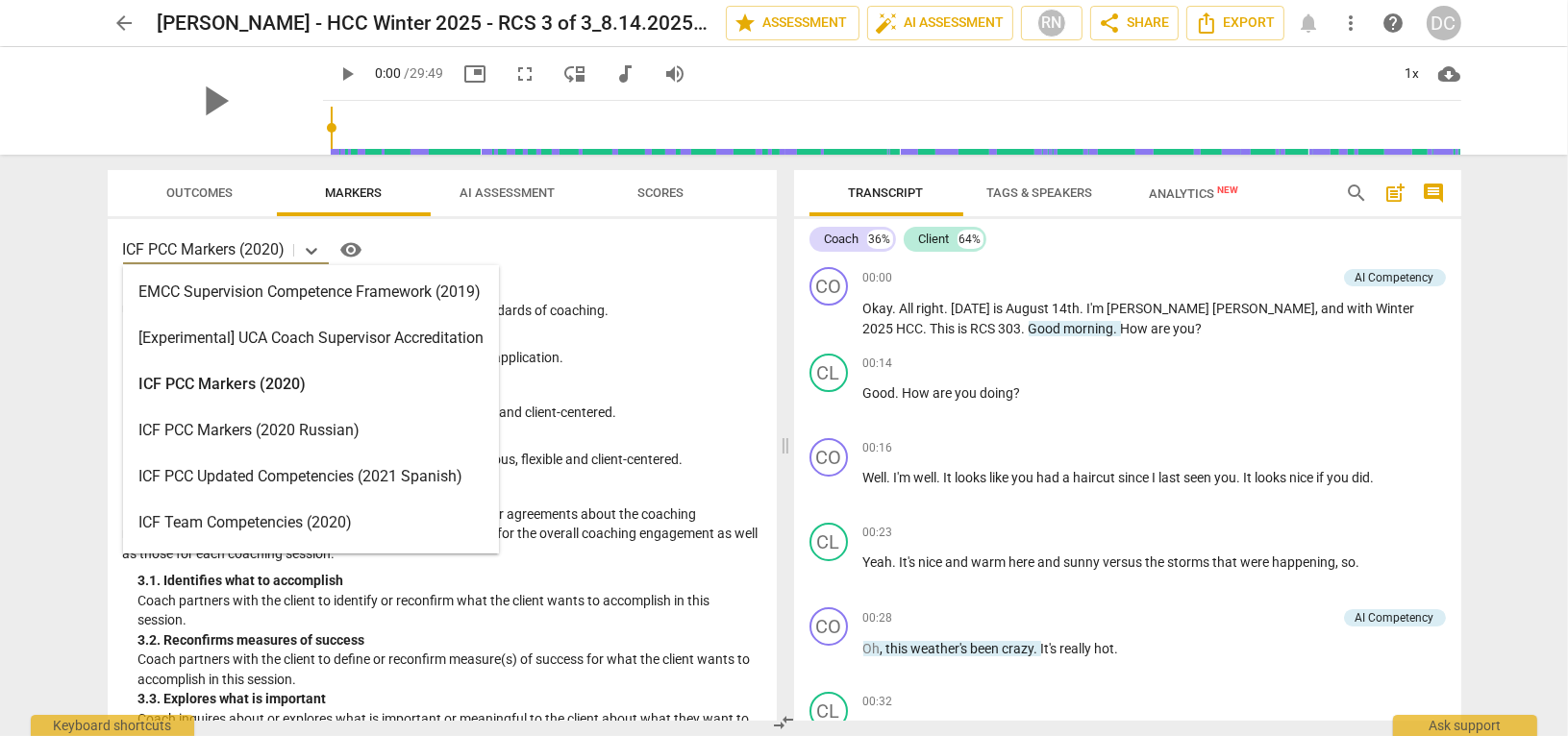
click at [293, 388] on div "ICF PCC Markers (2020)" at bounding box center [310, 384] width 376 height 46
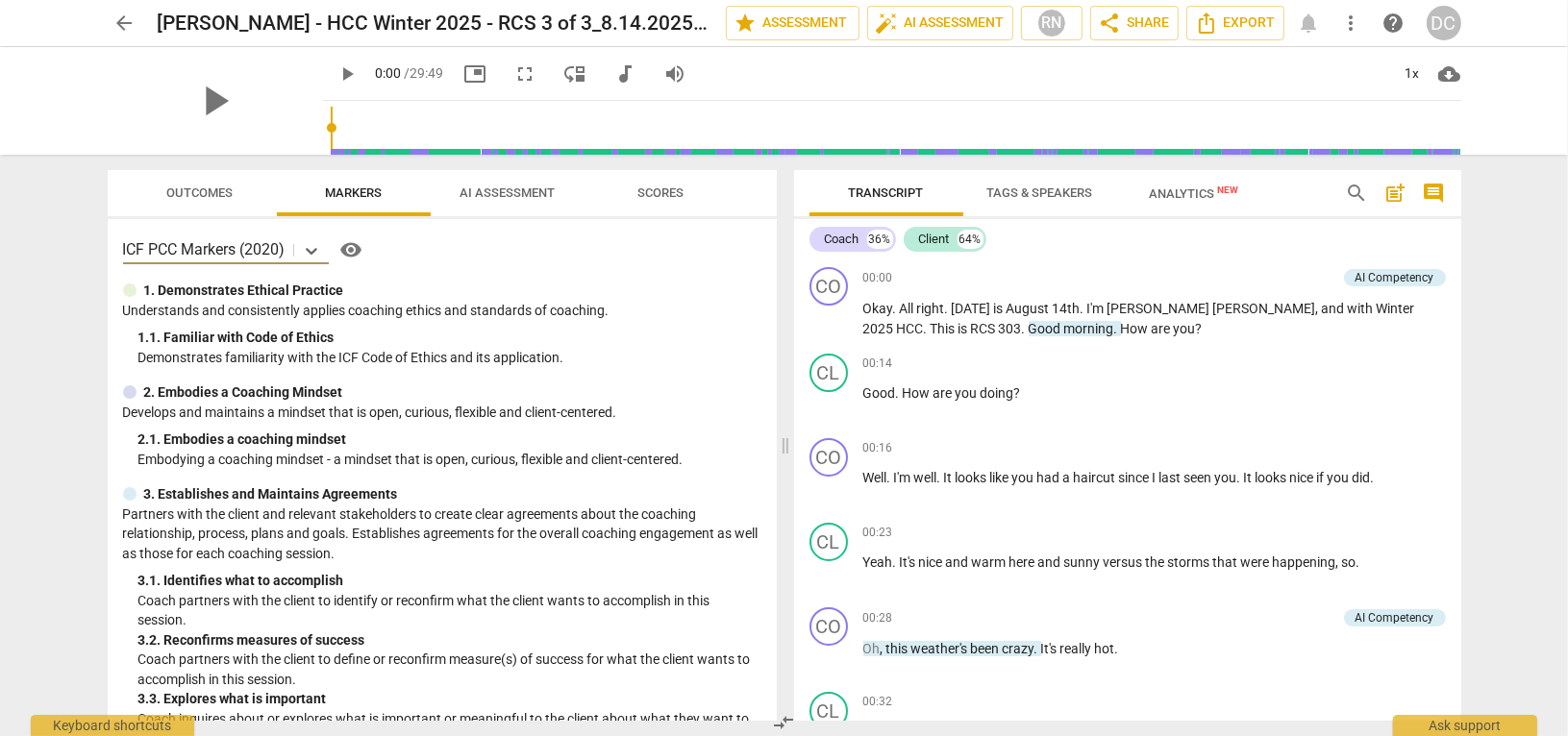
click at [207, 195] on span "Outcomes" at bounding box center [199, 192] width 67 height 15
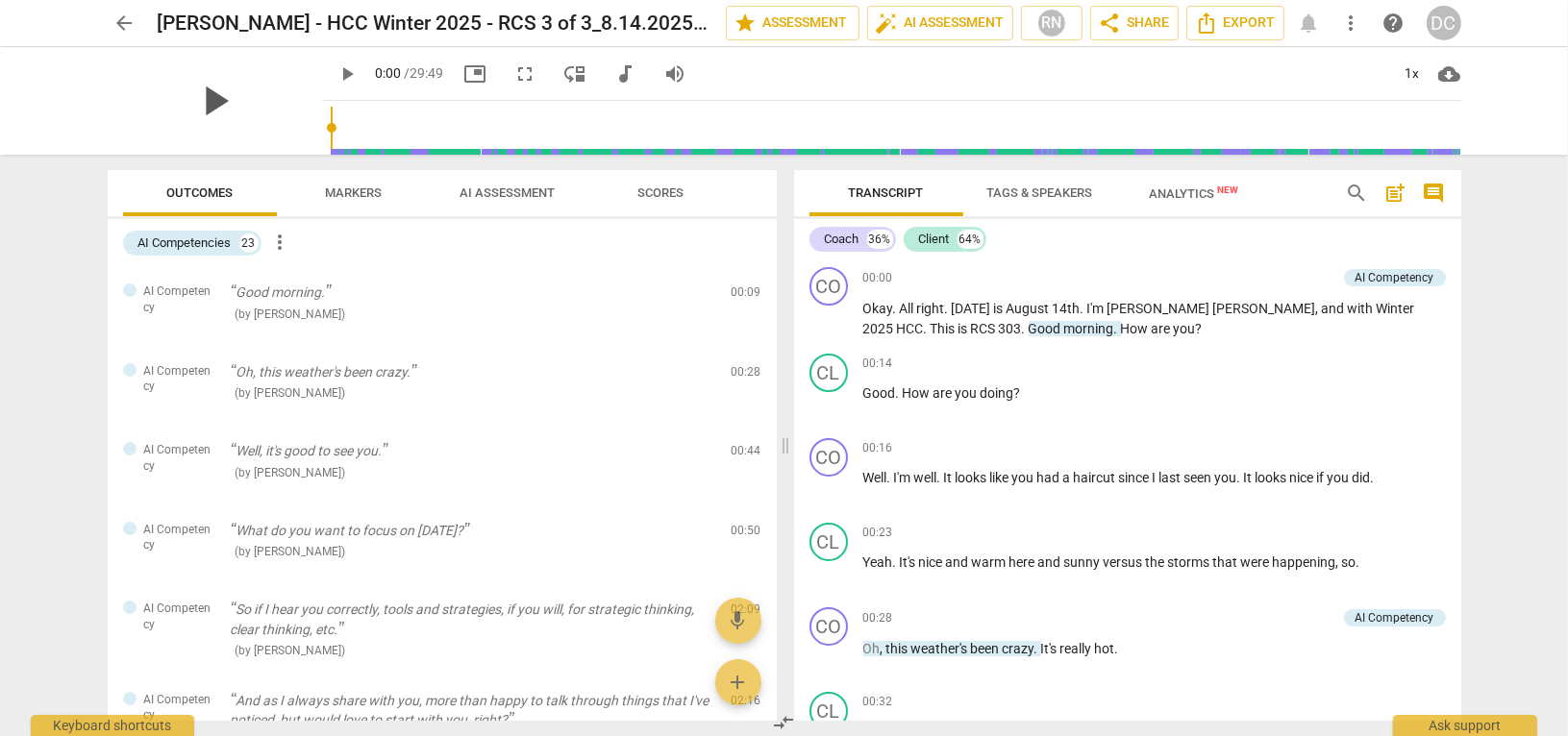
click at [204, 102] on span "play_arrow" at bounding box center [215, 100] width 50 height 50
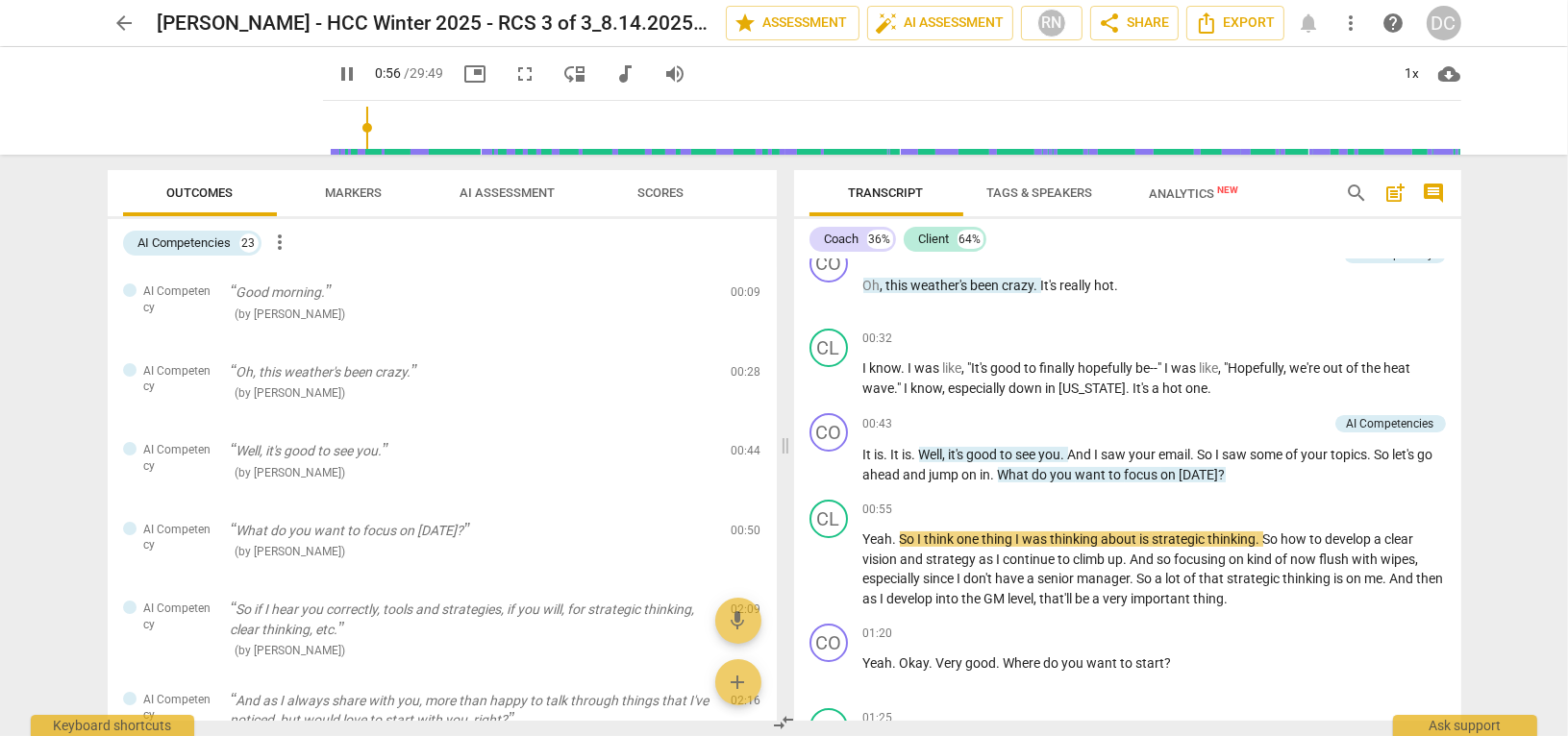
click at [337, 74] on span "pause" at bounding box center [348, 74] width 23 height 23
click at [337, 70] on span "play_arrow" at bounding box center [348, 74] width 23 height 23
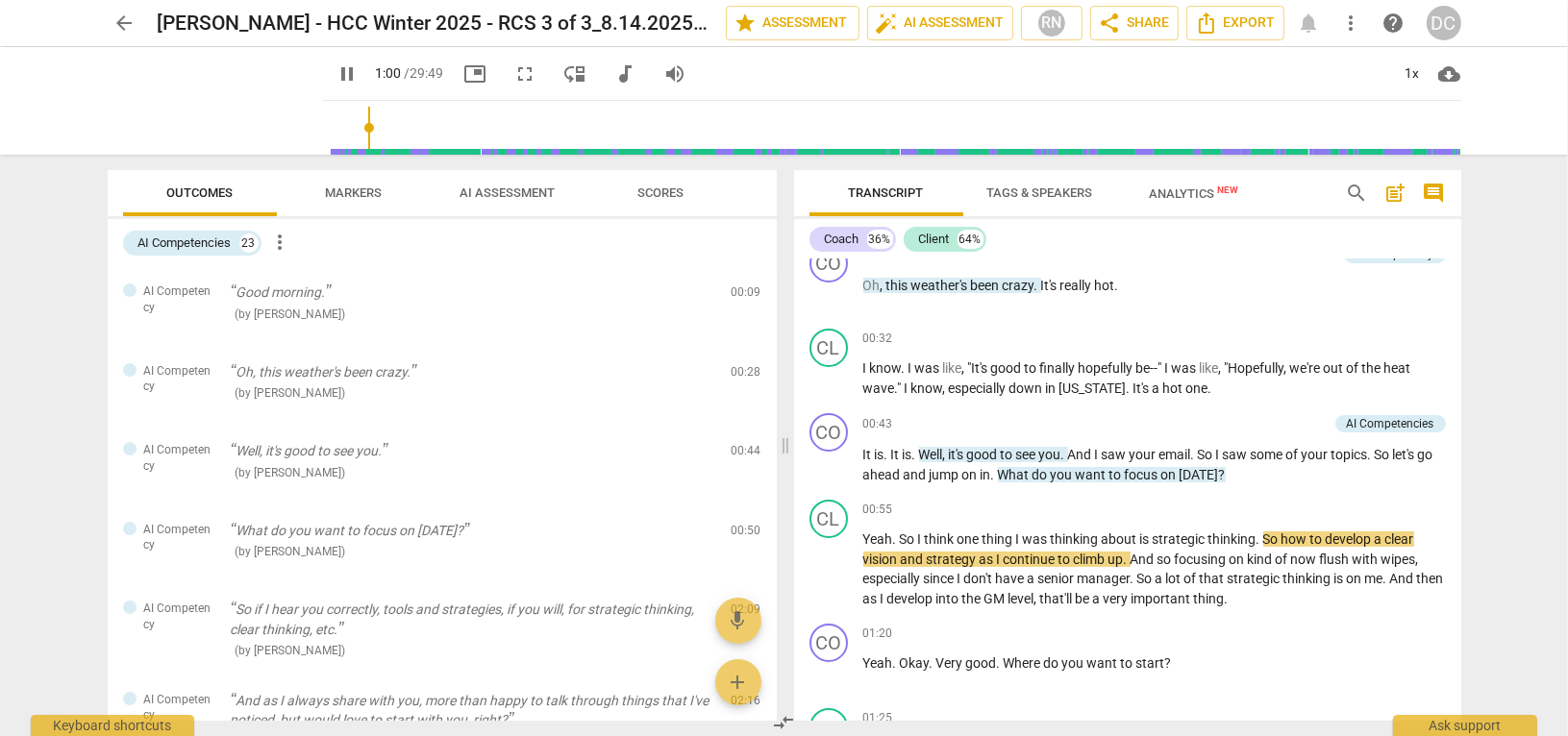
type input "61"
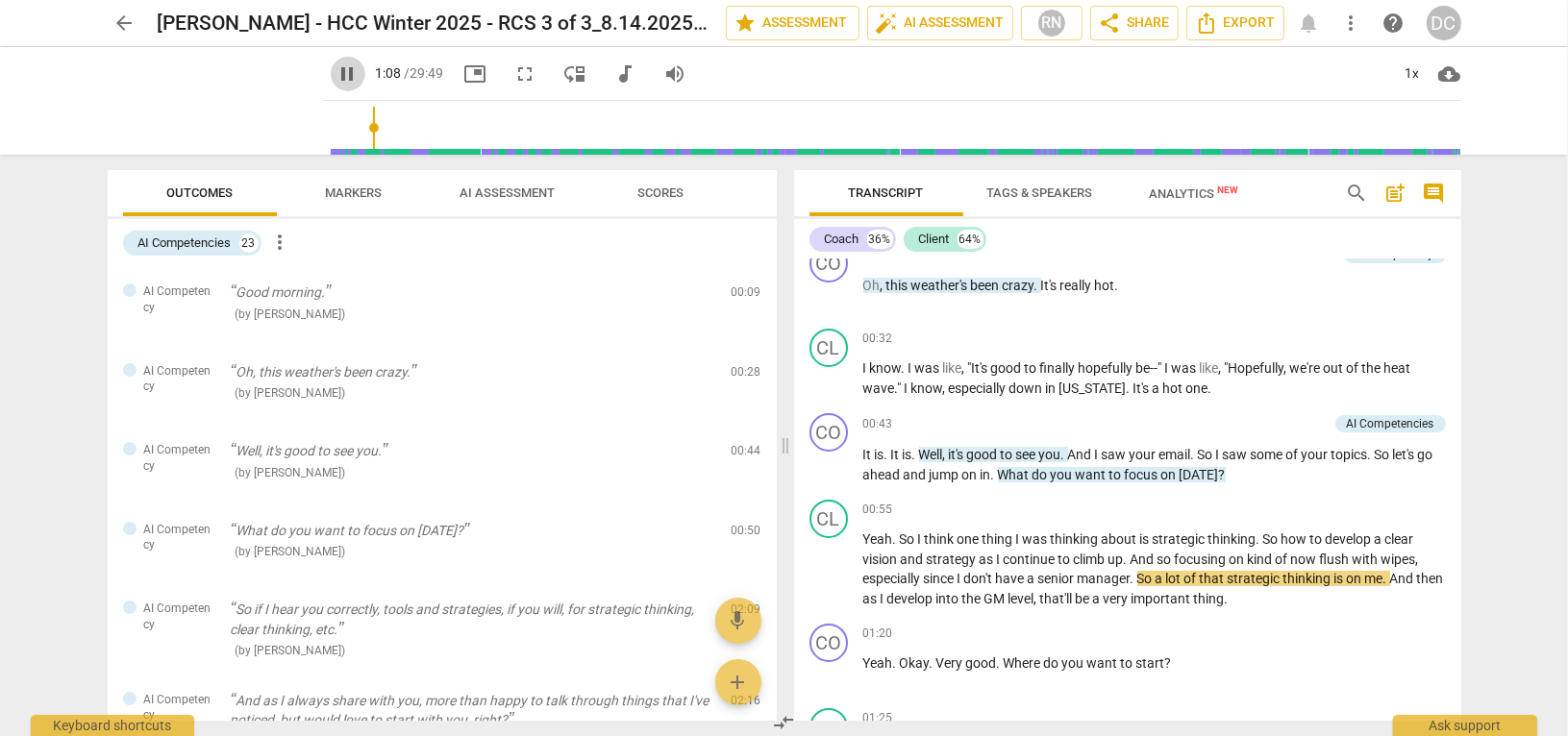
click at [337, 71] on span "pause" at bounding box center [348, 74] width 23 height 23
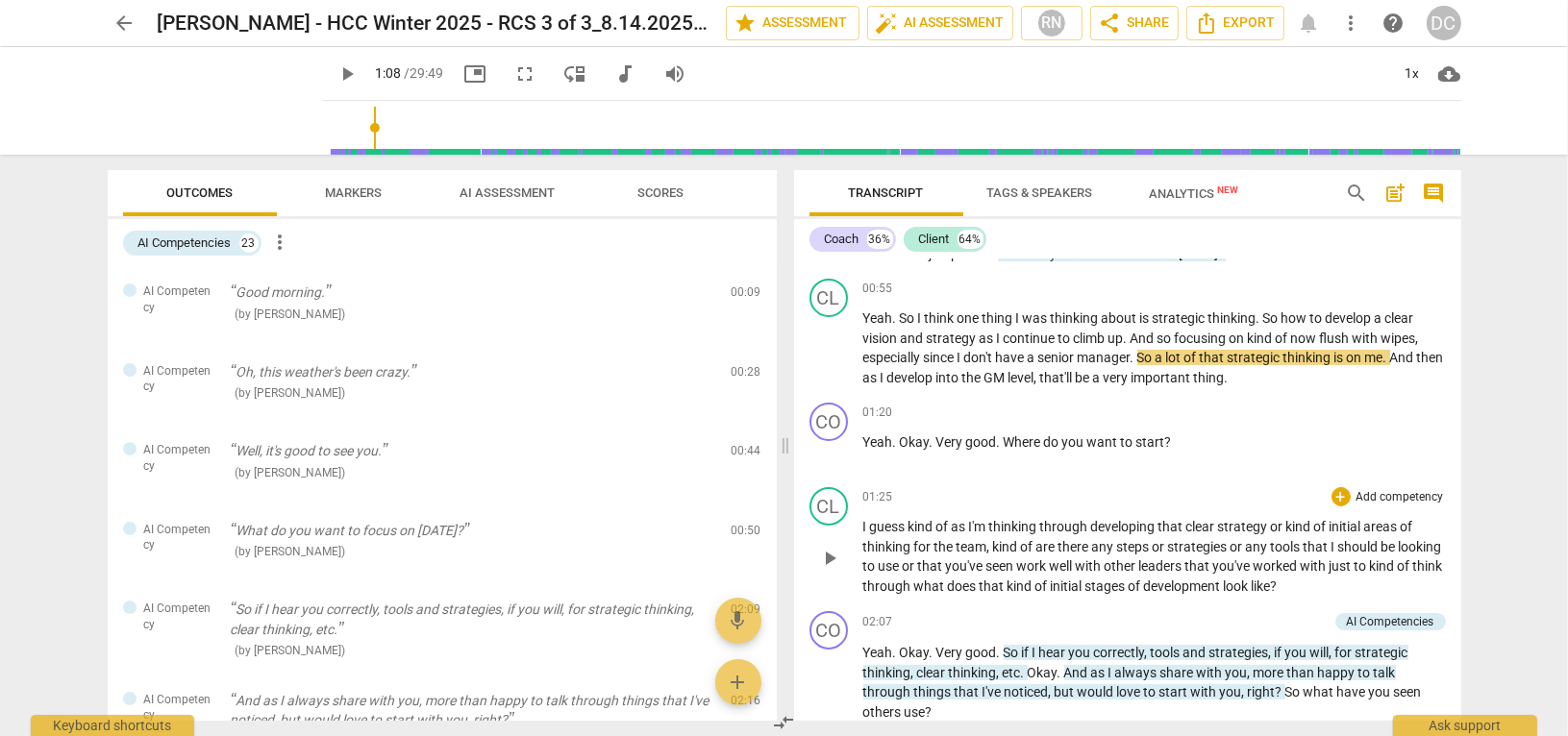
scroll to position [641, 0]
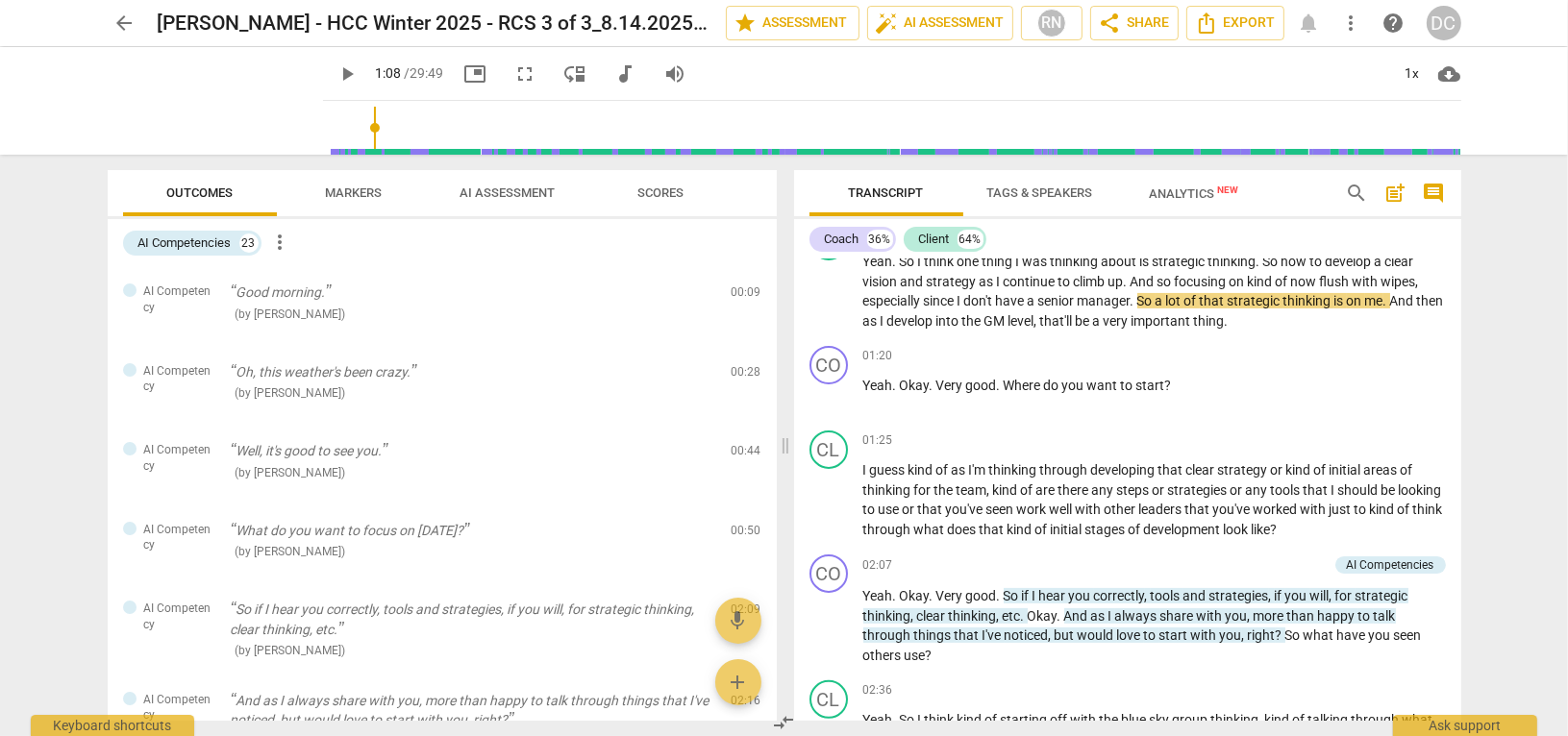
drag, startPoint x: 325, startPoint y: 75, endPoint x: 389, endPoint y: 127, distance: 82.5
click at [337, 75] on span "play_arrow" at bounding box center [348, 74] width 23 height 23
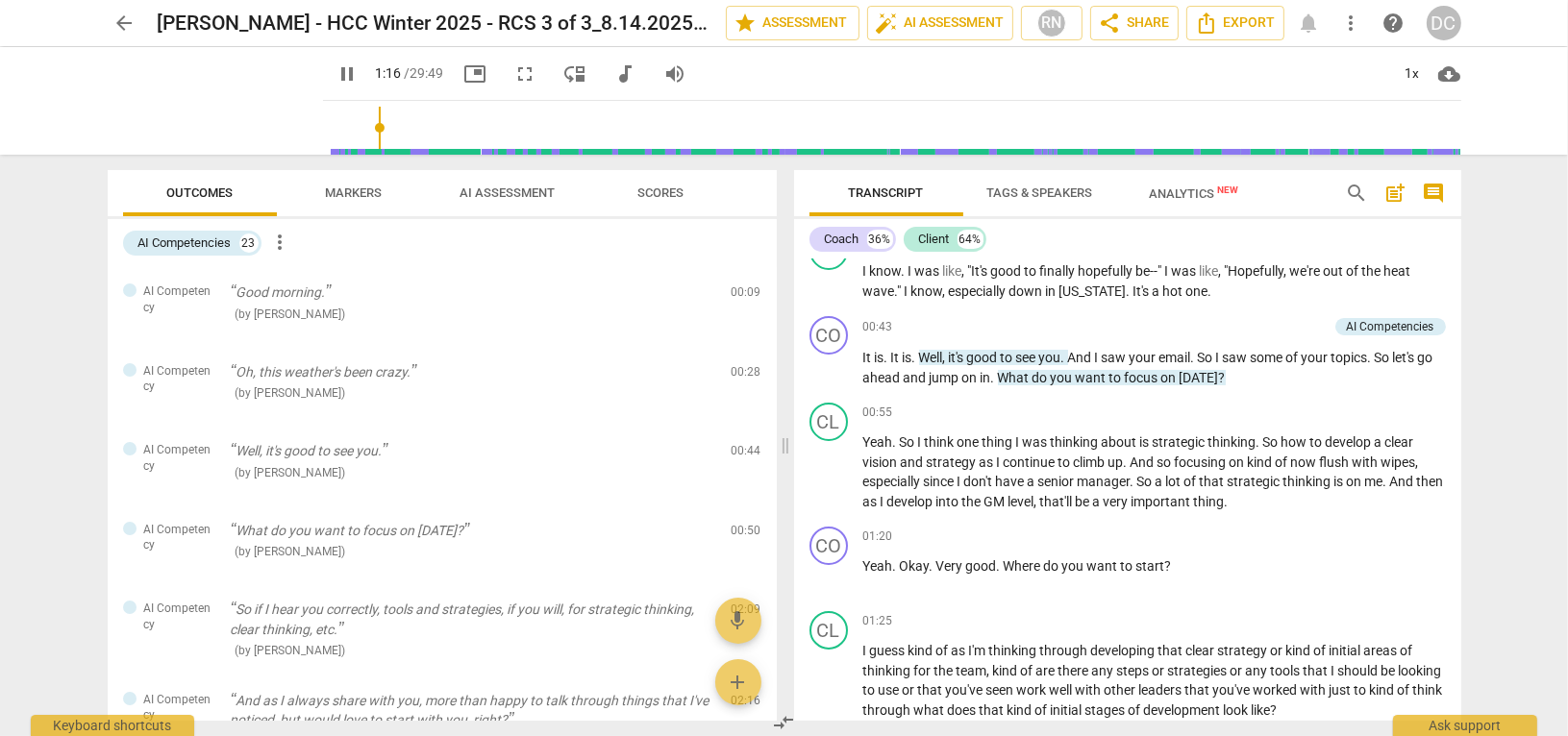
scroll to position [448, 0]
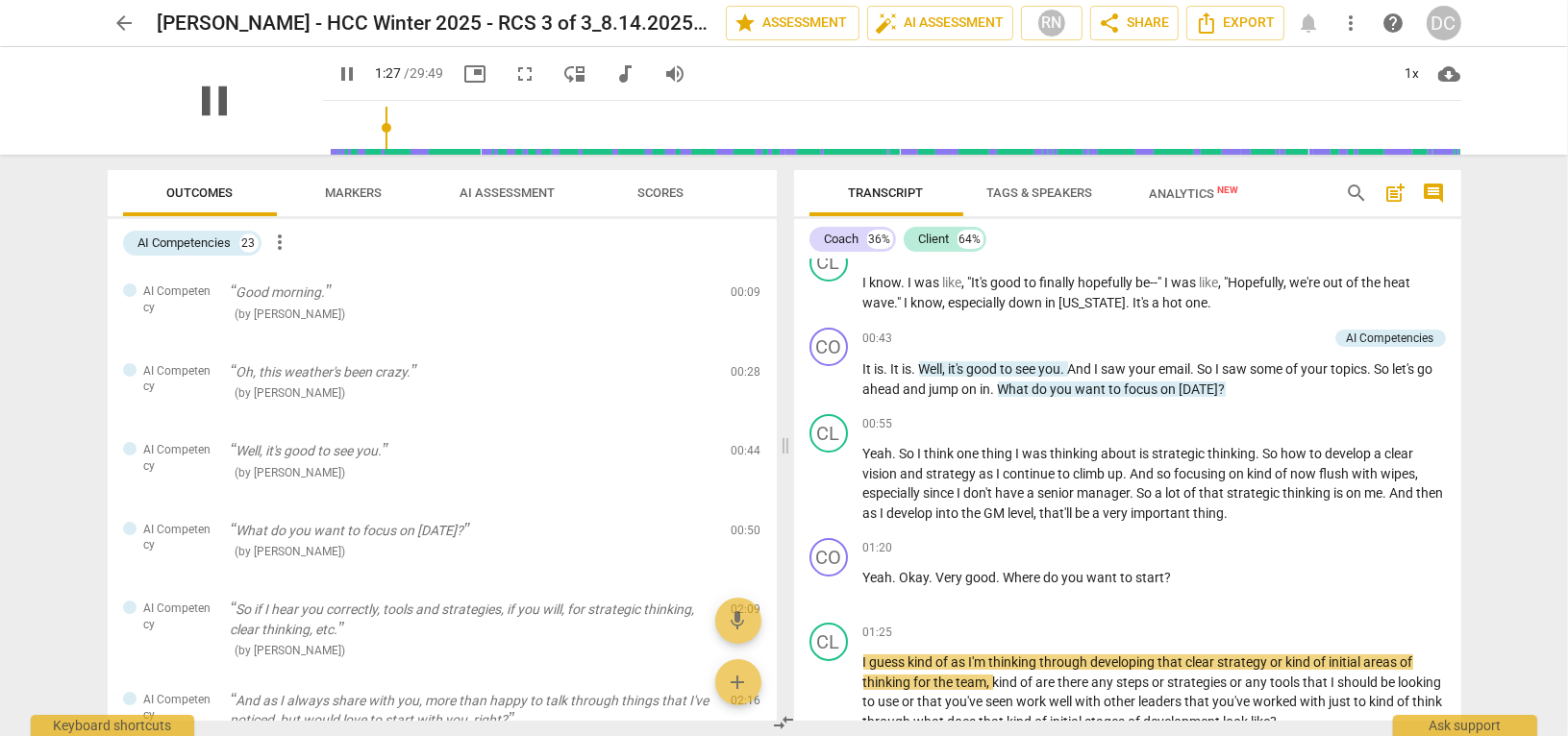
click at [204, 104] on span "pause" at bounding box center [215, 100] width 50 height 50
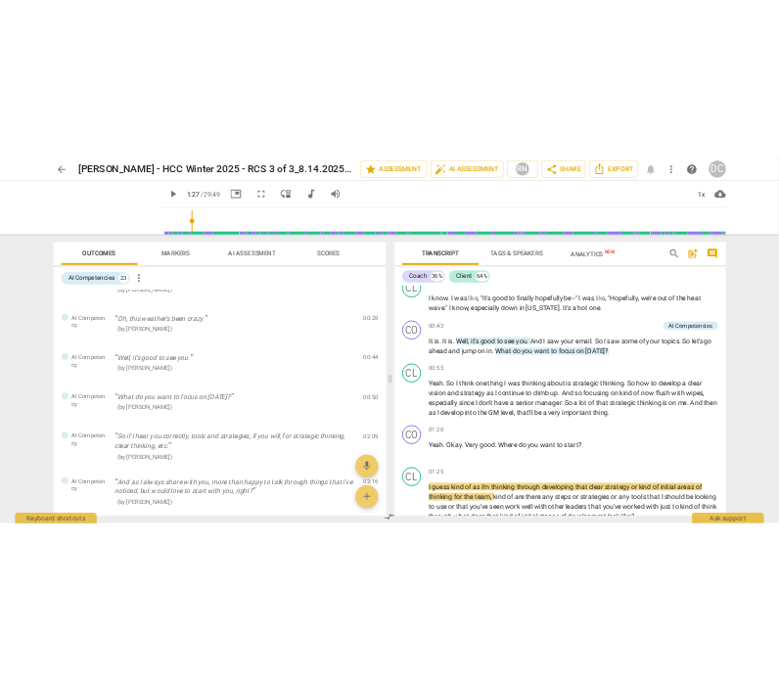
scroll to position [478, 0]
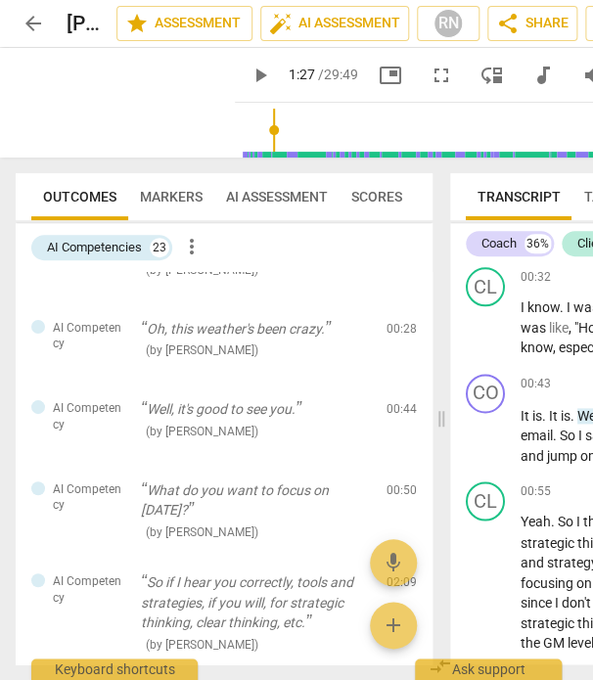
click at [379, 78] on span "picture_in_picture" at bounding box center [390, 75] width 23 height 23
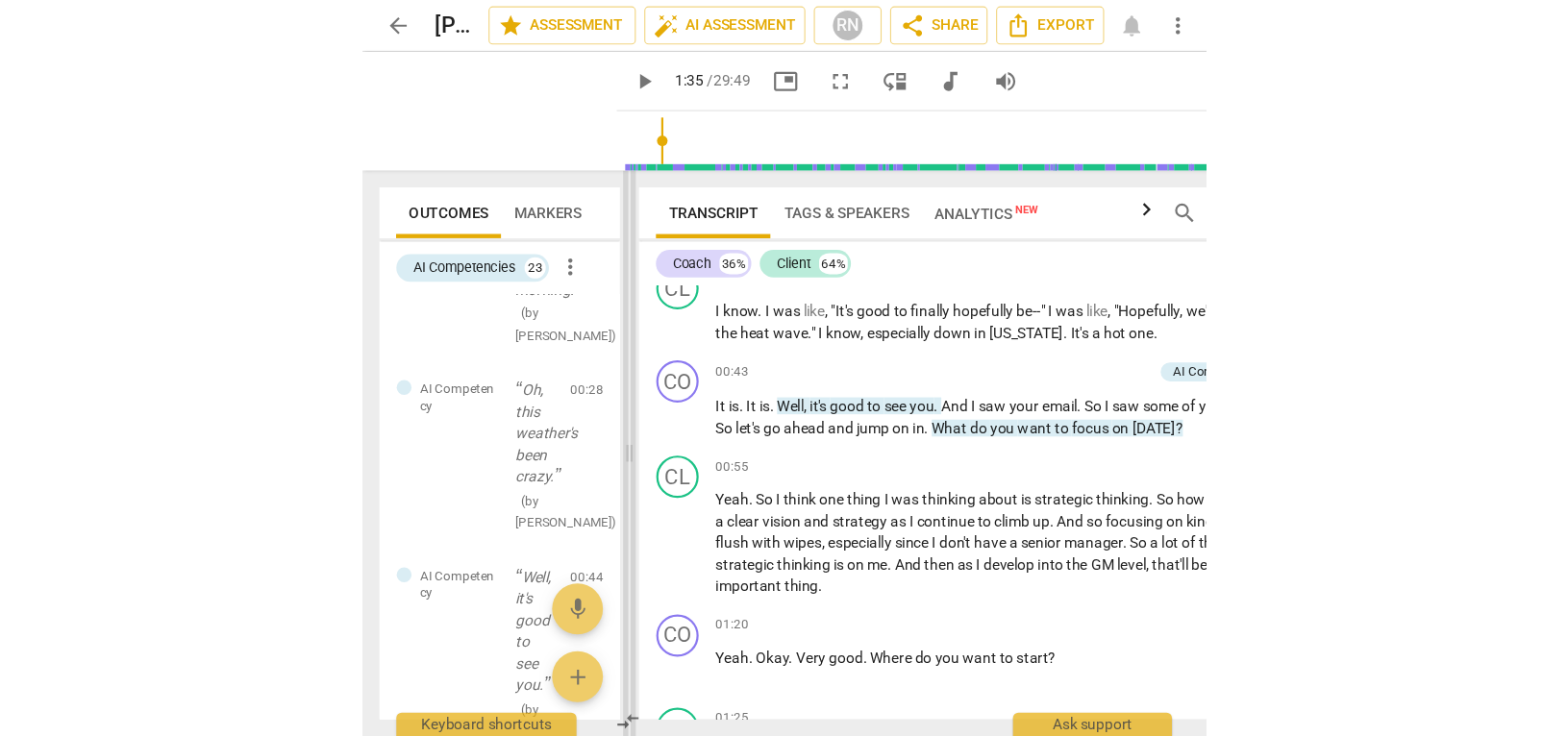
scroll to position [449, 0]
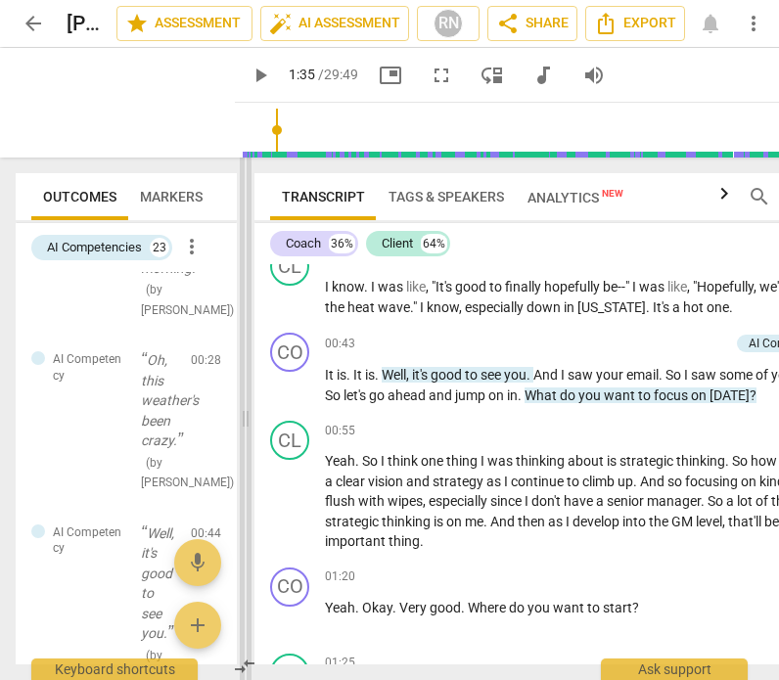
drag, startPoint x: 439, startPoint y: 416, endPoint x: 243, endPoint y: 449, distance: 198.6
click at [243, 449] on span at bounding box center [246, 419] width 12 height 523
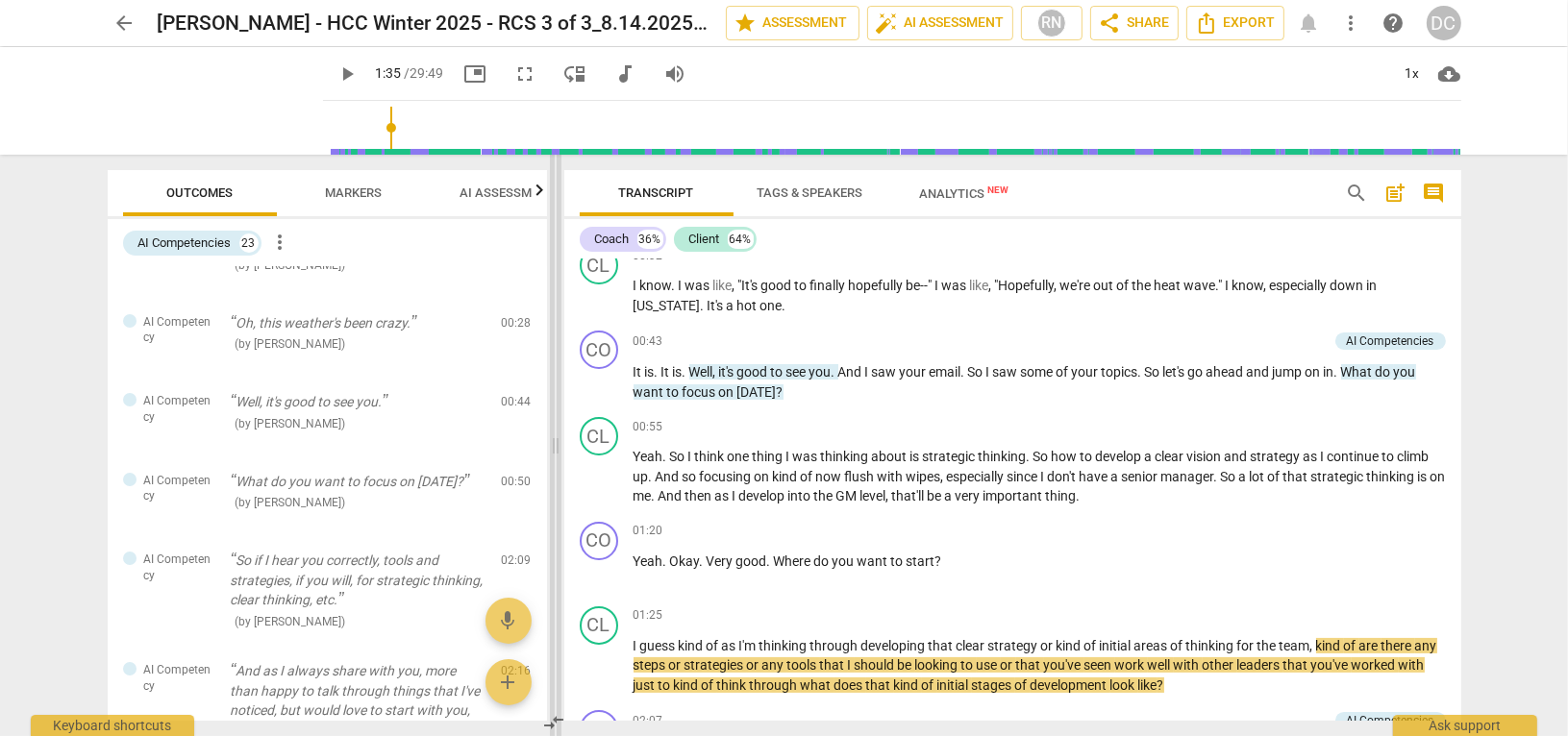
scroll to position [448, 0]
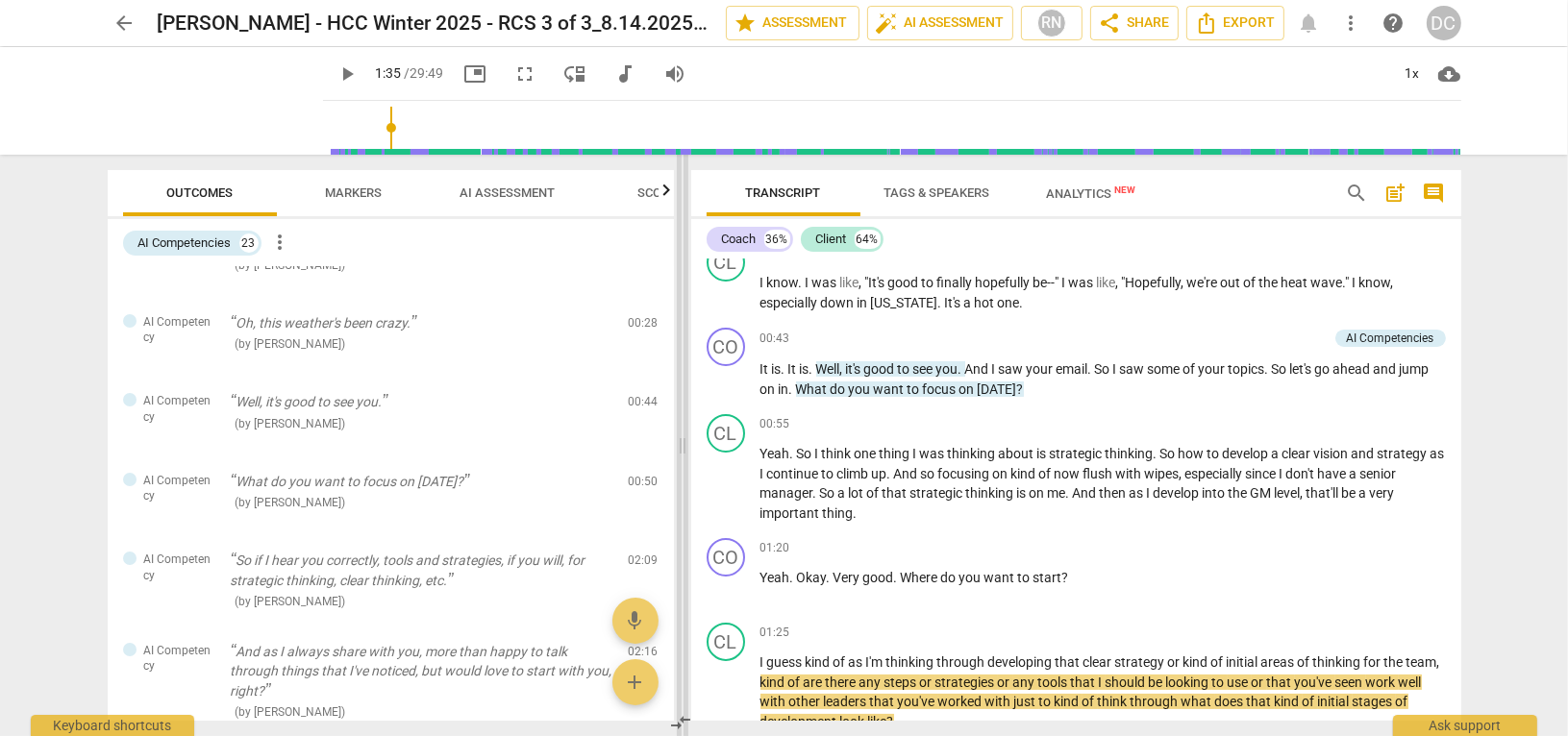
drag, startPoint x: 335, startPoint y: 447, endPoint x: 683, endPoint y: 445, distance: 348.0
click at [683, 445] on span at bounding box center [682, 446] width 12 height 581
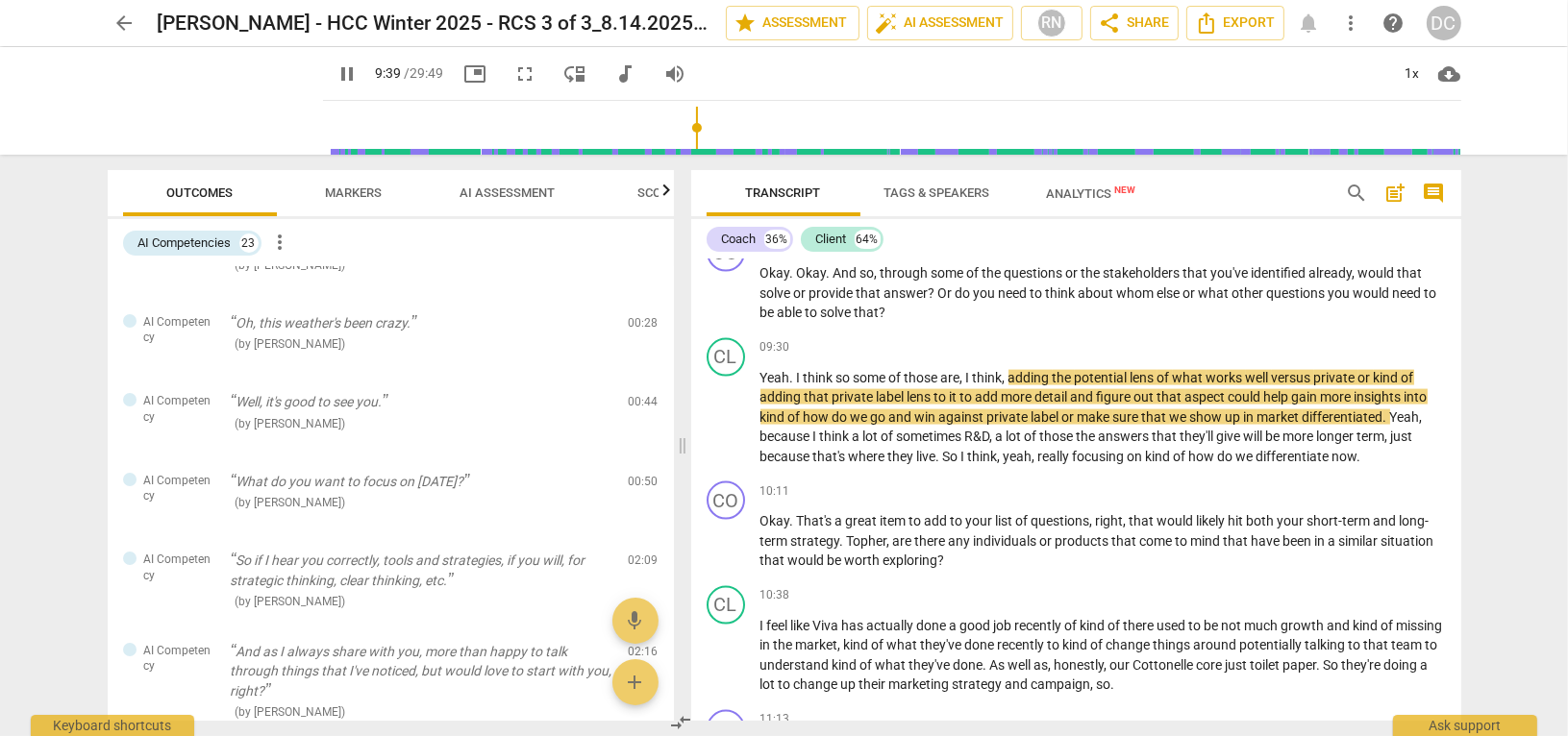
scroll to position [3329, 0]
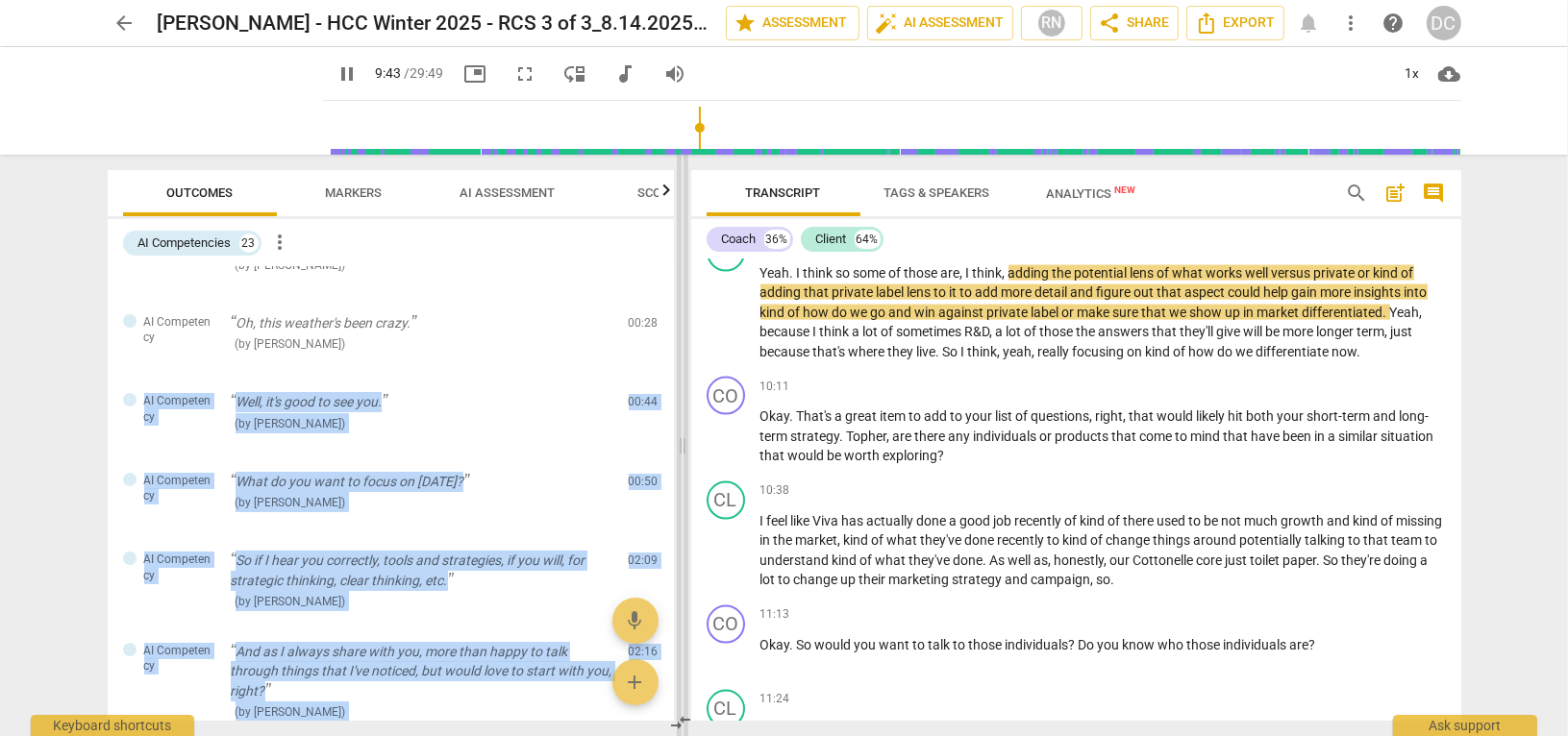
drag, startPoint x: 675, startPoint y: 322, endPoint x: 677, endPoint y: 377, distance: 55.0
click at [677, 377] on div "Outcomes Markers AI Assessment Scores AI Competencies 23 more_vert AI Competenc…" at bounding box center [784, 446] width 1384 height 581
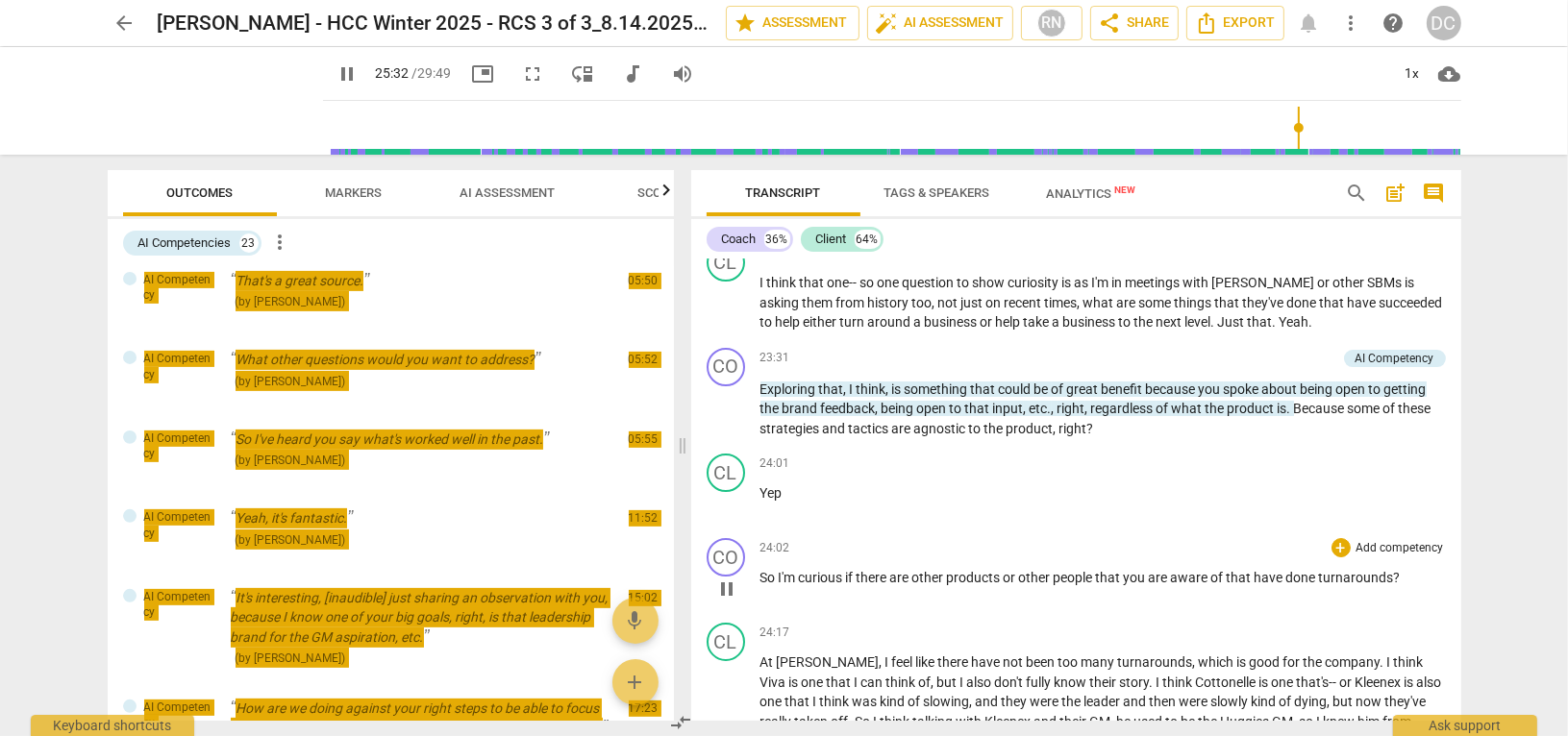
scroll to position [7652, 0]
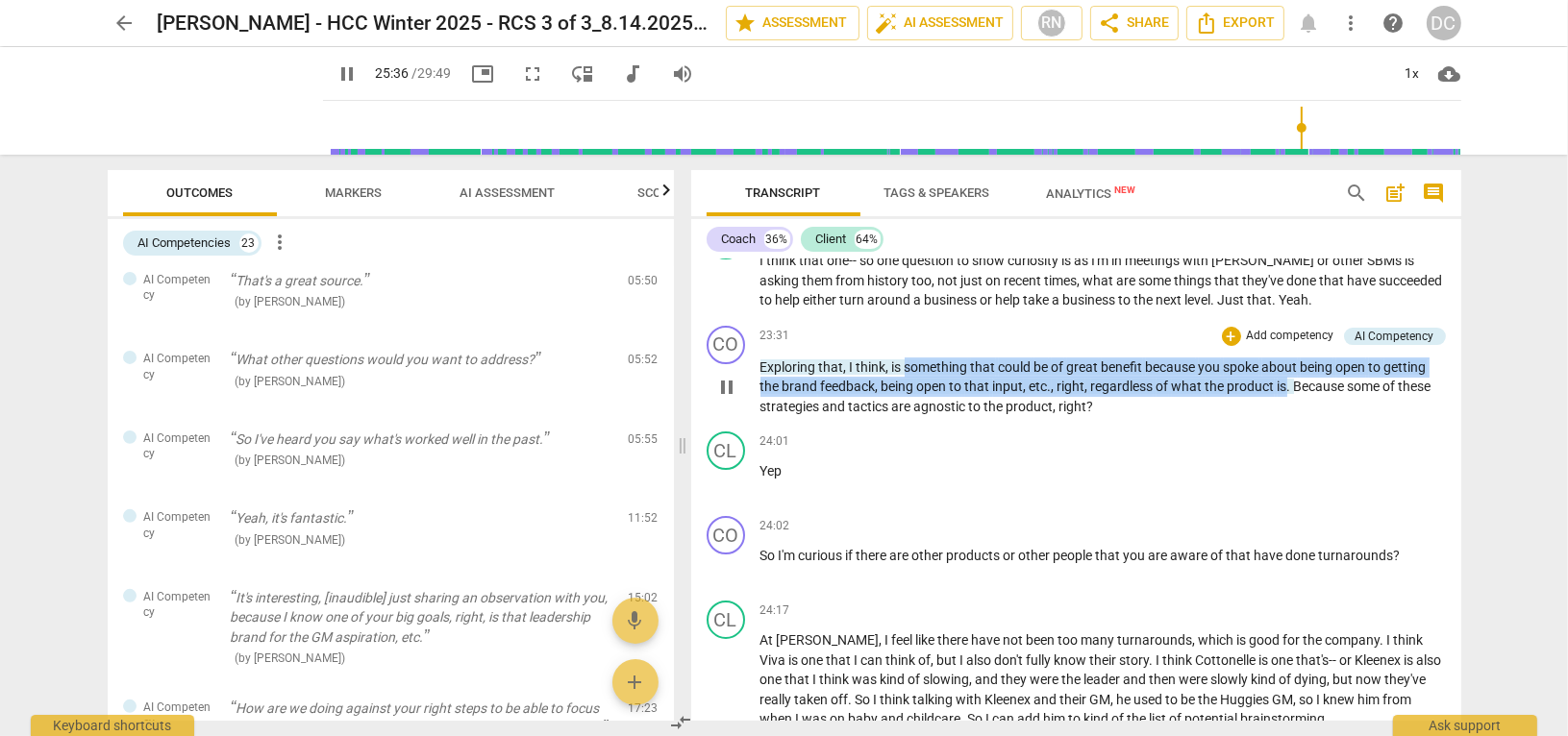
drag, startPoint x: 903, startPoint y: 364, endPoint x: 1284, endPoint y: 380, distance: 381.3
click at [1284, 380] on p "Exploring that , I think , is something that could be of great benefit because …" at bounding box center [1103, 387] width 685 height 60
copy p "something that could be of great benefit because you spoke about being open to …"
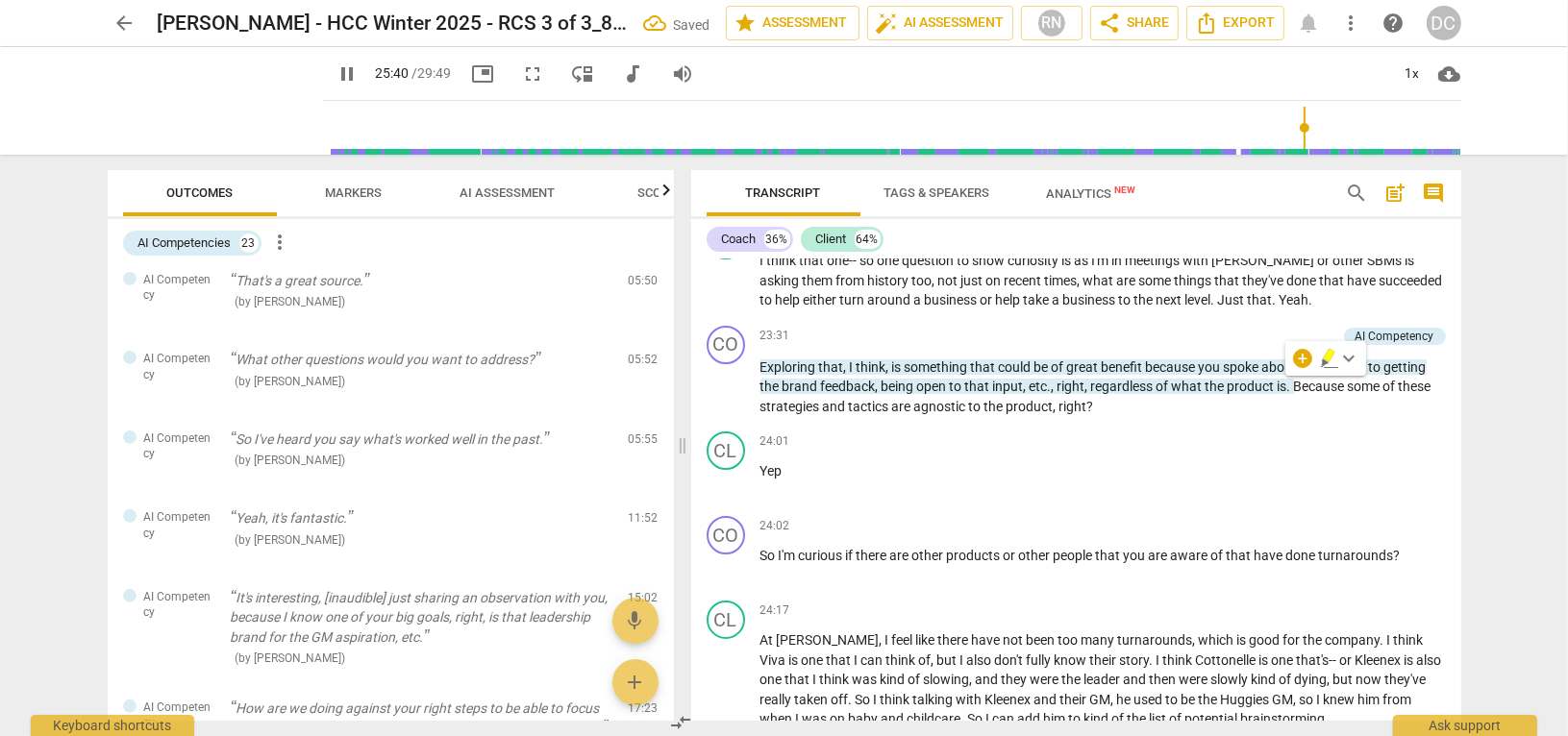
click at [1477, 450] on div "arrow_back [PERSON_NAME] - HCC Winter 2025 - RCS 3 of 3_8.14.2025_TJ Saved edit…" at bounding box center [784, 368] width 1568 height 736
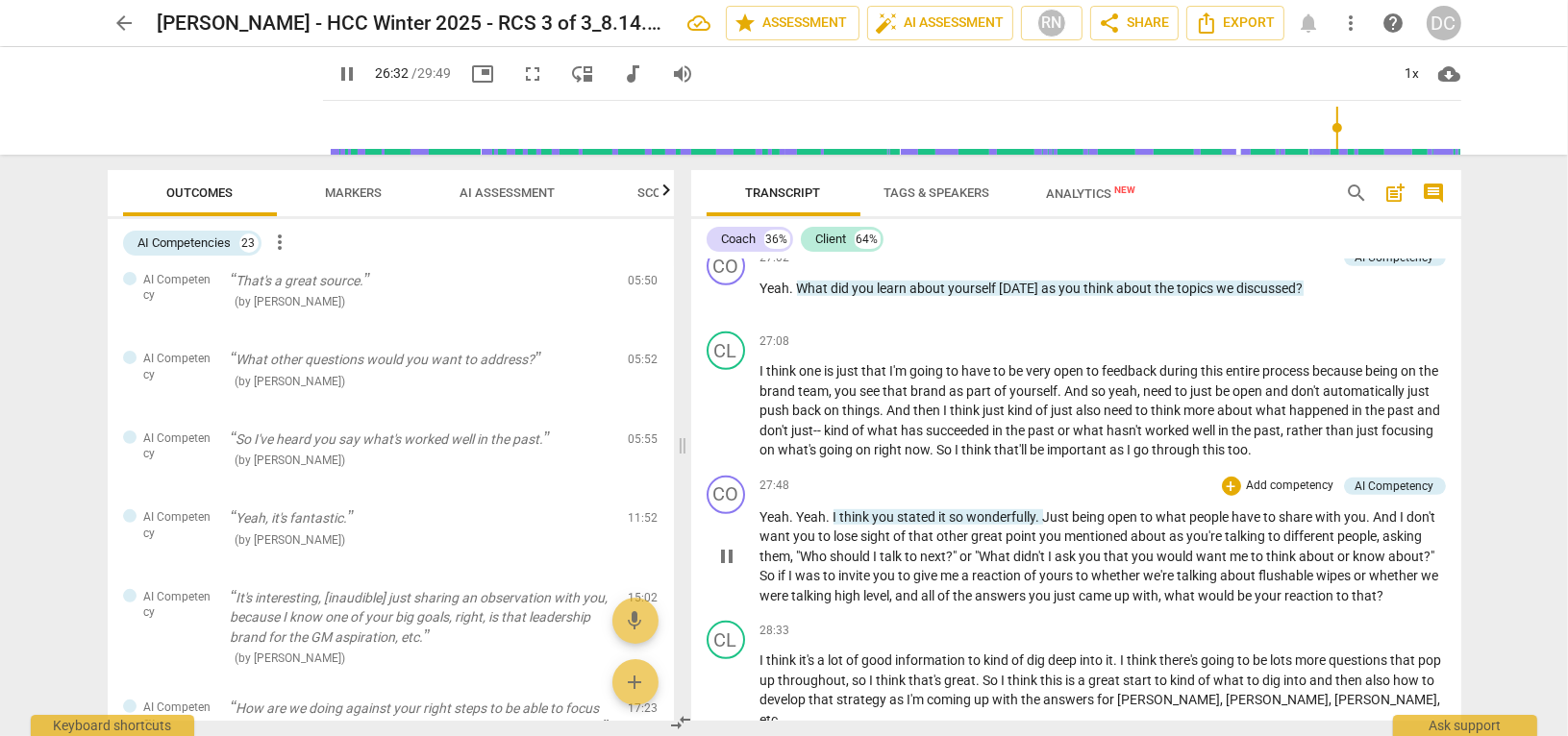
scroll to position [8613, 0]
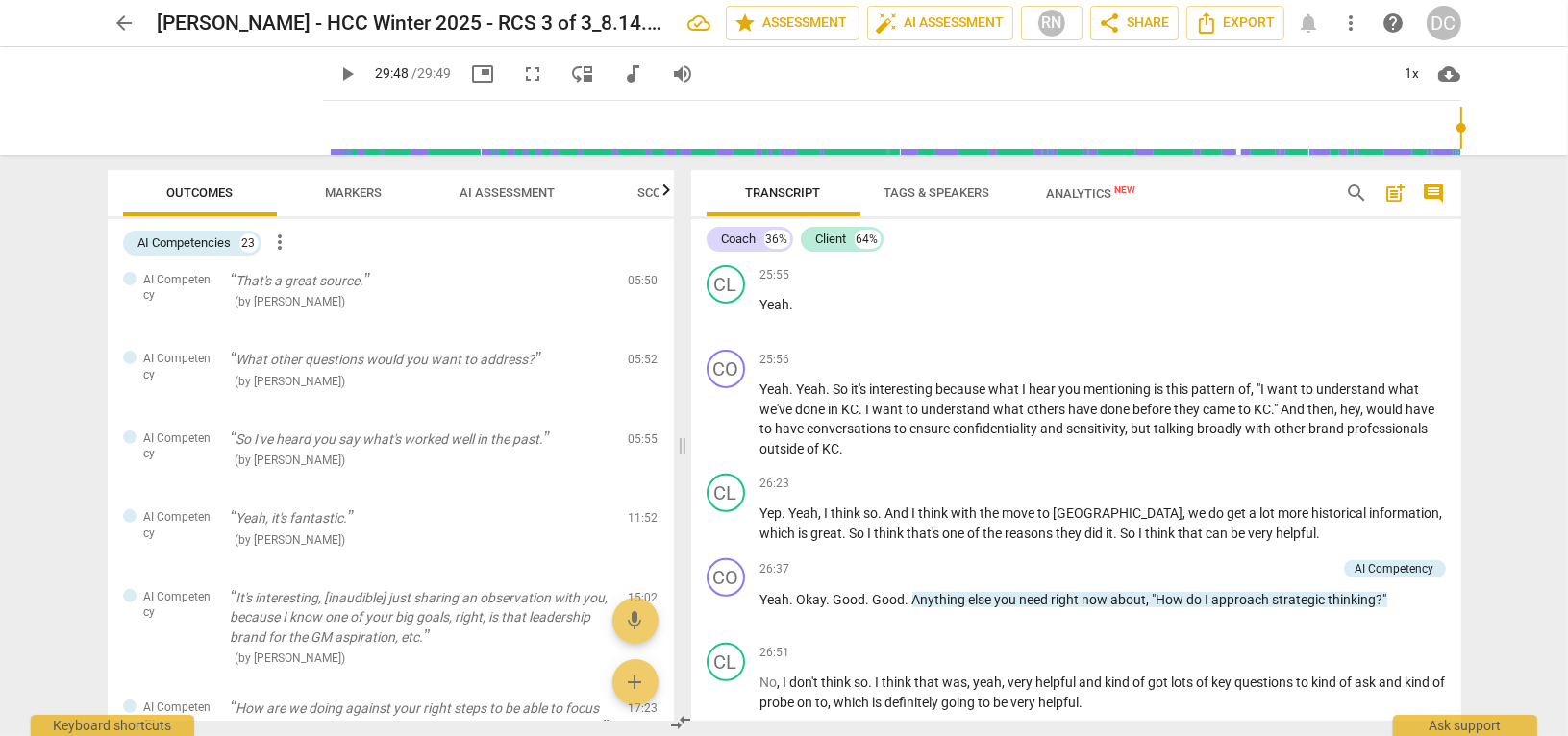
type input "1788"
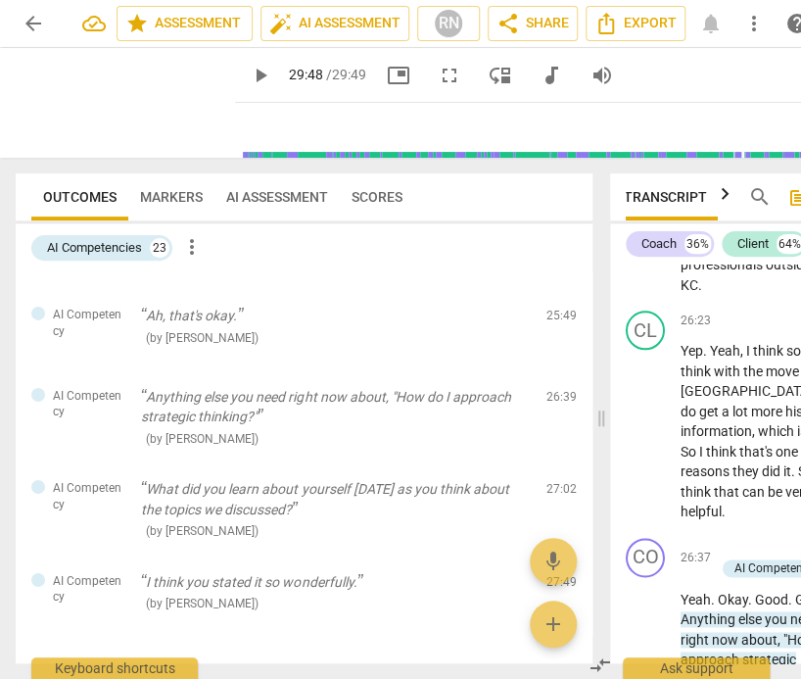
scroll to position [0, 15]
